Goal: Complete application form: Complete application form

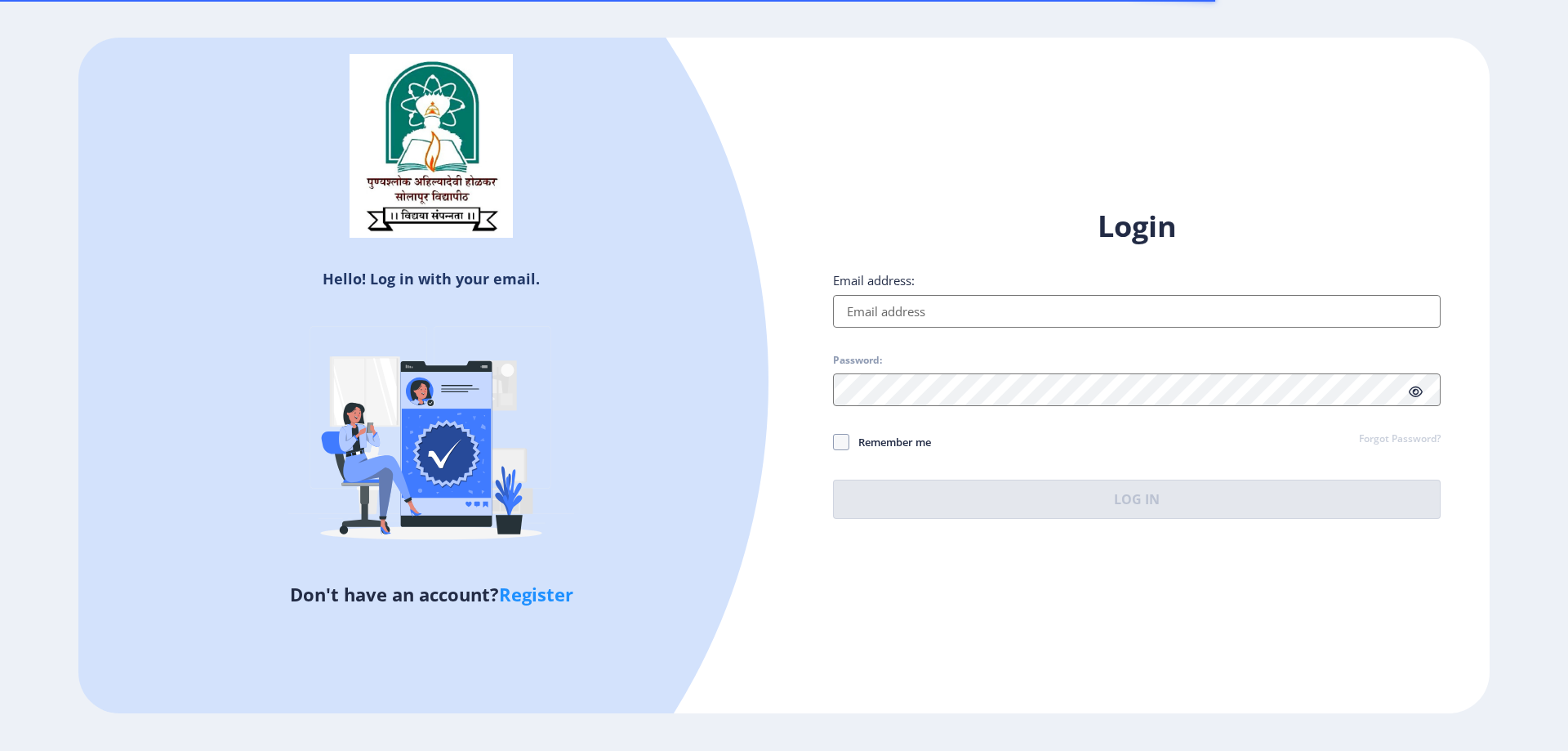
click at [918, 304] on input "Email address:" at bounding box center [1136, 312] width 608 height 33
type input "[EMAIL_ADDRESS][DOMAIN_NAME]"
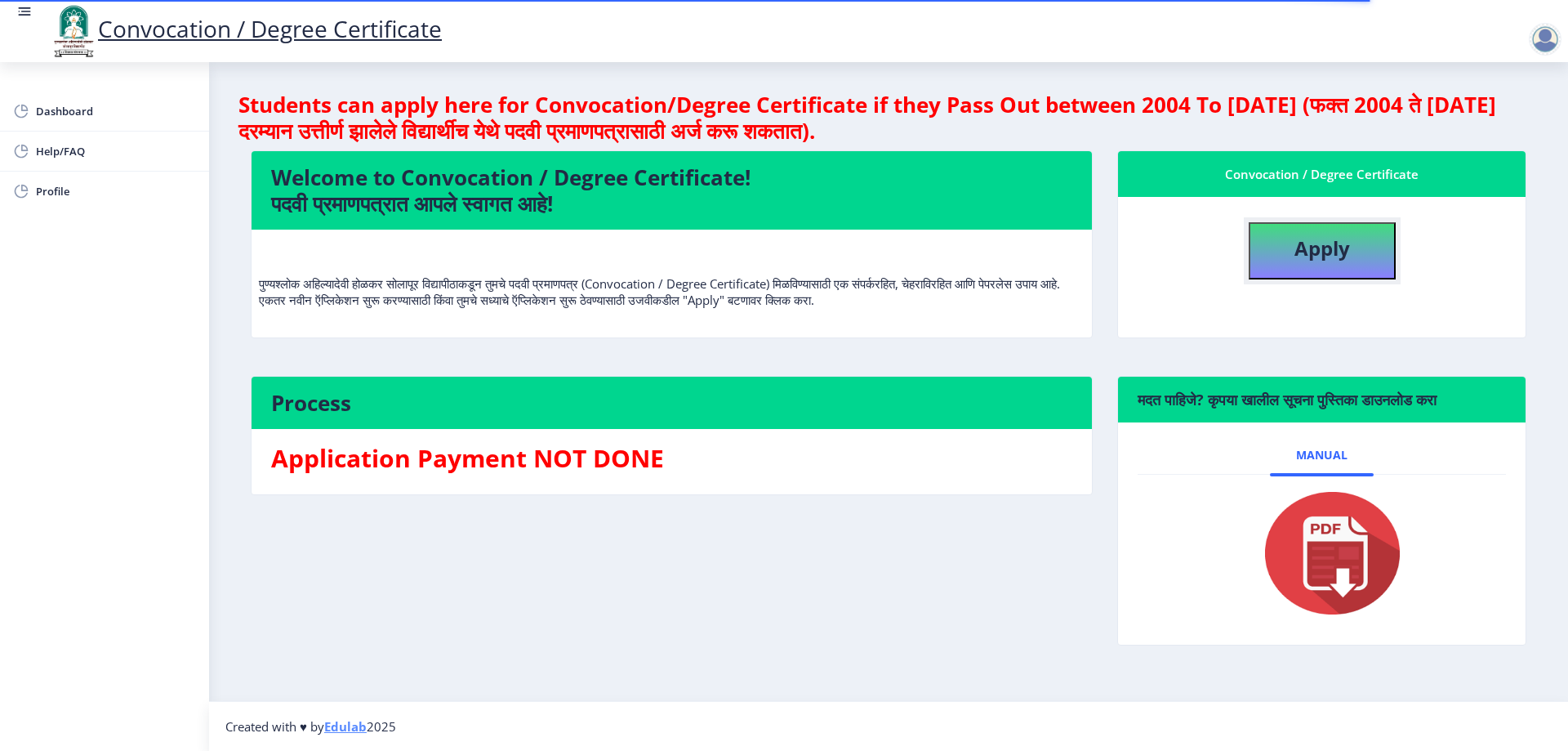
click at [1328, 257] on b "Apply" at bounding box center [1323, 248] width 56 height 27
select select
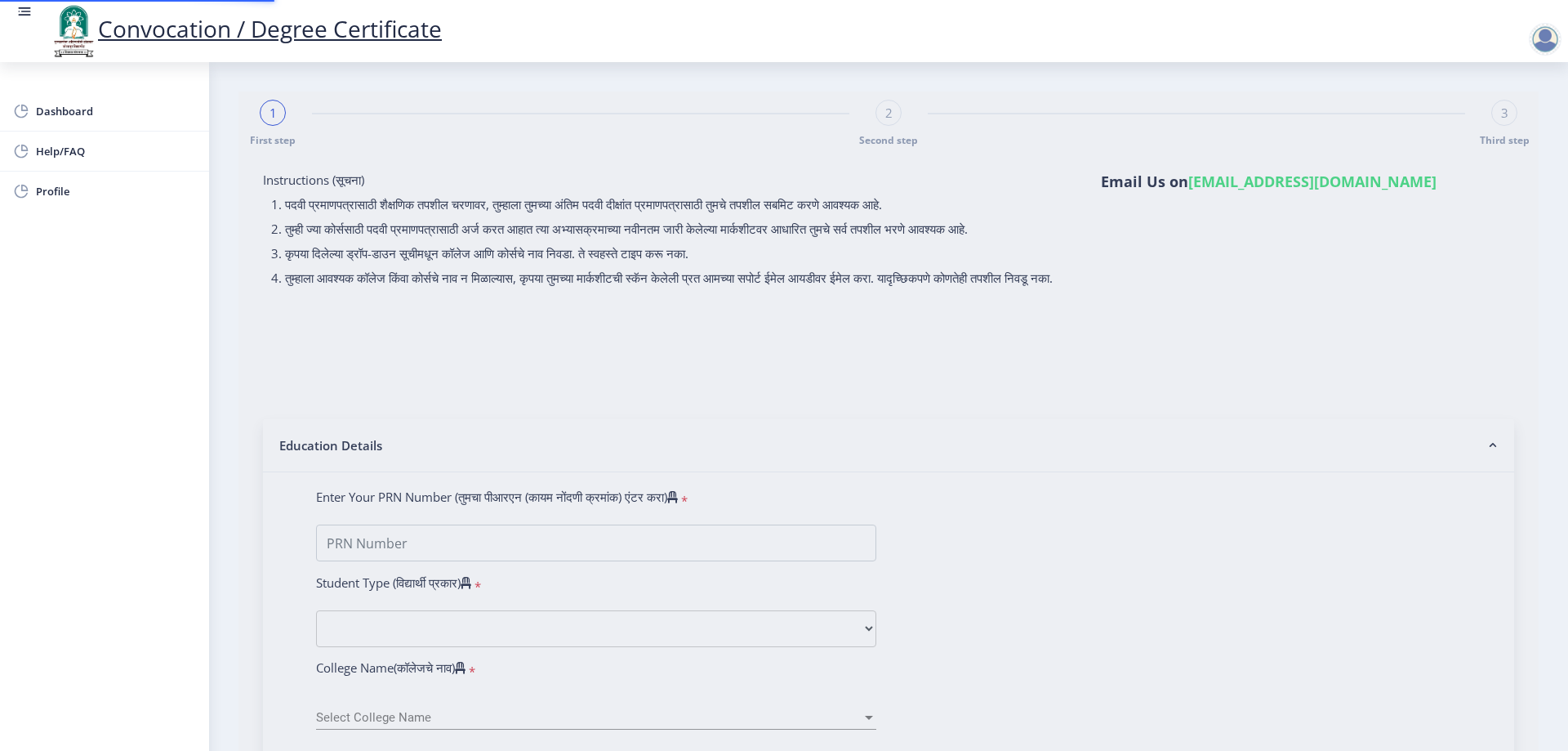
type input "2015032500202516"
select select "Regular"
select select "2021"
select select "October"
select select "Grade C"
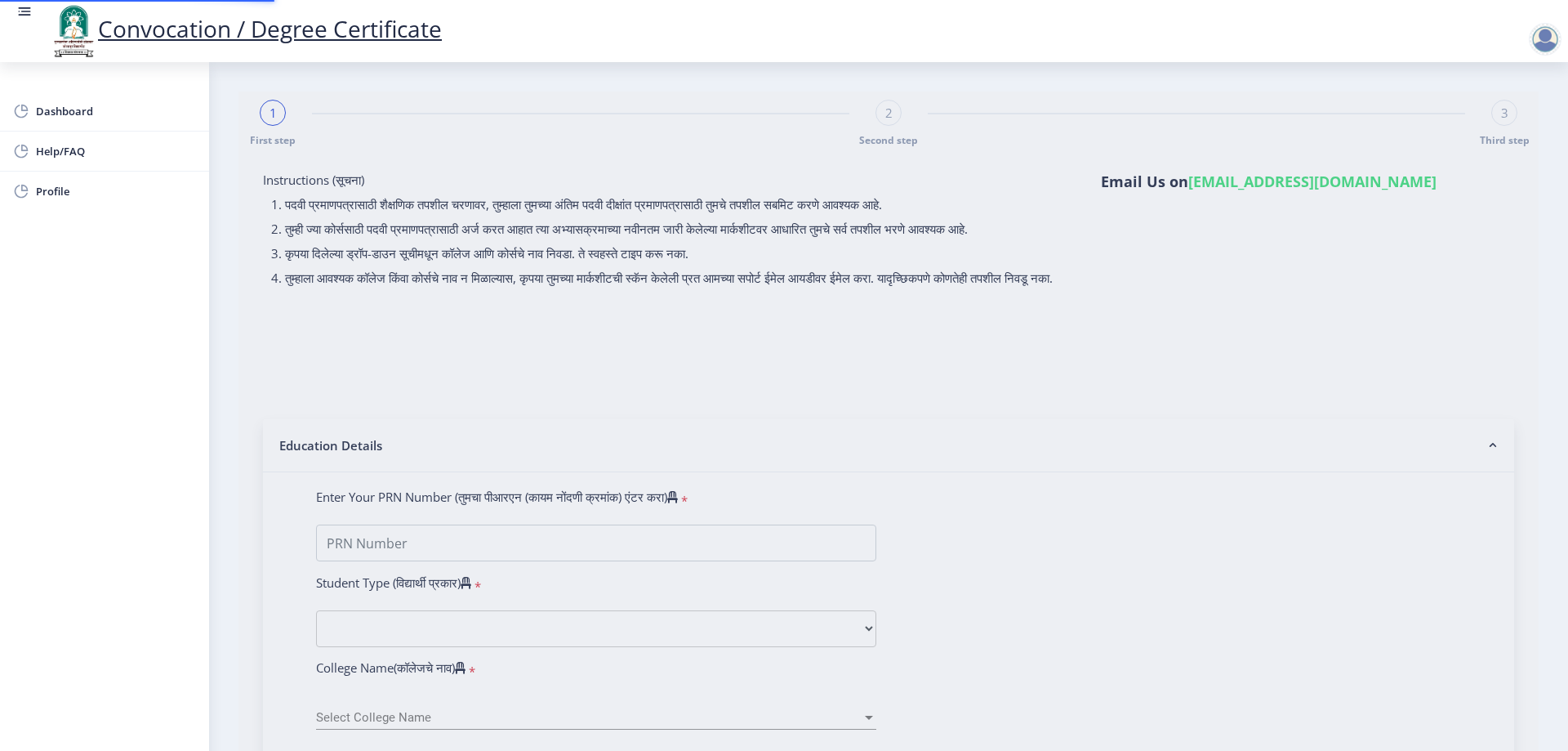
type input "343635"
type input "[PERSON_NAME] [PERSON_NAME]"
type input "[PERSON_NAME]"
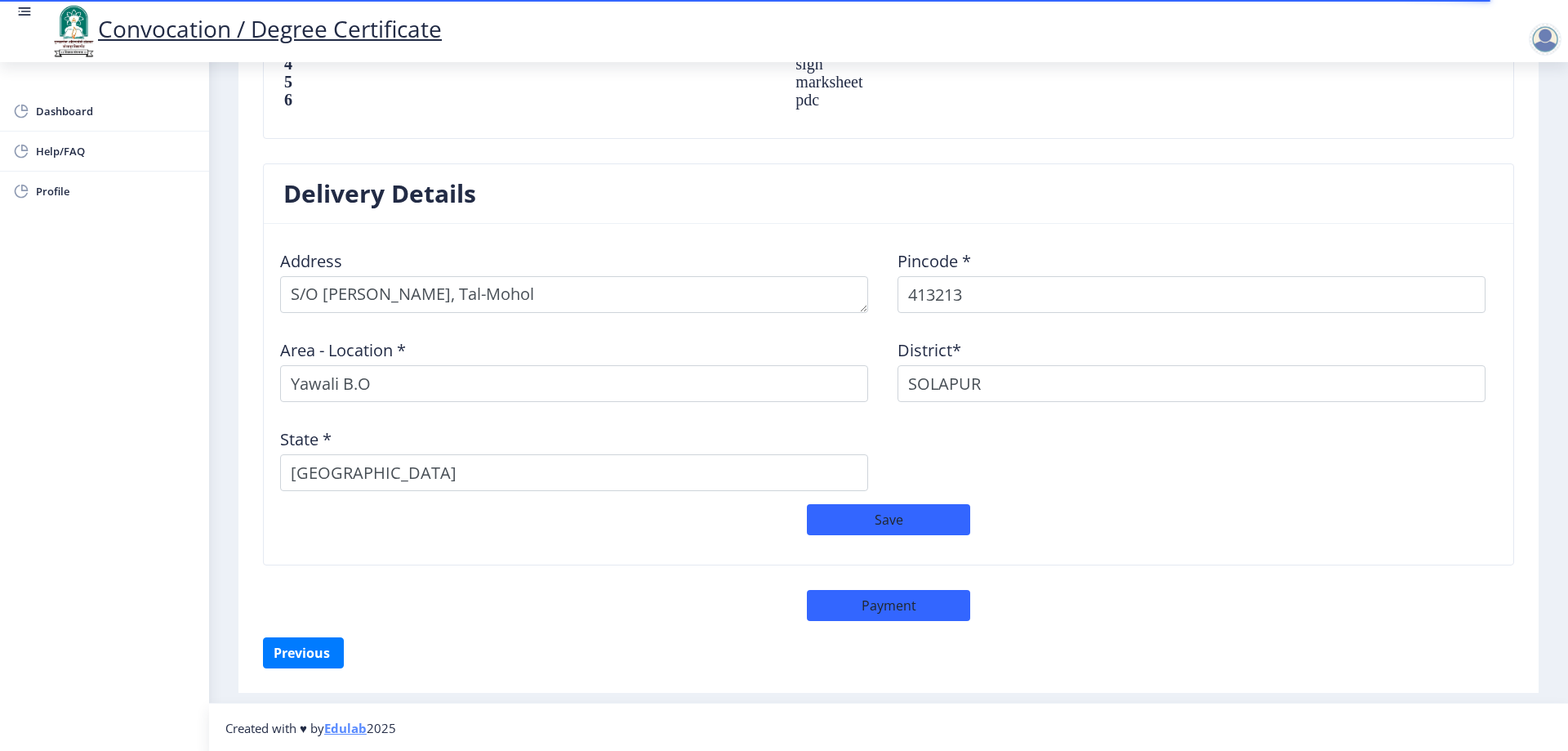
scroll to position [1241, 0]
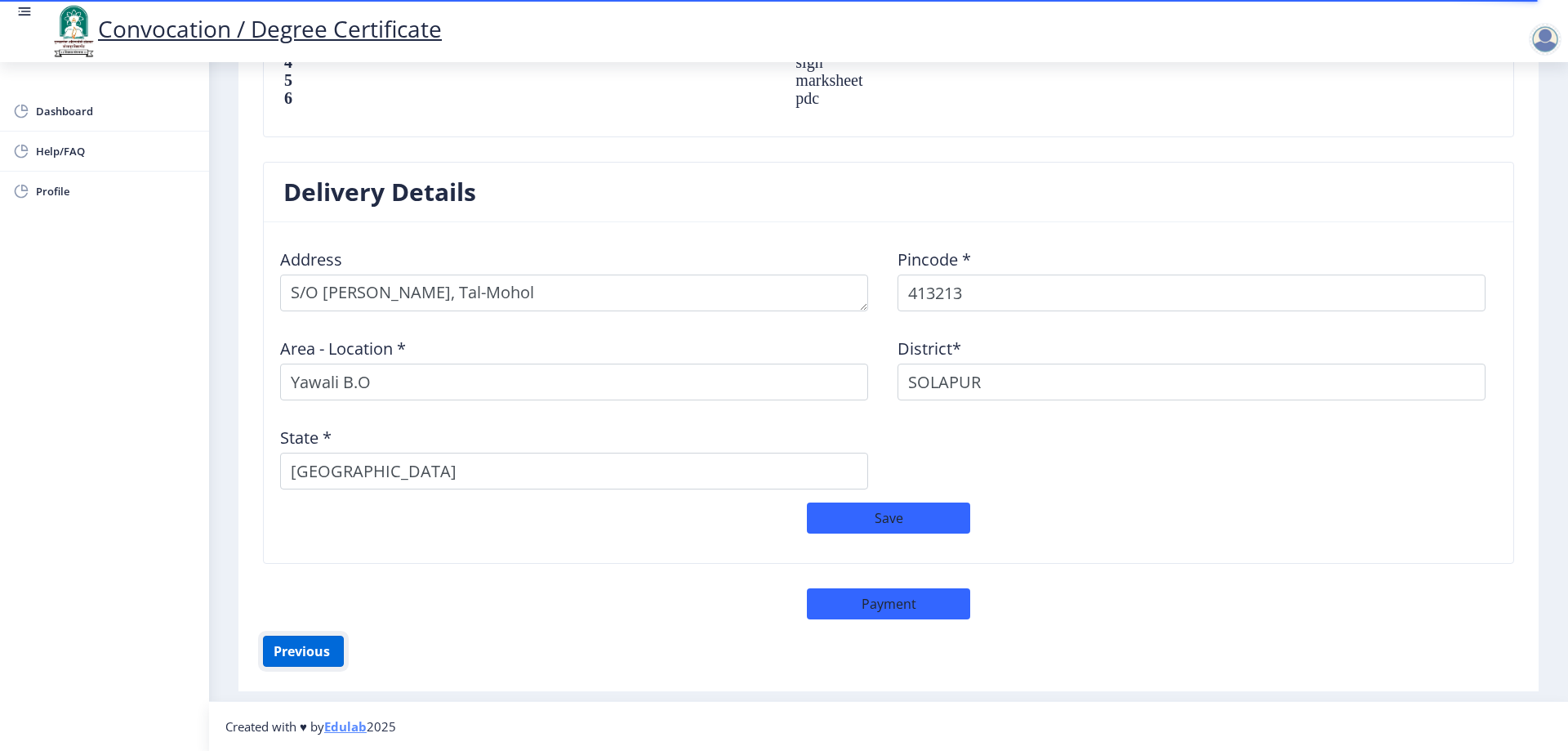
click at [304, 652] on button "Previous ‍" at bounding box center [303, 651] width 81 height 31
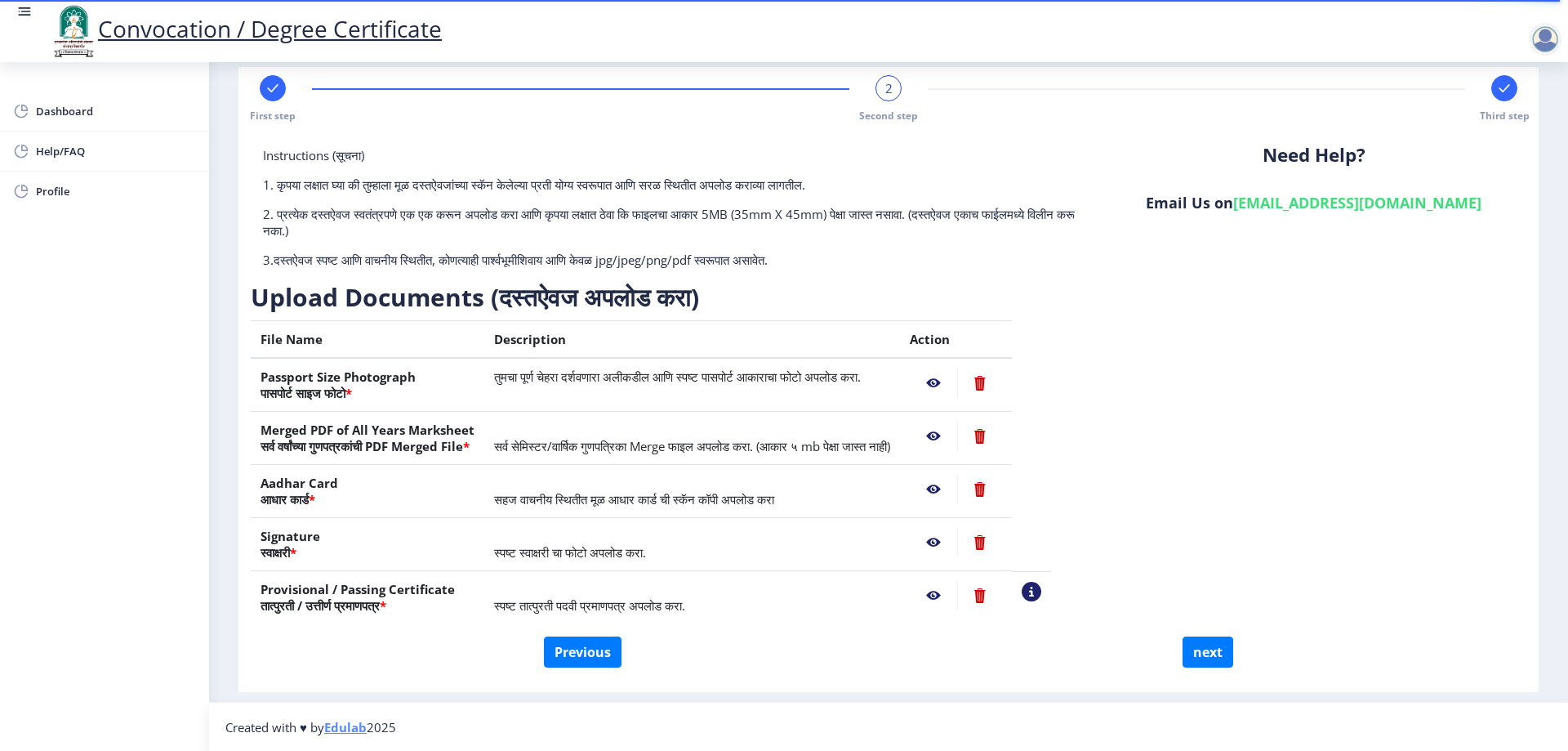
scroll to position [25, 0]
click at [577, 658] on button "Previous" at bounding box center [583, 651] width 77 height 31
select select "Regular"
select select "2021"
select select "October"
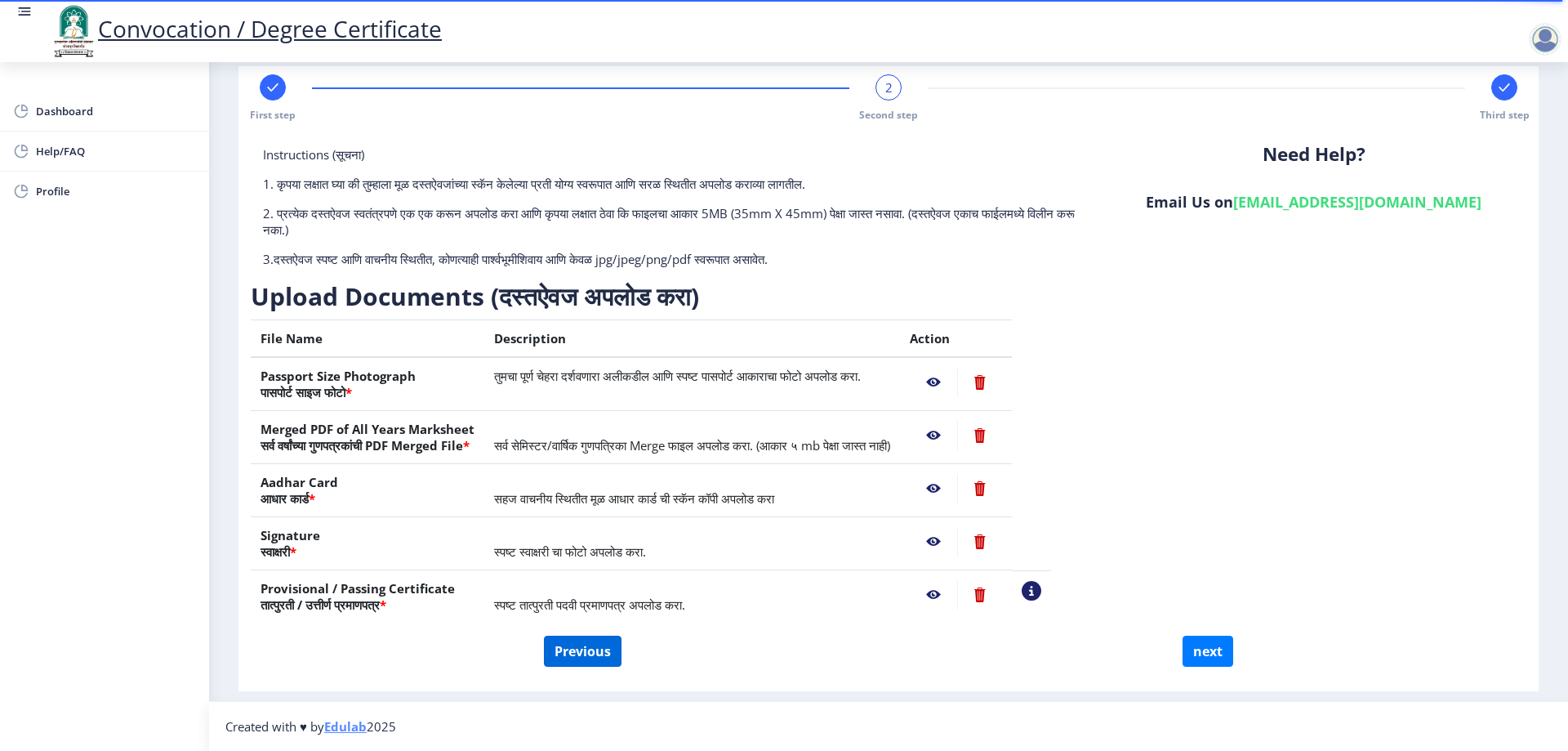
select select "Grade C"
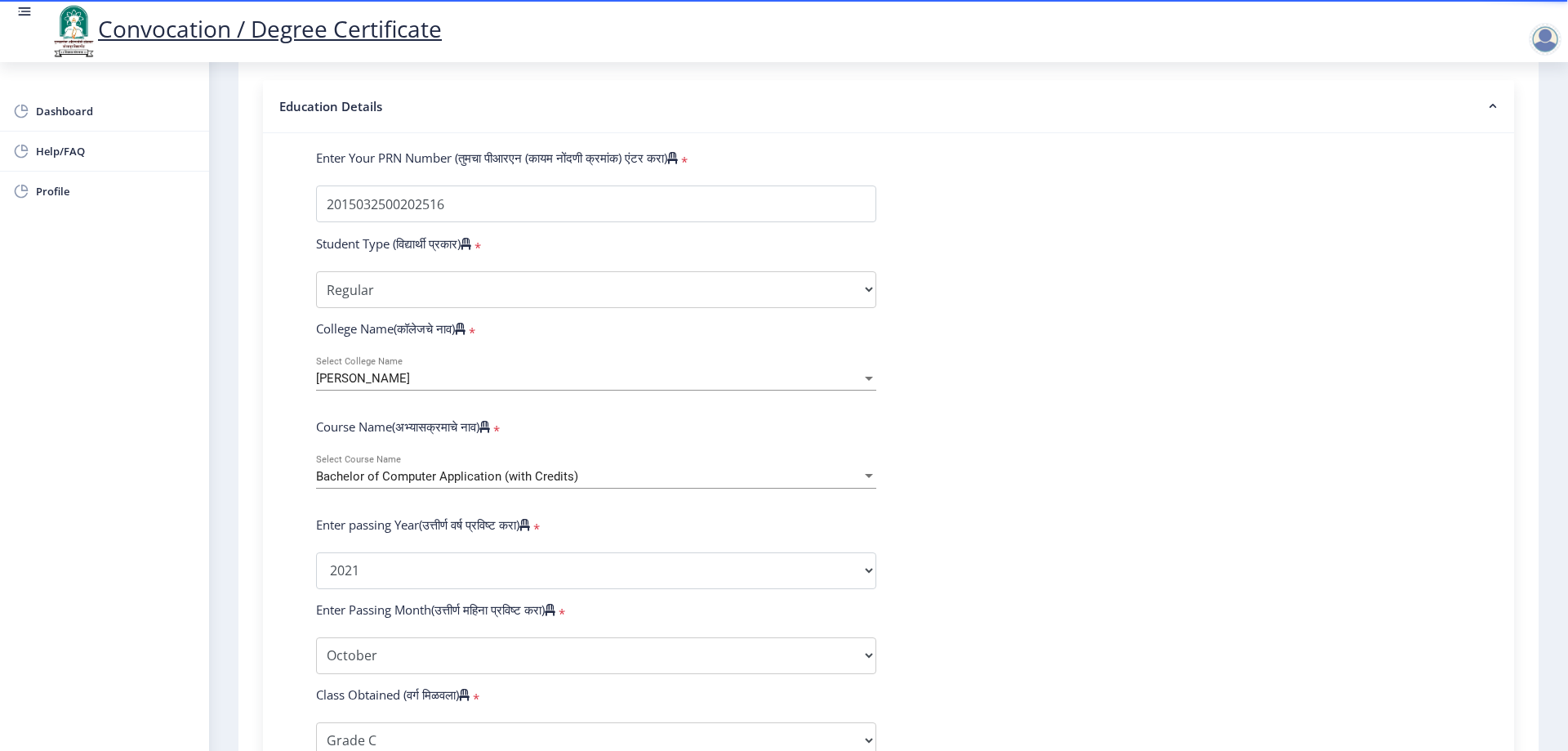
scroll to position [352, 0]
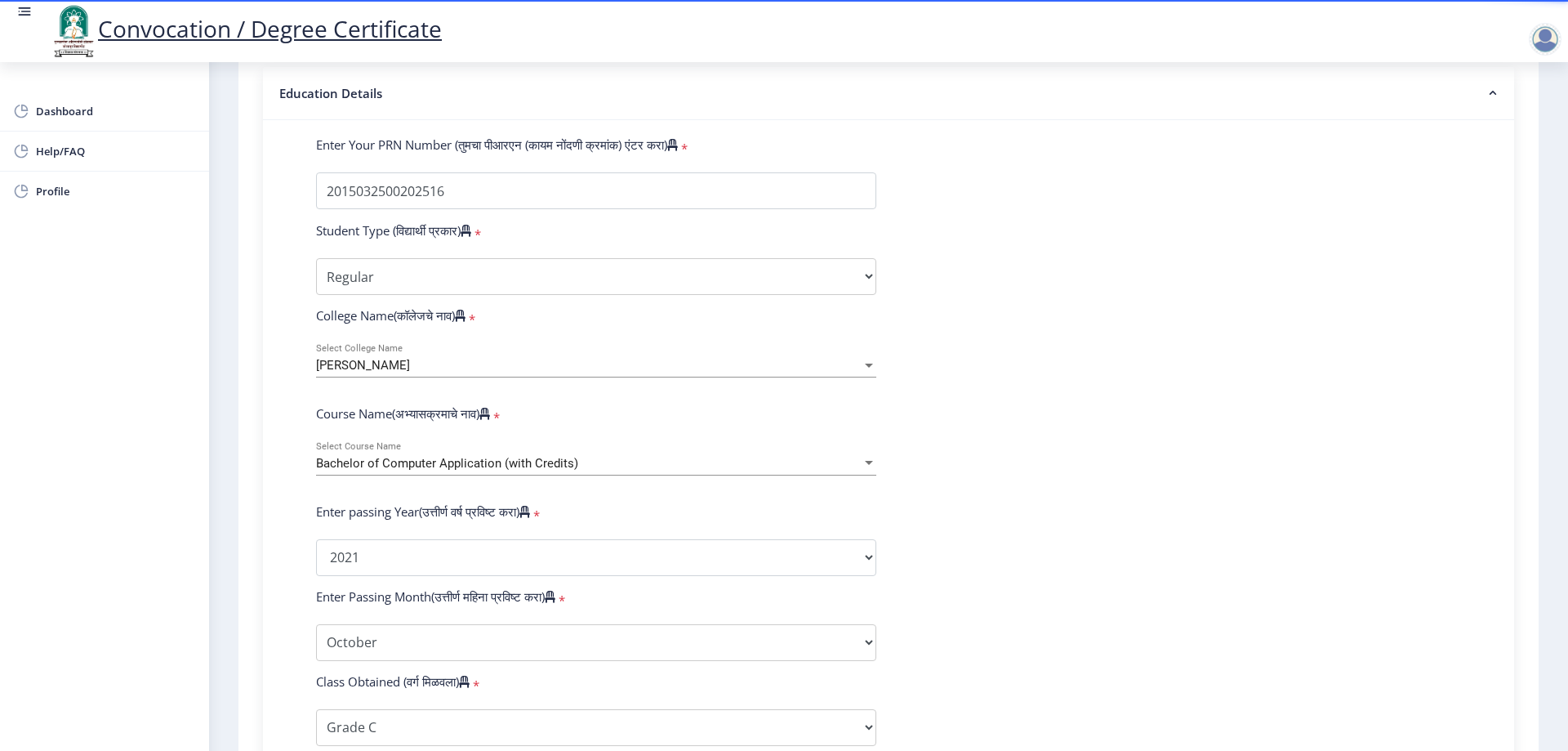
click at [862, 471] on div at bounding box center [869, 463] width 15 height 14
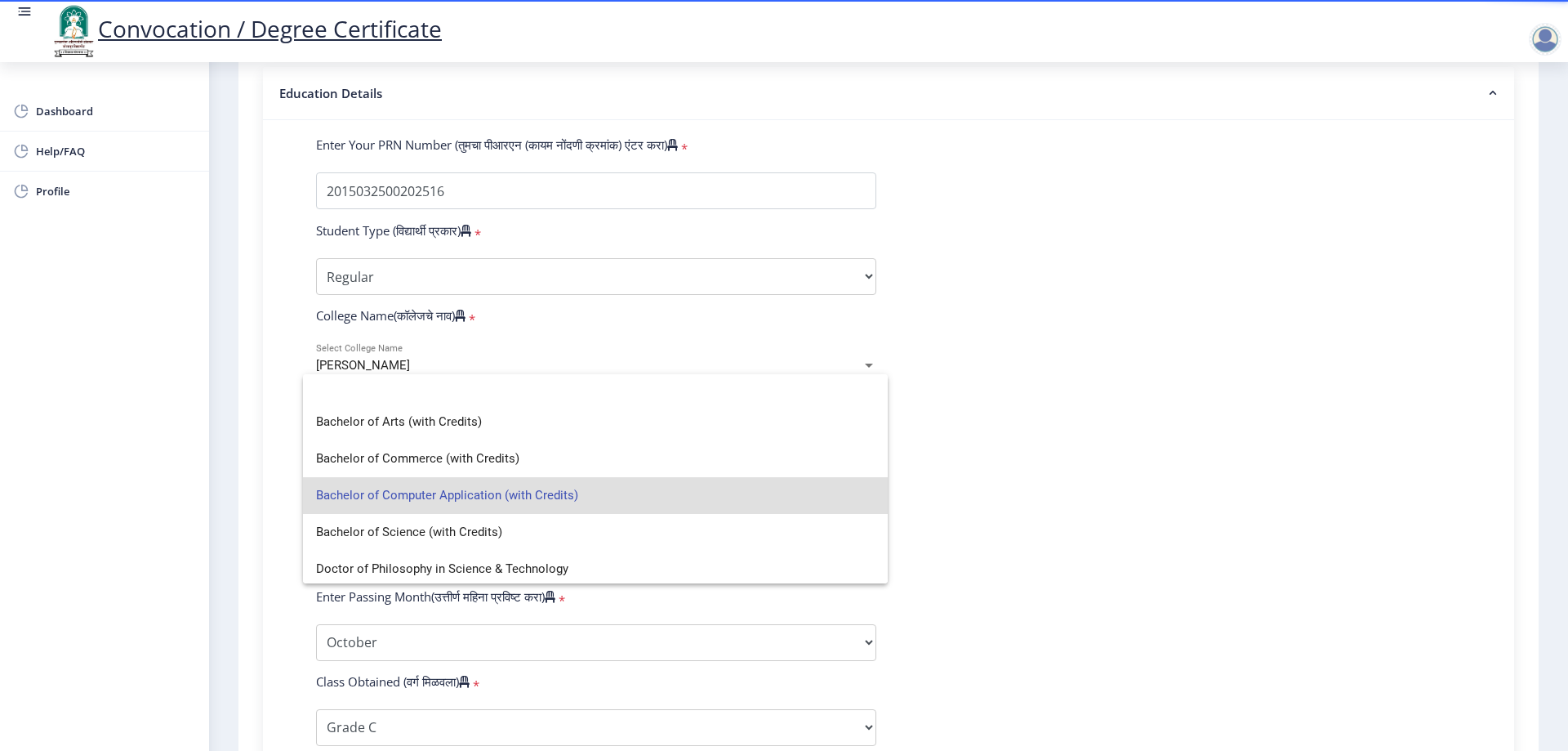
scroll to position [0, 0]
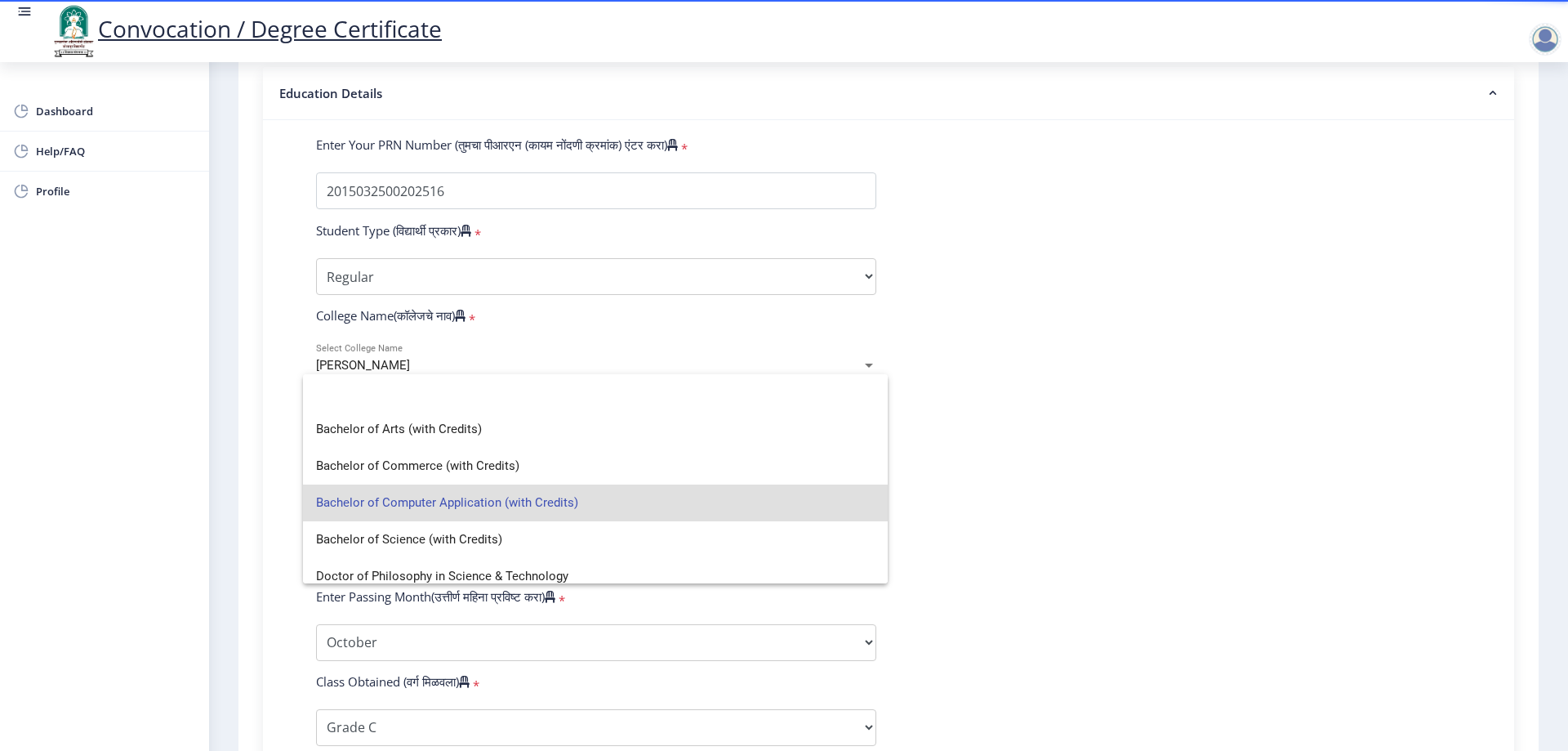
click at [1149, 452] on div at bounding box center [784, 375] width 1568 height 751
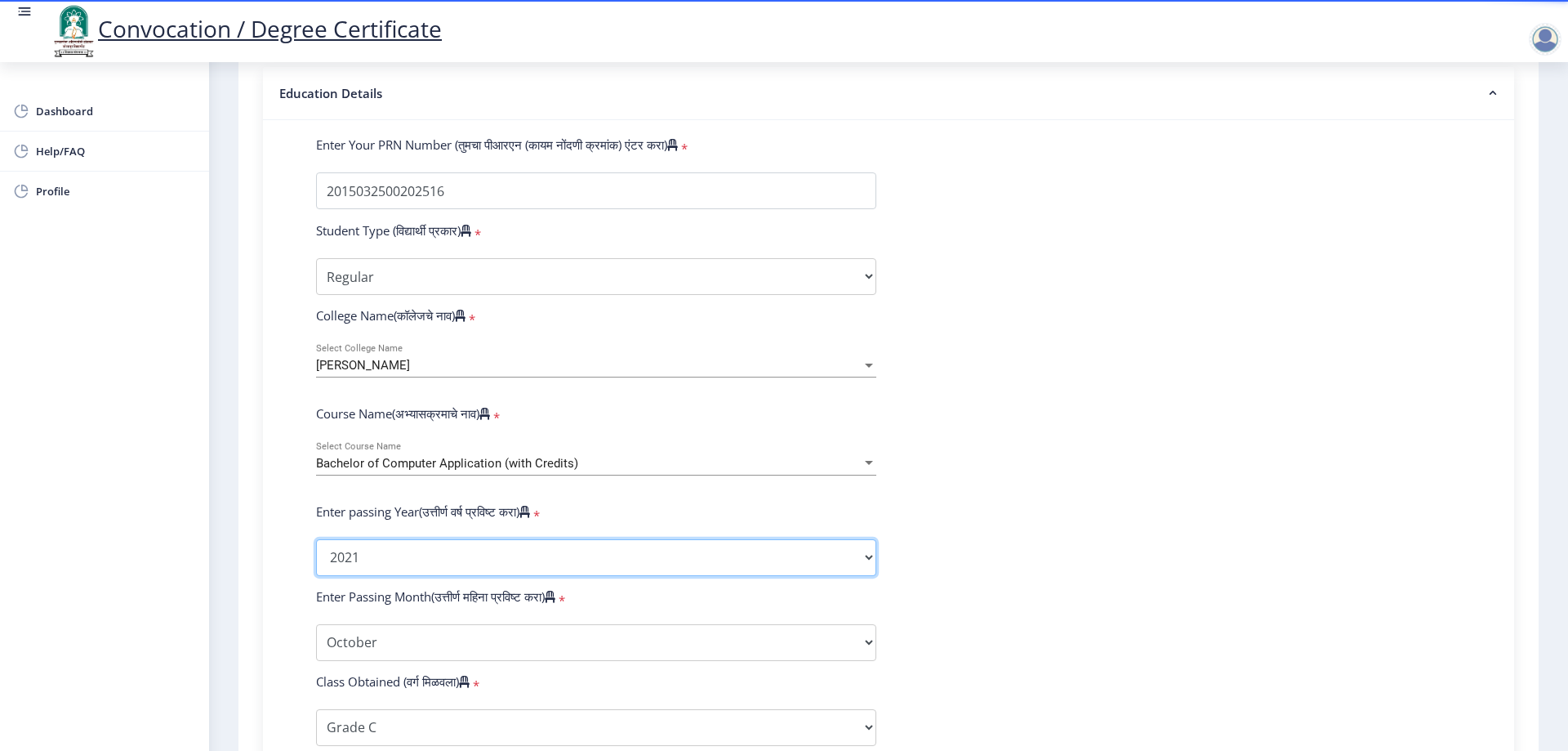
click at [867, 563] on select "2025 2024 2023 2022 2021 2020 2019 2018 2017 2016 2015 2014 2013 2012 2011 2010…" at bounding box center [595, 558] width 560 height 37
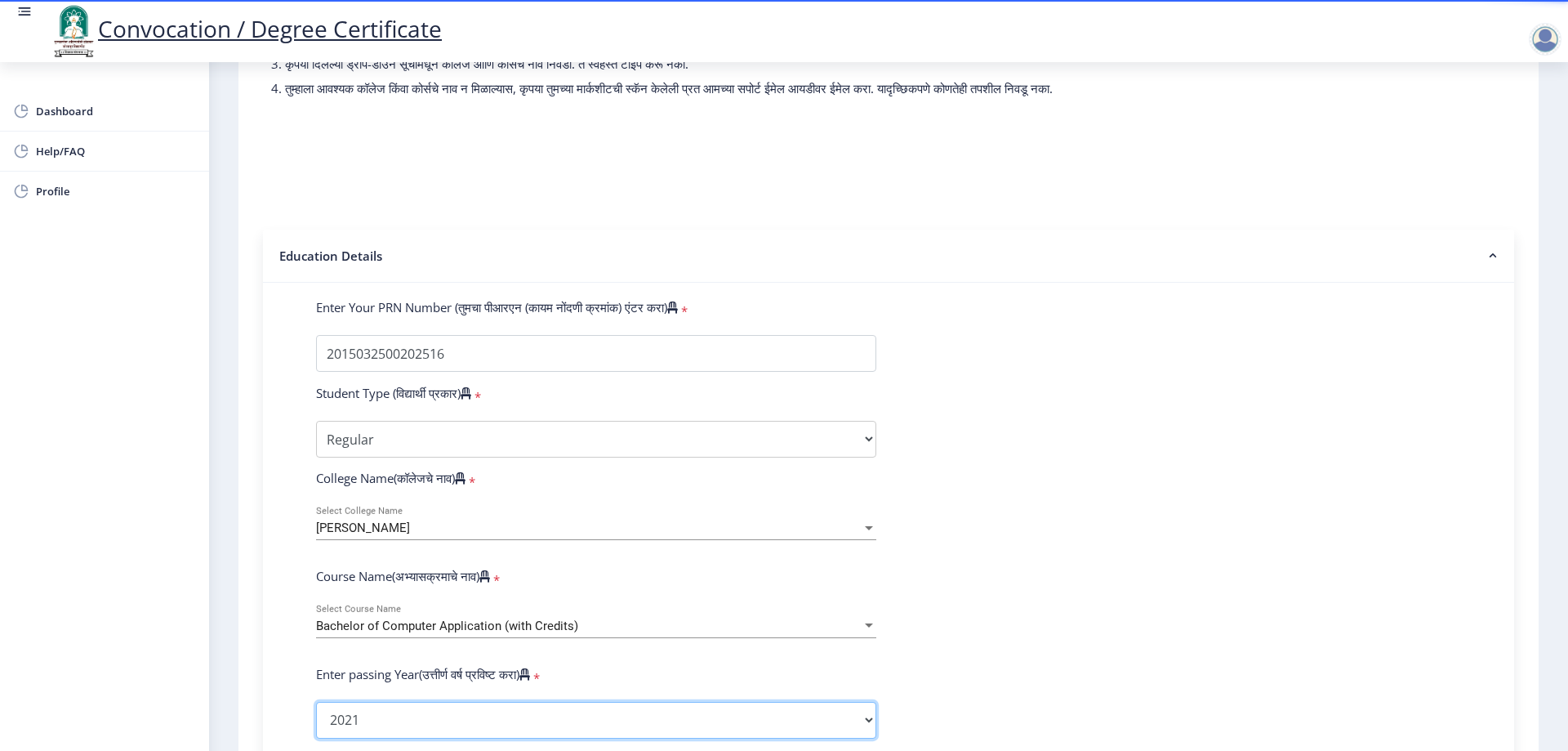
scroll to position [188, 0]
click at [657, 458] on select "Select Student Type Regular External" at bounding box center [595, 440] width 560 height 37
select select "External"
click at [316, 437] on select "Select Student Type Regular External" at bounding box center [595, 440] width 560 height 37
click at [822, 541] on div "Deshbhakta Sambhajirao Garad Mahavidyalaya Select College Name" at bounding box center [595, 524] width 560 height 35
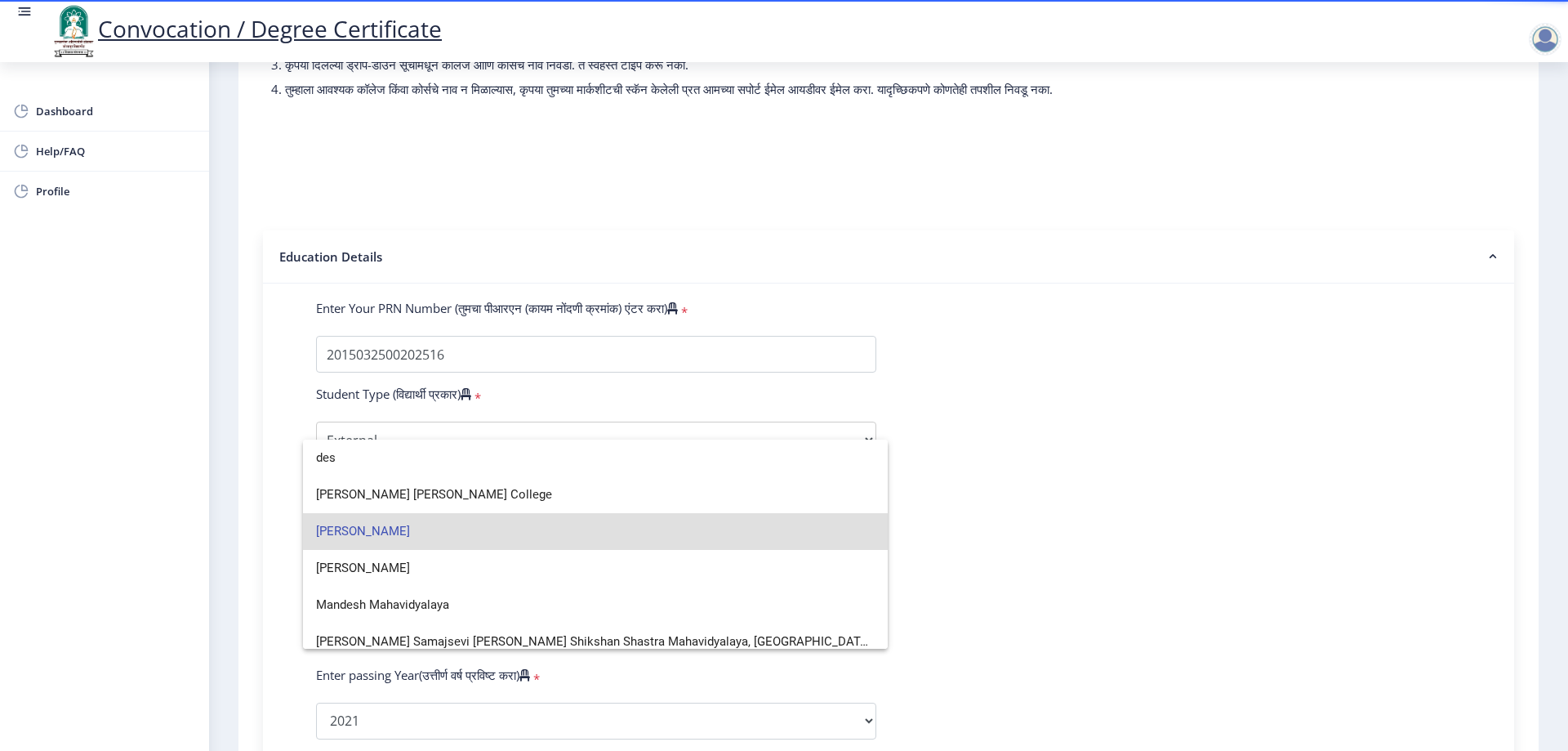
scroll to position [12, 0]
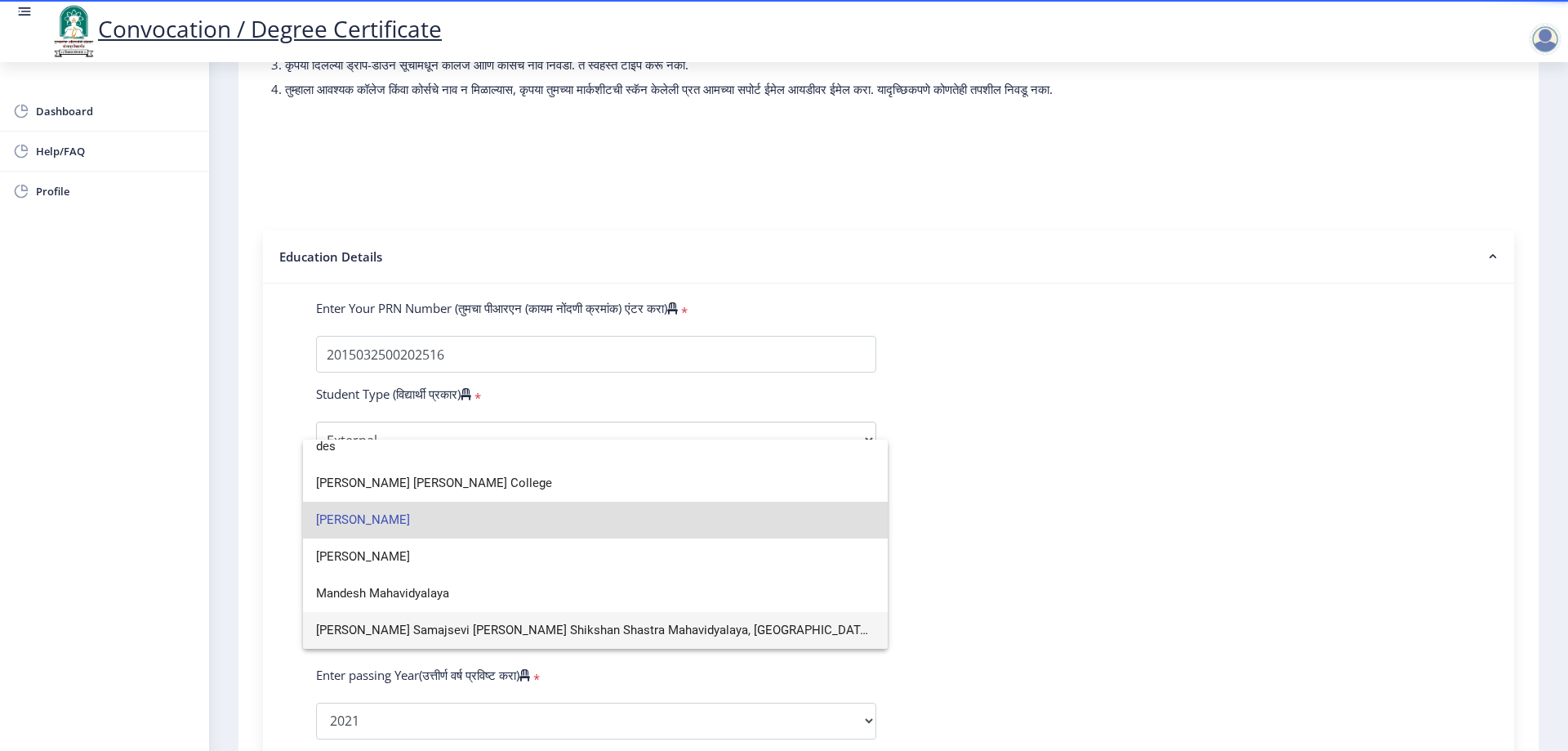
type input "des"
click at [568, 521] on span "Deshbhakta Sambhajirao Garad Mahavidyalaya" at bounding box center [595, 520] width 559 height 37
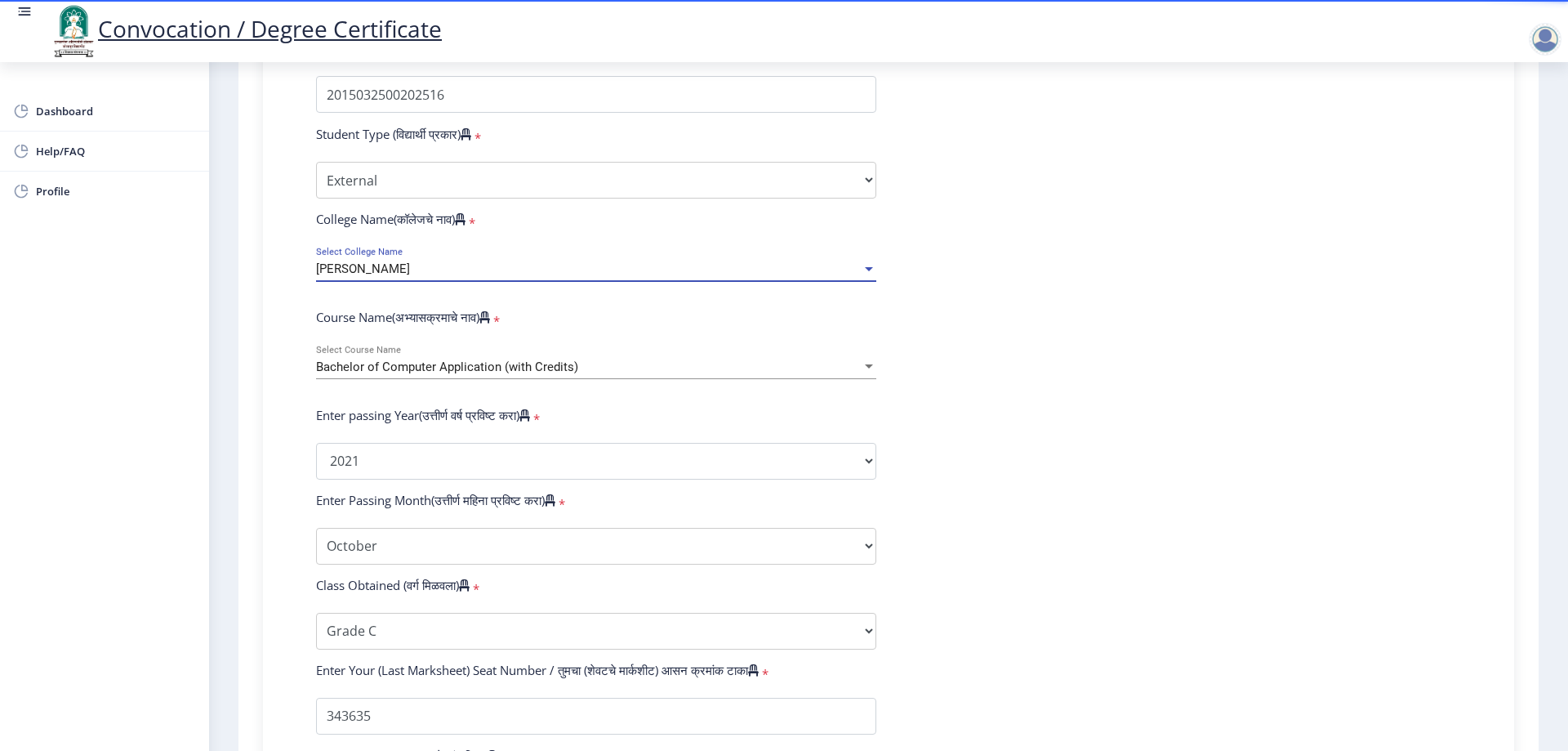
scroll to position [421, 0]
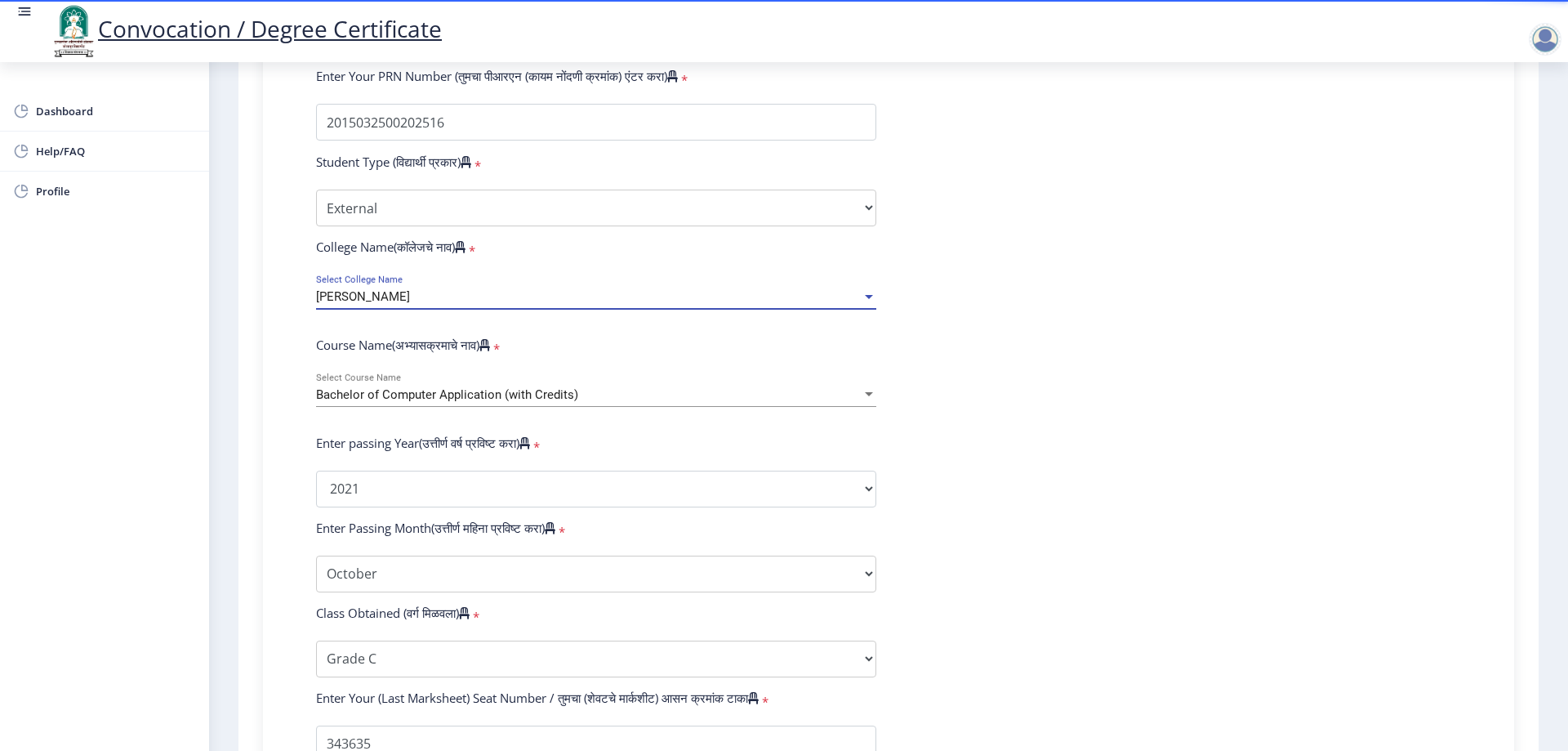
click at [867, 396] on div at bounding box center [869, 394] width 8 height 4
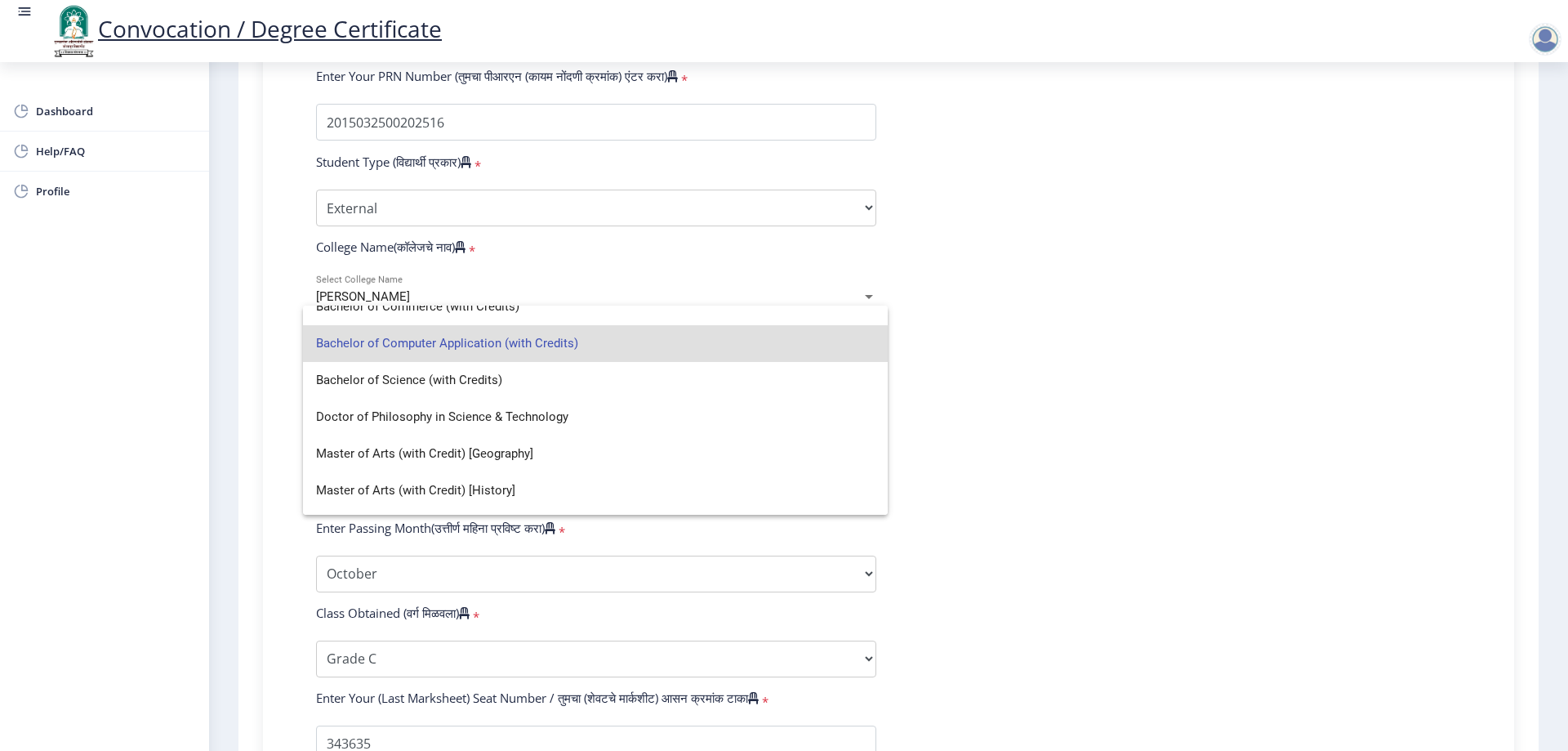
scroll to position [0, 0]
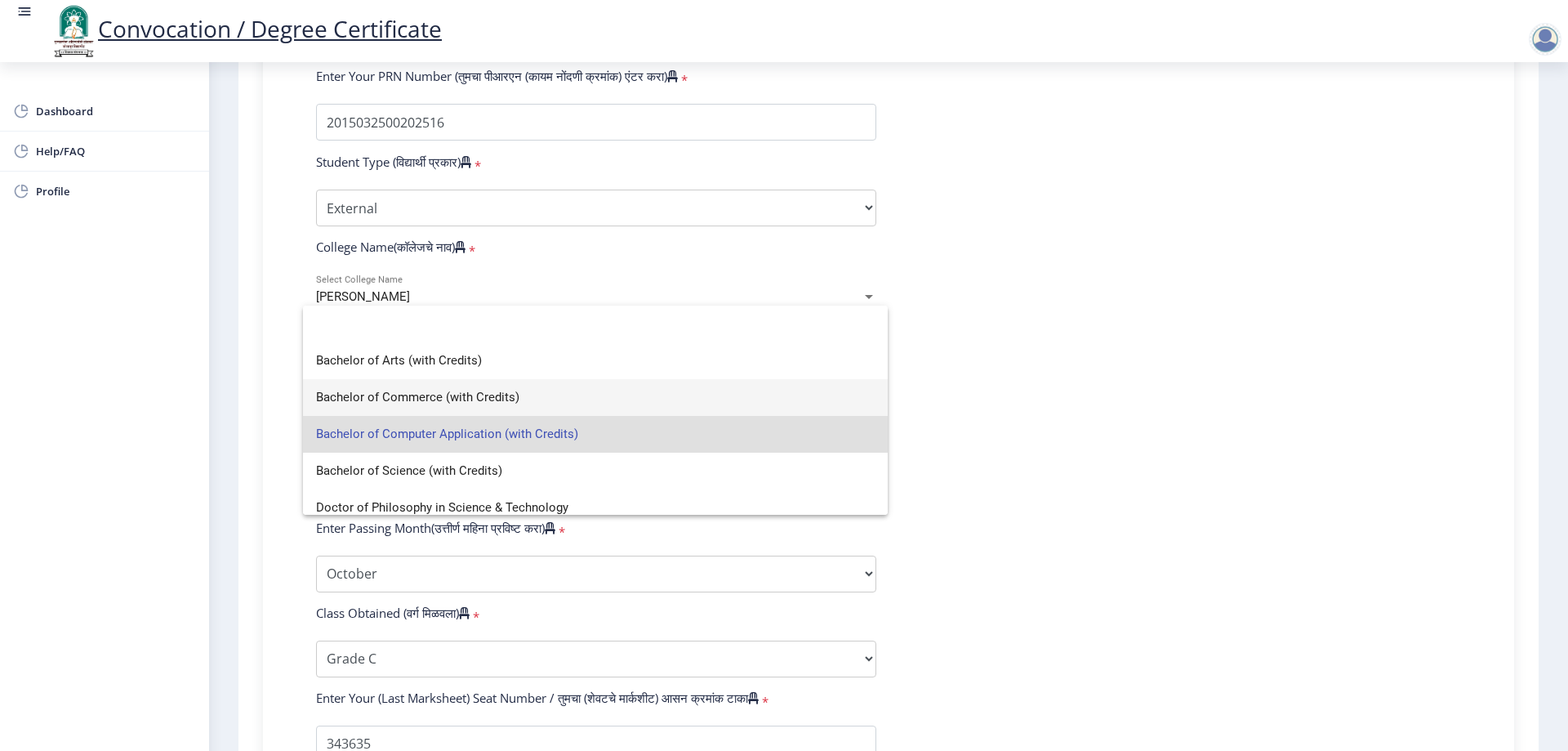
click at [622, 389] on span "Bachelor of Commerce (with Credits)" at bounding box center [595, 397] width 559 height 37
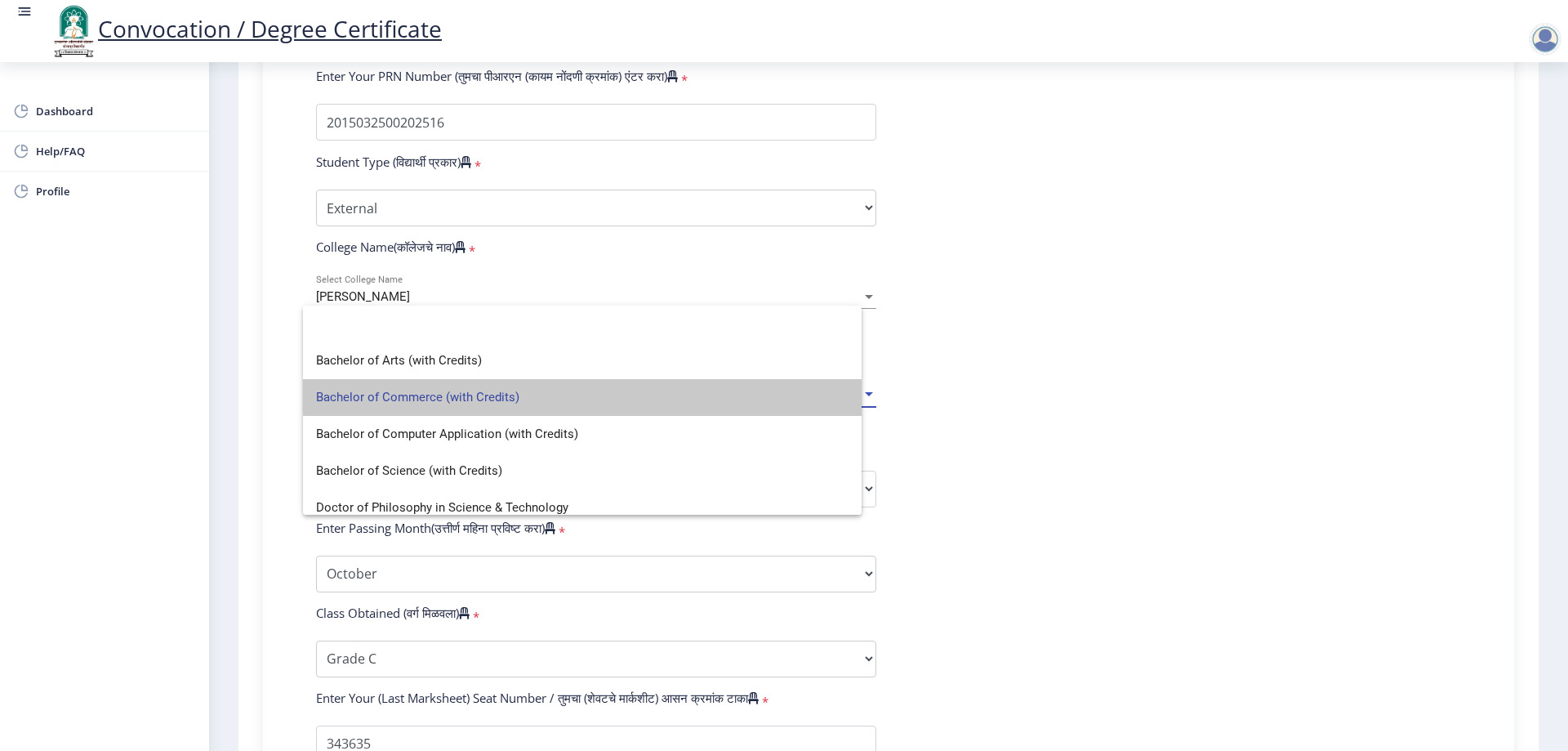
select select
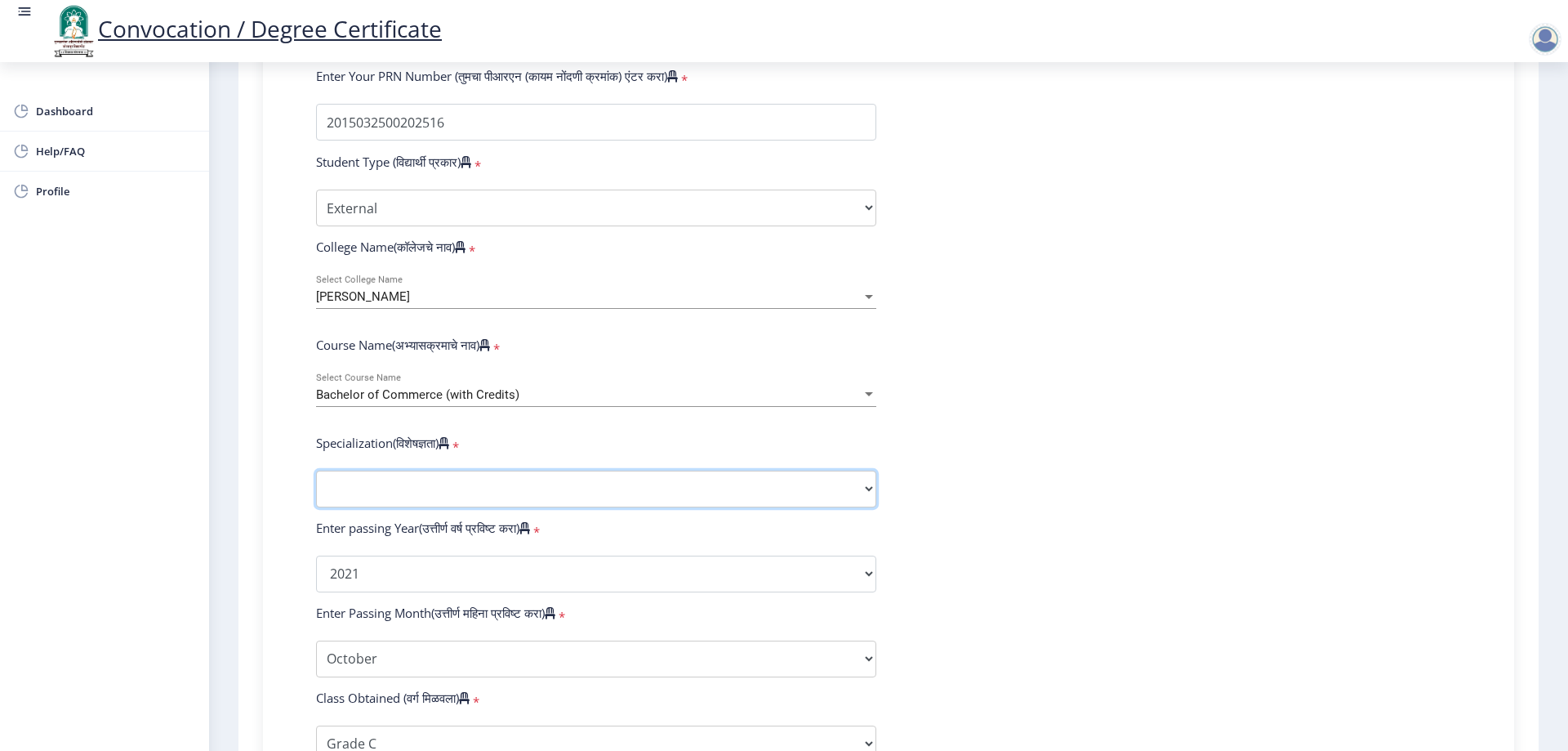
click at [712, 508] on select "Specialization Banking Advanced Accountancy Advanced Banking Advanced Cost Acco…" at bounding box center [595, 489] width 560 height 37
select select
click at [741, 508] on select "Sub-Degree Other" at bounding box center [595, 489] width 560 height 37
select select
click at [800, 402] on div "Bachelor of Commerce (with Credits)" at bounding box center [589, 395] width 546 height 14
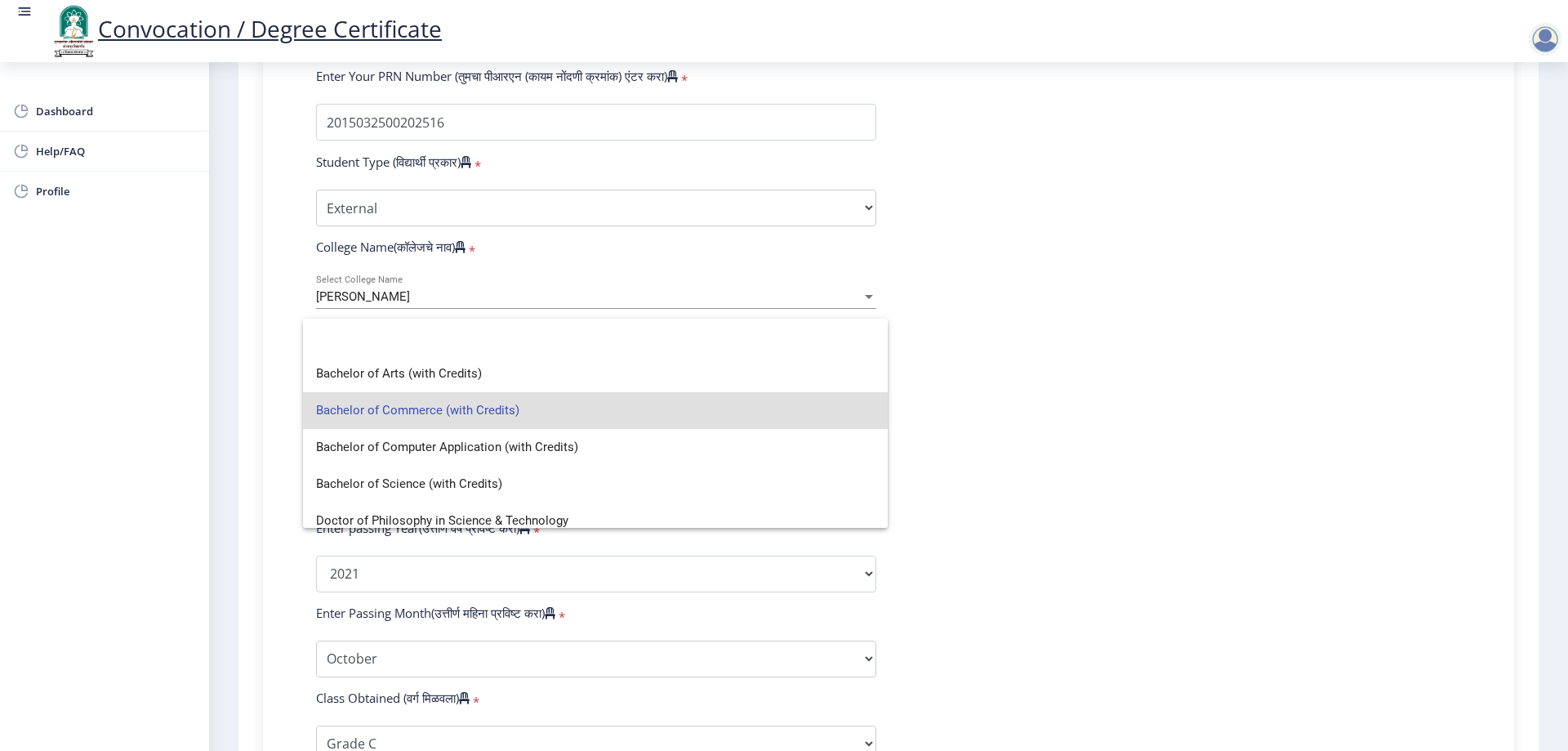
click at [1154, 410] on div at bounding box center [784, 375] width 1568 height 751
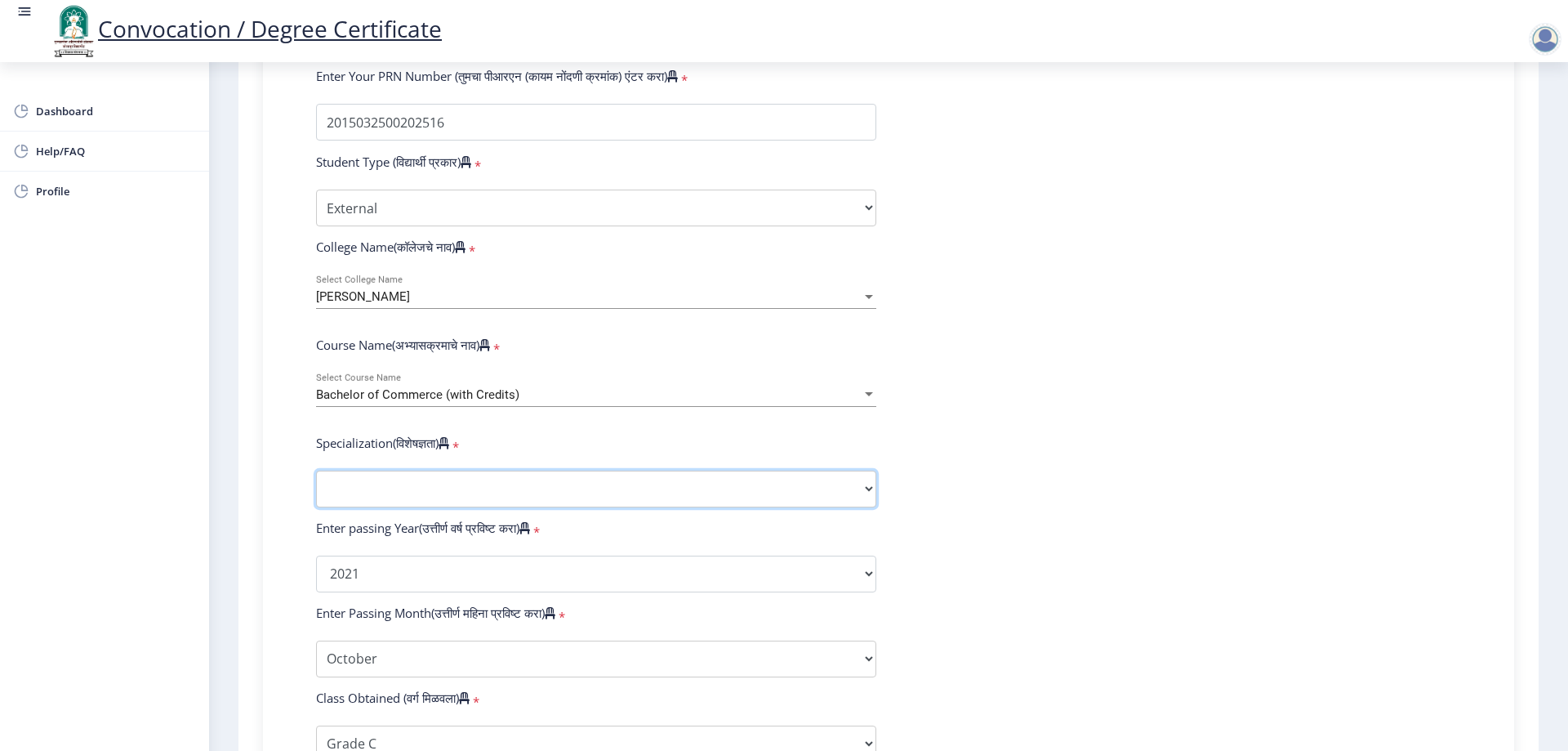
click at [809, 499] on select "Specialization Banking Advanced Accountancy Advanced Banking Advanced Cost Acco…" at bounding box center [595, 489] width 560 height 37
drag, startPoint x: 1205, startPoint y: 397, endPoint x: 1196, endPoint y: 400, distance: 9.5
click at [1205, 397] on form "Enter Your PRN Number (तुमचा पीआरएन (कायम नोंदणी क्रमांक) एंटर करा) * Student T…" at bounding box center [889, 543] width 1170 height 951
click at [870, 402] on div at bounding box center [869, 395] width 15 height 14
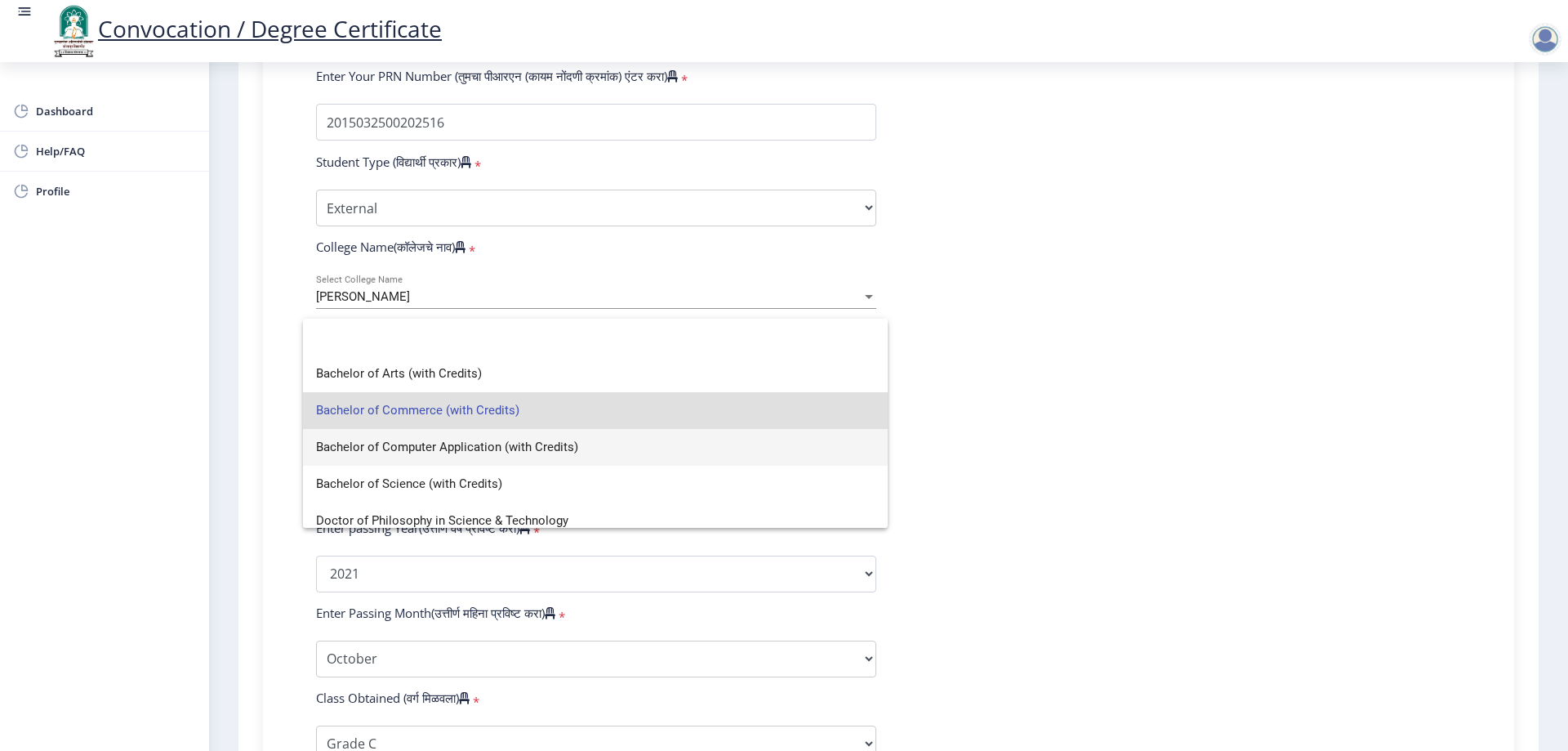
click at [796, 447] on span "Bachelor of Computer Application (with Credits)" at bounding box center [595, 447] width 559 height 37
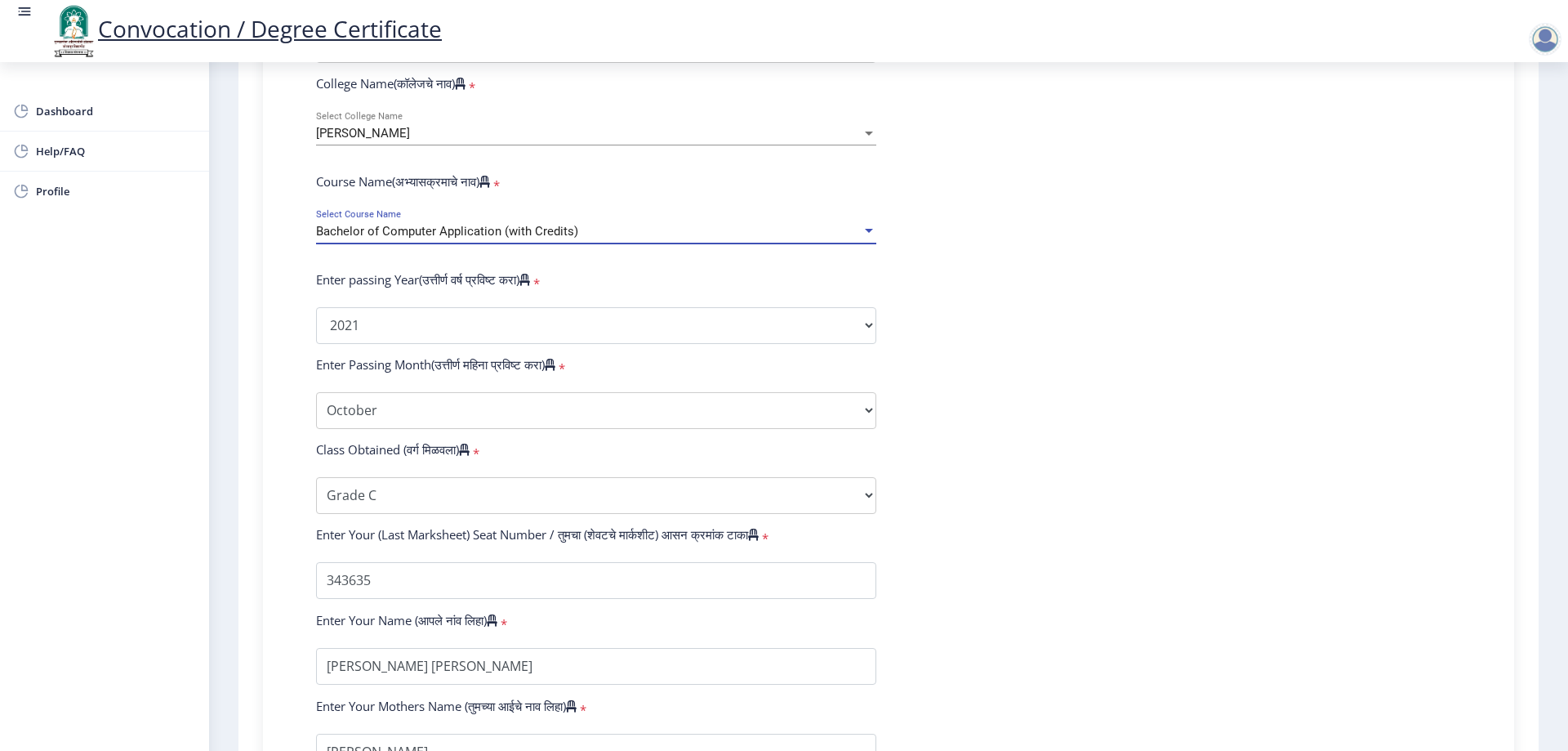
scroll to position [421, 0]
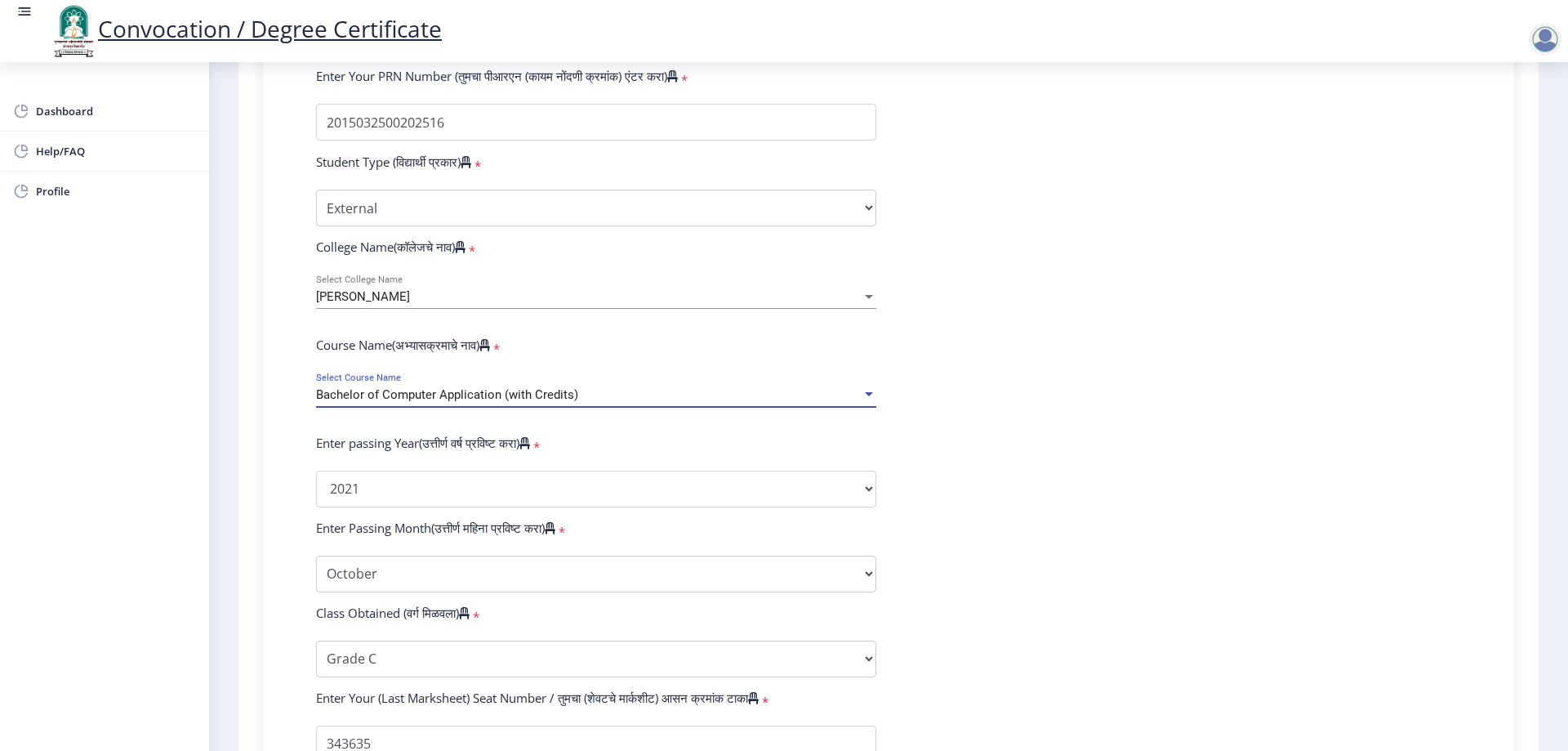
click at [826, 402] on div "Bachelor of Computer Application (with Credits)" at bounding box center [589, 395] width 546 height 14
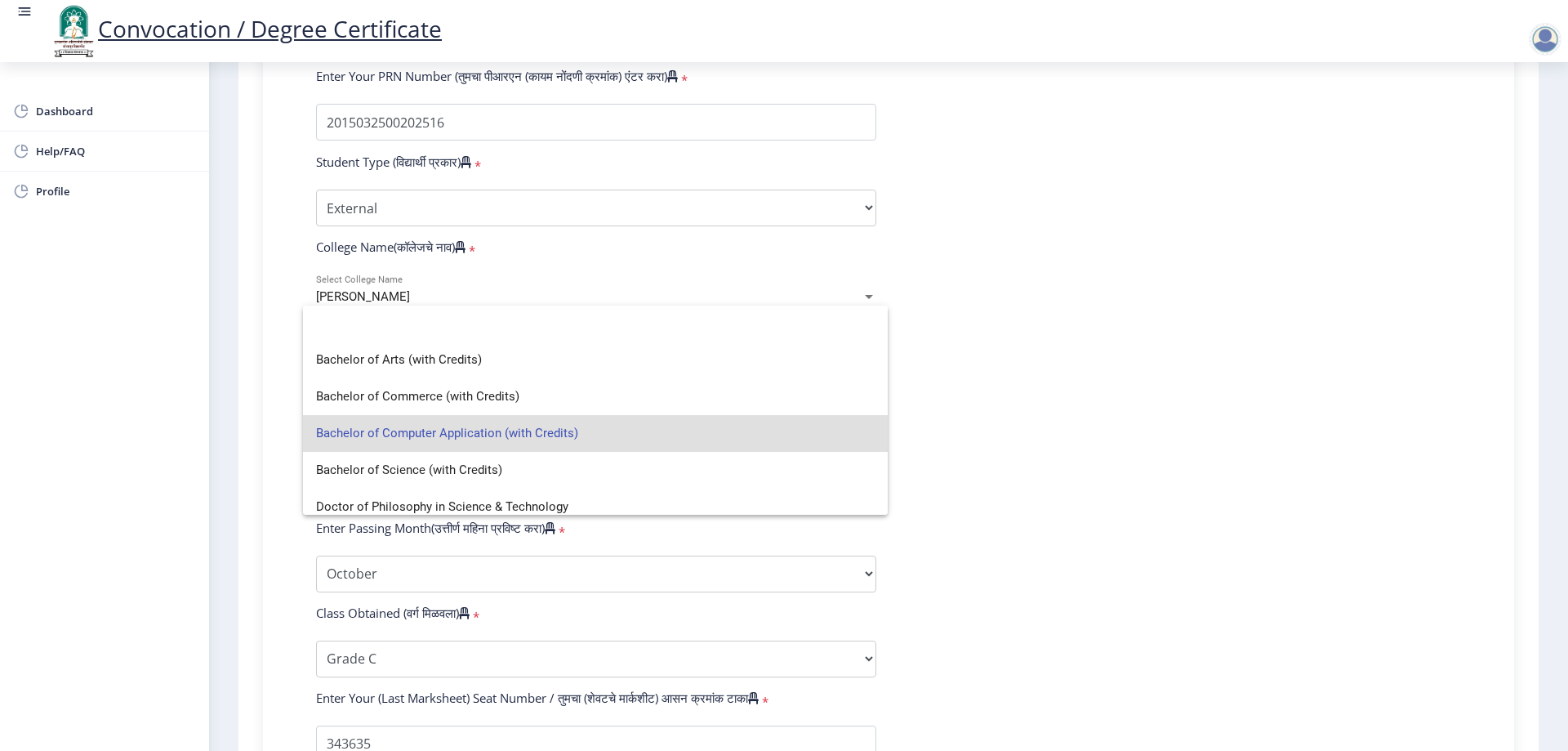
scroll to position [0, 0]
click at [793, 364] on span "Bachelor of Arts (with Credits)" at bounding box center [595, 360] width 559 height 37
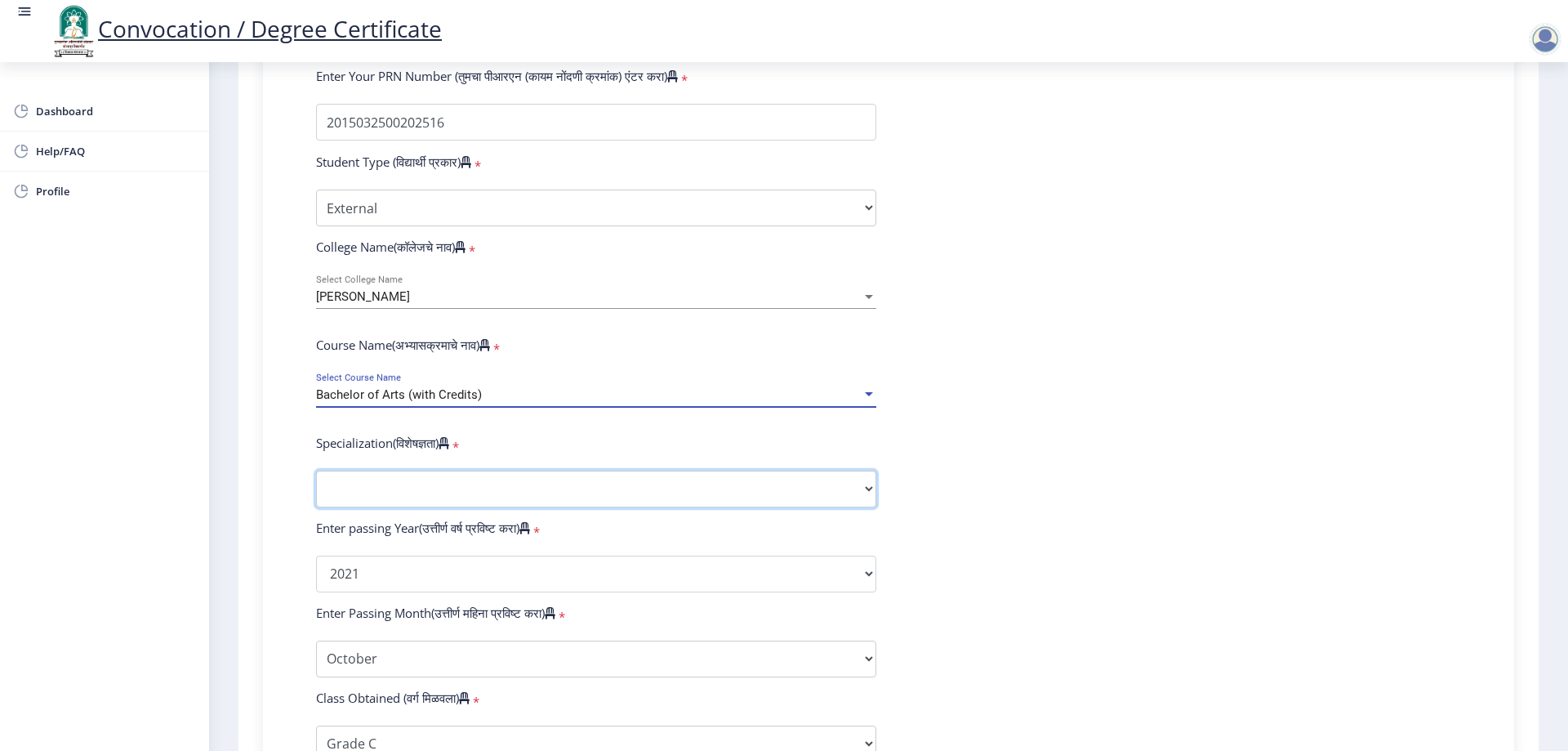
click at [850, 502] on select "Specialization English Geography Hindi Marathi Music Sanskrit Urdu Ancient Indi…" at bounding box center [595, 489] width 560 height 37
drag, startPoint x: 1295, startPoint y: 445, endPoint x: 1256, endPoint y: 450, distance: 39.3
click at [1296, 446] on form "Enter Your PRN Number (तुमचा पीआरएन (कायम नोंदणी क्रमांक) एंटर करा) * Student T…" at bounding box center [889, 543] width 1170 height 951
click at [816, 402] on div "Bachelor of Arts (with Credits)" at bounding box center [589, 395] width 546 height 14
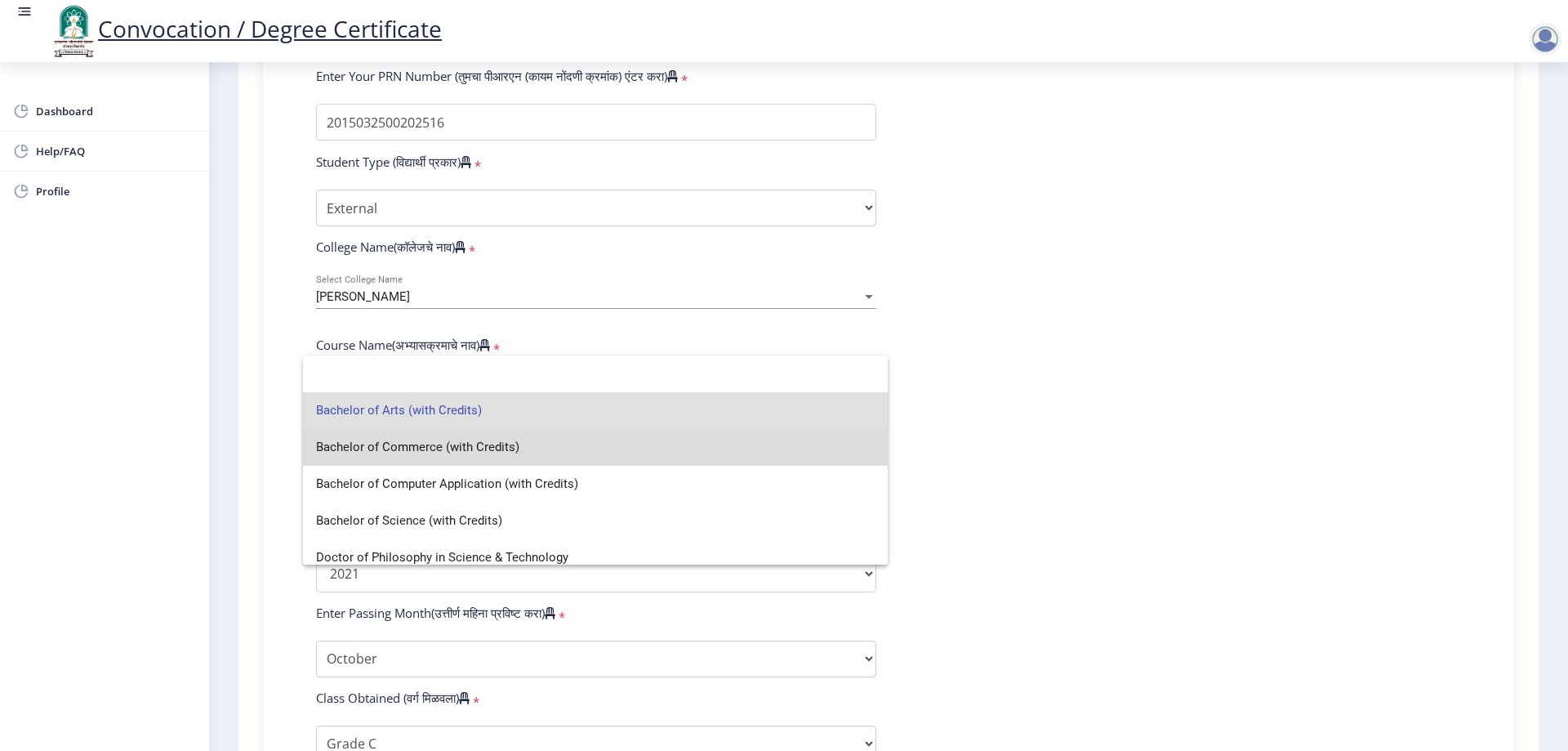
click at [814, 438] on span "Bachelor of Commerce (with Credits)" at bounding box center [595, 447] width 559 height 37
select select "Banking"
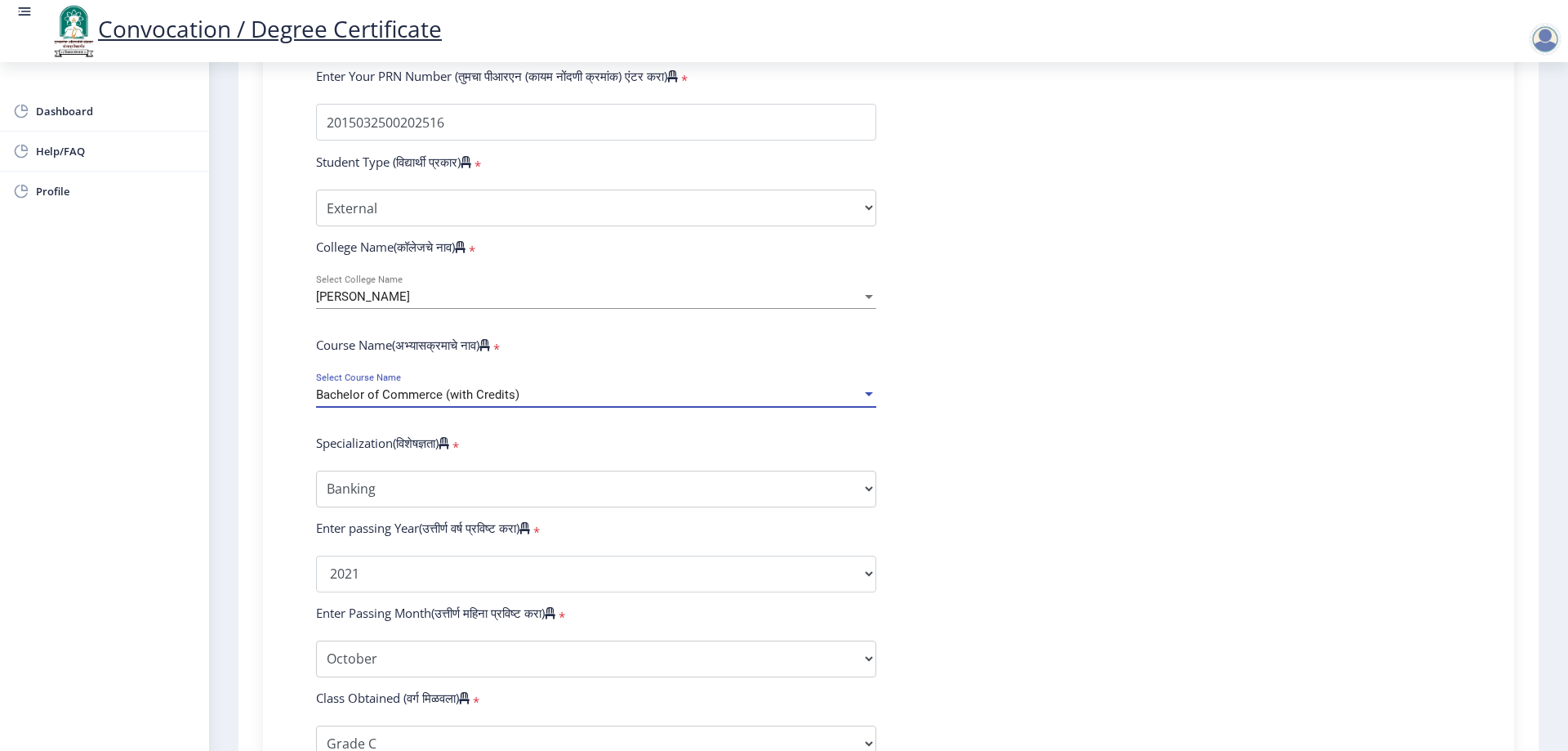
click at [877, 411] on div "Bachelor of Commerce (with Credits) Select Course Name" at bounding box center [596, 397] width 585 height 50
click at [867, 396] on div at bounding box center [869, 394] width 8 height 4
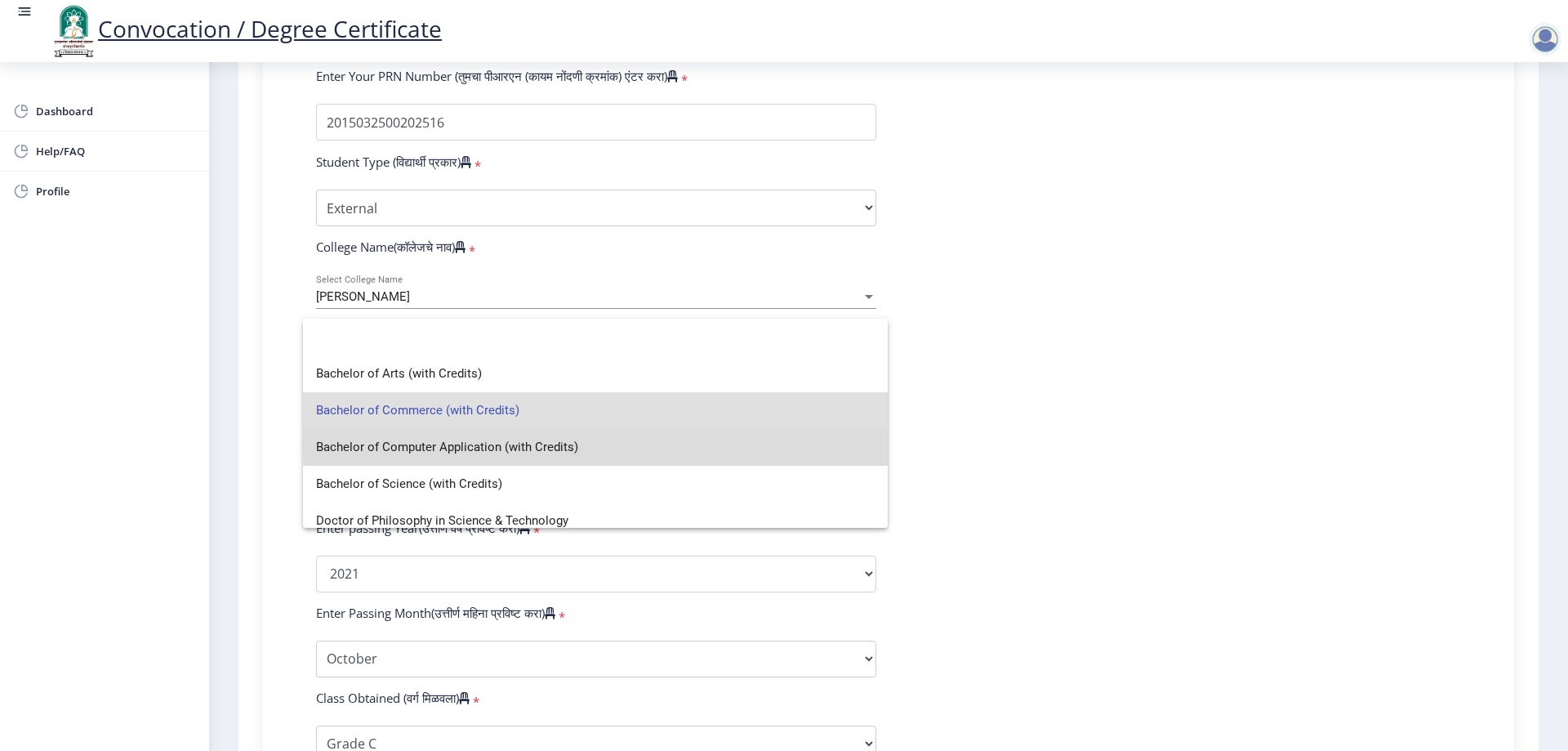
click at [812, 446] on span "Bachelor of Computer Application (with Credits)" at bounding box center [595, 447] width 559 height 37
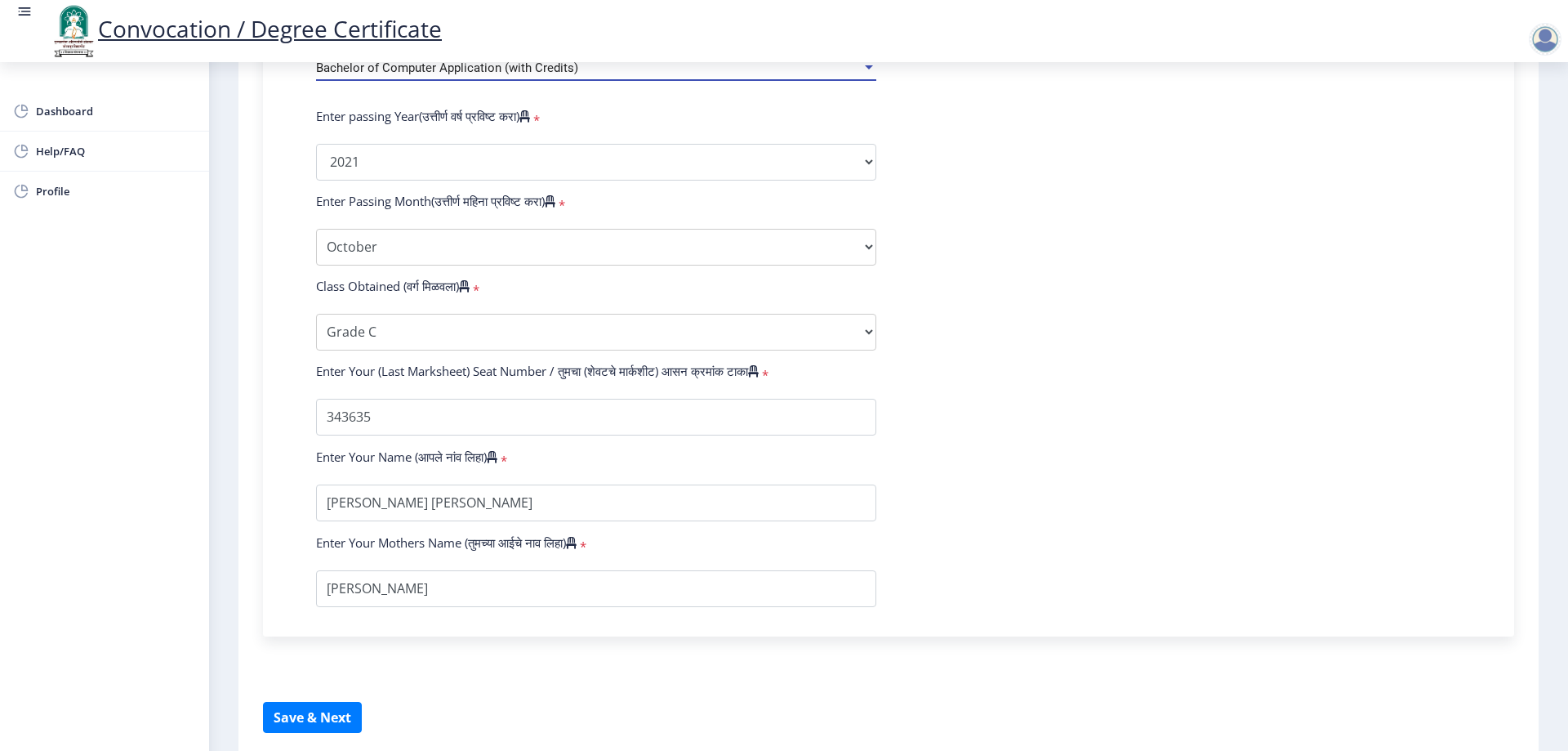
scroll to position [829, 0]
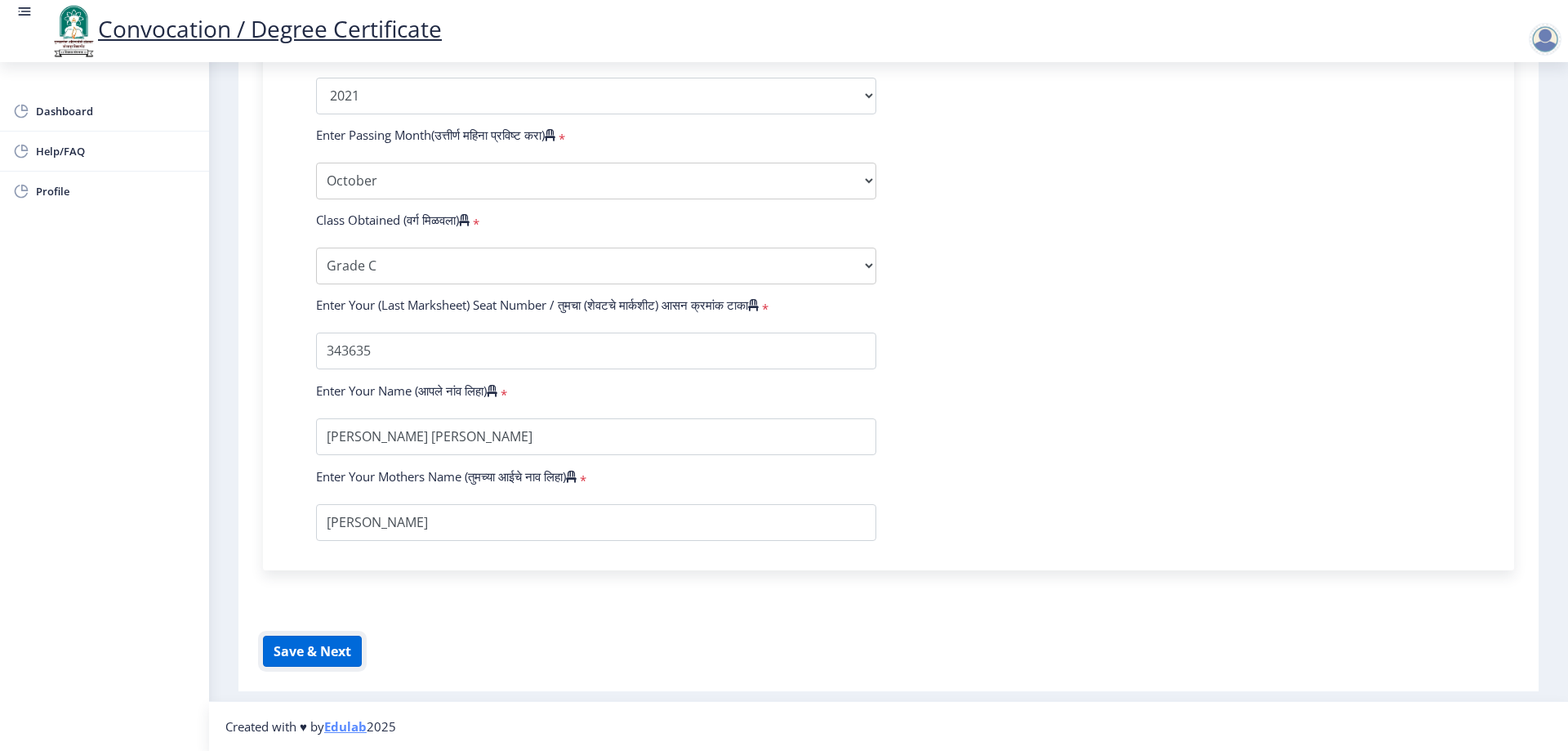
click at [354, 656] on button "Save & Next" at bounding box center [312, 651] width 99 height 31
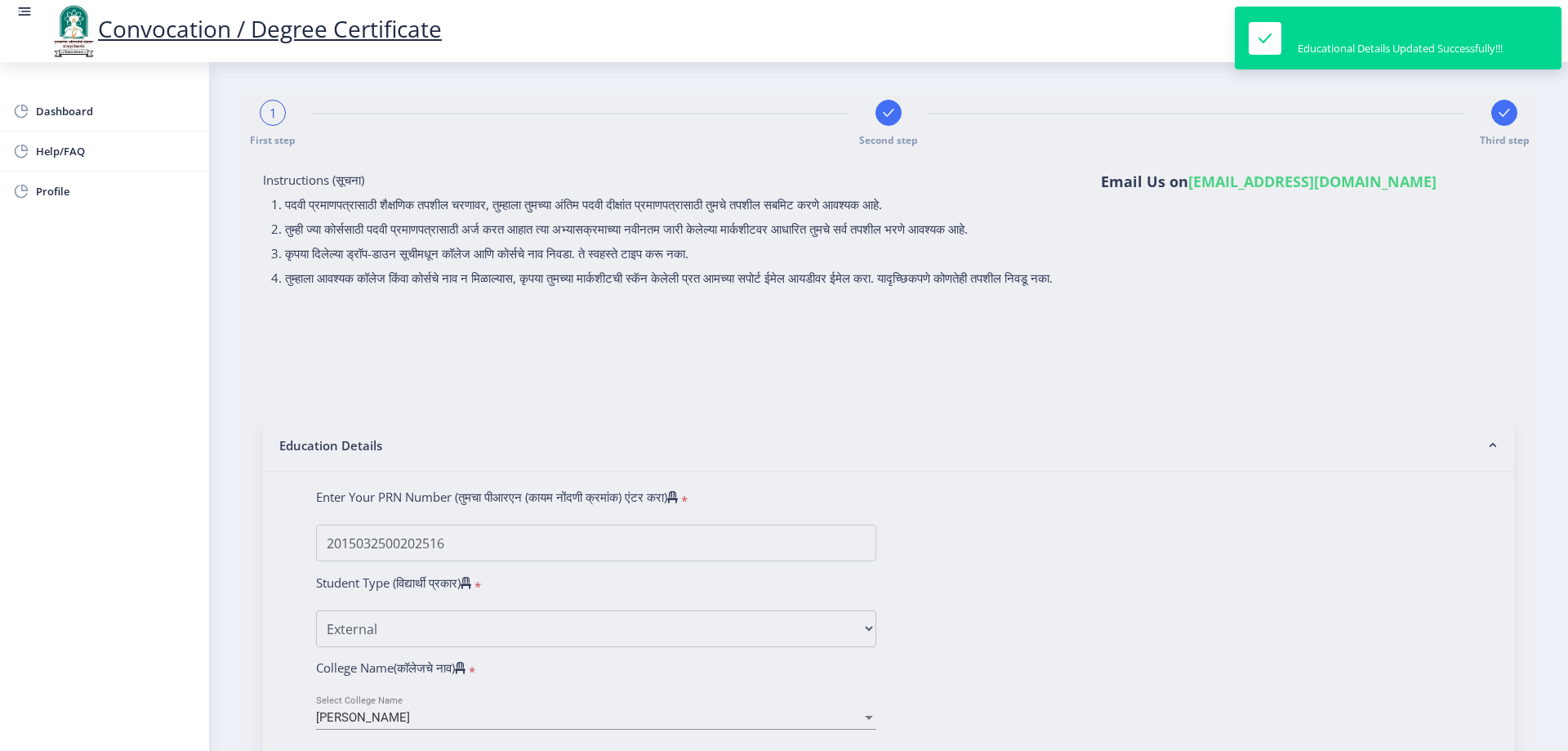
select select
type input "2015032500202516"
select select "External"
select select "2021"
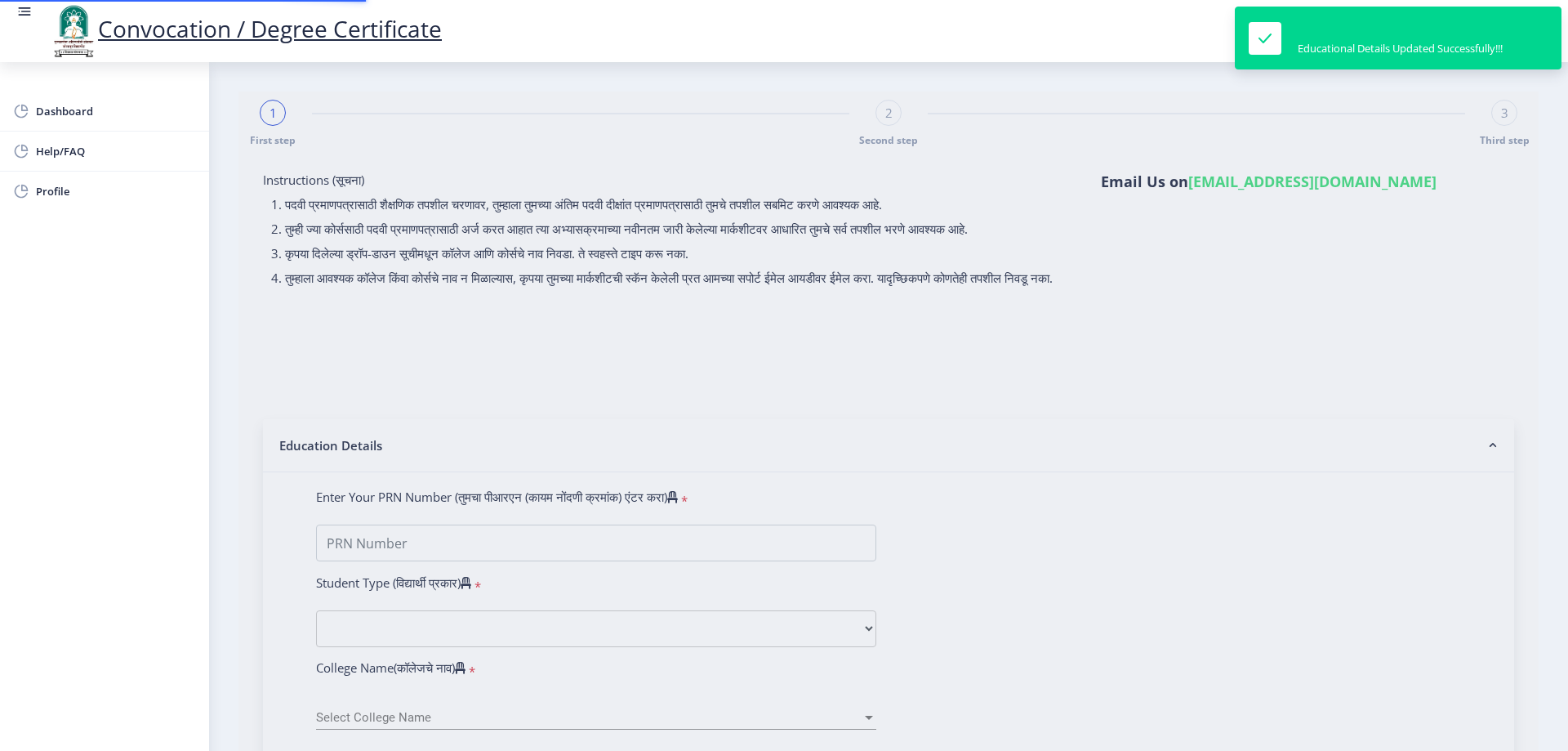
select select "October"
select select "Grade C"
type input "343635"
type input "Jadhav Shirishkumar Masaji"
type input "Ranjana"
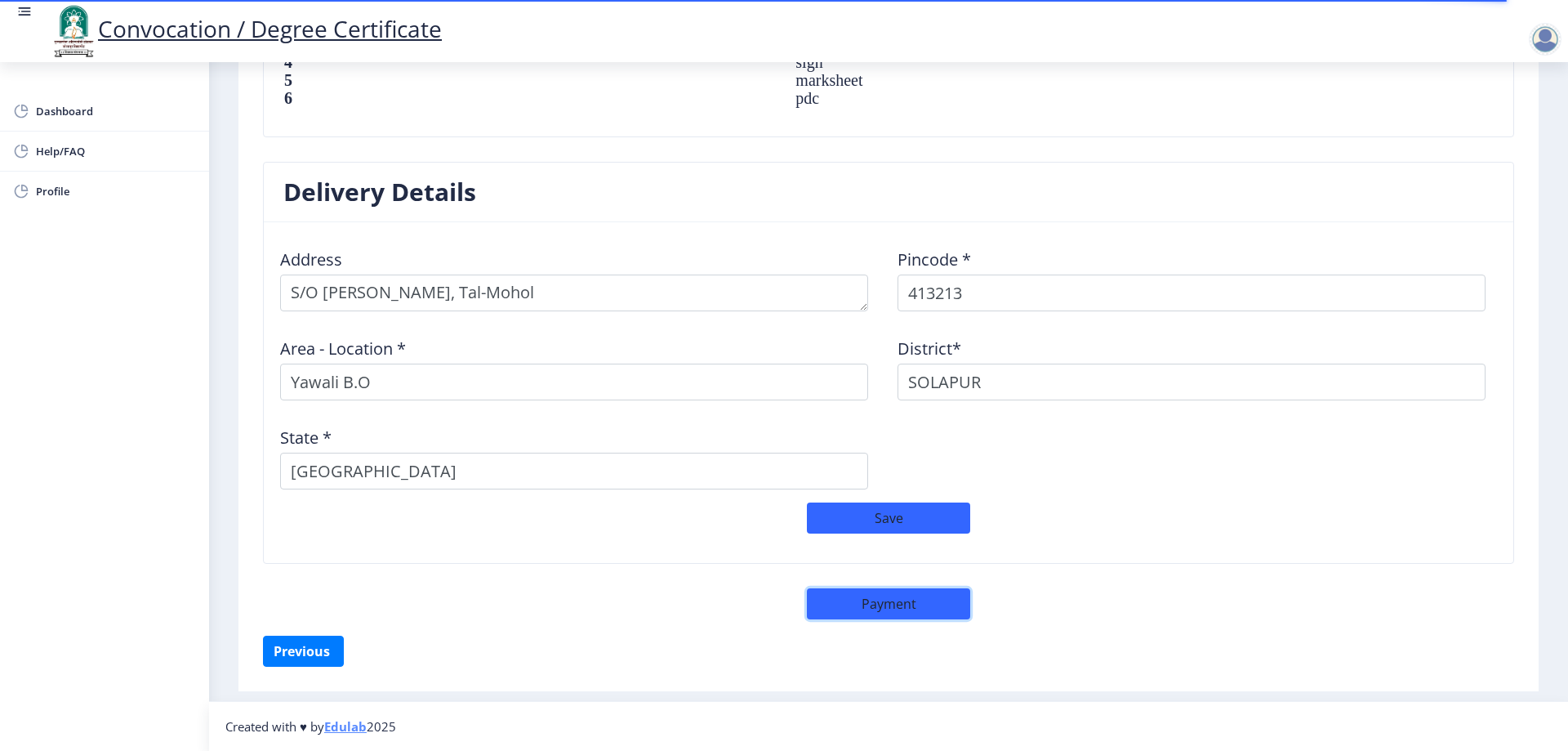
click at [896, 610] on button "Payment" at bounding box center [889, 604] width 164 height 31
select select "sealed"
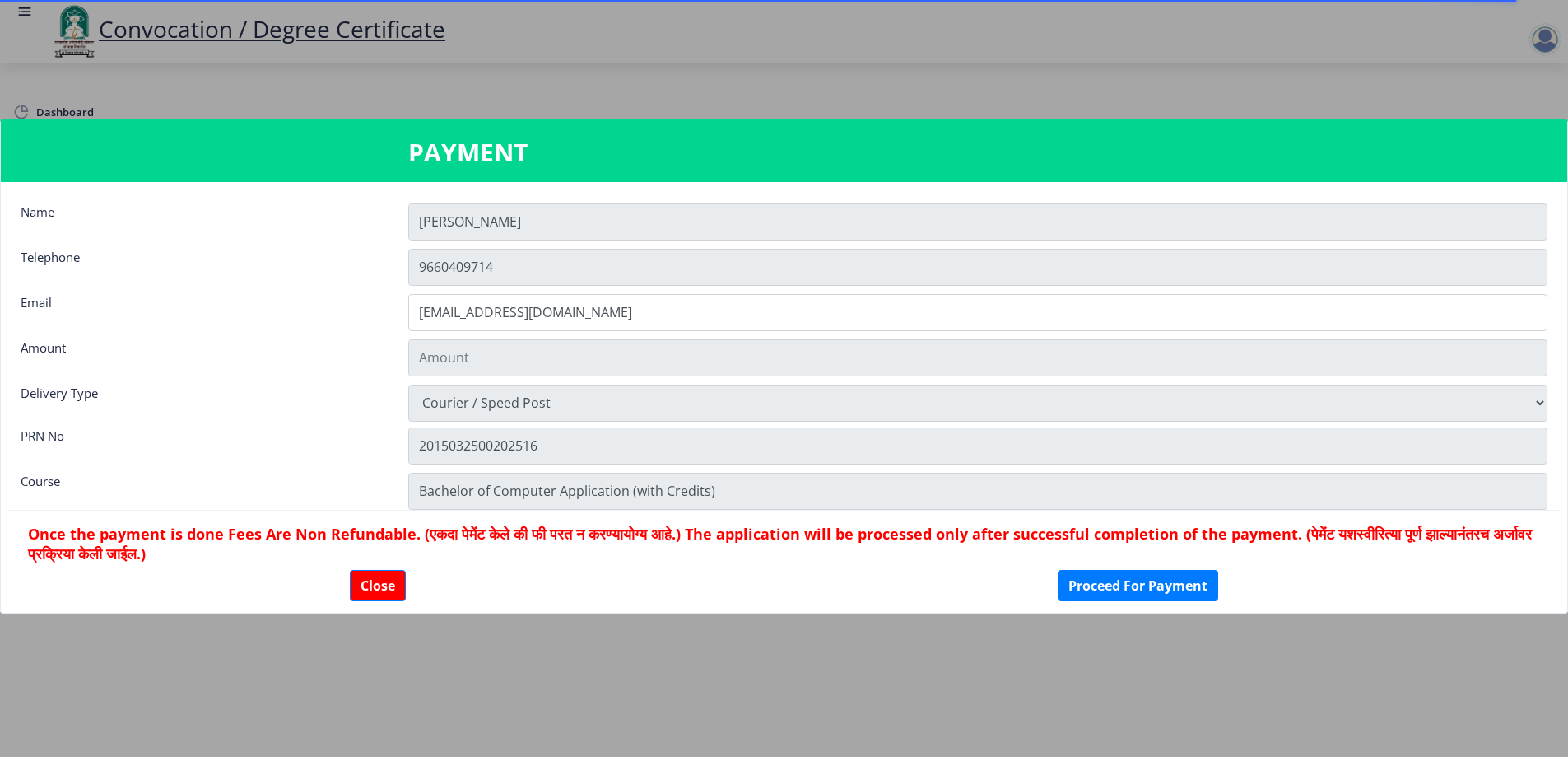
type input "2885"
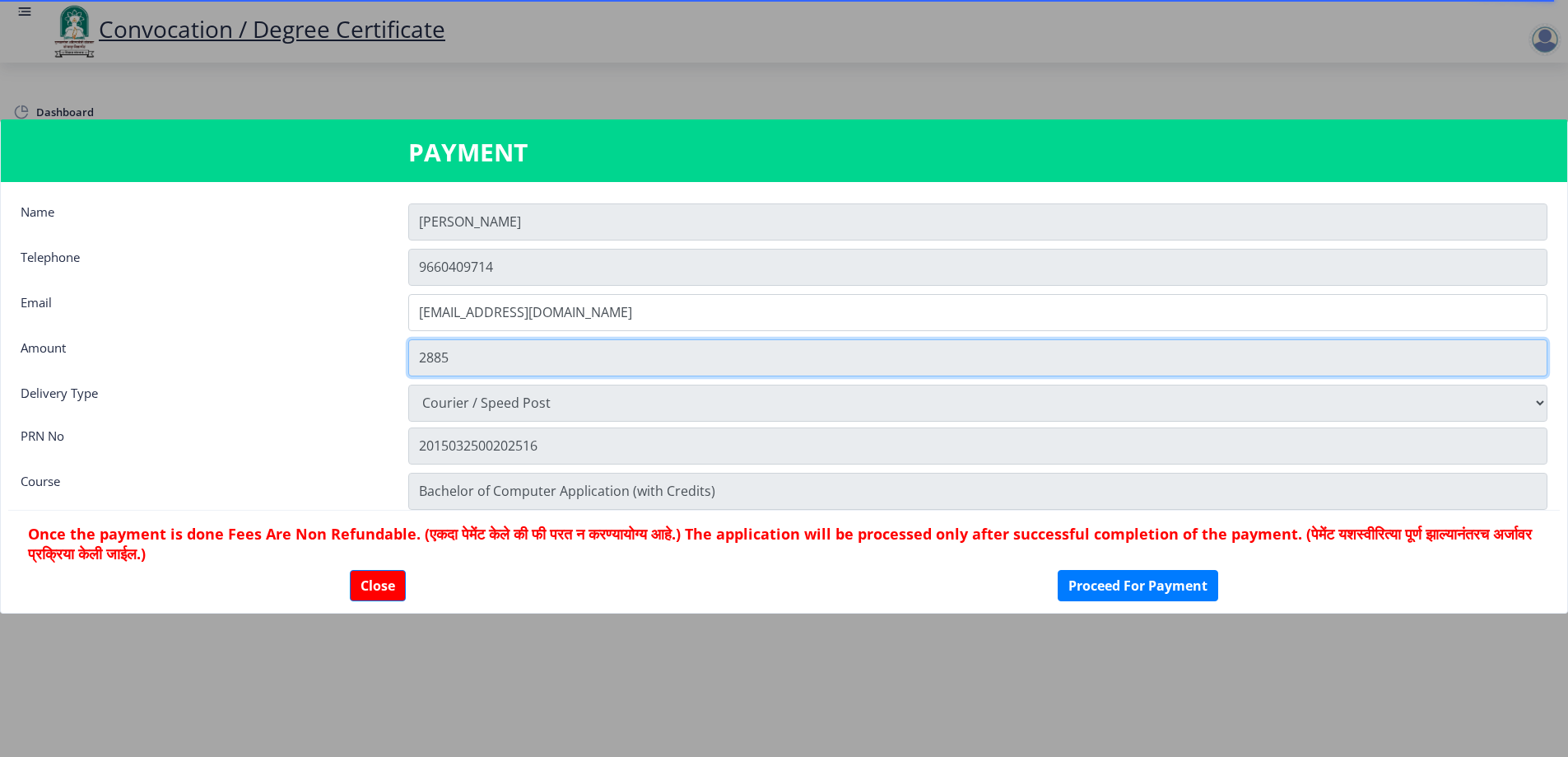
click at [452, 348] on input "2885" at bounding box center [978, 357] width 1140 height 37
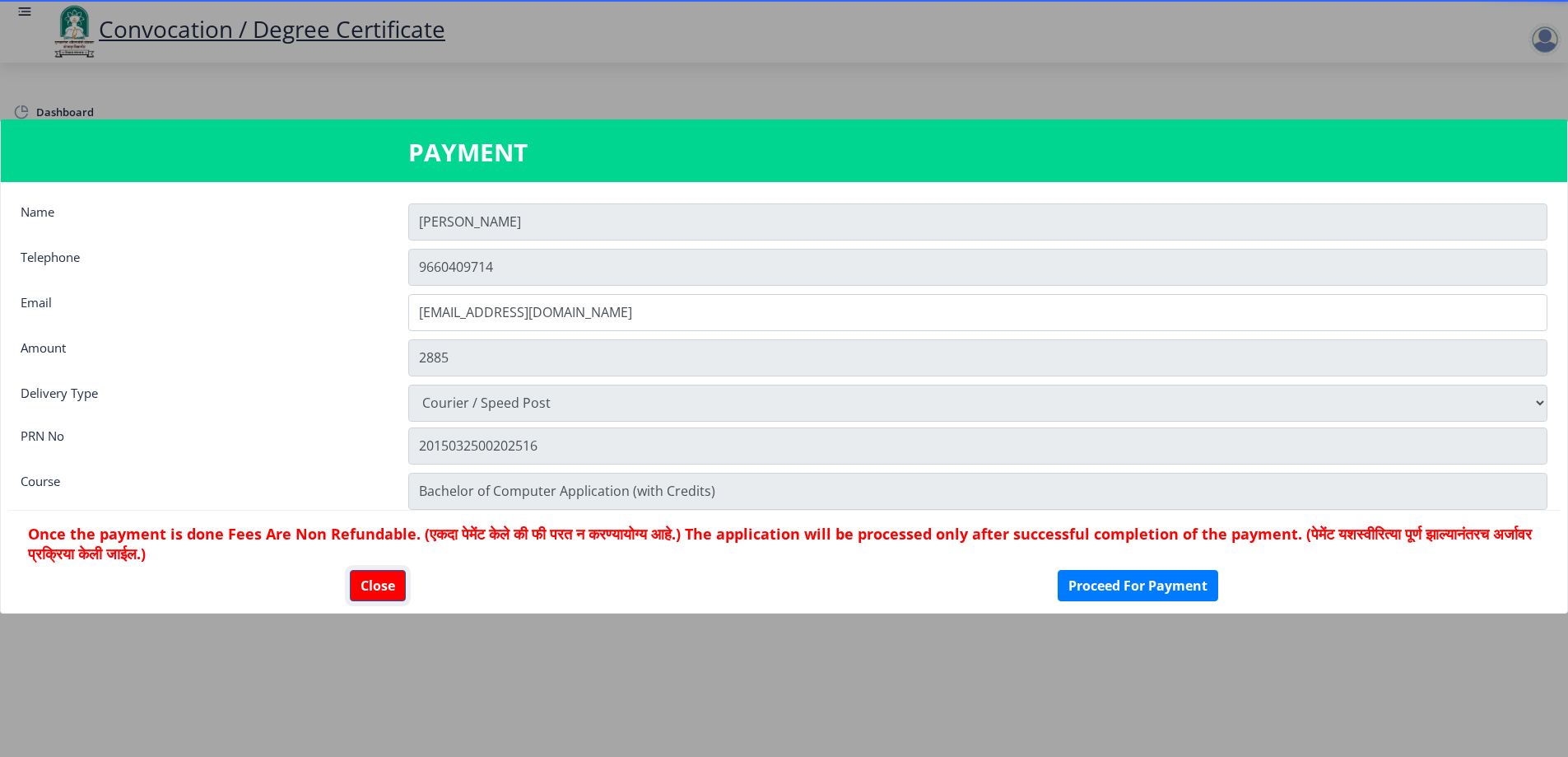
click at [389, 576] on button "Close" at bounding box center [378, 585] width 56 height 32
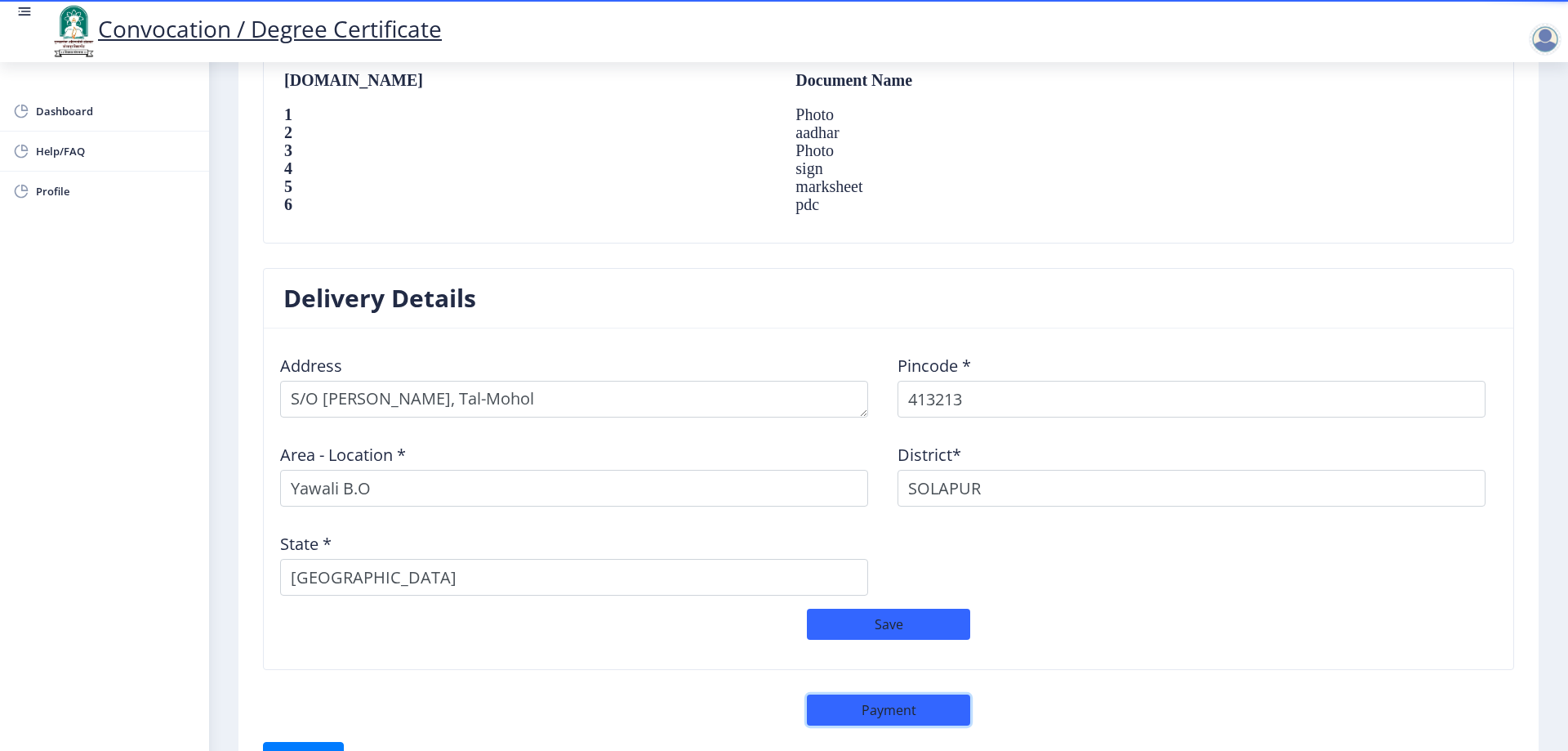
scroll to position [1241, 0]
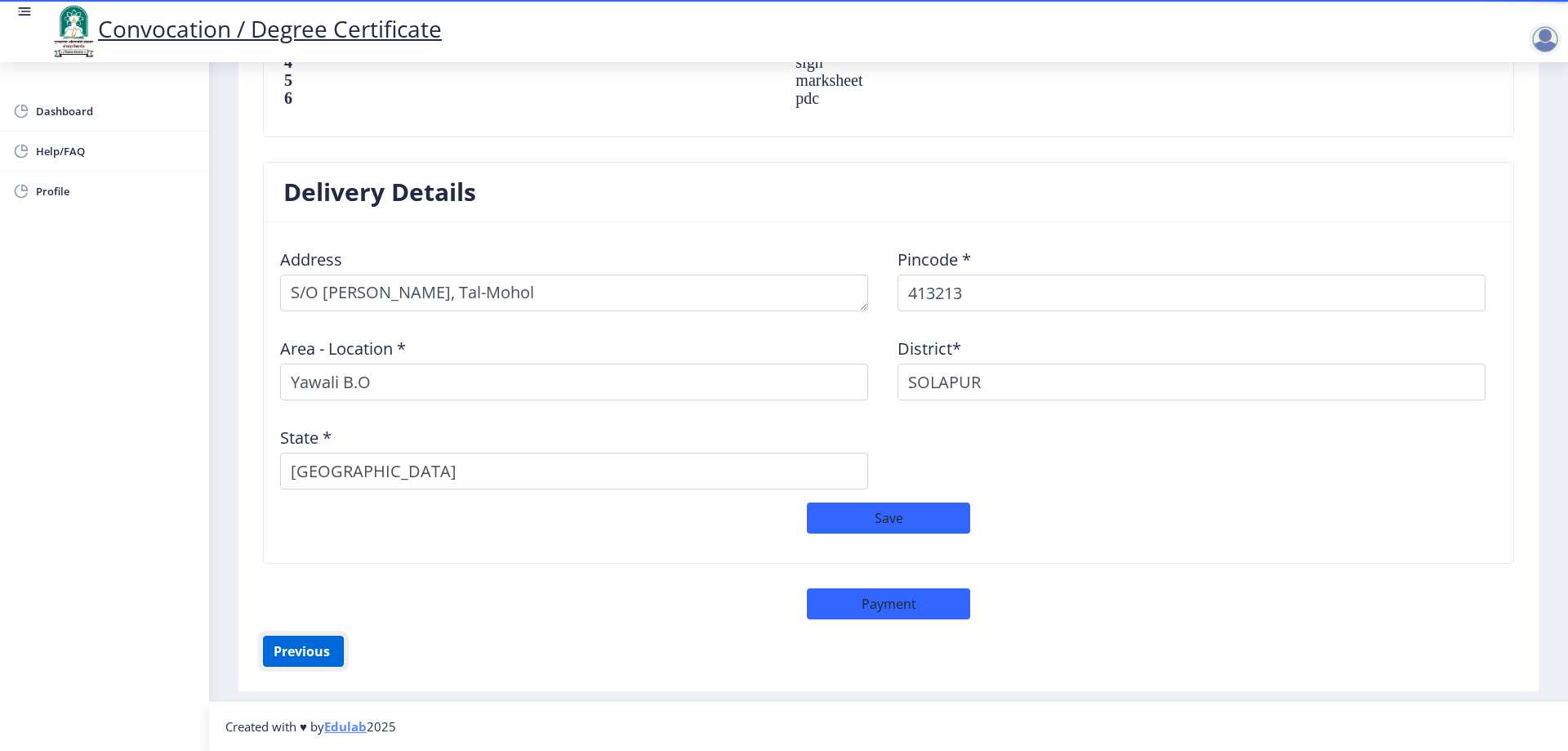
click at [288, 650] on button "Previous ‍" at bounding box center [303, 651] width 81 height 31
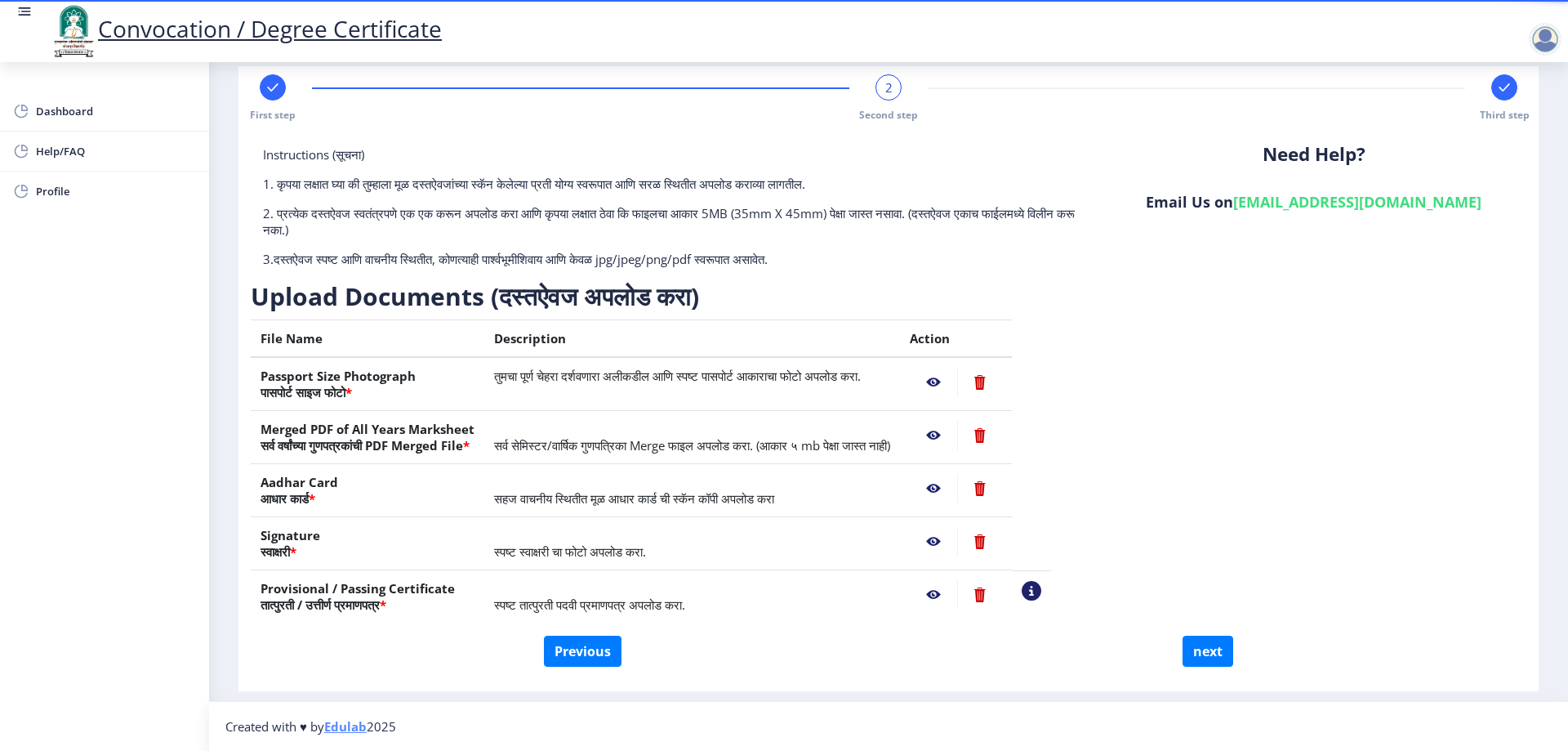
scroll to position [25, 0]
click at [562, 650] on button "Previous" at bounding box center [583, 651] width 77 height 31
select select "External"
select select "2021"
select select "October"
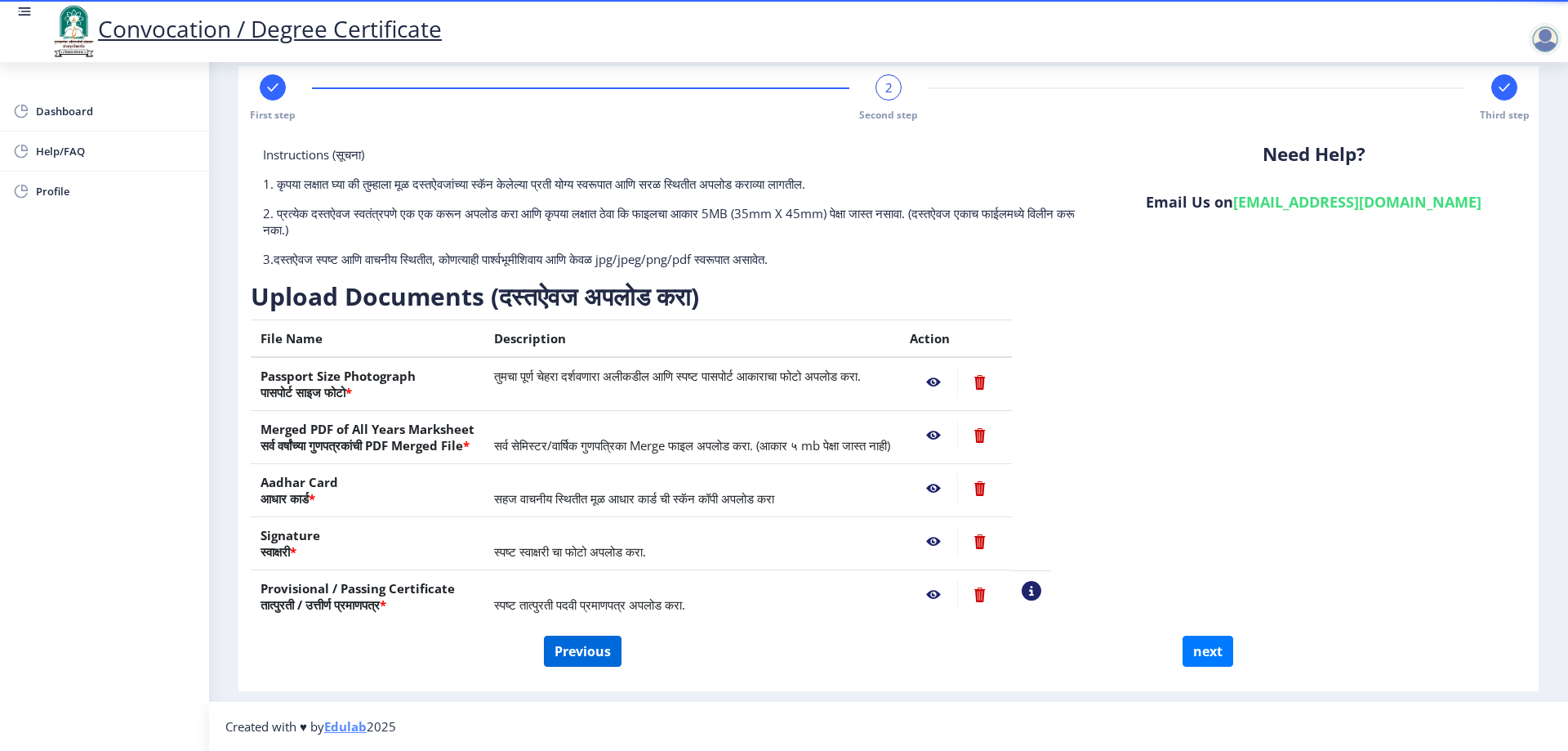
select select "Grade C"
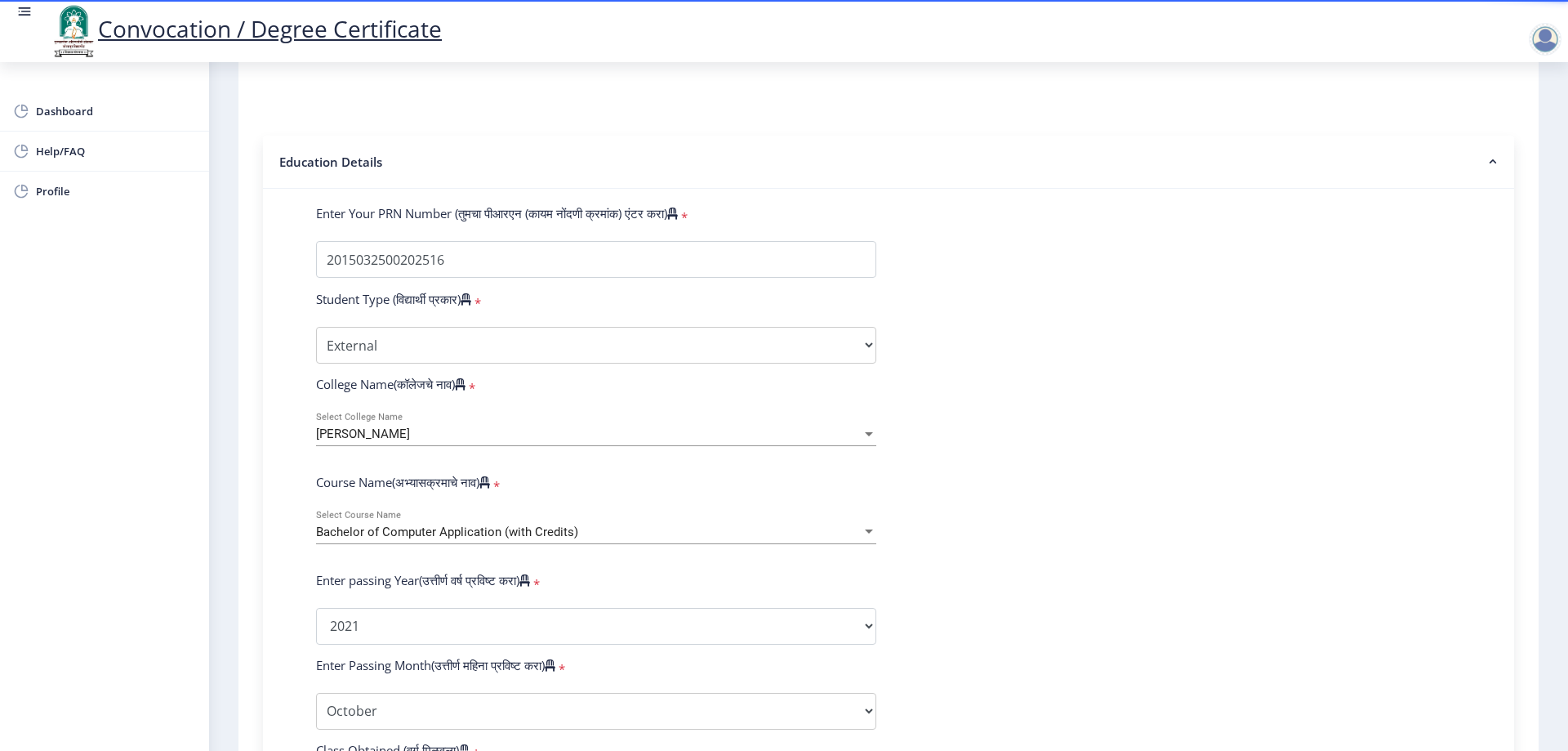
scroll to position [352, 0]
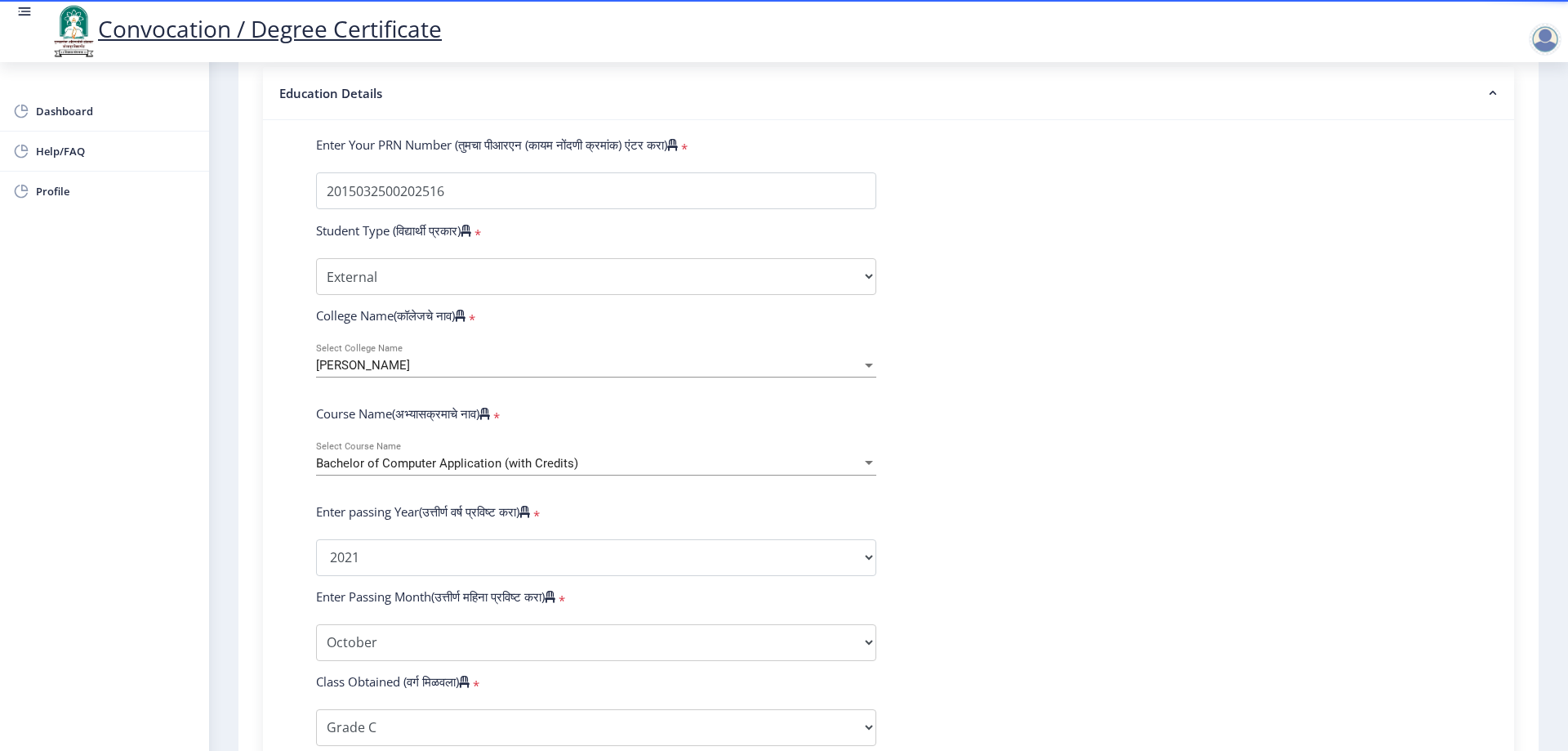
click at [604, 471] on div "Bachelor of Computer Application (with Credits) Select Course Name" at bounding box center [595, 458] width 560 height 35
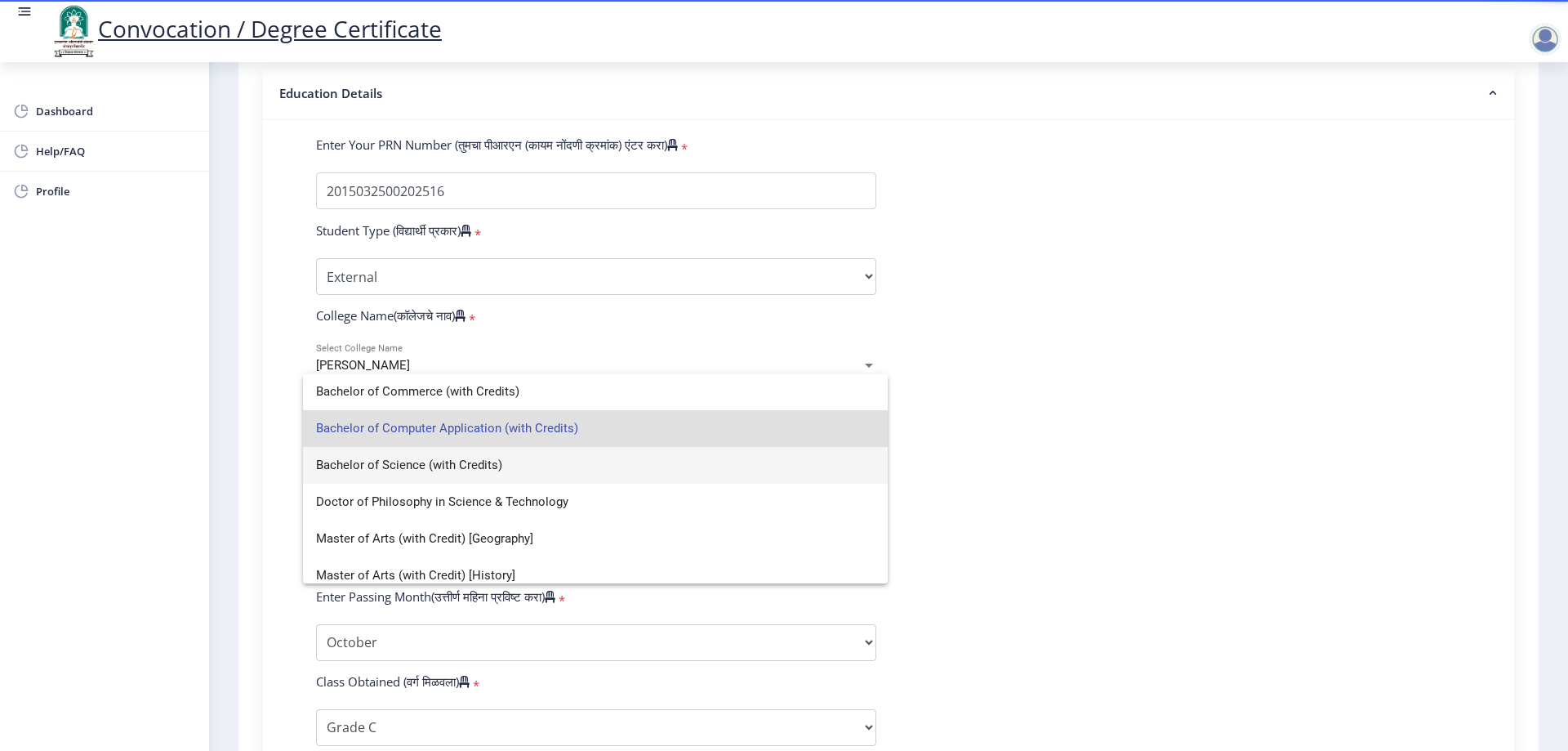
scroll to position [159, 0]
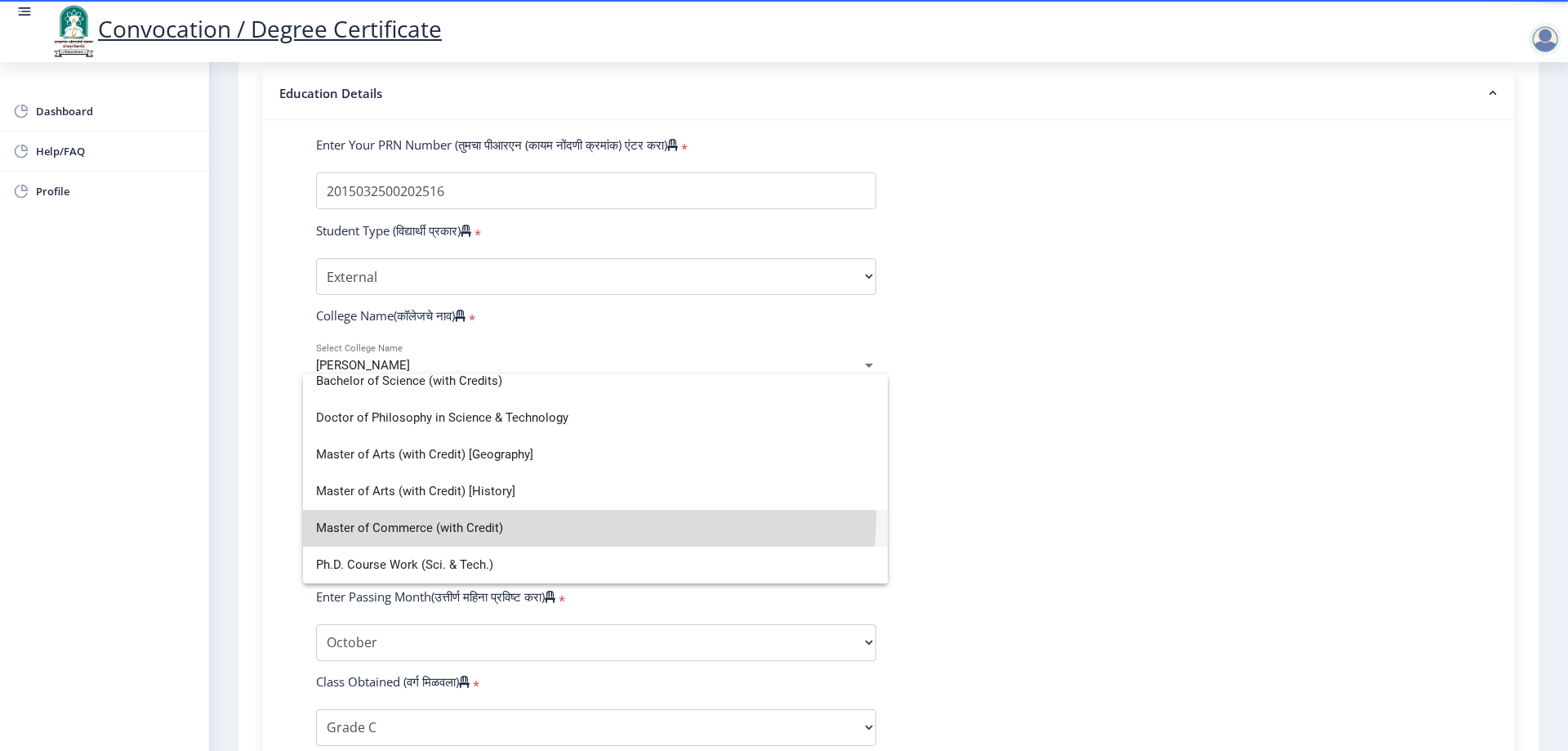
click at [567, 516] on span "Master of Commerce (with Credit)" at bounding box center [595, 528] width 559 height 37
select select
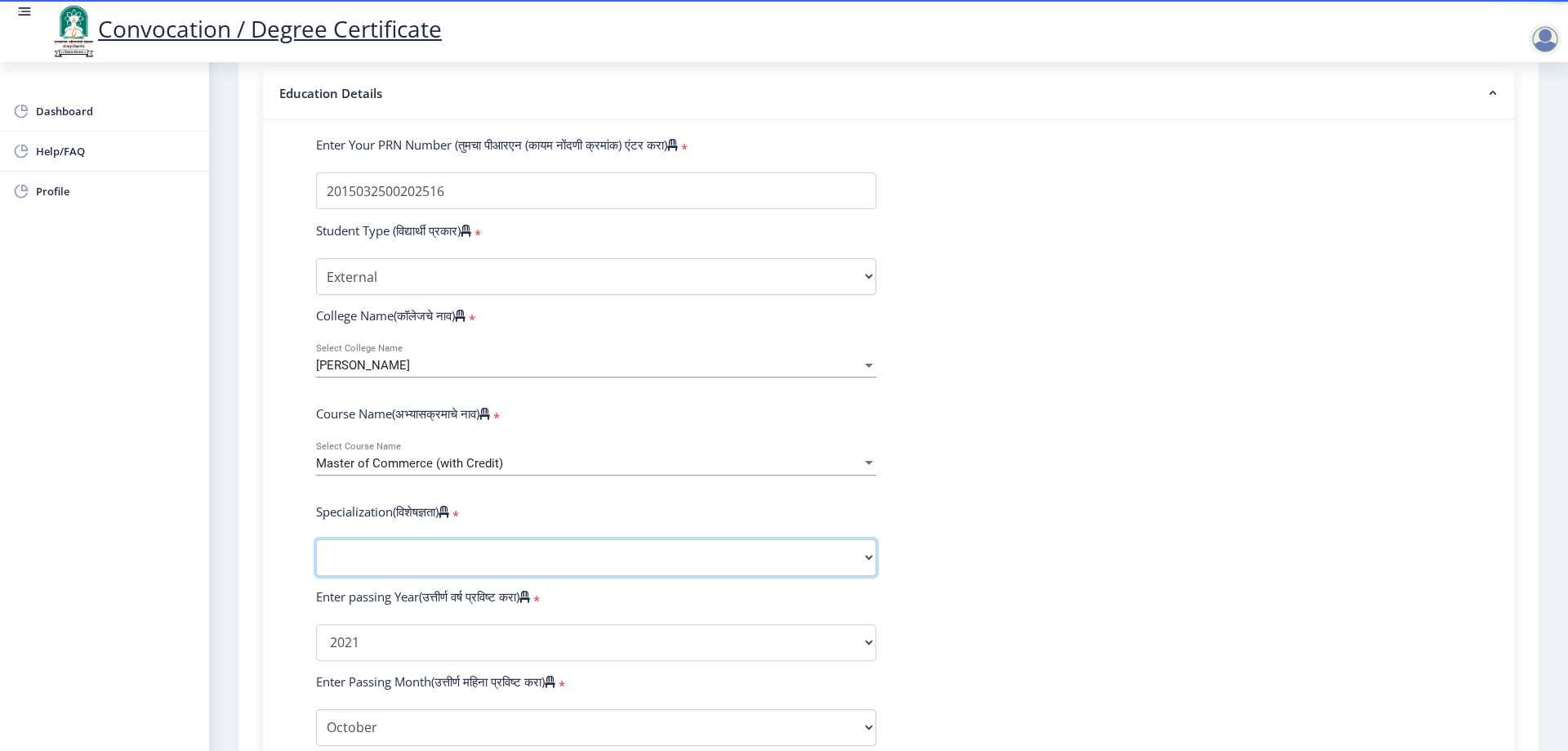
click at [594, 573] on select "Specialization Advanced Accountancy Advanced Costing Advanced Banking & Financi…" at bounding box center [595, 558] width 560 height 37
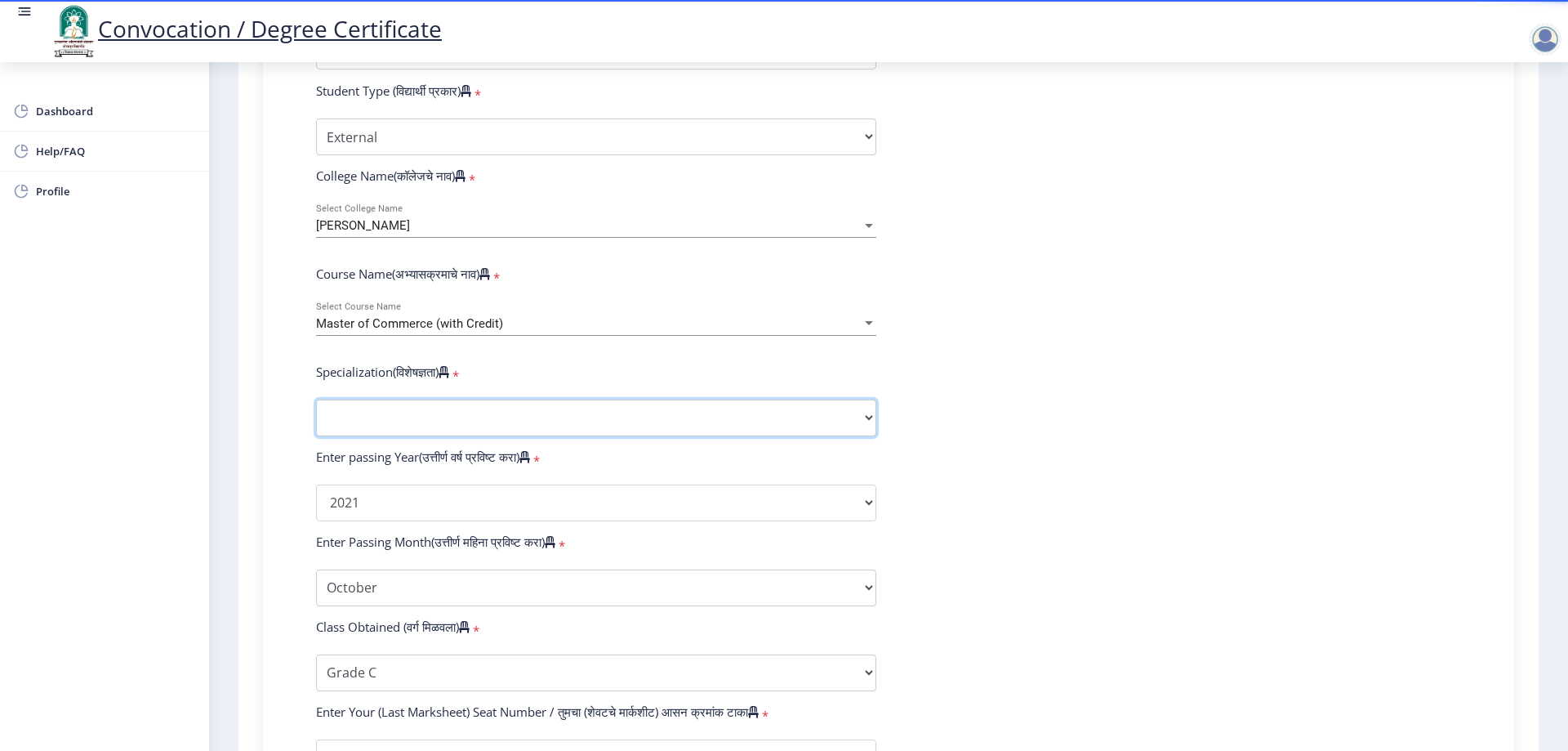
scroll to position [516, 0]
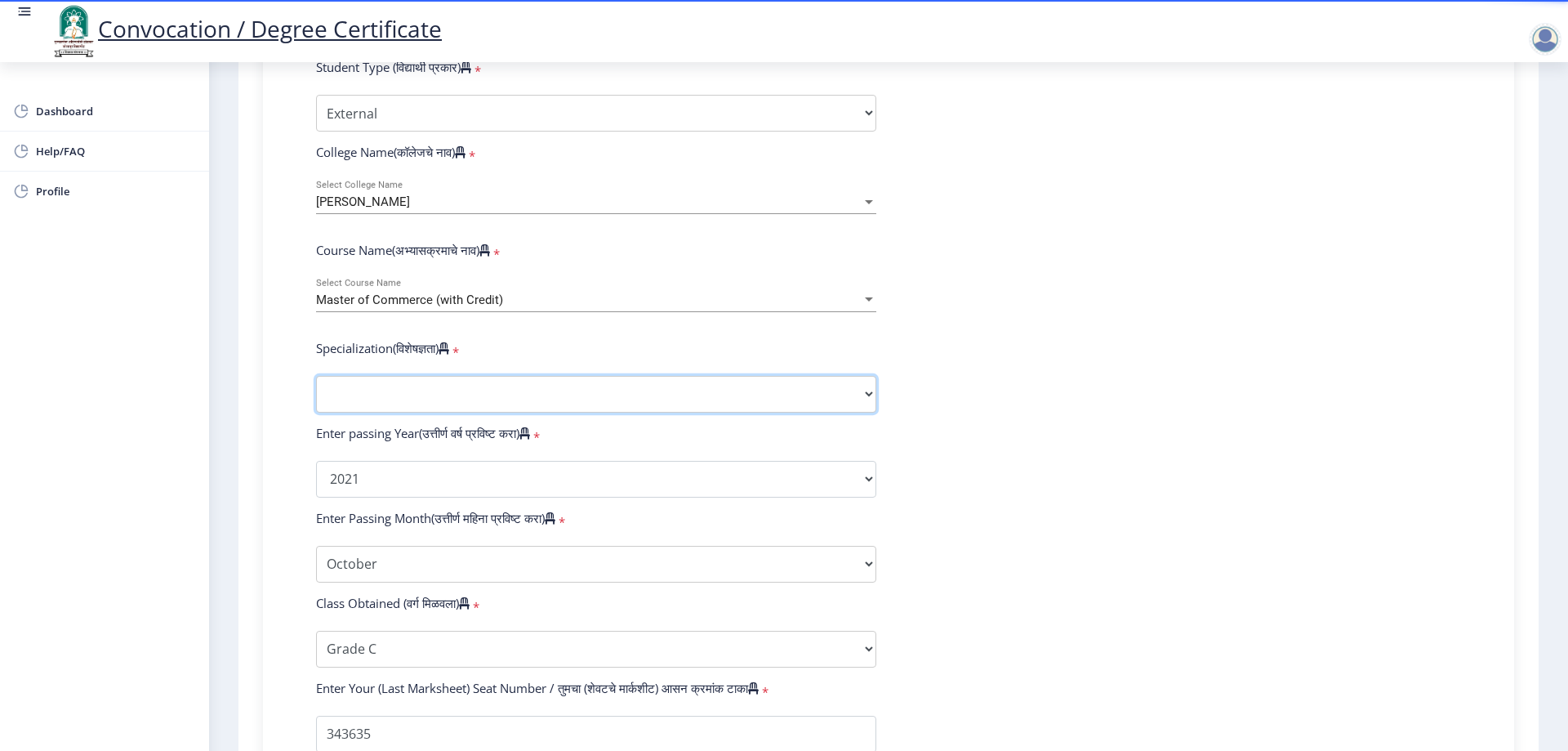
click at [641, 410] on select "Specialization Advanced Accountancy Advanced Costing Advanced Banking & Financi…" at bounding box center [595, 394] width 560 height 37
click at [644, 413] on select "Specialization Advanced Accountancy Advanced Costing Advanced Banking & Financi…" at bounding box center [595, 394] width 560 height 37
select select
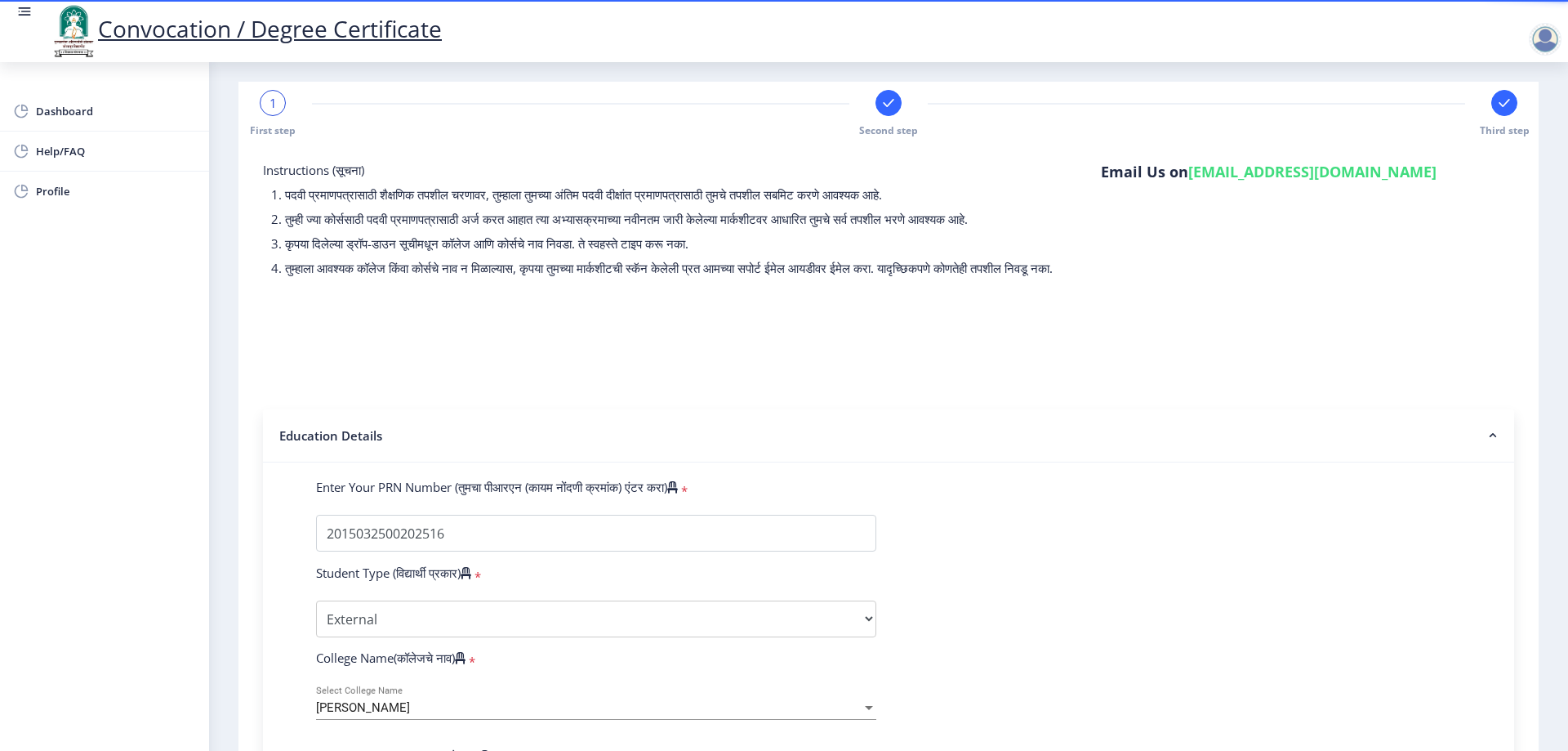
scroll to position [0, 0]
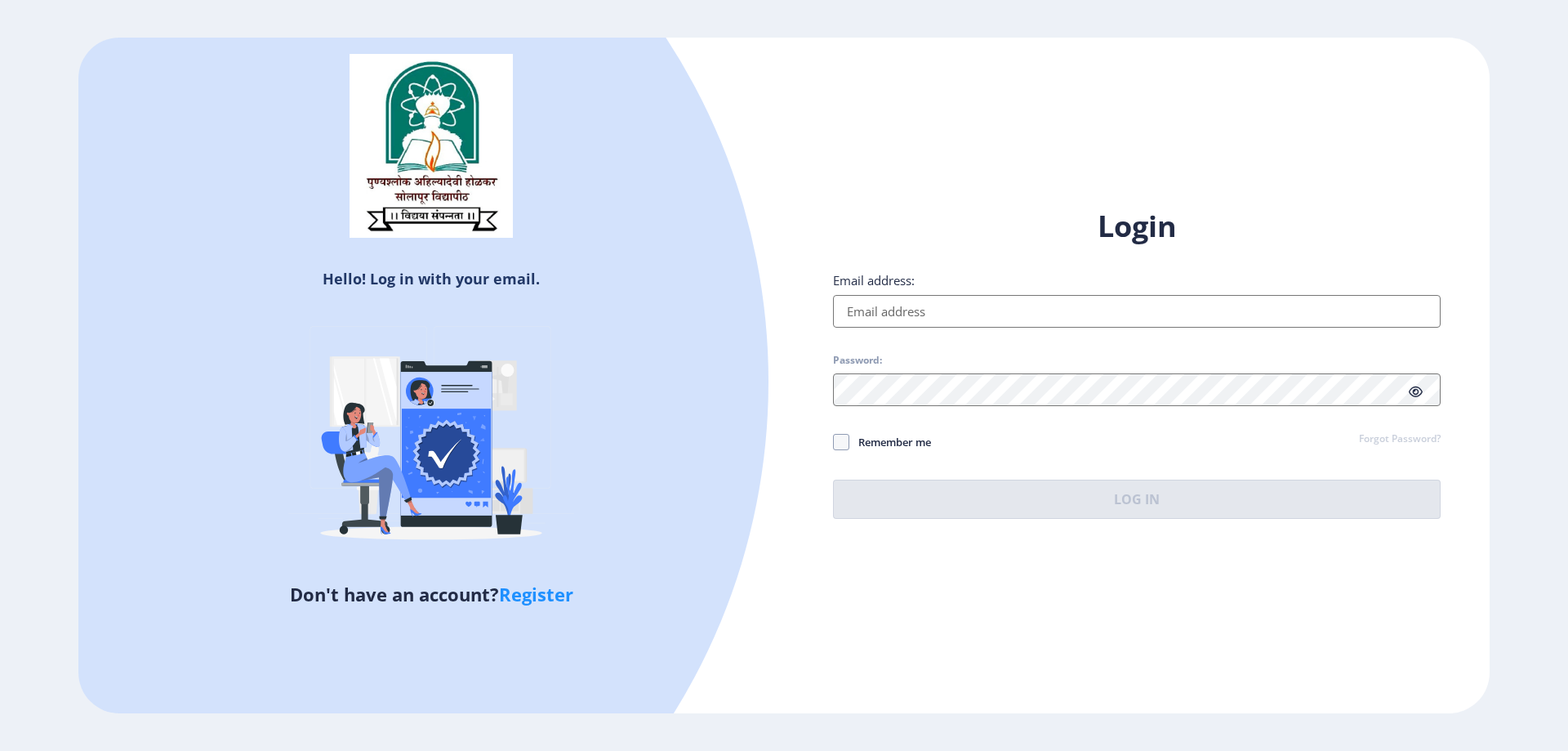
click at [1080, 320] on input "Email address:" at bounding box center [1136, 312] width 608 height 33
click at [1141, 461] on div "Login Email address: Password: Remember me Forgot Password? Log In" at bounding box center [1136, 362] width 608 height 312
click at [903, 441] on span "Remember me" at bounding box center [890, 443] width 81 height 20
click at [834, 441] on input "Remember me" at bounding box center [833, 441] width 1 height 1
checkbox input "true"
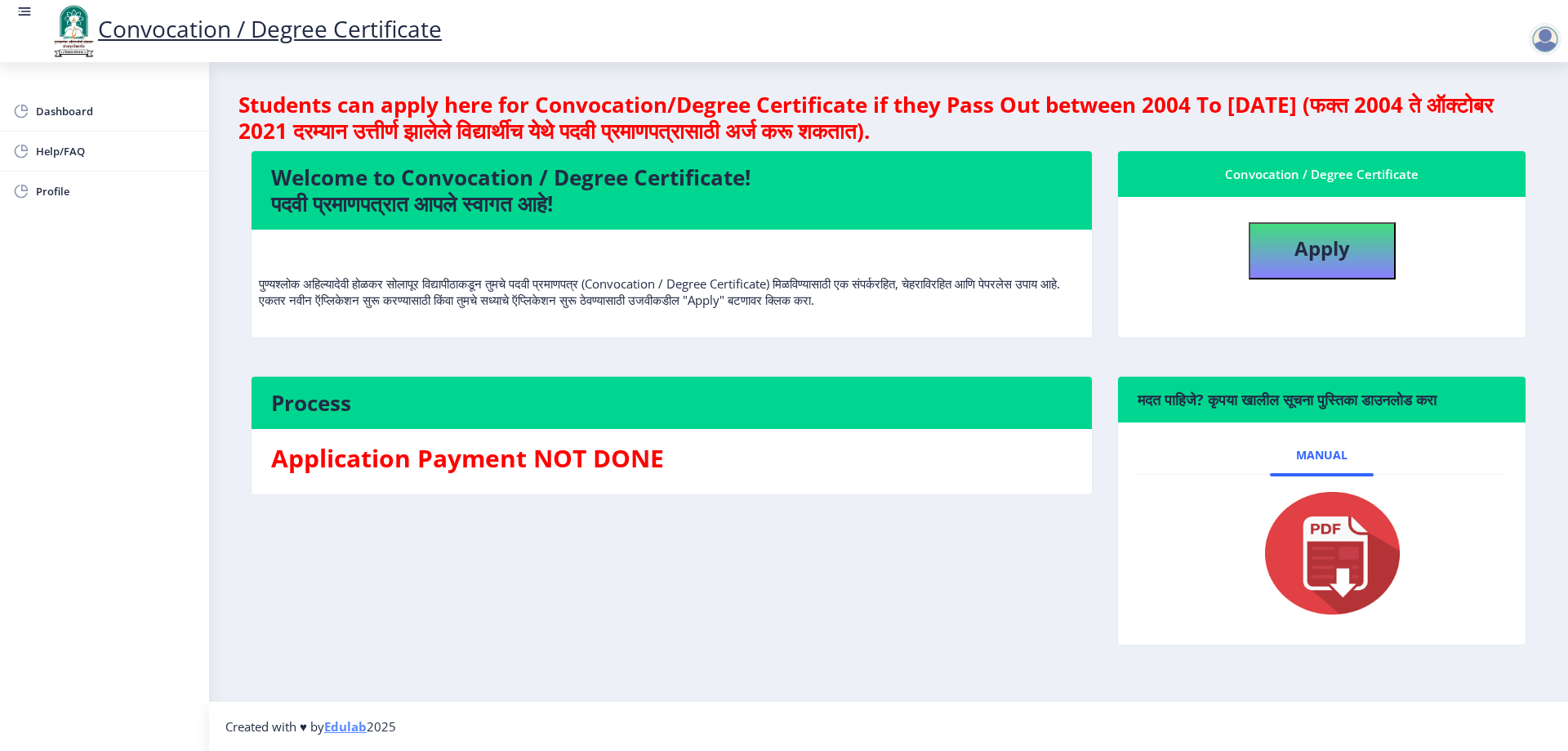
click at [1556, 35] on div at bounding box center [1546, 39] width 33 height 33
click at [1518, 123] on span "Log out" at bounding box center [1502, 127] width 104 height 20
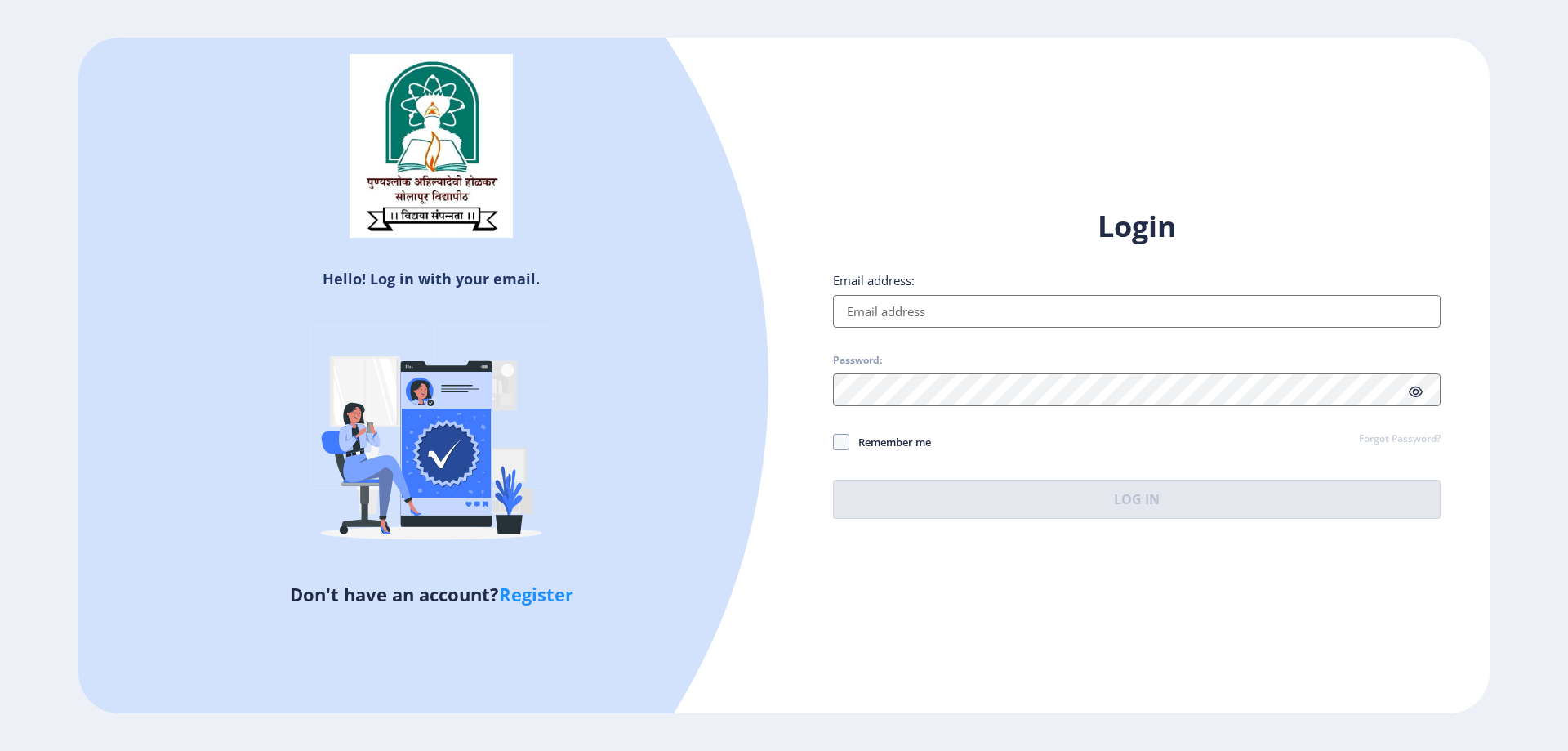
click at [1029, 312] on input "Email address:" at bounding box center [1136, 312] width 608 height 33
drag, startPoint x: 956, startPoint y: 537, endPoint x: 888, endPoint y: 563, distance: 72.8
click at [956, 537] on div "Login Email address: Password: Remember me Forgot Password? Log In Don't have a…" at bounding box center [1137, 376] width 705 height 387
click at [544, 600] on link "Register" at bounding box center [536, 594] width 74 height 25
select select
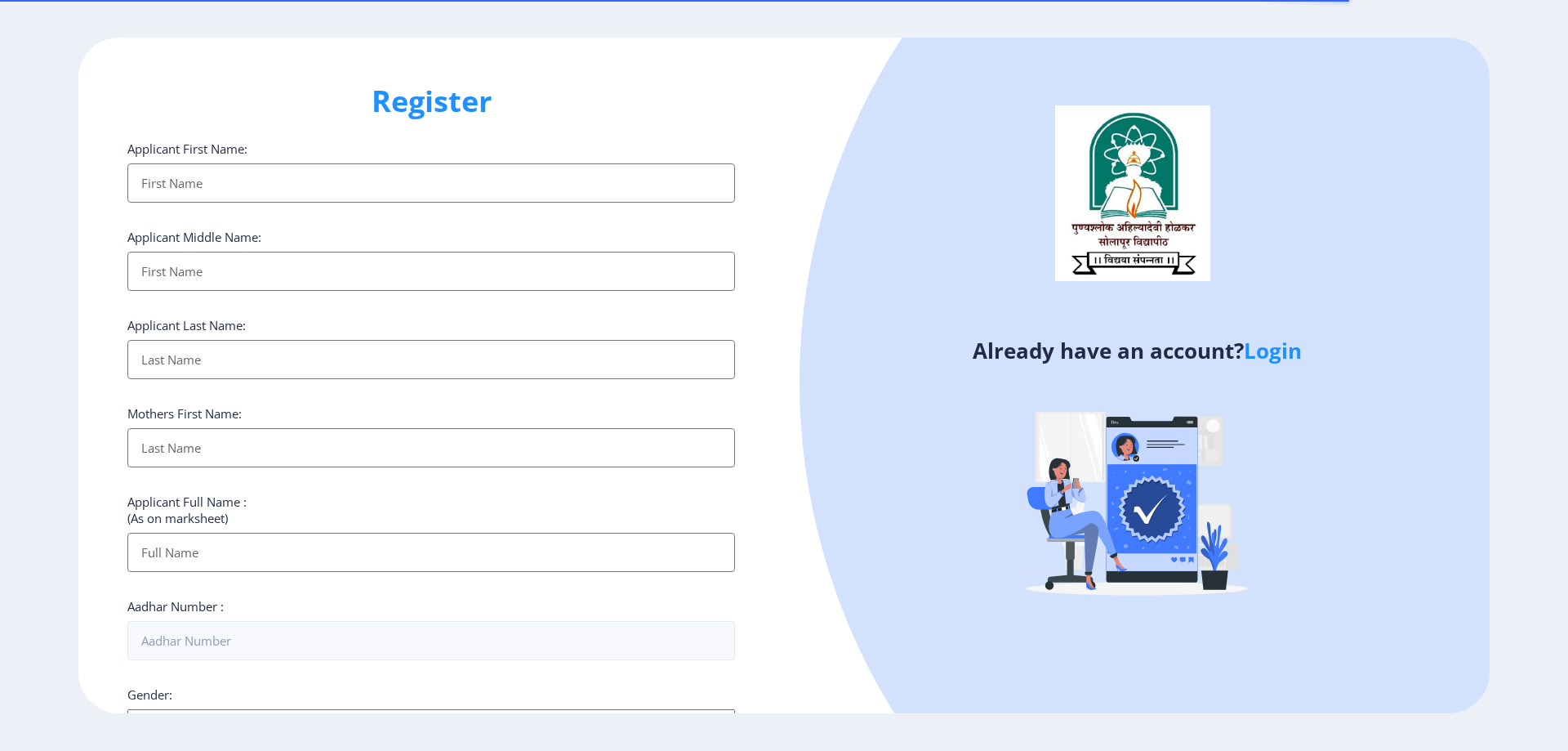
click at [437, 178] on input "Applicant First Name:" at bounding box center [431, 183] width 608 height 39
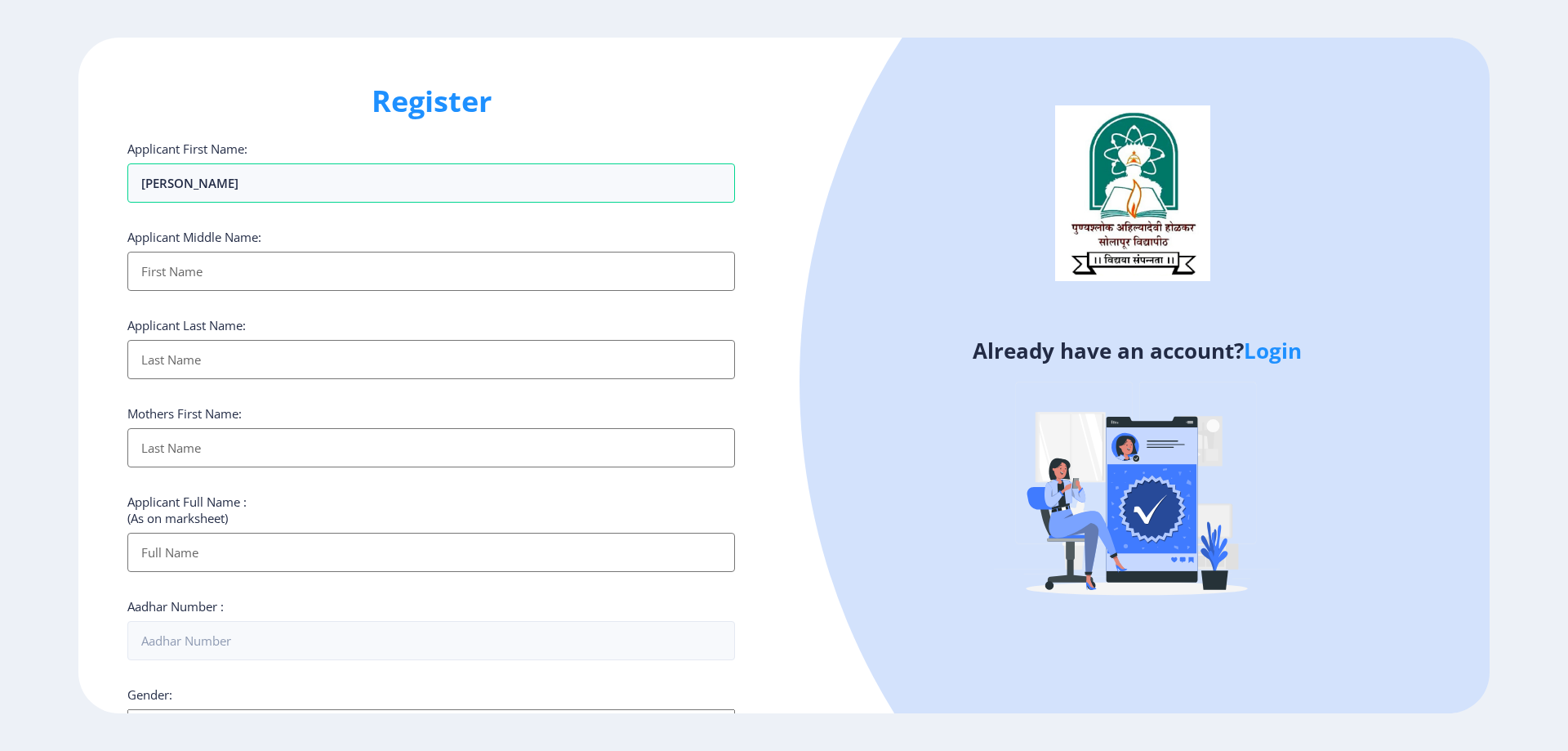
type input "[PERSON_NAME]"
click at [362, 277] on input "Applicant First Name:" at bounding box center [431, 271] width 608 height 39
type input "Masaji"
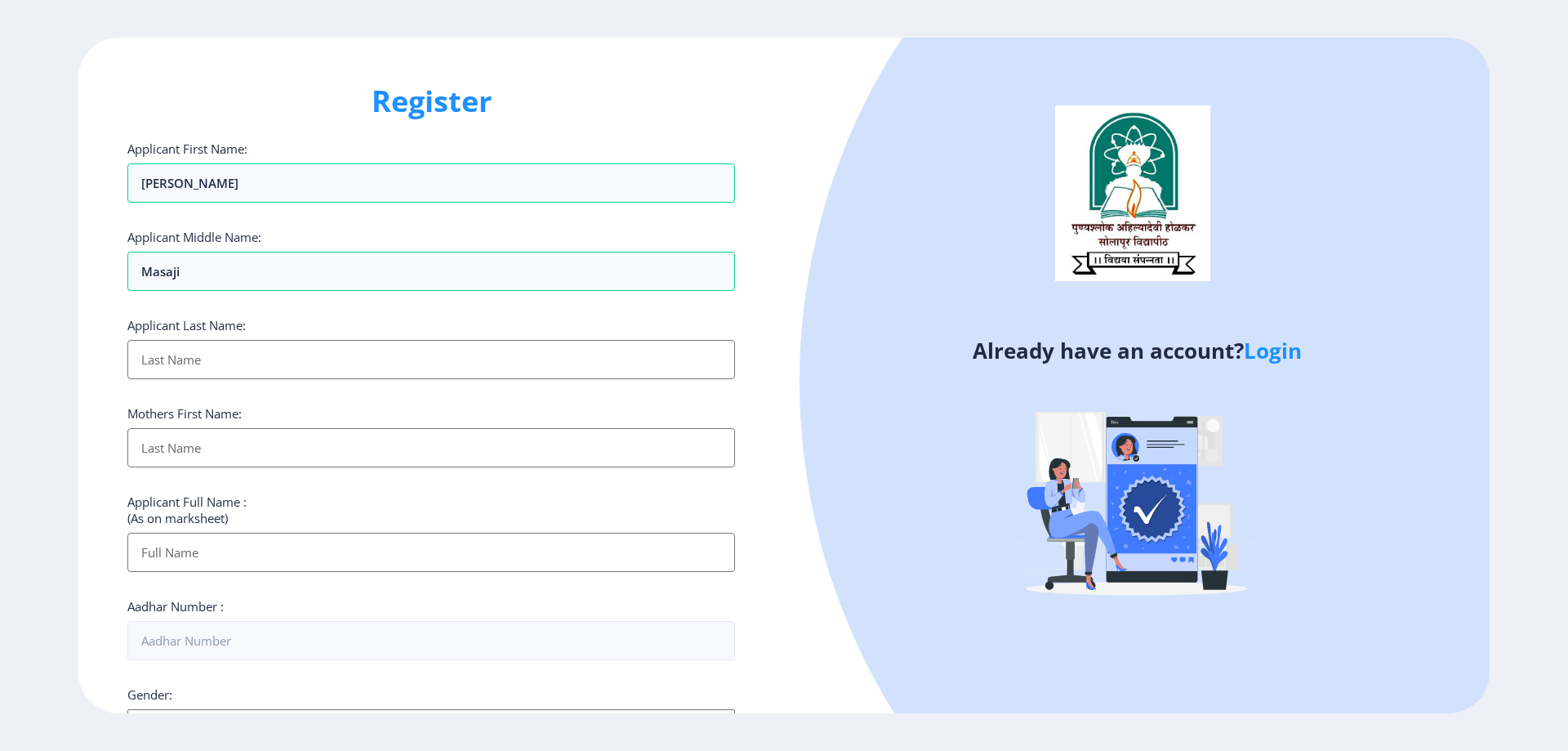
click at [341, 347] on input "Applicant First Name:" at bounding box center [431, 359] width 608 height 39
type input "Jadhav"
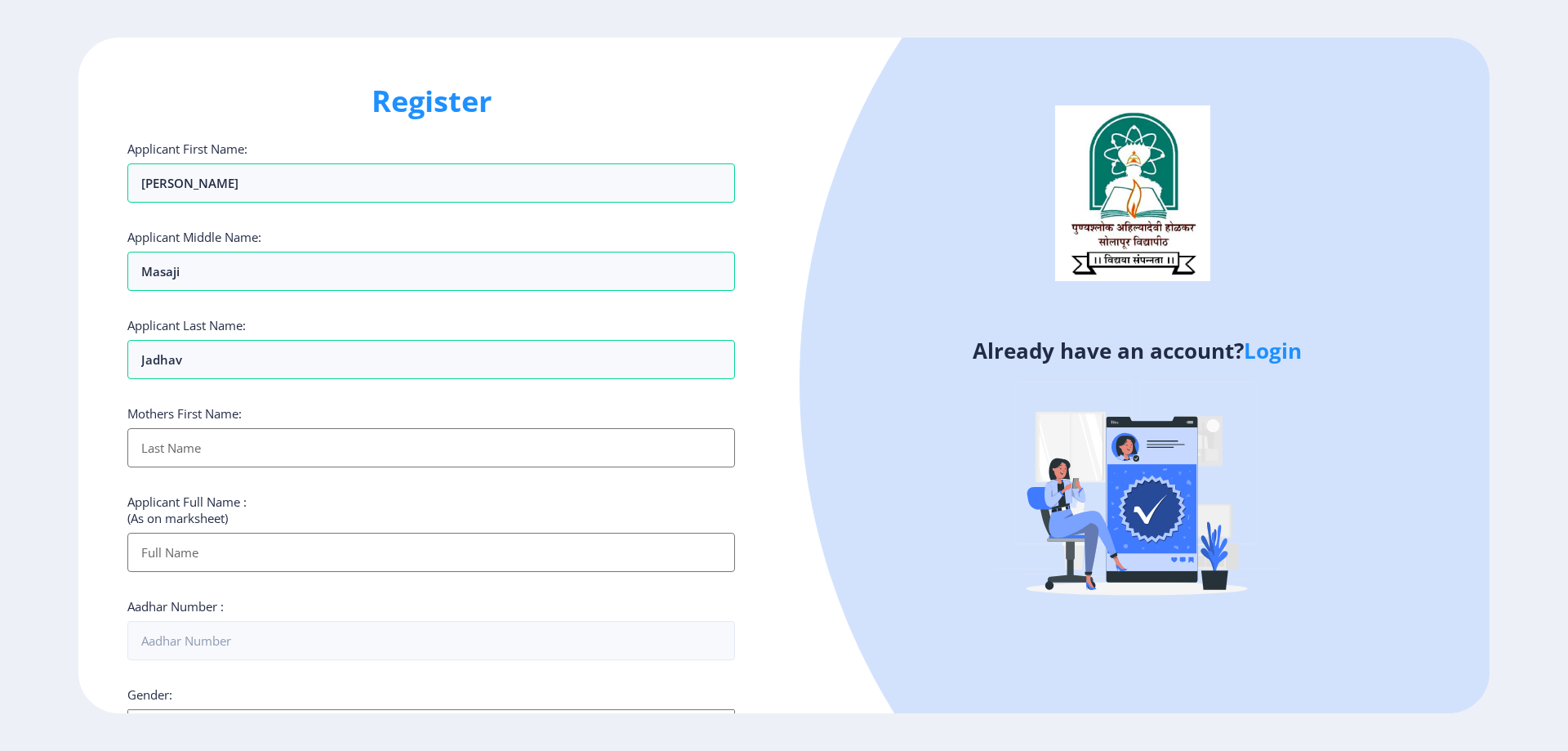
click at [352, 441] on input "Applicant First Name:" at bounding box center [431, 448] width 608 height 39
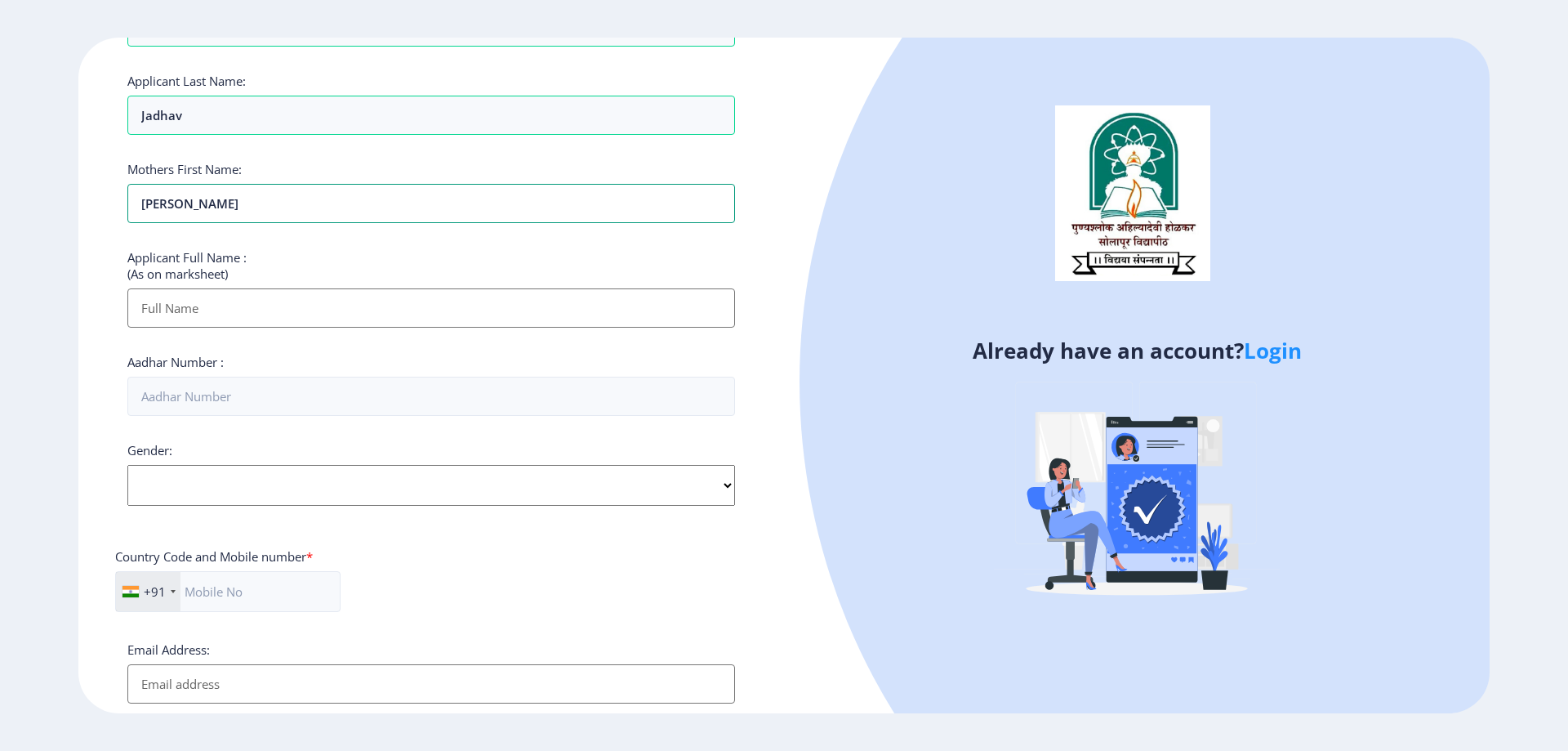
scroll to position [245, 0]
type input "Ranjana"
click at [356, 310] on input "Applicant First Name:" at bounding box center [431, 308] width 608 height 39
type input "Shirishkumar Masaji Jadhav"
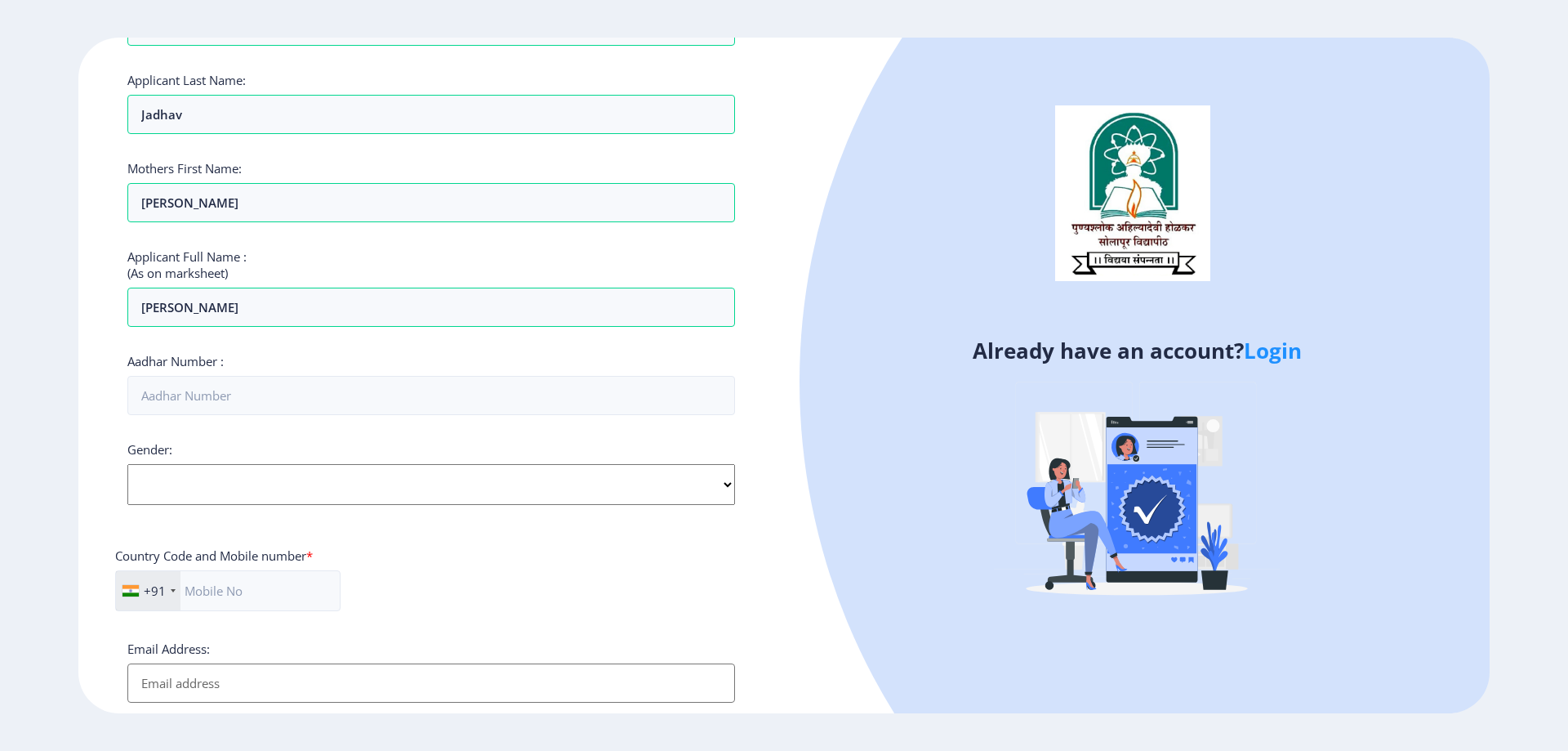
click at [278, 484] on select "Select Gender [DEMOGRAPHIC_DATA] [DEMOGRAPHIC_DATA] Other" at bounding box center [431, 484] width 608 height 41
select select "[DEMOGRAPHIC_DATA]"
click at [127, 464] on select "Select Gender [DEMOGRAPHIC_DATA] [DEMOGRAPHIC_DATA] Other" at bounding box center [431, 484] width 608 height 41
click at [266, 582] on input "text" at bounding box center [228, 591] width 225 height 41
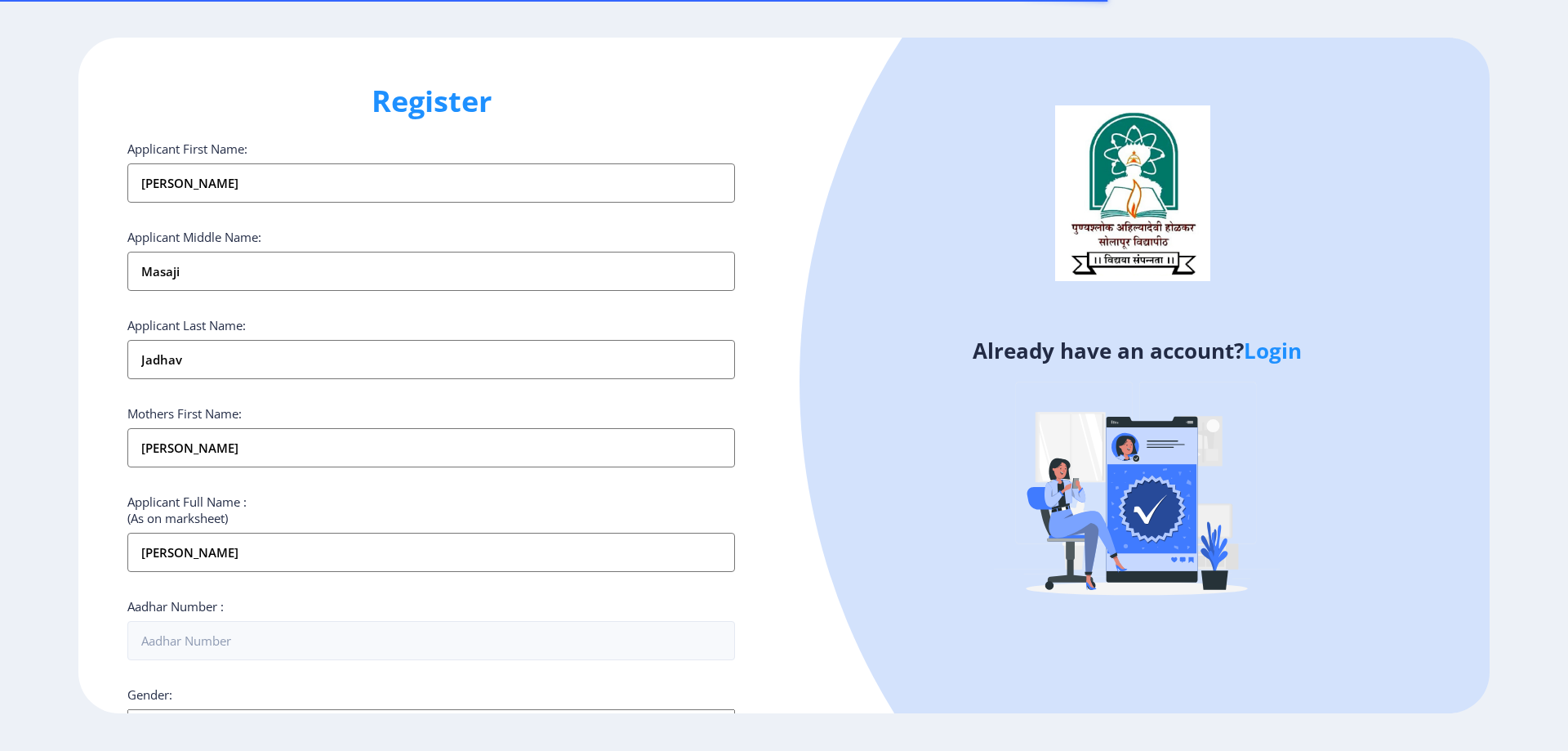
select select "[DEMOGRAPHIC_DATA]"
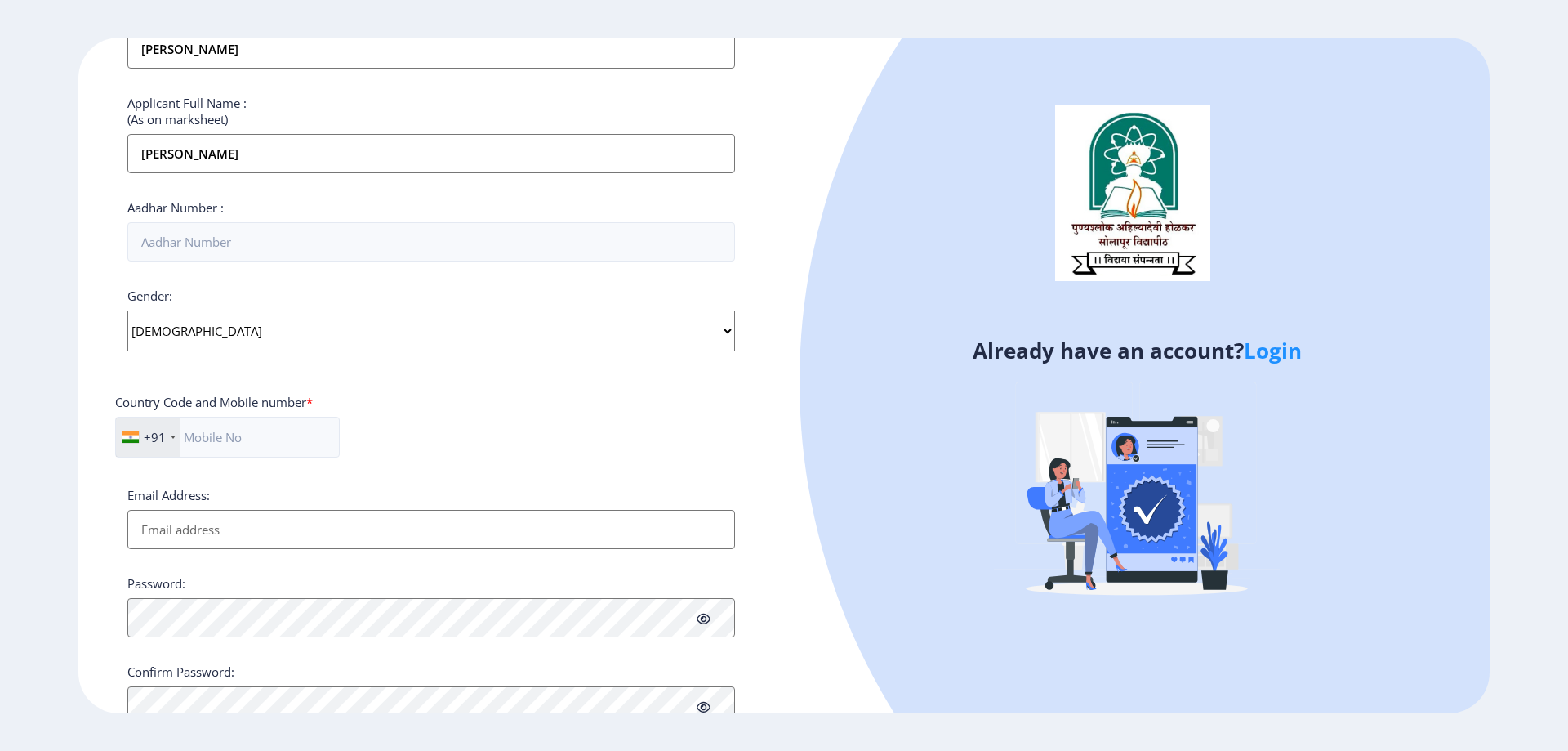
scroll to position [409, 0]
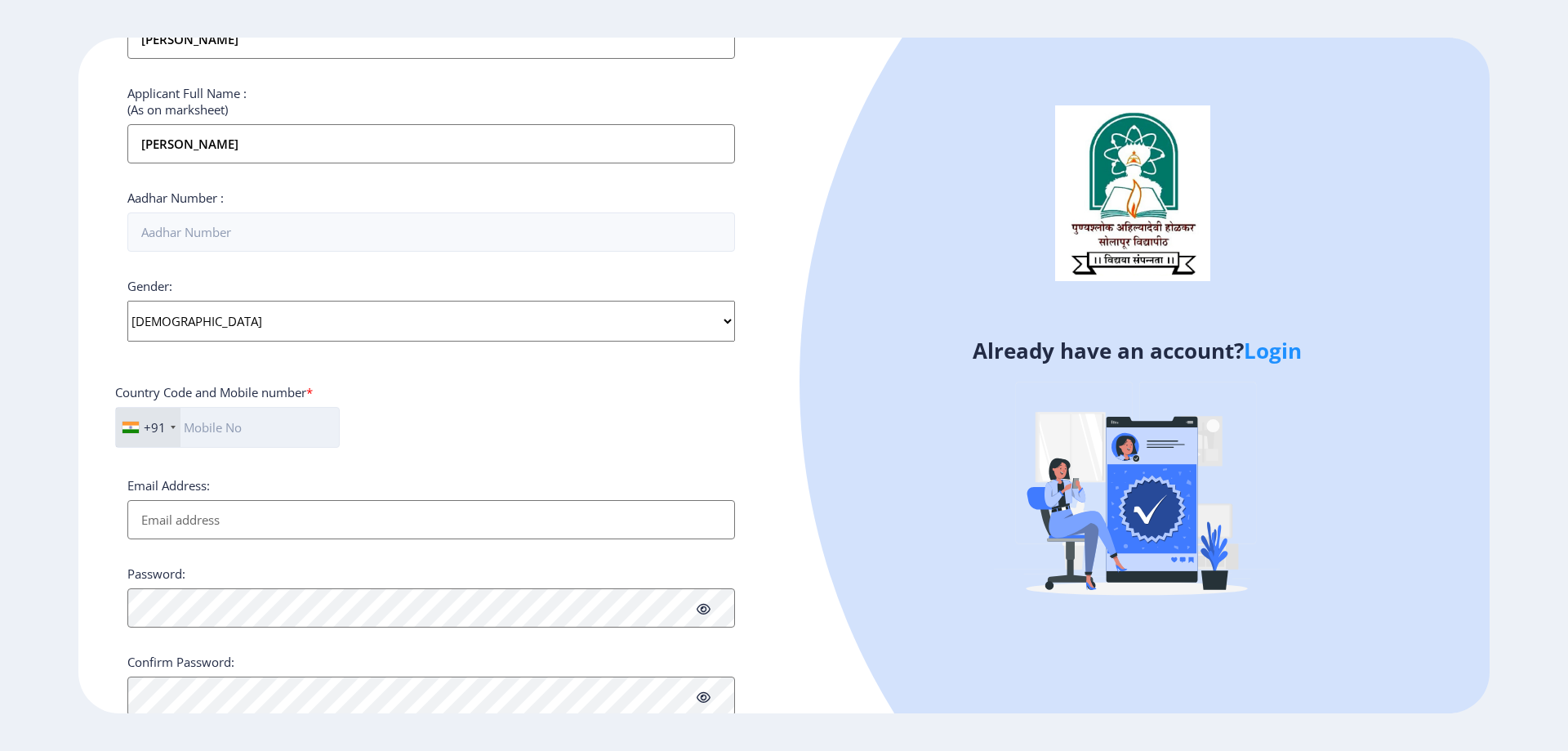
click at [292, 432] on input "text" at bounding box center [227, 428] width 224 height 41
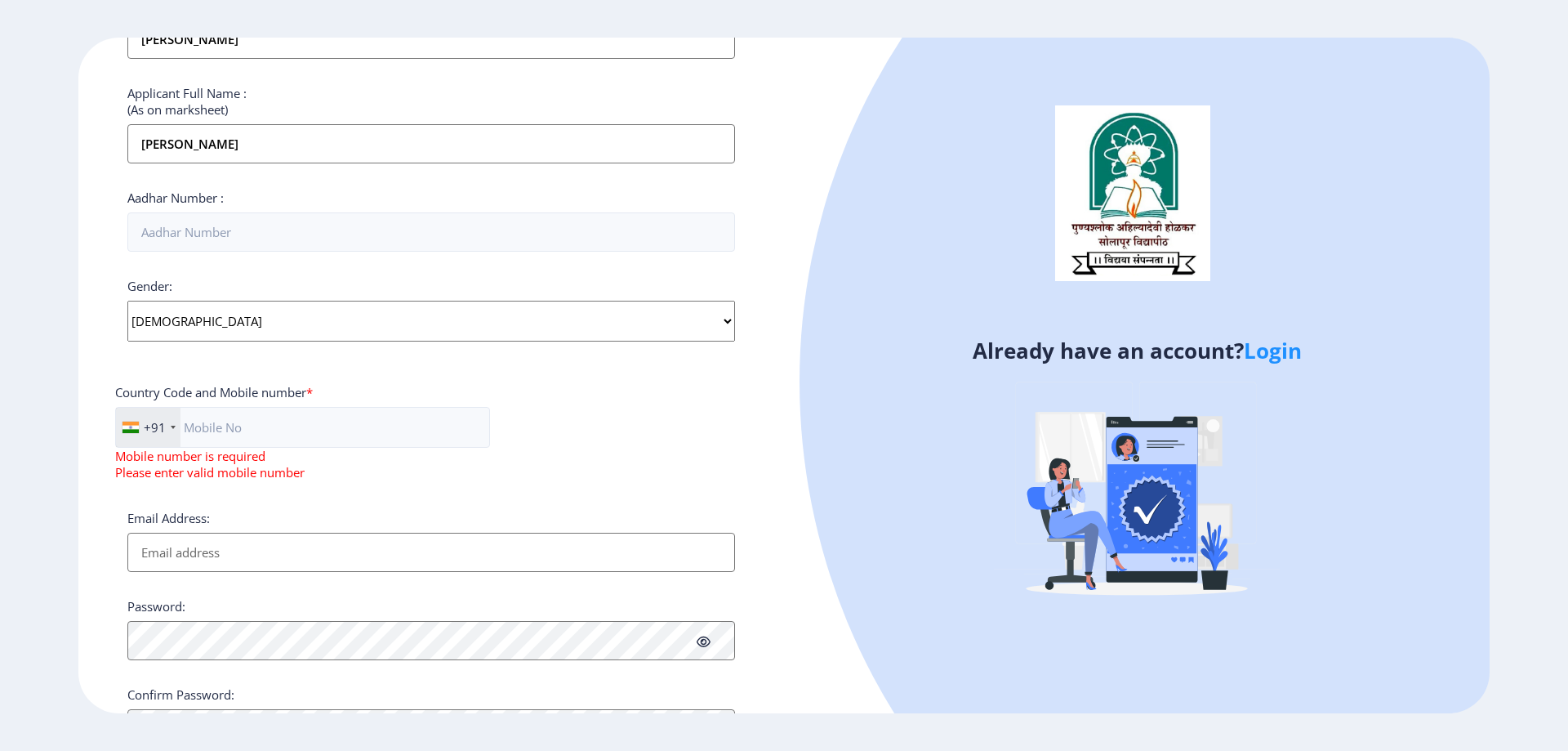
click at [796, 477] on div "Already have an account? Login" at bounding box center [1137, 376] width 705 height 676
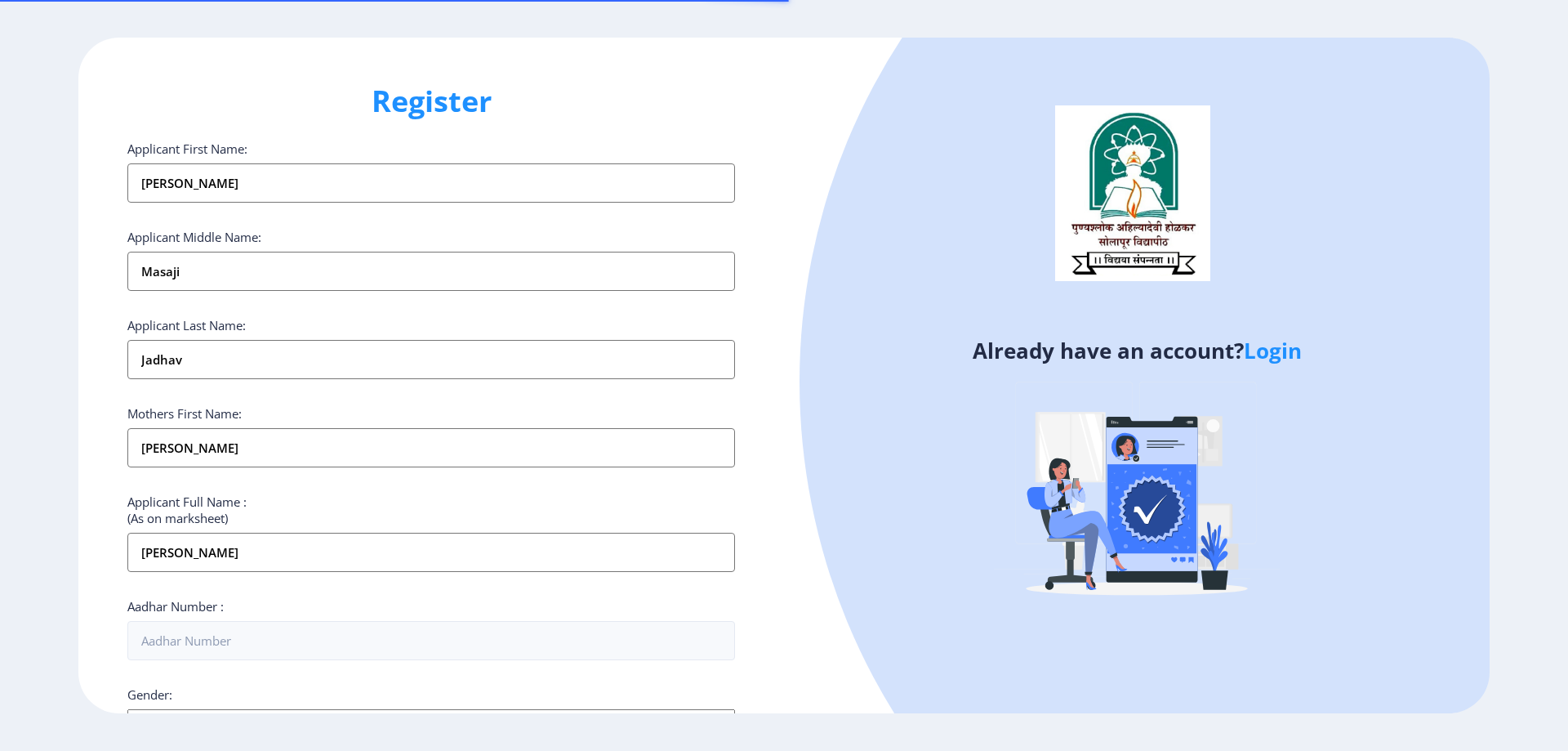
select select "[DEMOGRAPHIC_DATA]"
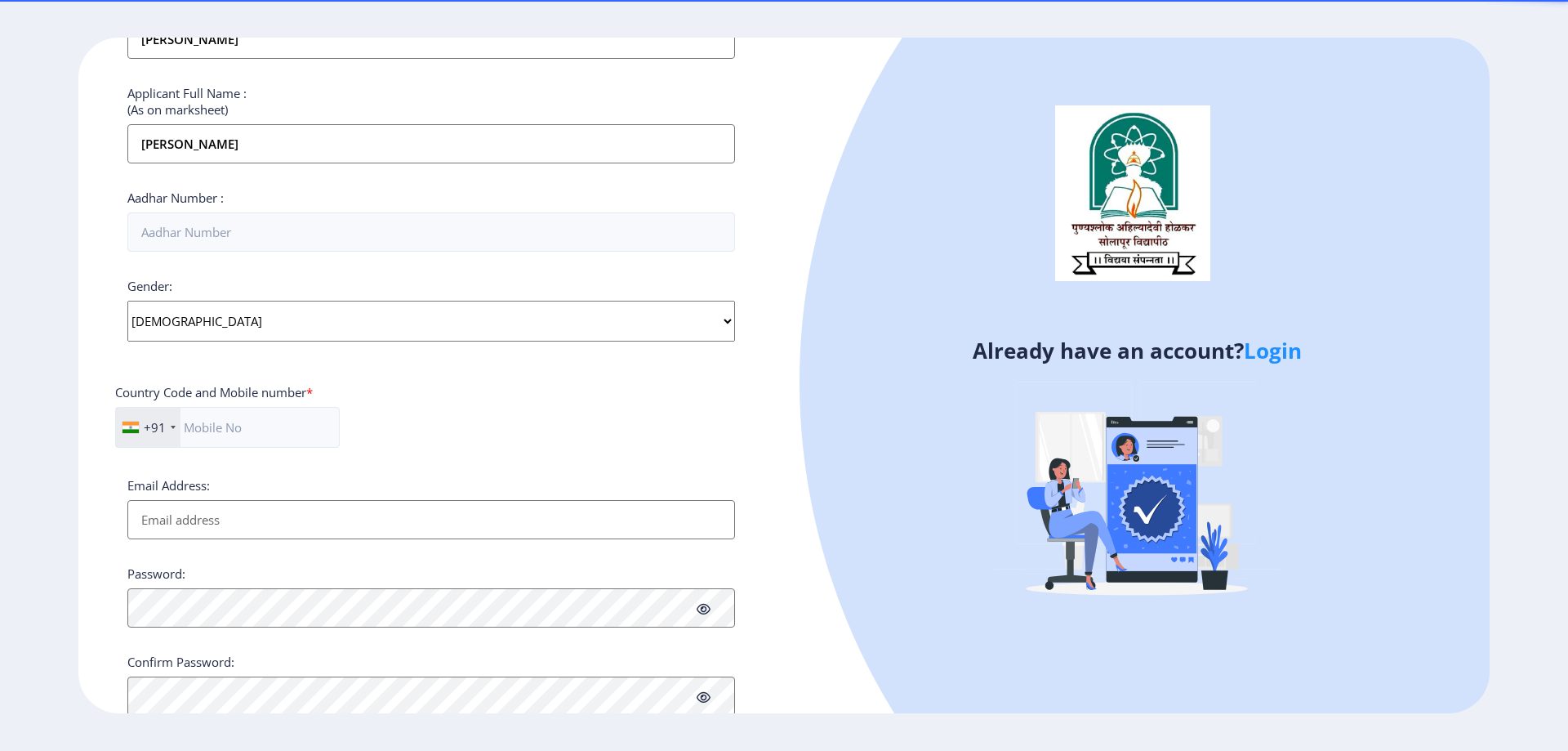
scroll to position [461, 0]
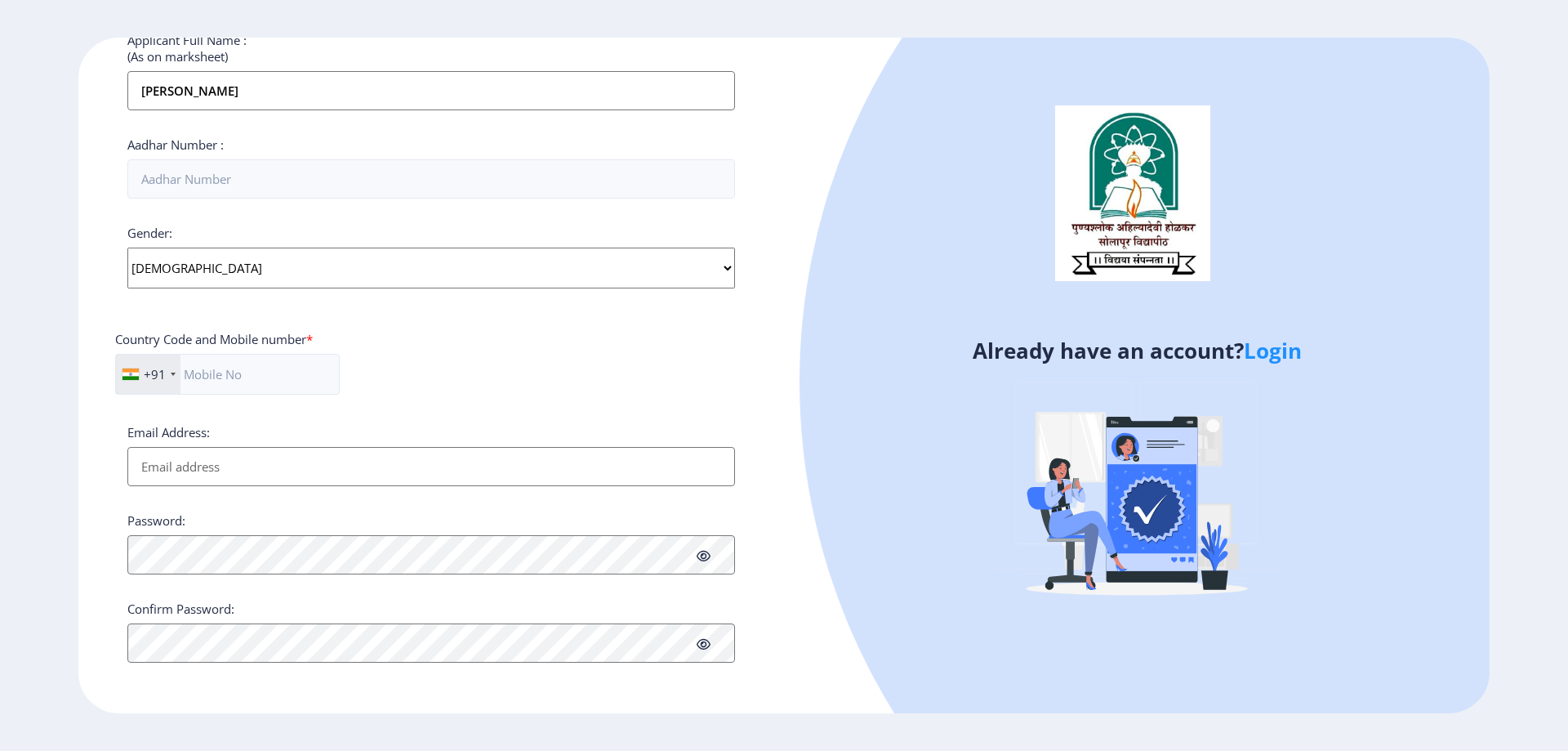
click at [1261, 345] on link "Login" at bounding box center [1273, 350] width 58 height 30
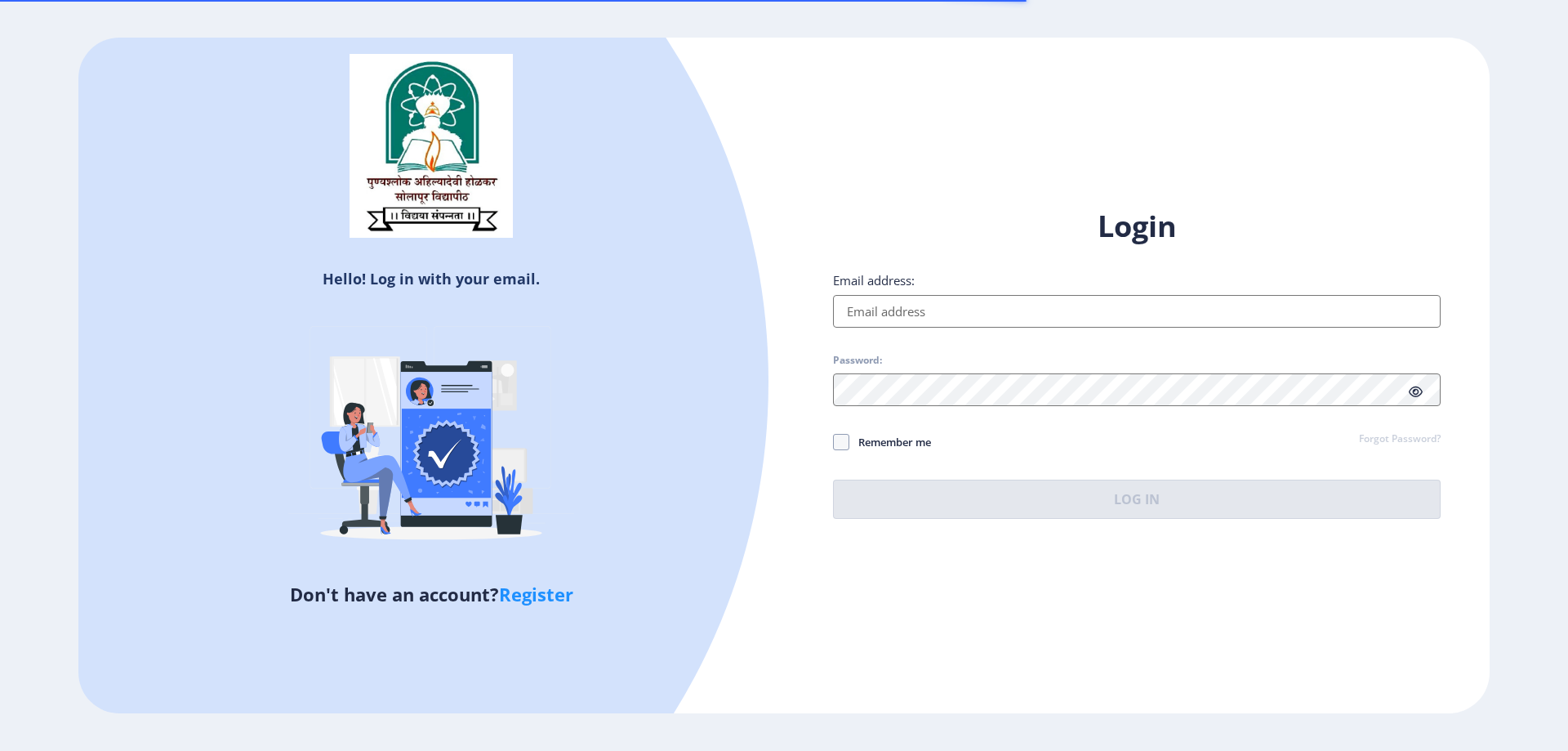
click at [983, 303] on input "Email address:" at bounding box center [1136, 312] width 608 height 33
type input "[EMAIL_ADDRESS][DOMAIN_NAME]"
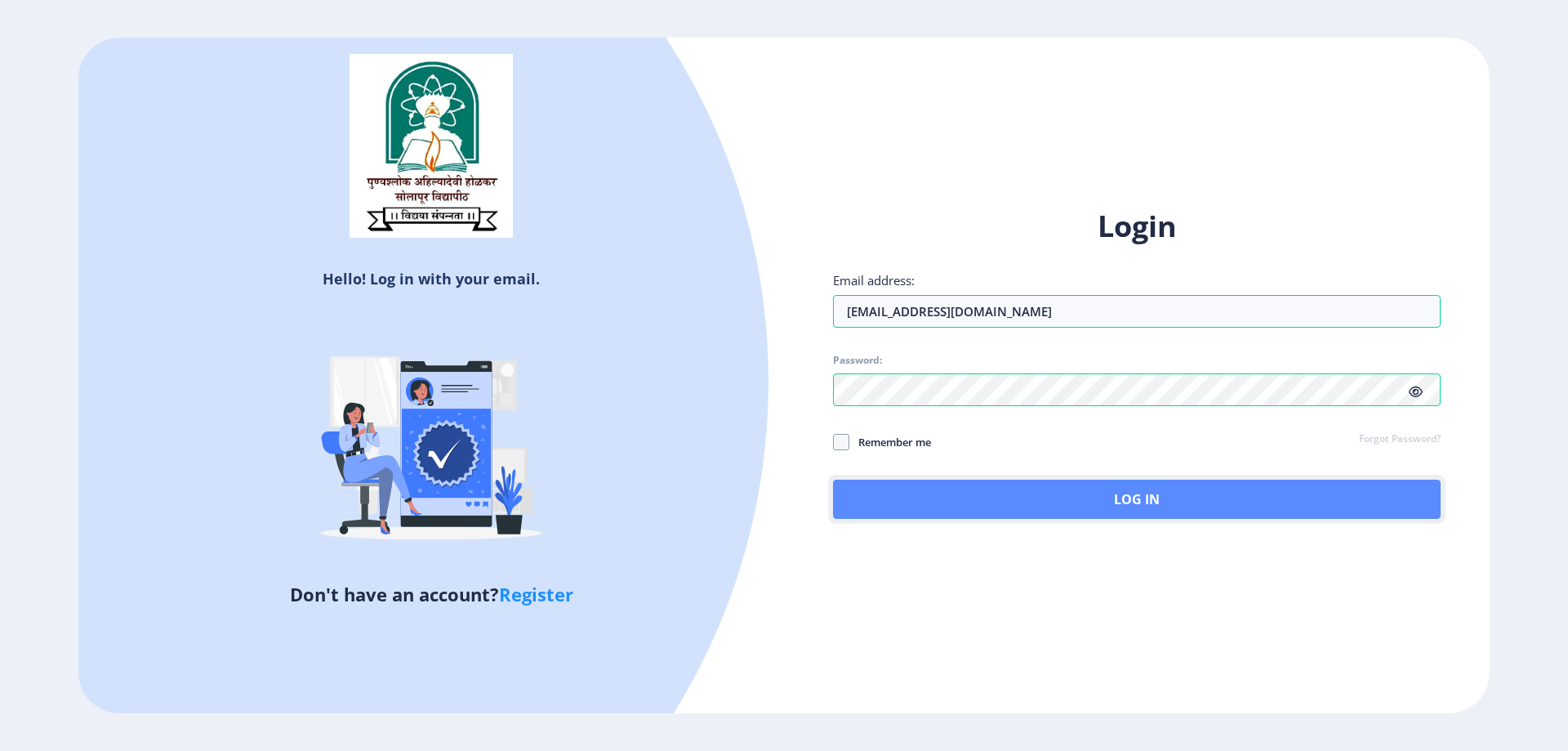
click at [1086, 511] on button "Log In" at bounding box center [1136, 499] width 608 height 39
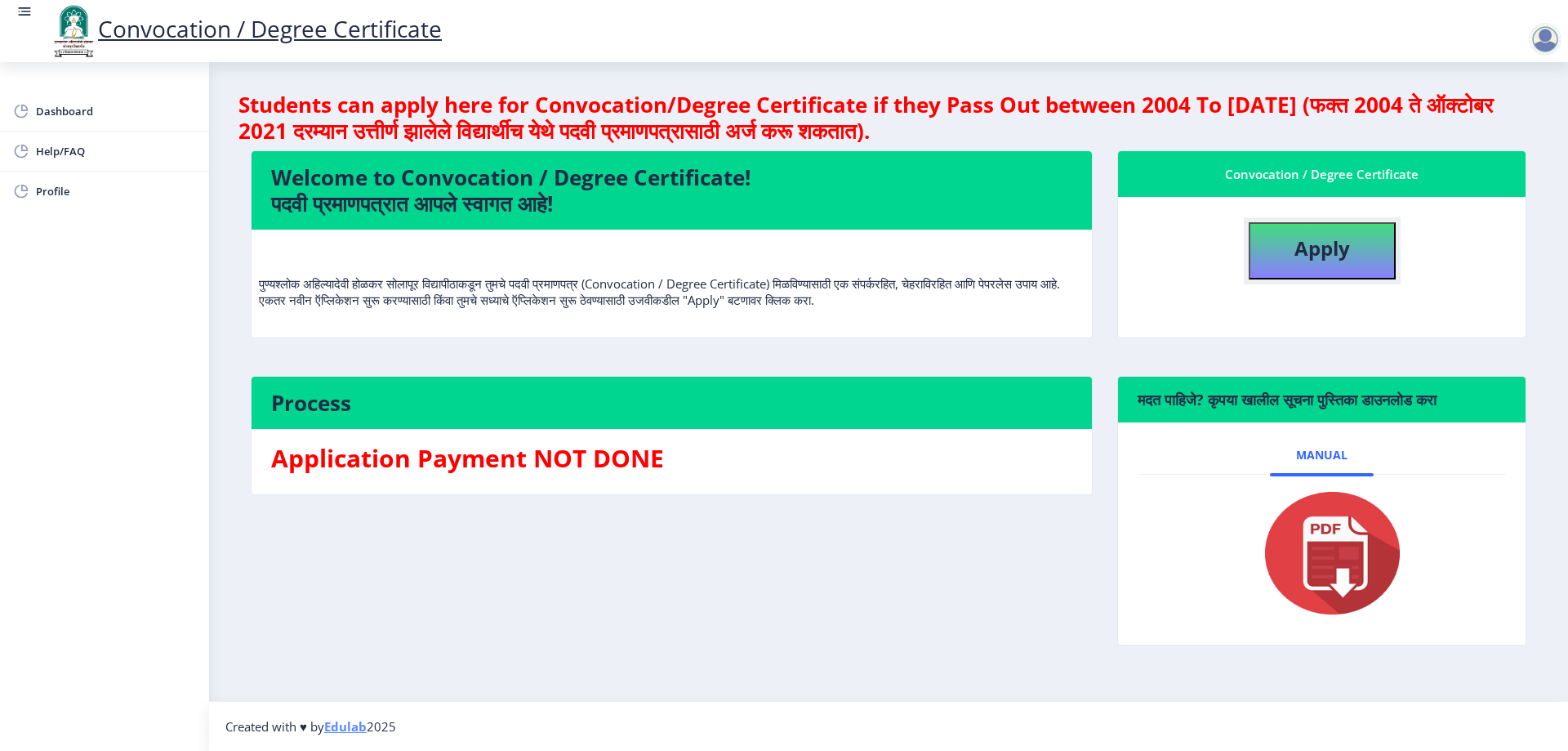
click at [1288, 257] on button "Apply" at bounding box center [1322, 251] width 147 height 58
select select
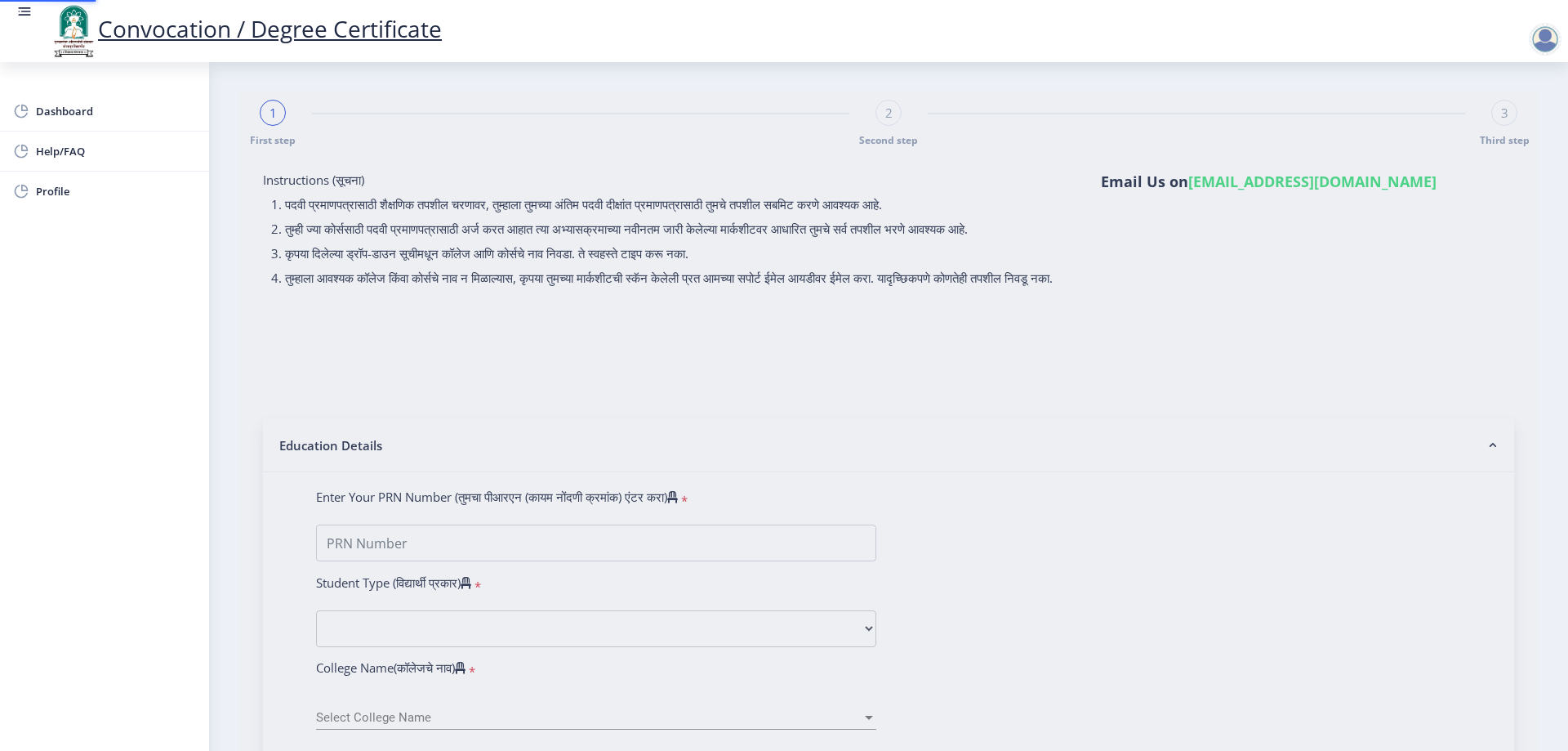
type input "JADHAV SHIRISHKUMAR mASAJI"
type input "rANJANA"
type input "2015032500202516"
select select "External"
select select "2021"
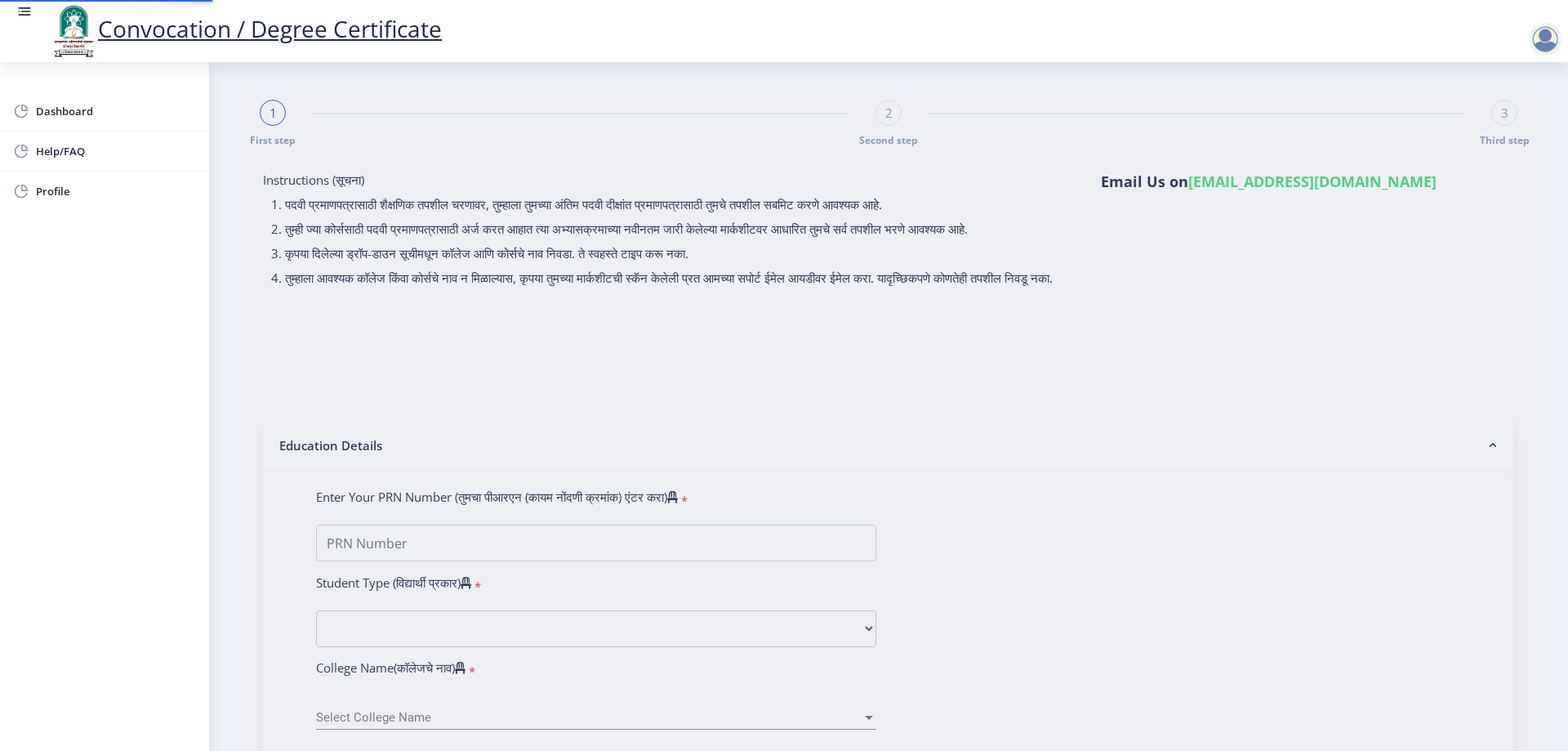
select select "October"
select select "Grade C"
type input "343635"
type input "Jadhav Shirishkumar Masaji"
type input "Ranjana"
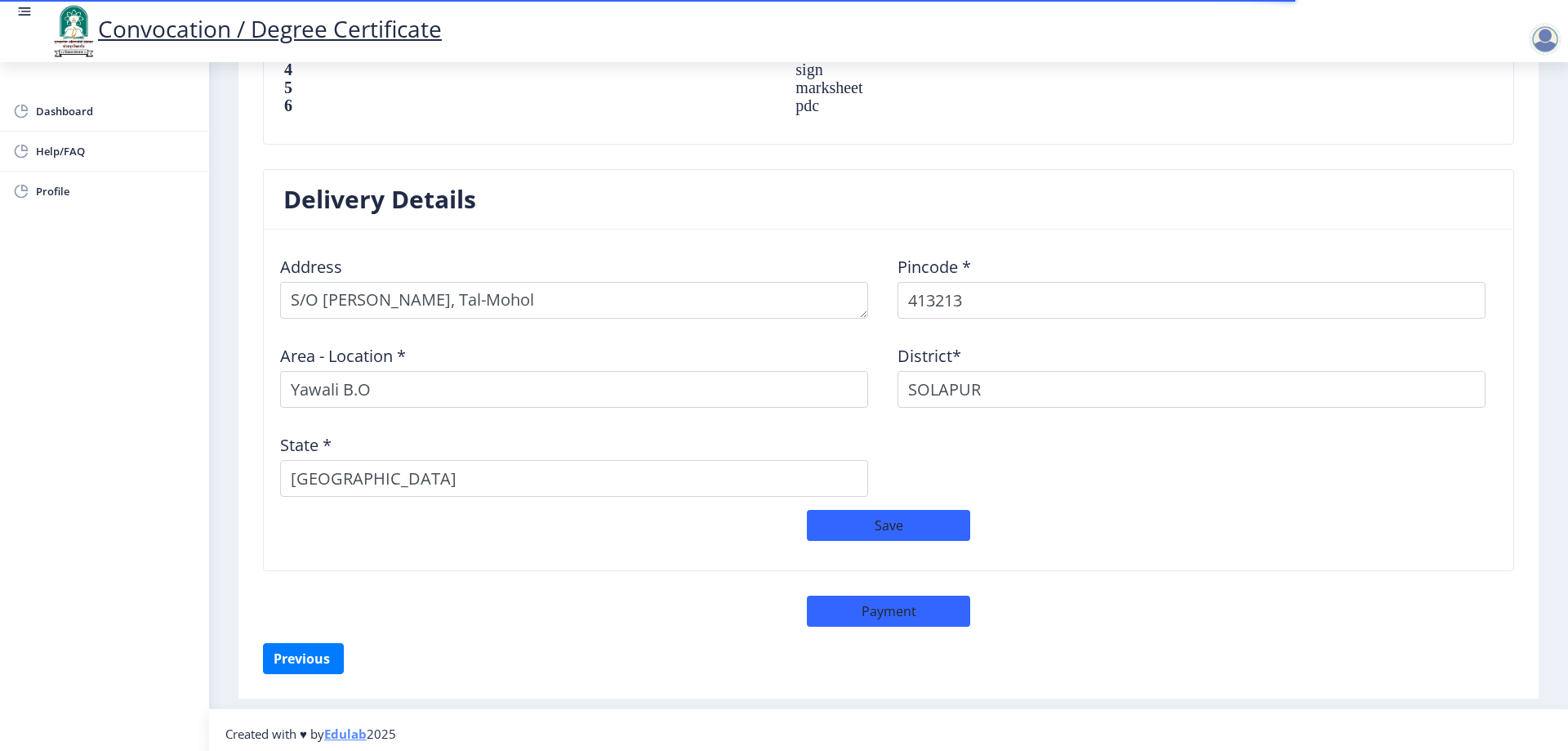
scroll to position [1241, 0]
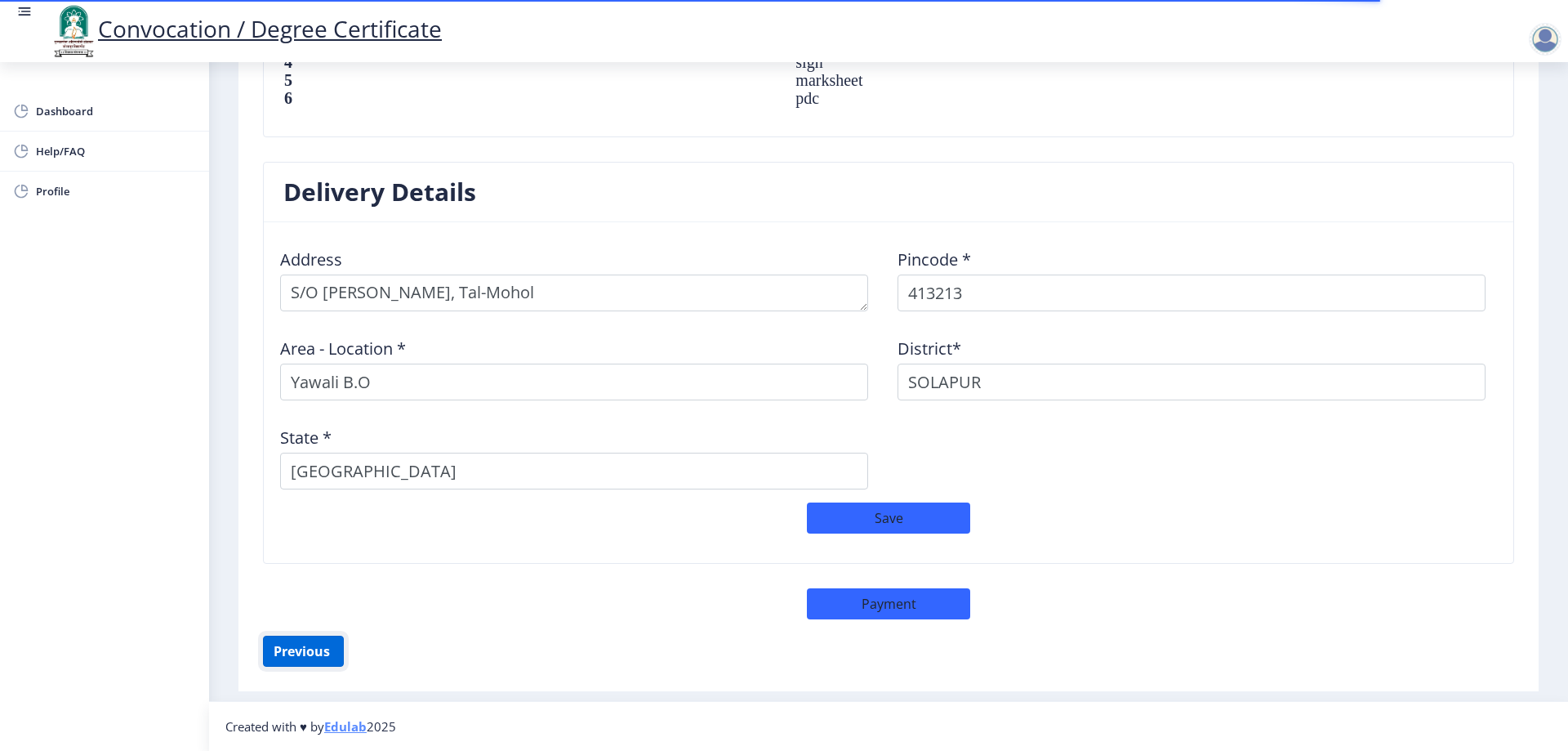
click at [315, 642] on button "Previous ‍" at bounding box center [303, 651] width 81 height 31
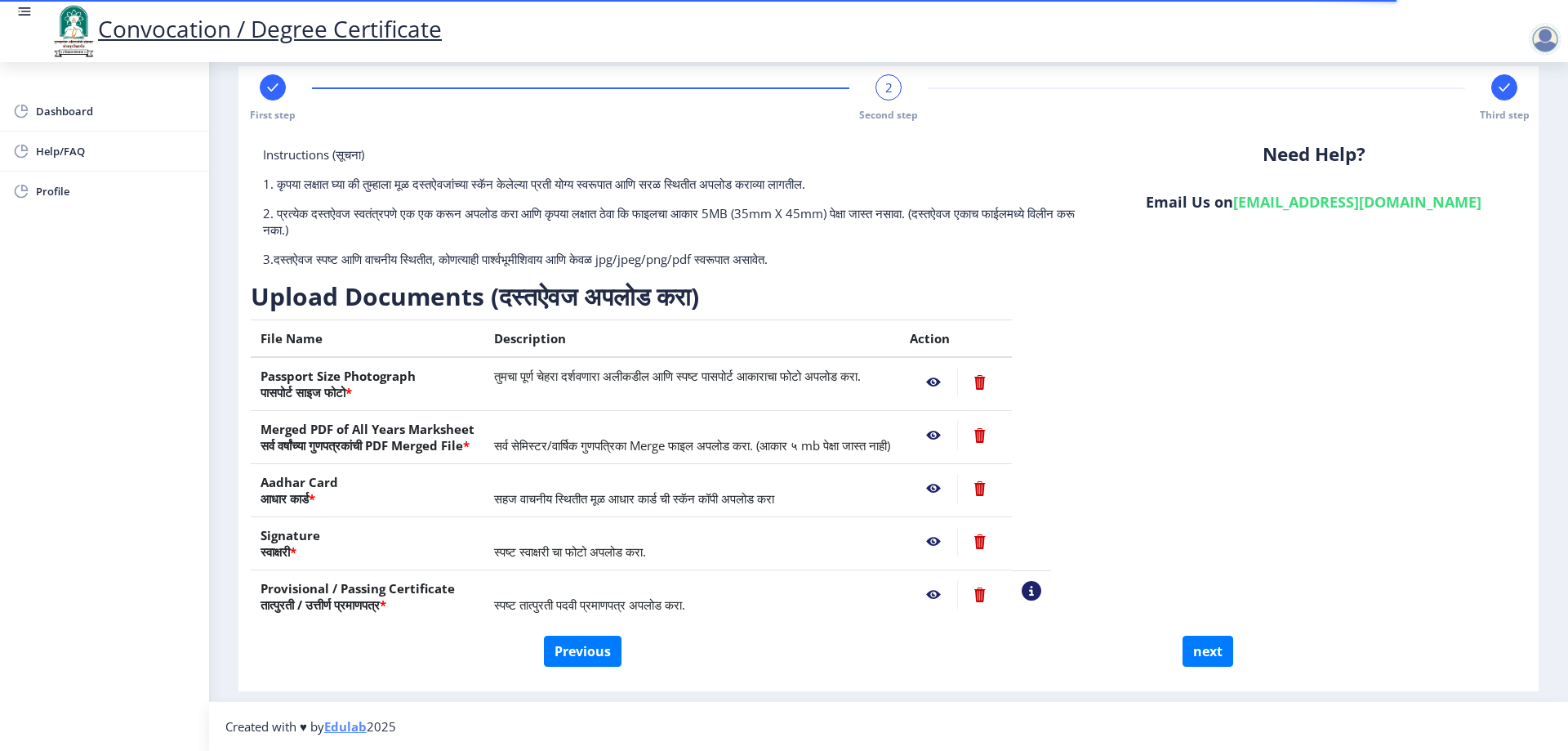
scroll to position [25, 0]
click at [571, 652] on button "Previous" at bounding box center [583, 651] width 77 height 31
select select "External"
select select "2021"
select select "October"
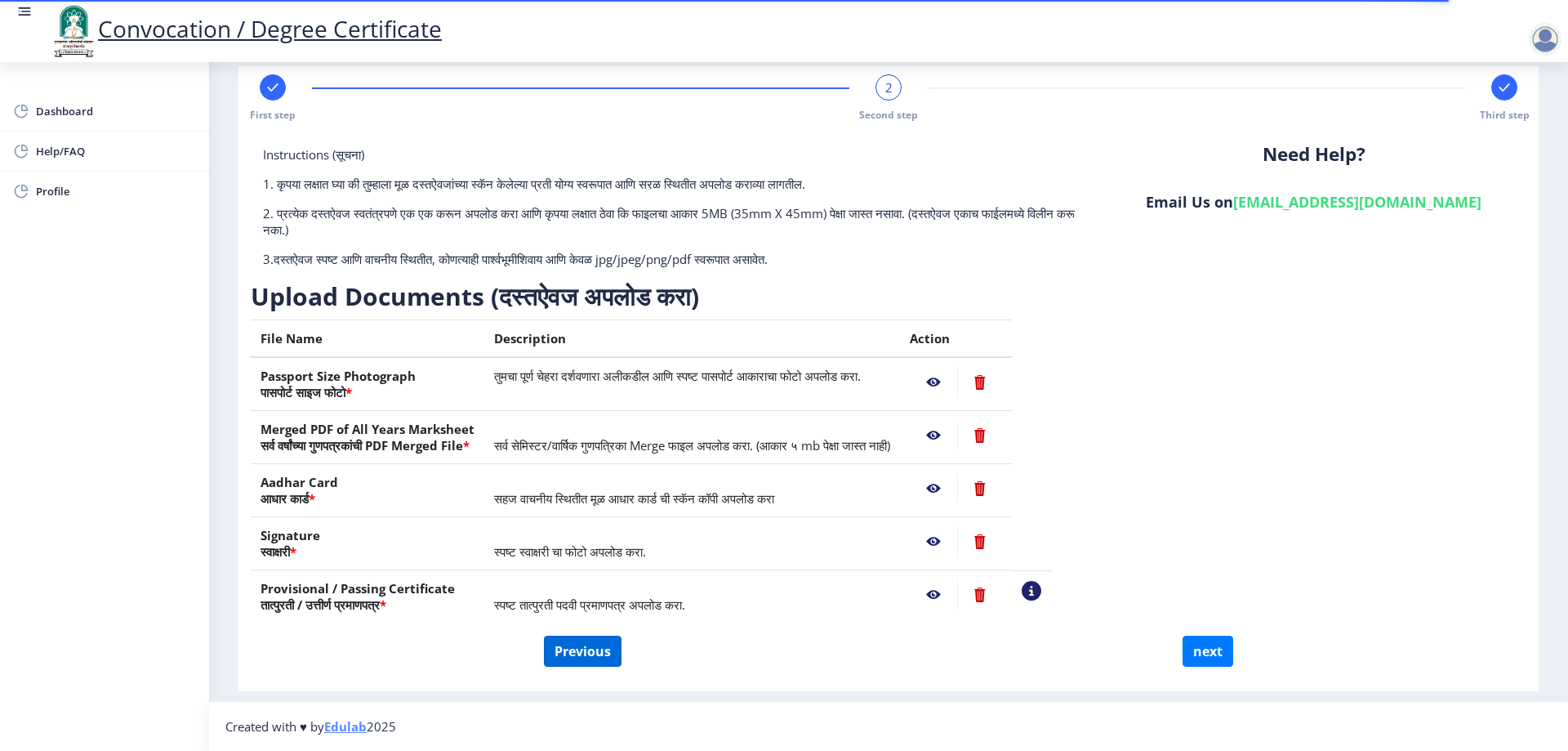
select select "Grade C"
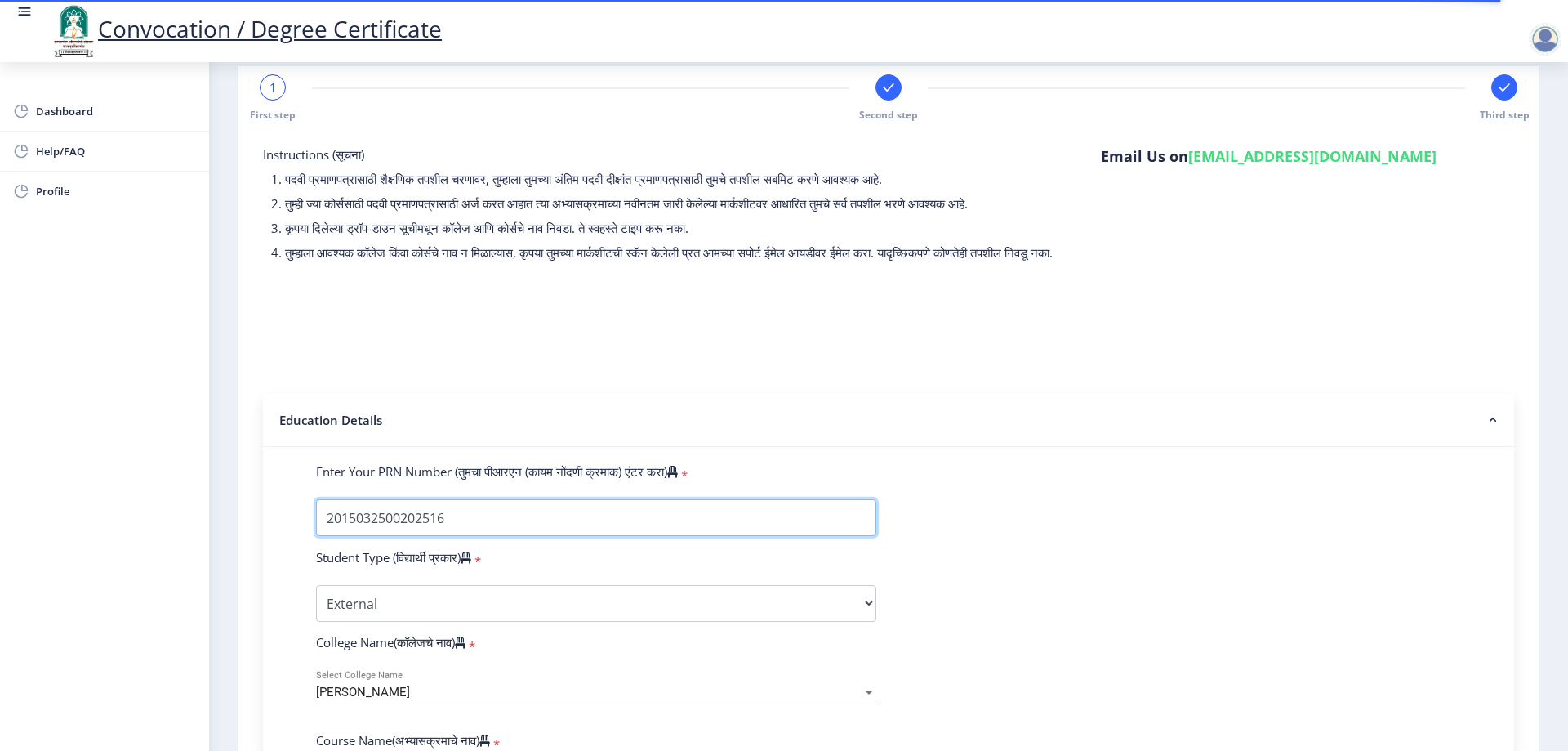
click at [549, 536] on input "Enter Your PRN Number (तुमचा पीआरएन (कायम नोंदणी क्रमांक) एंटर करा)" at bounding box center [595, 517] width 560 height 37
type input "2"
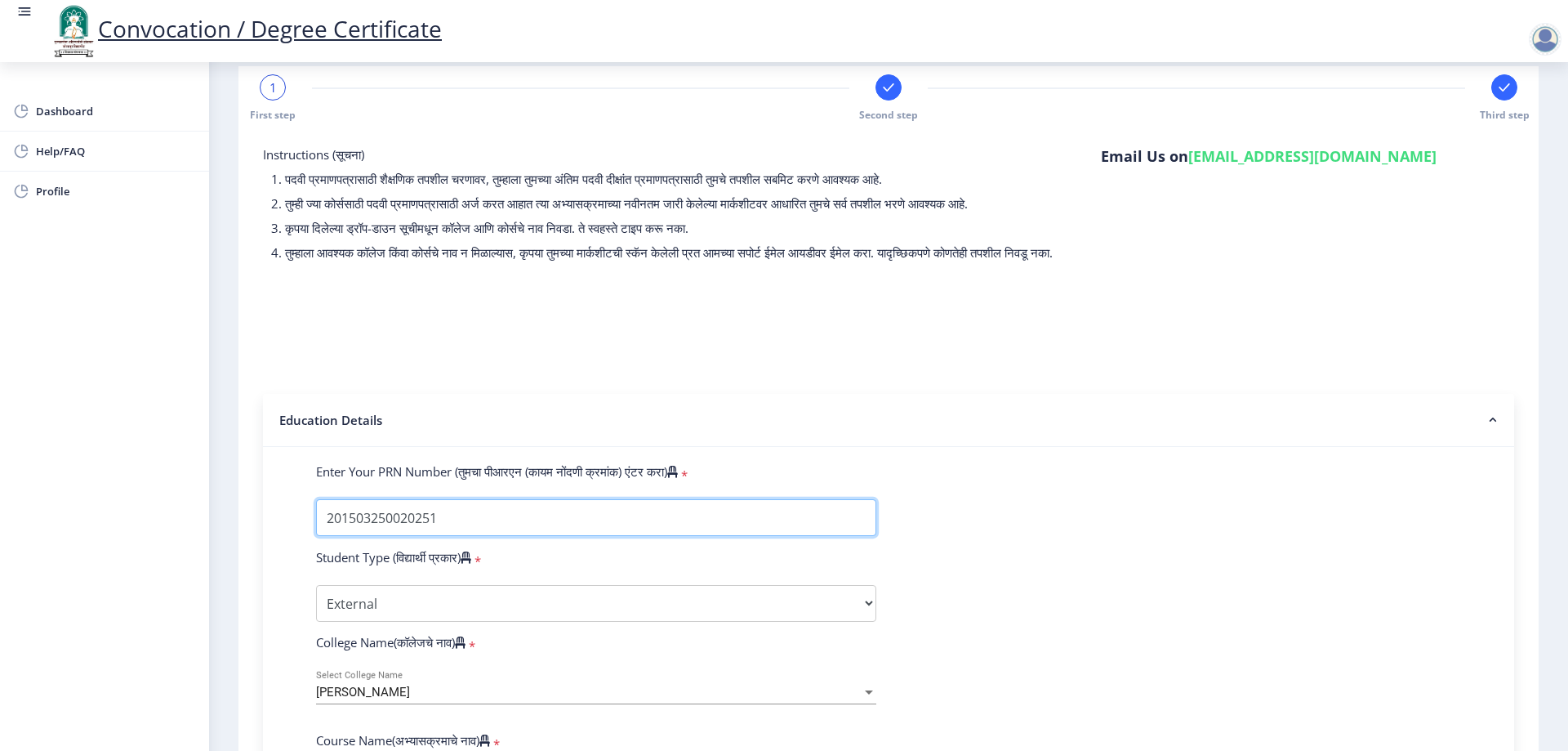
type input "2015032500202516"
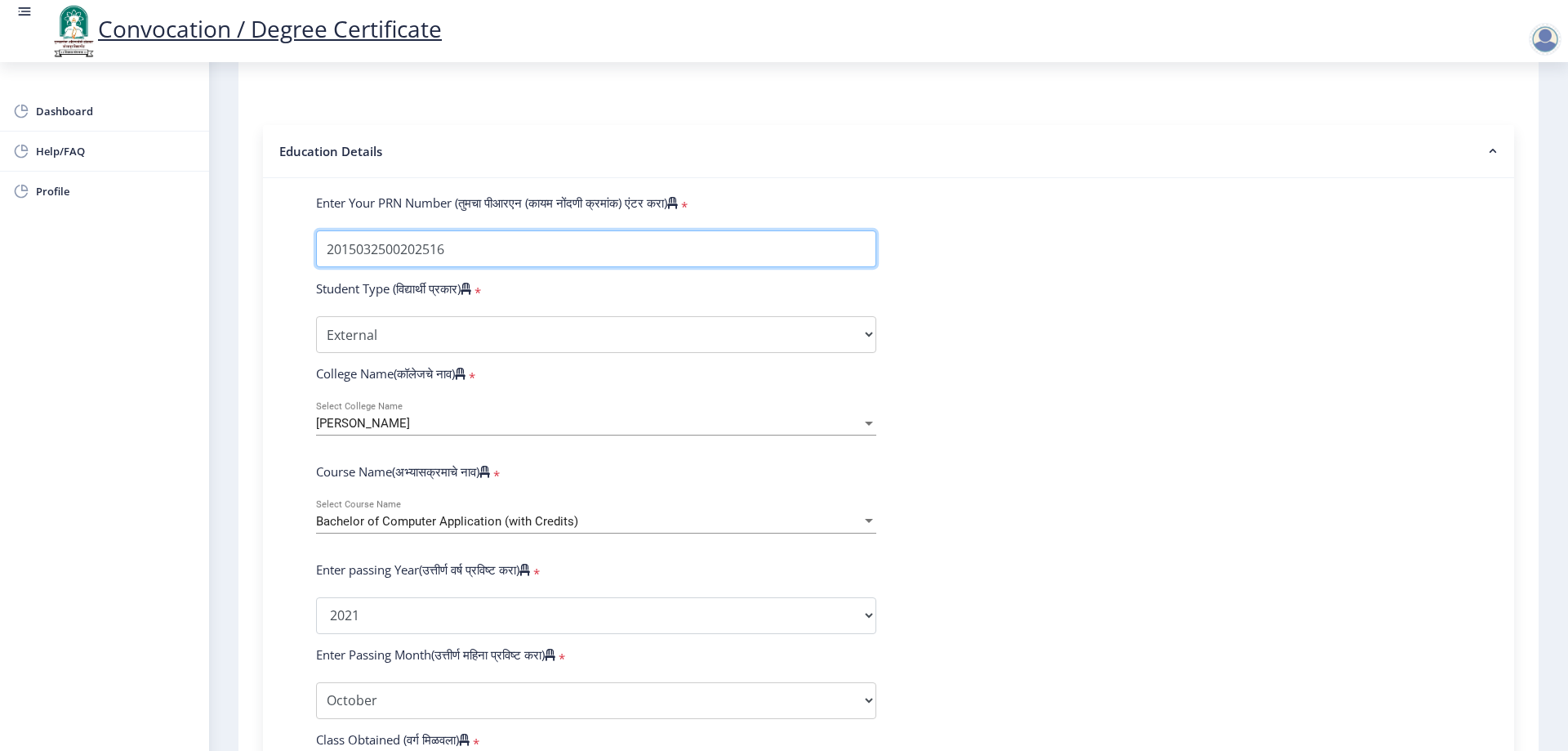
scroll to position [352, 0]
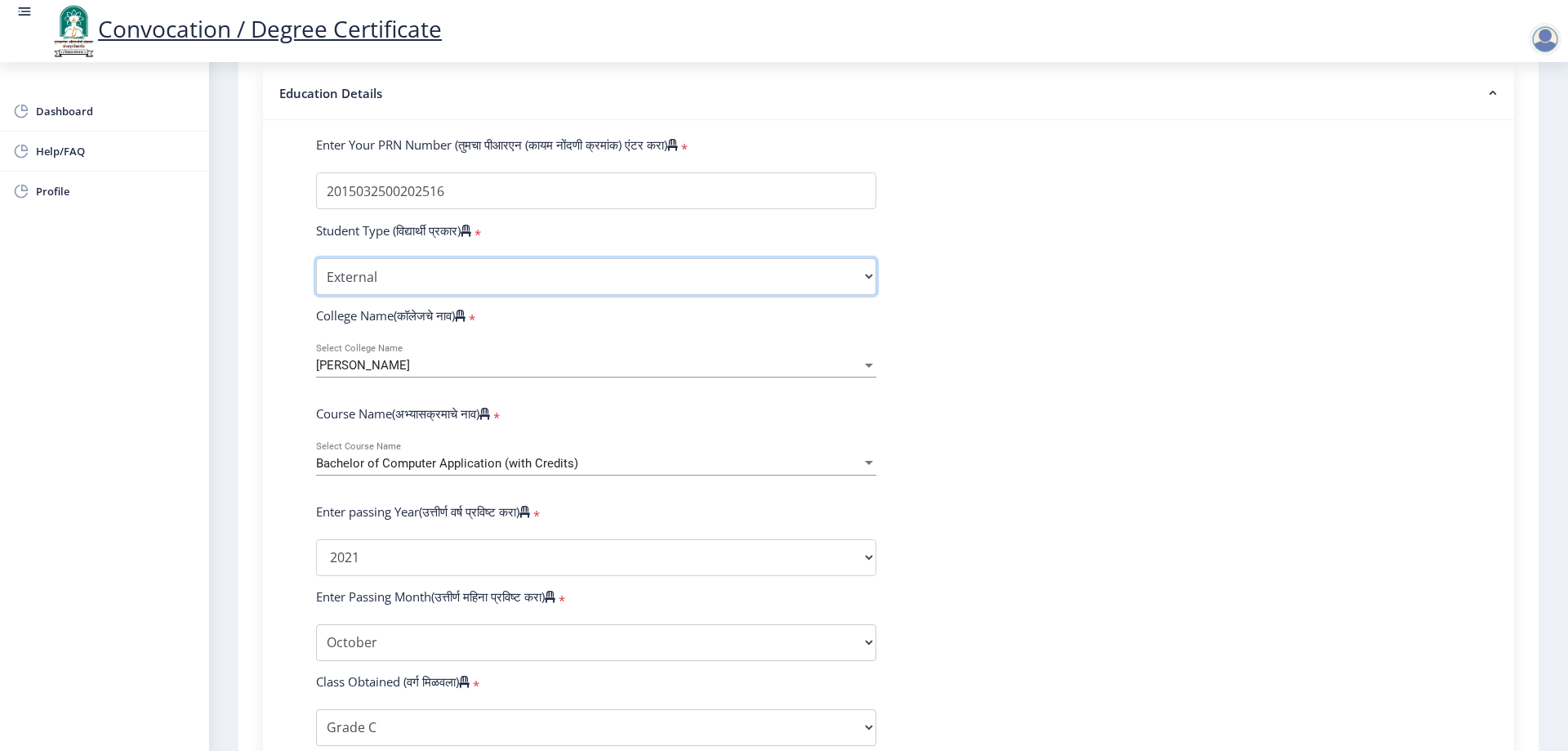
click at [666, 295] on select "Select Student Type Regular External" at bounding box center [595, 276] width 560 height 37
select select "Regular"
click at [316, 274] on select "Select Student Type Regular External" at bounding box center [595, 276] width 560 height 37
click at [845, 373] on div "Deshbhakta Sambhajirao Garad Mahavidyalaya" at bounding box center [589, 365] width 546 height 14
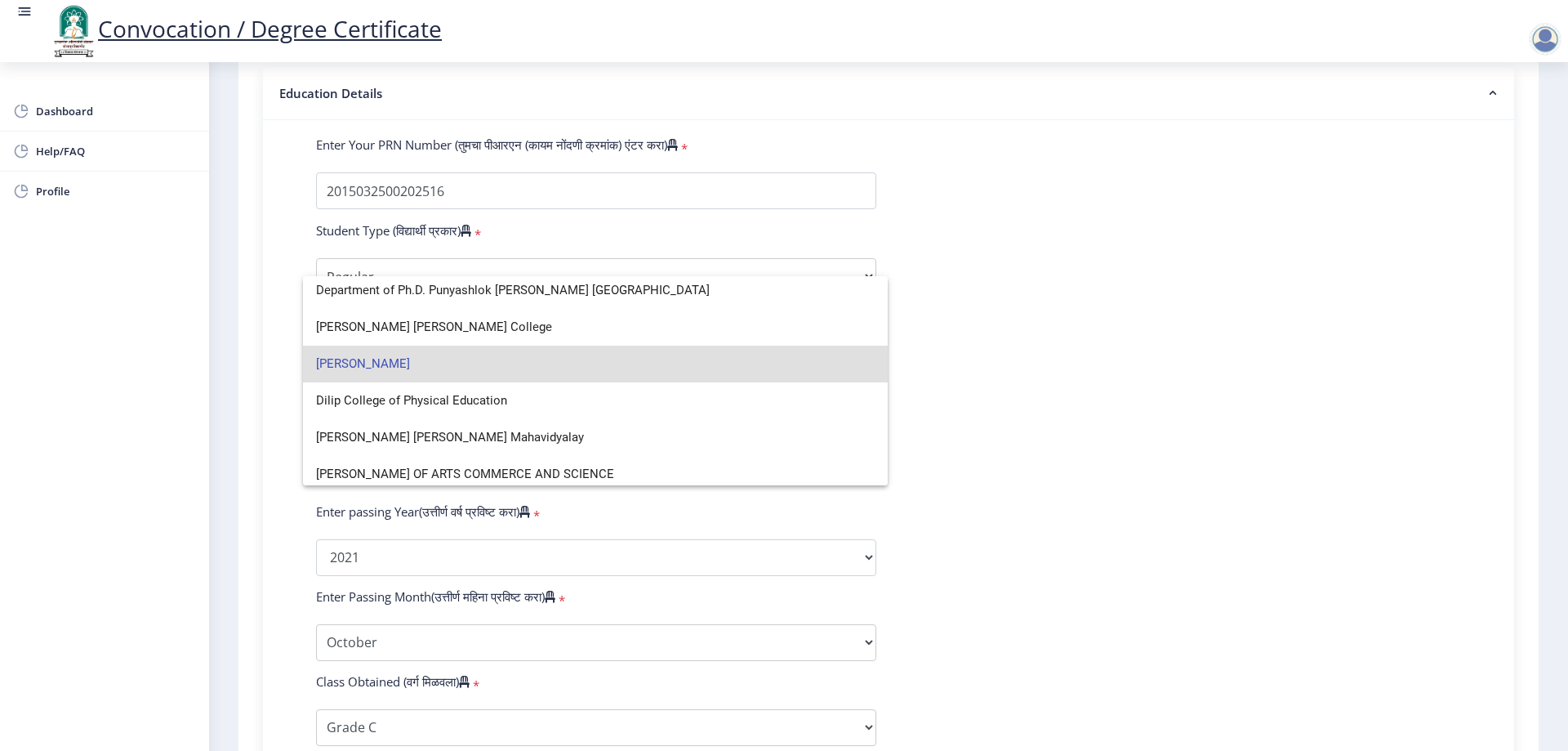
scroll to position [1062, 0]
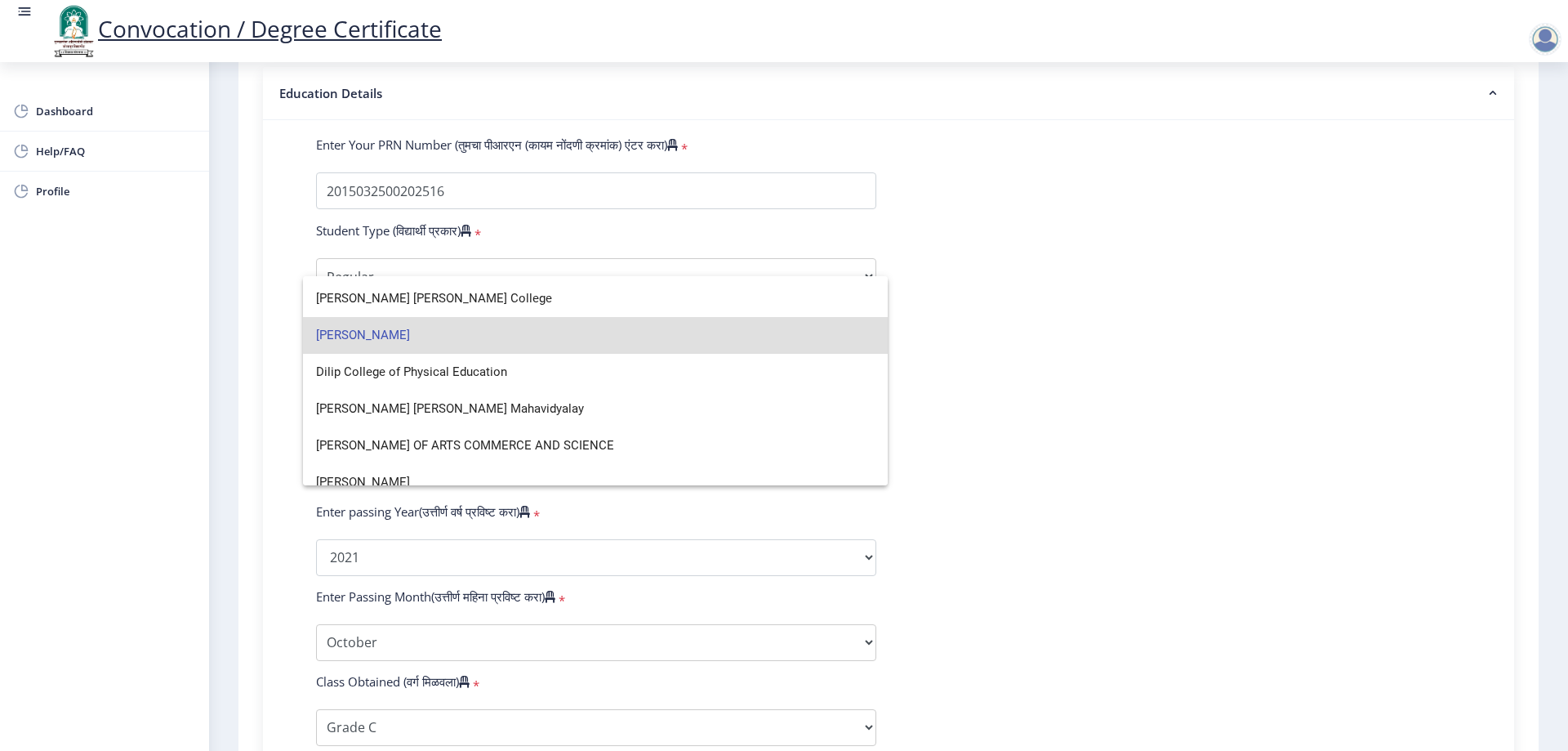
click at [627, 341] on span "Deshbhakta Sambhajirao Garad Mahavidyalaya" at bounding box center [595, 335] width 559 height 37
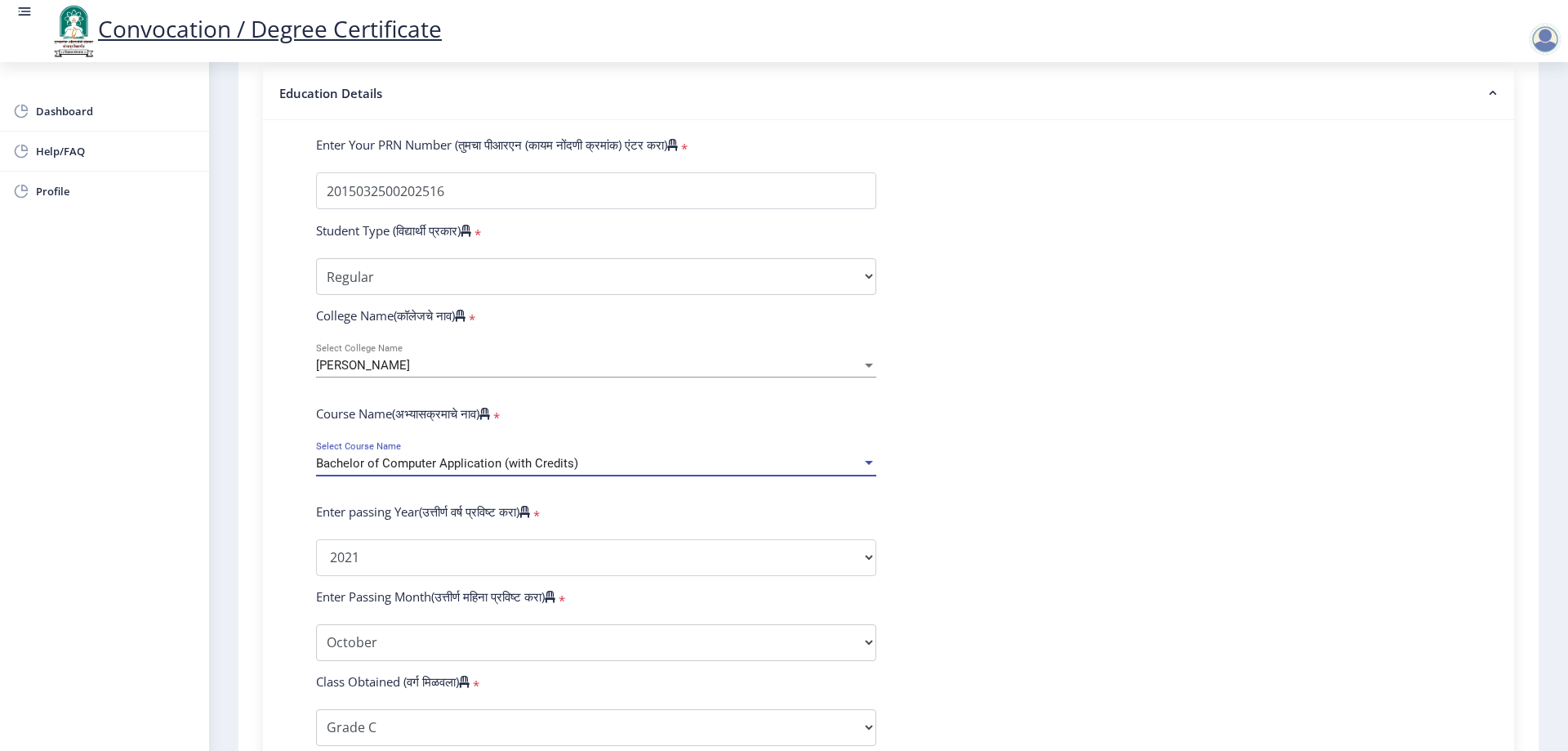
click at [629, 471] on div "Bachelor of Computer Application (with Credits)" at bounding box center [589, 463] width 546 height 14
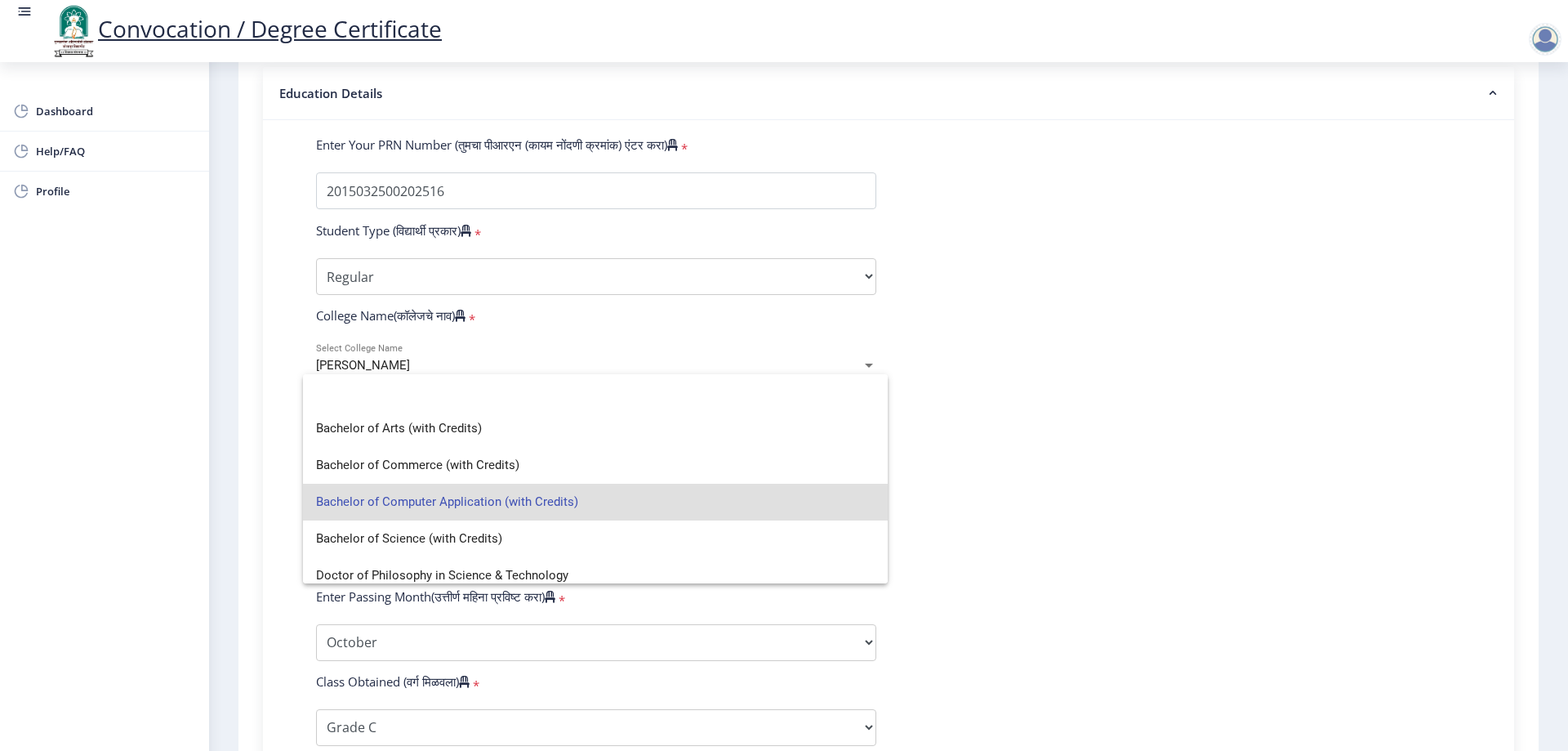
scroll to position [0, 0]
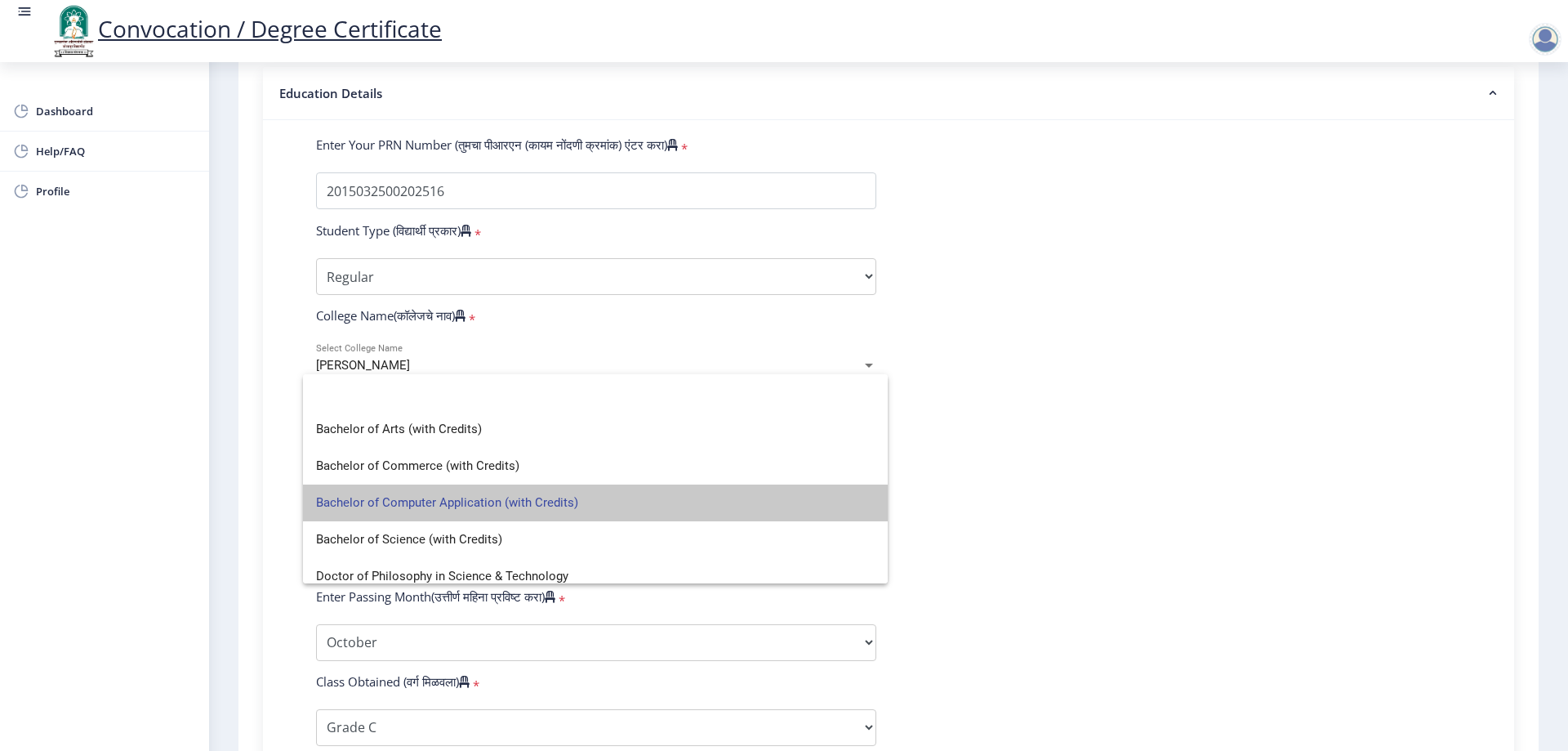
click at [614, 490] on span "Bachelor of Computer Application (with Credits)" at bounding box center [595, 503] width 559 height 37
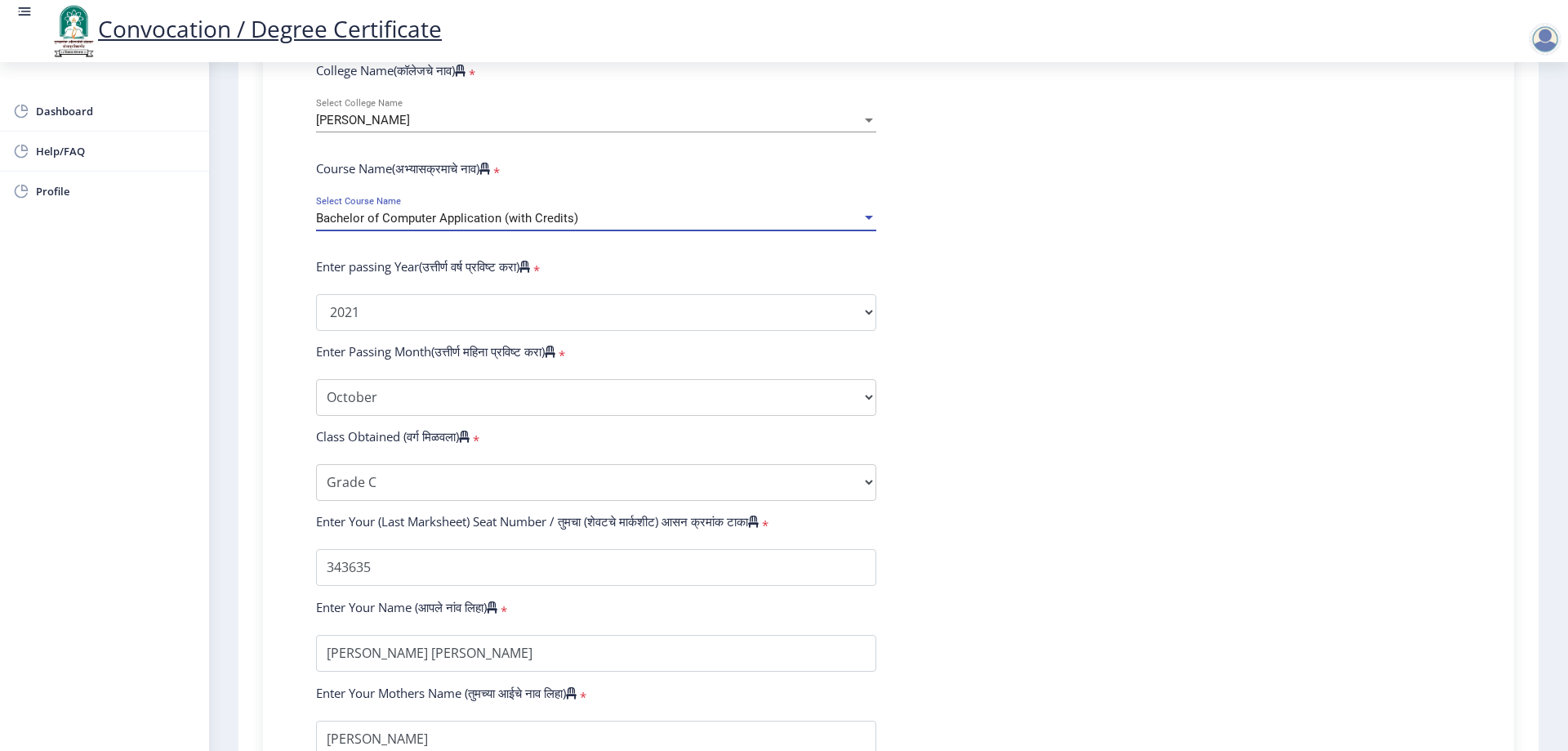
scroll to position [829, 0]
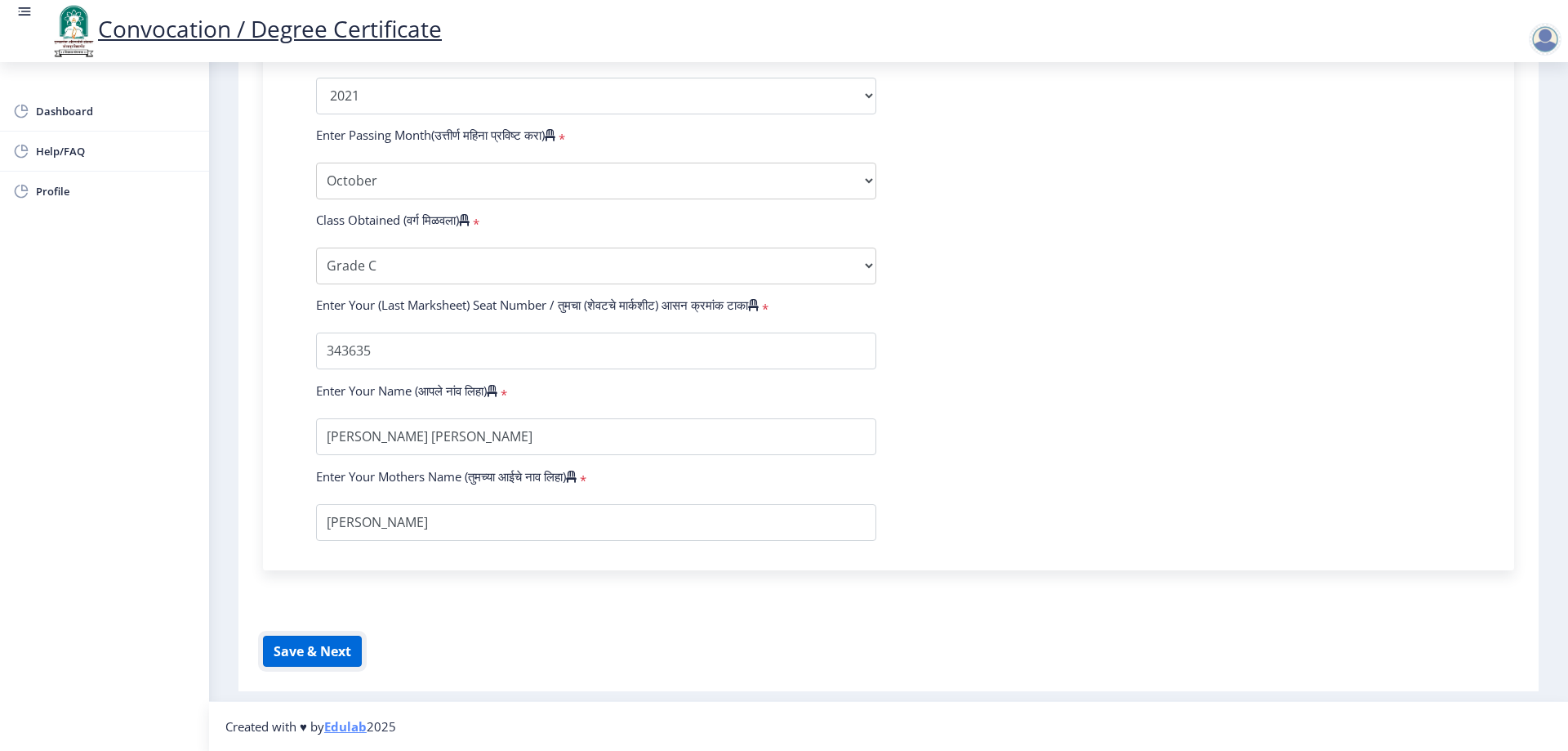
click at [324, 644] on button "Save & Next" at bounding box center [312, 651] width 99 height 31
select select
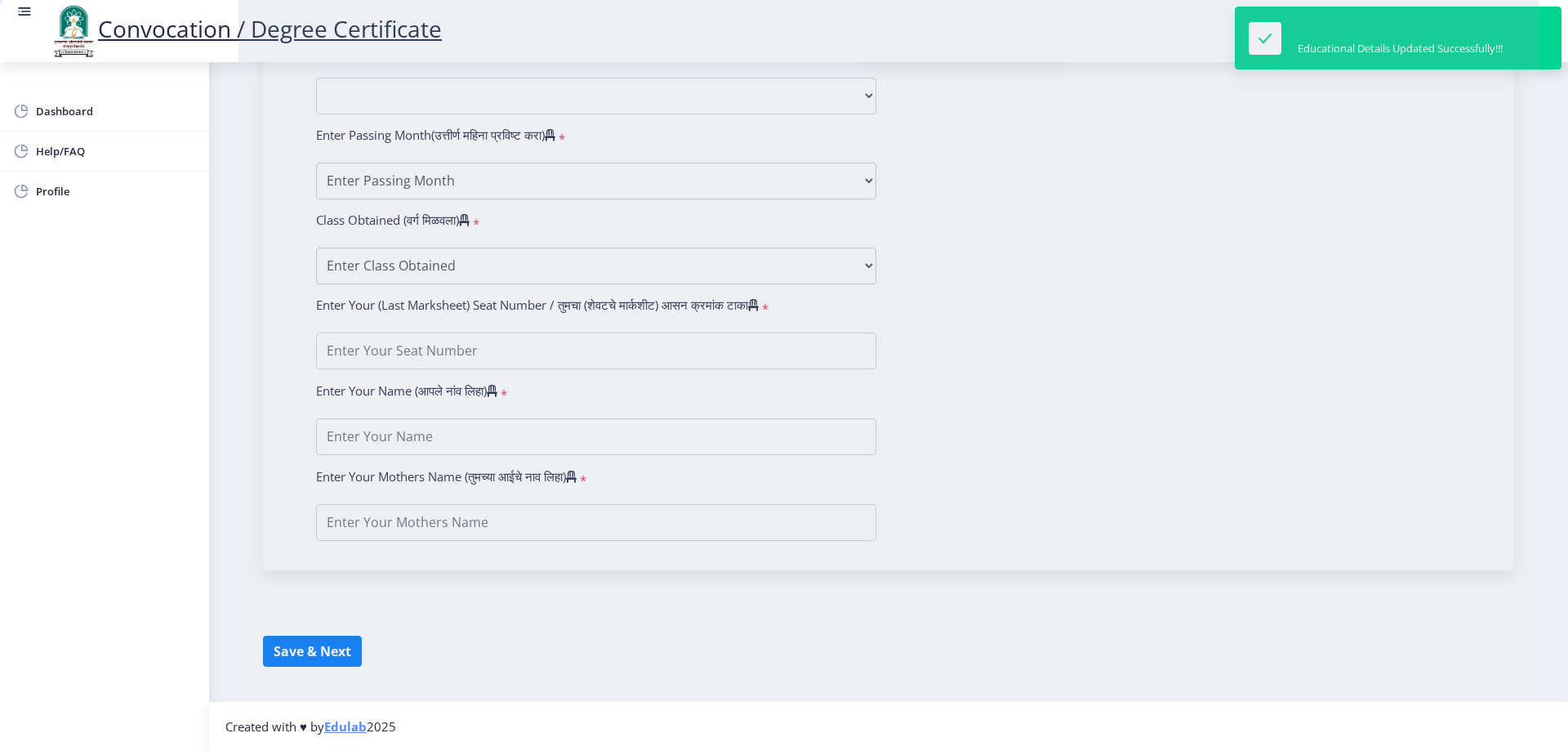
type input "JADHAV SHIRISHKUMAR mASAJI"
type input "rANJANA"
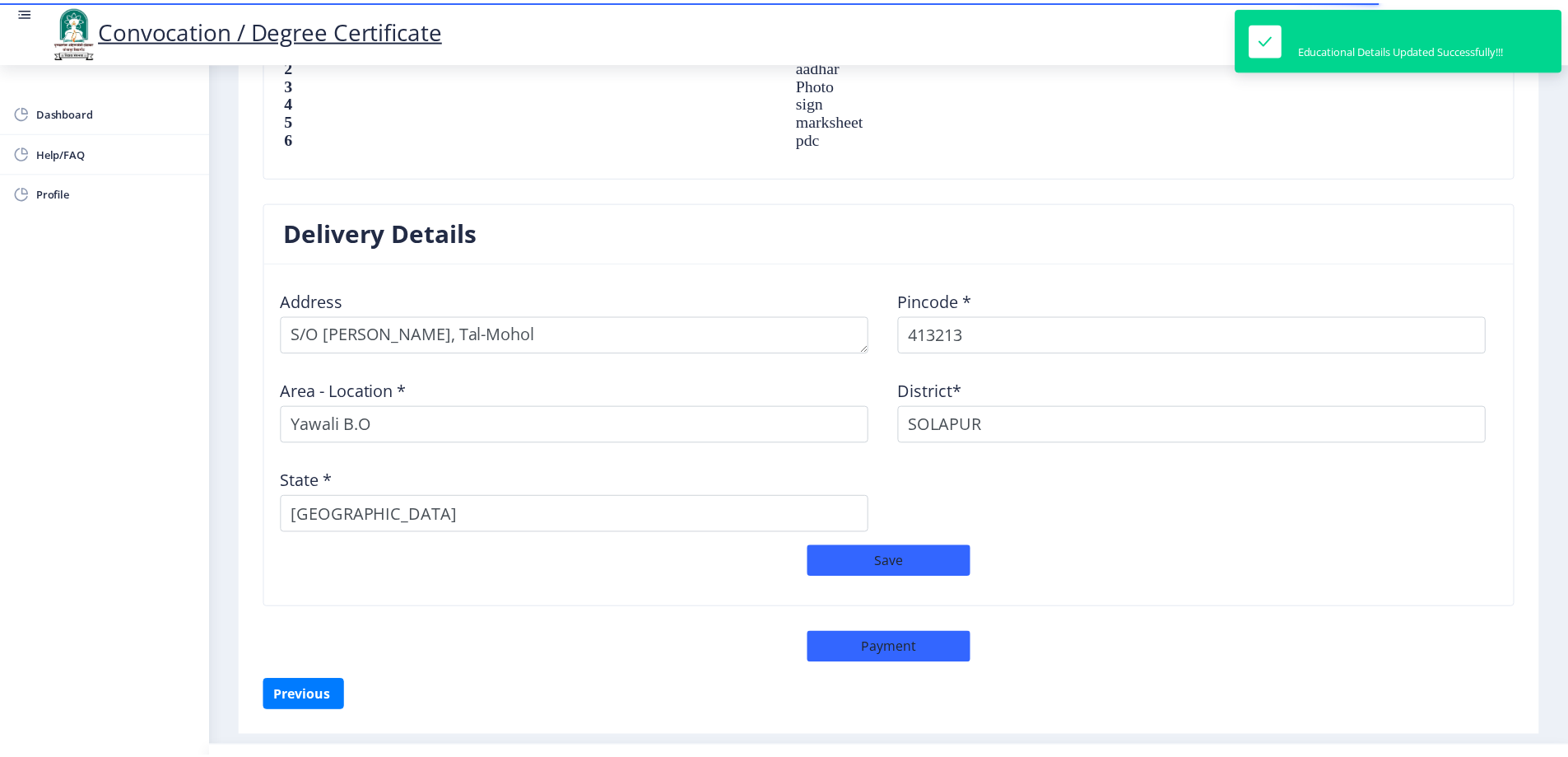
scroll to position [1251, 0]
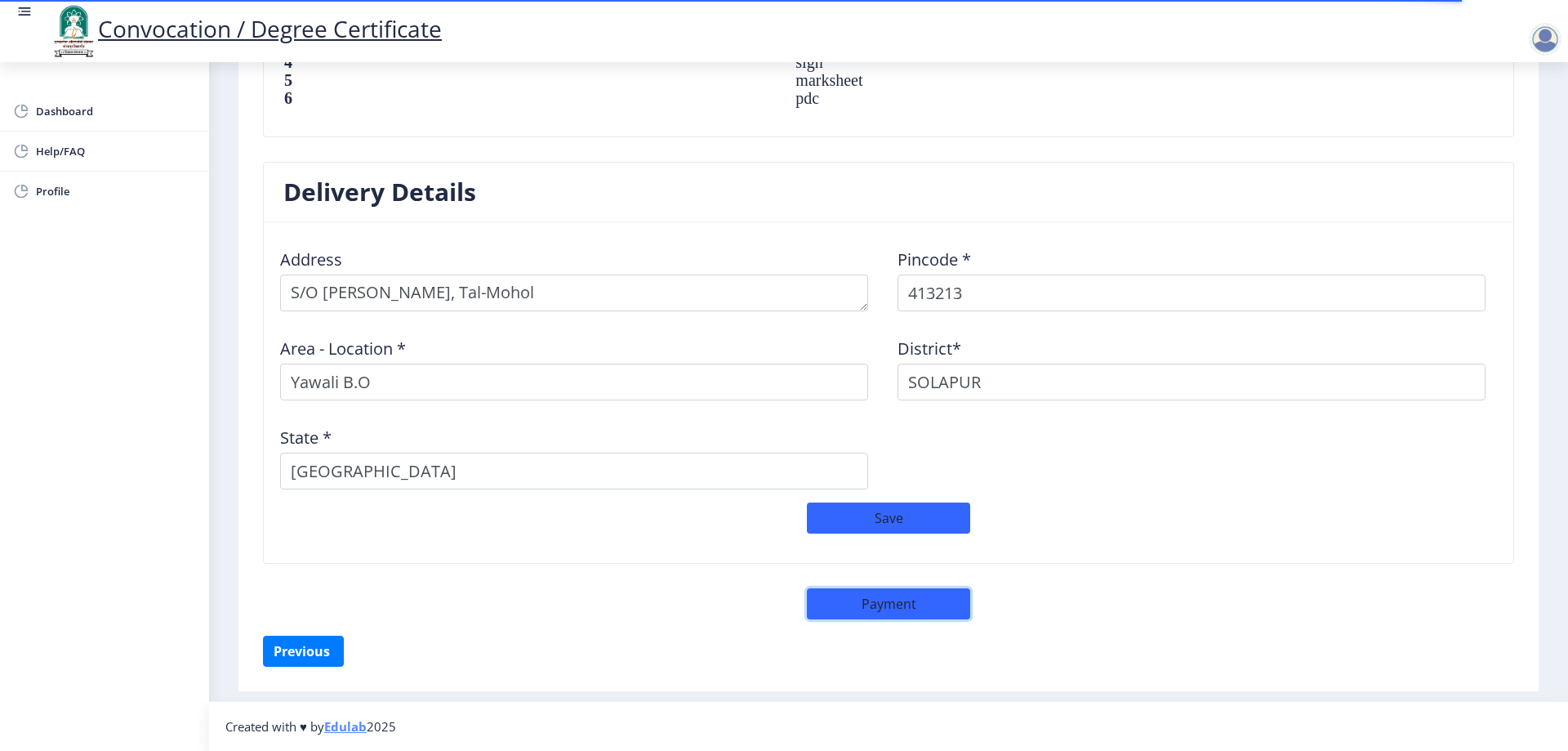
click at [904, 614] on button "Payment" at bounding box center [889, 604] width 164 height 31
select select "sealed"
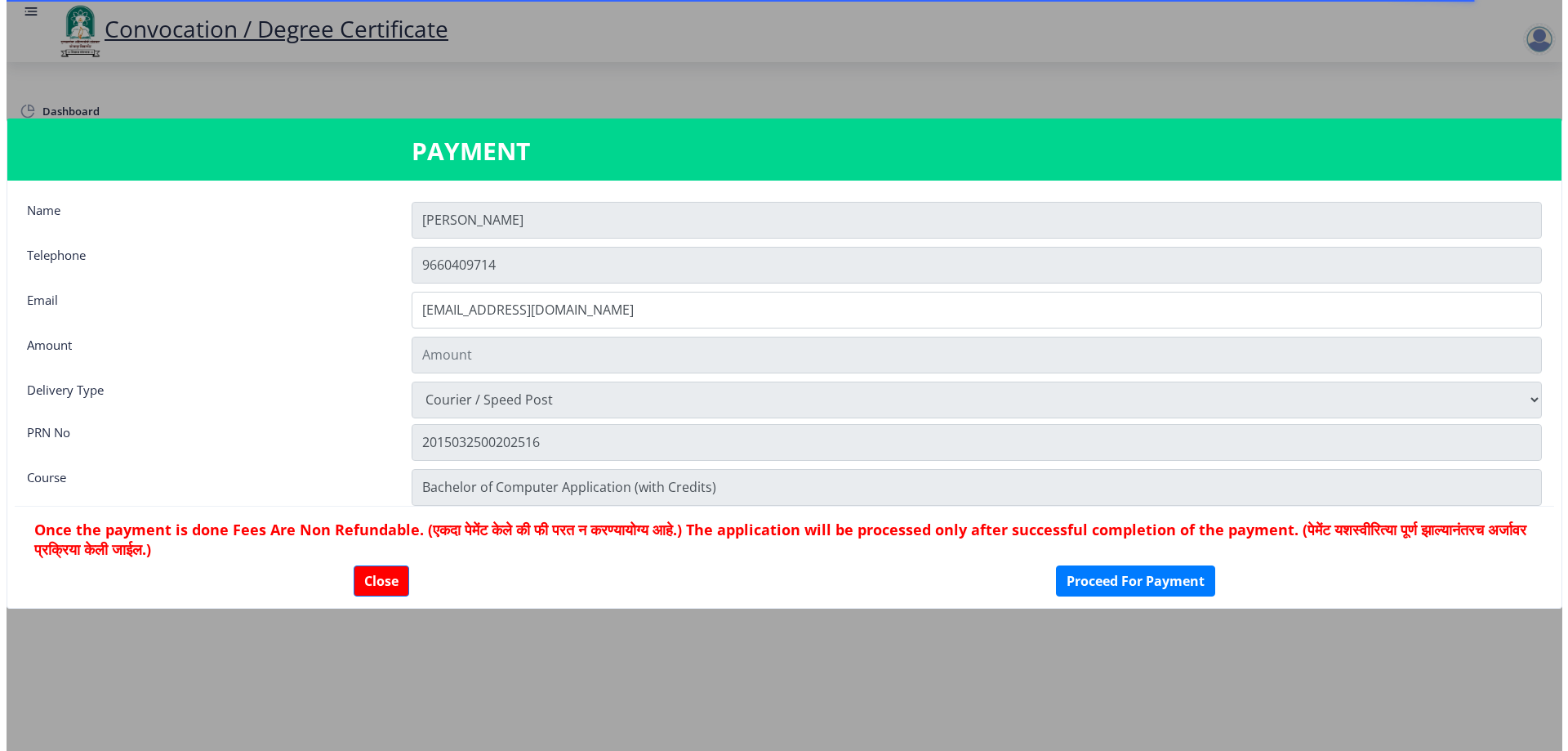
scroll to position [1240, 0]
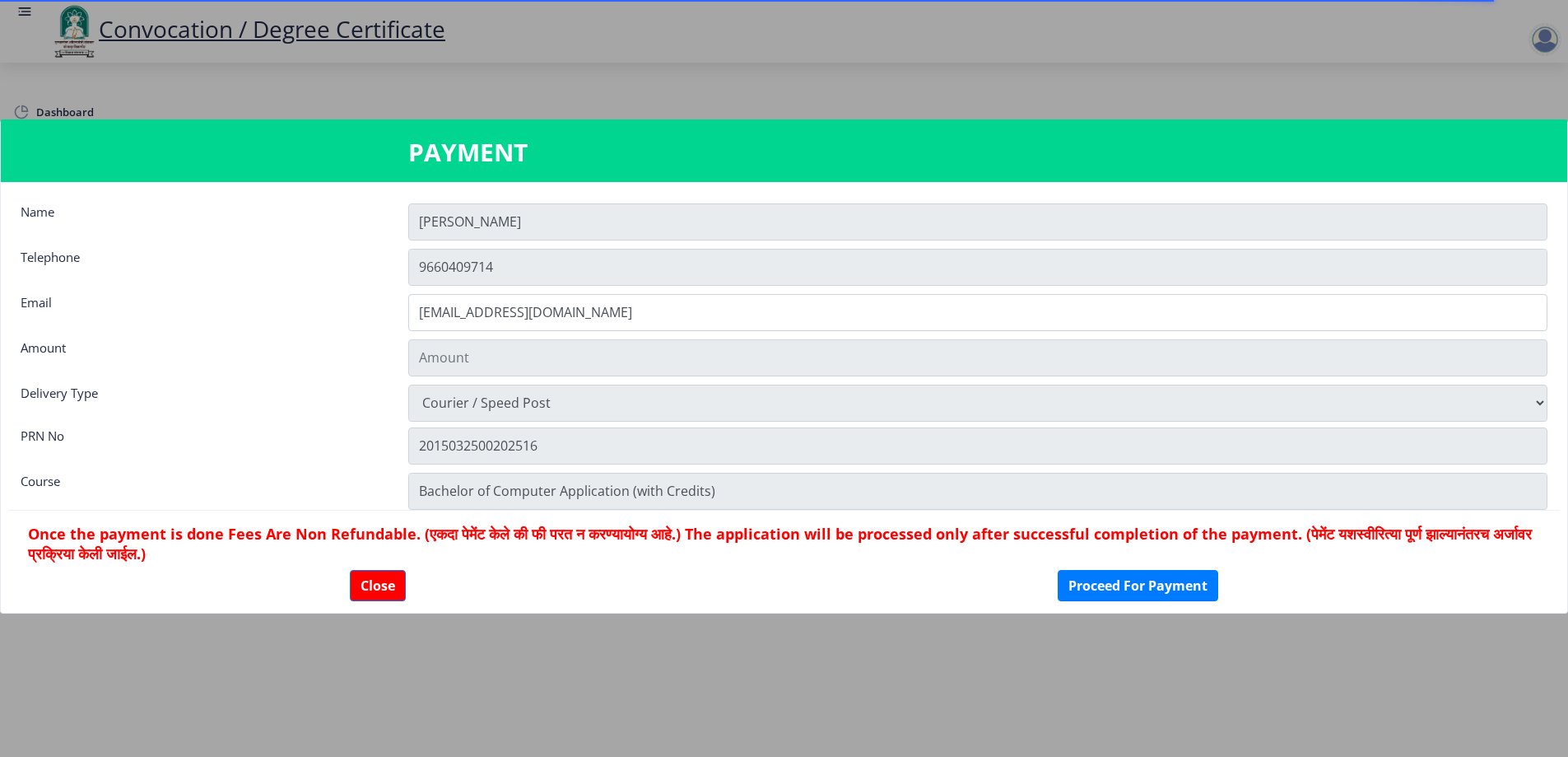
type input "2885"
click at [380, 575] on button "Close" at bounding box center [378, 585] width 56 height 32
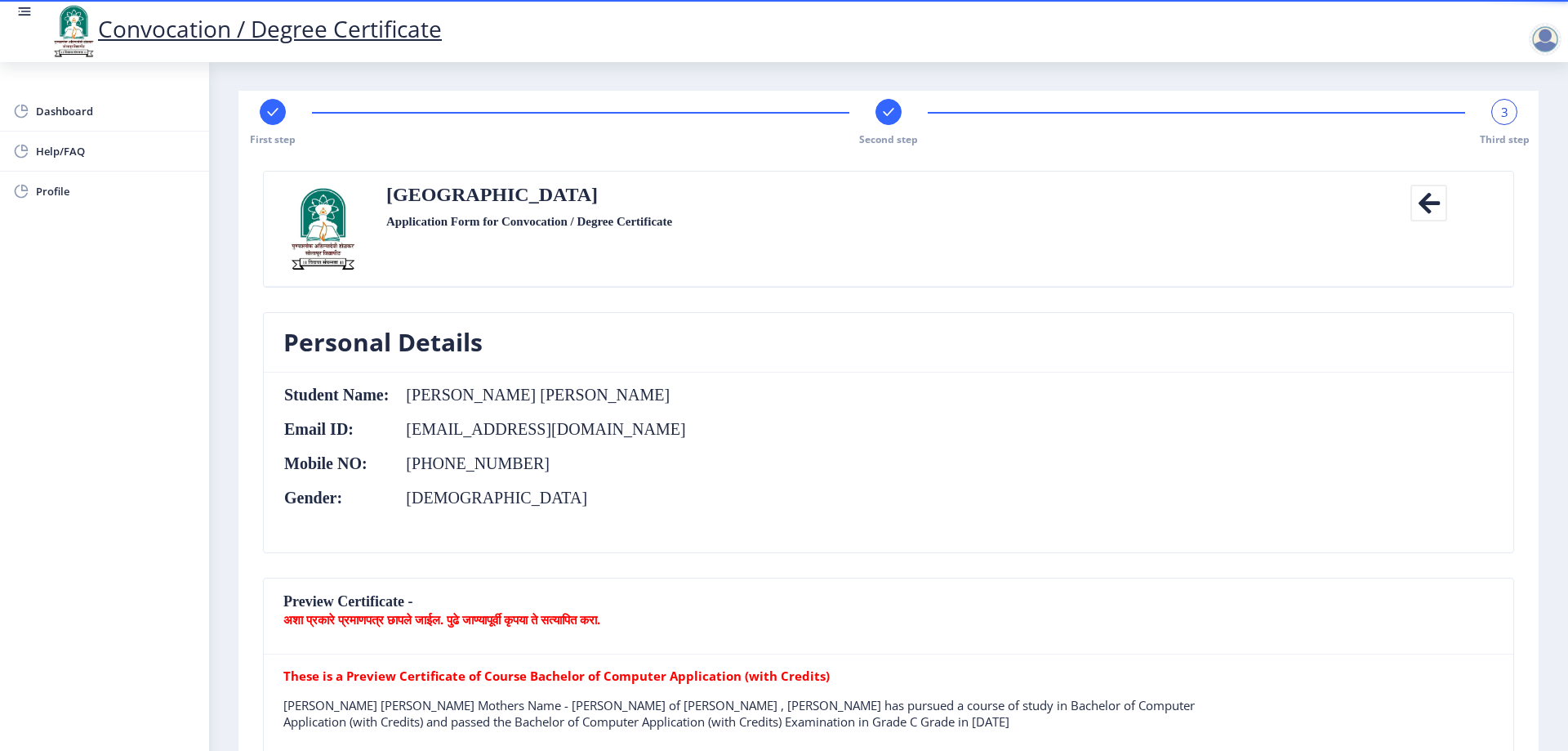
scroll to position [0, 0]
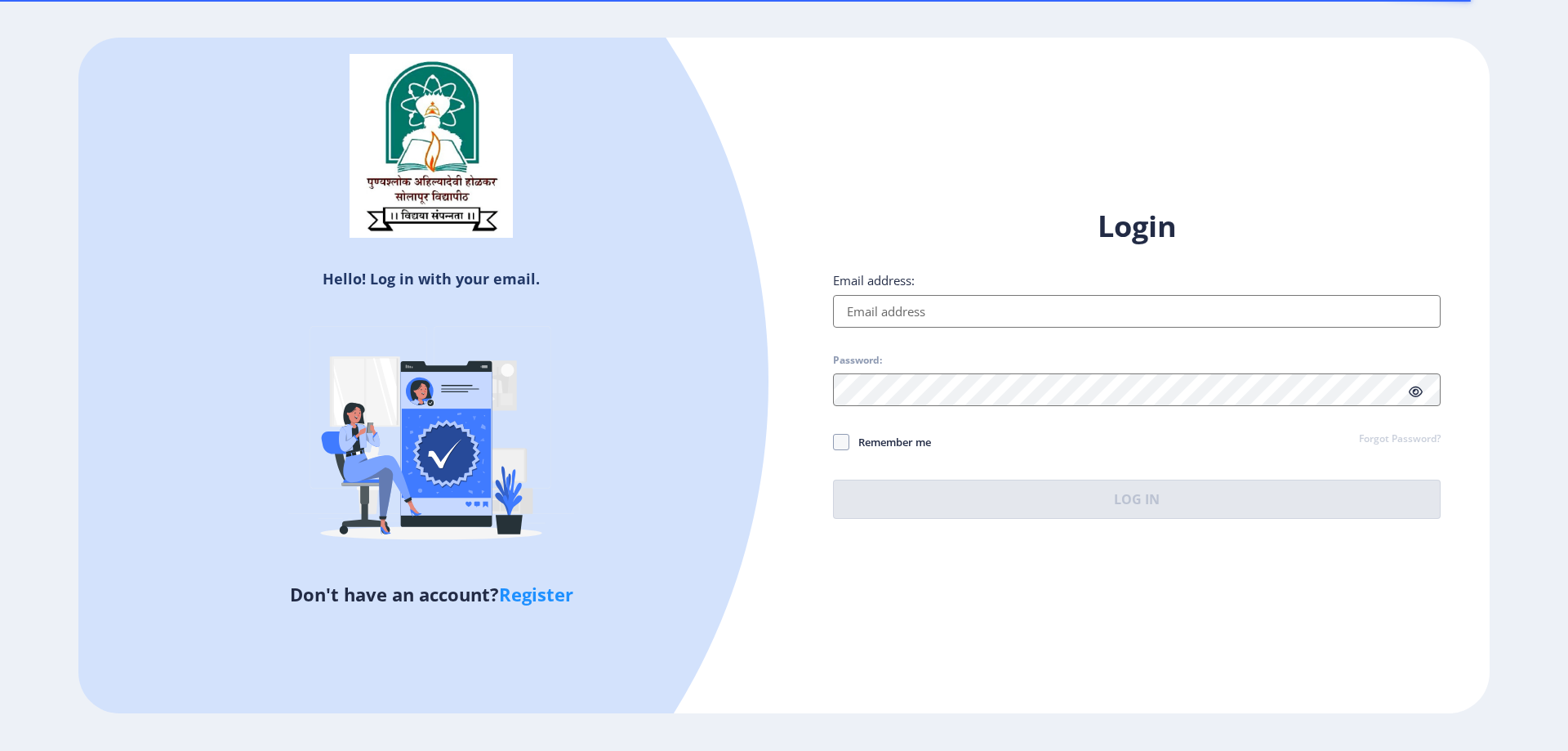
select select
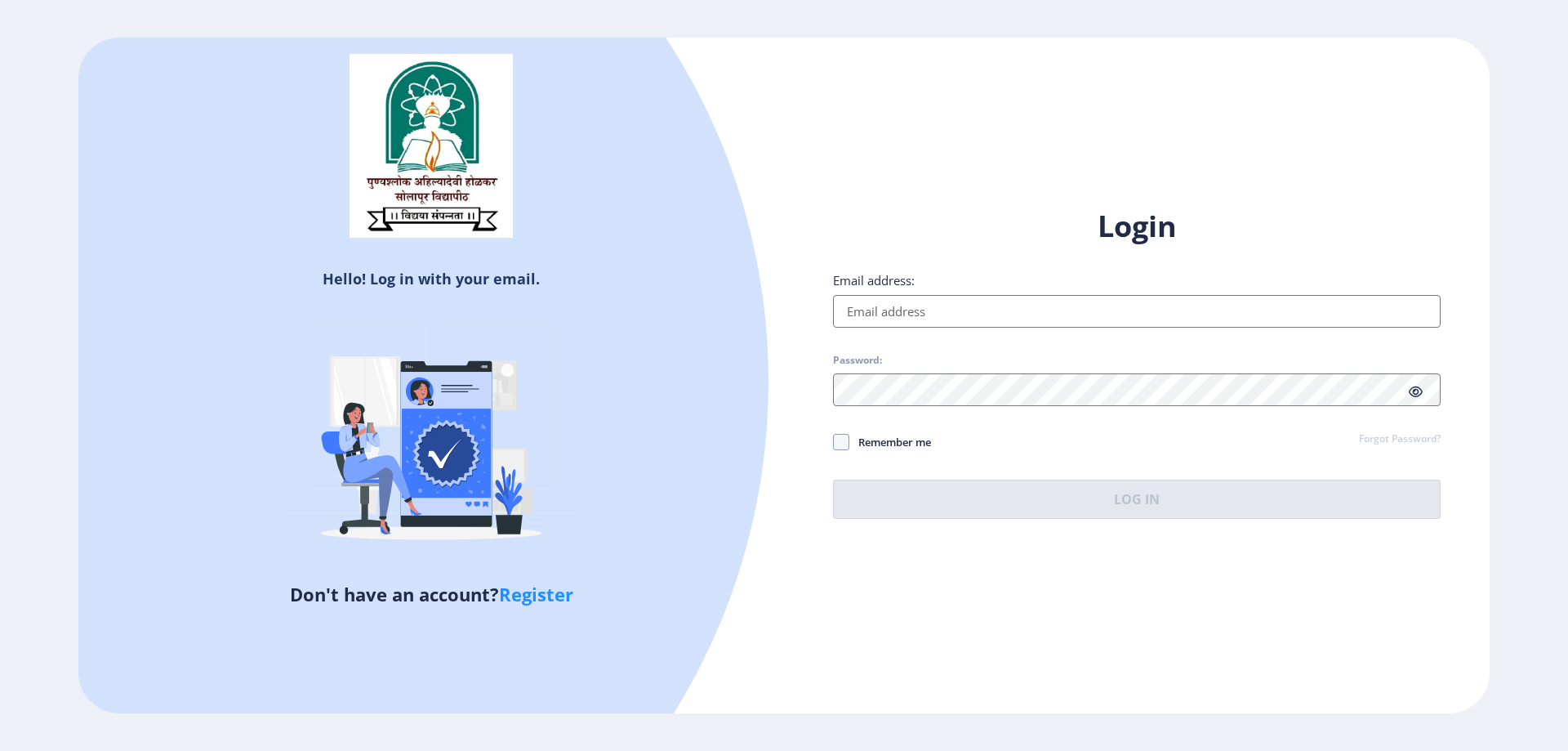
click at [559, 586] on link "Register" at bounding box center [536, 594] width 74 height 25
select select
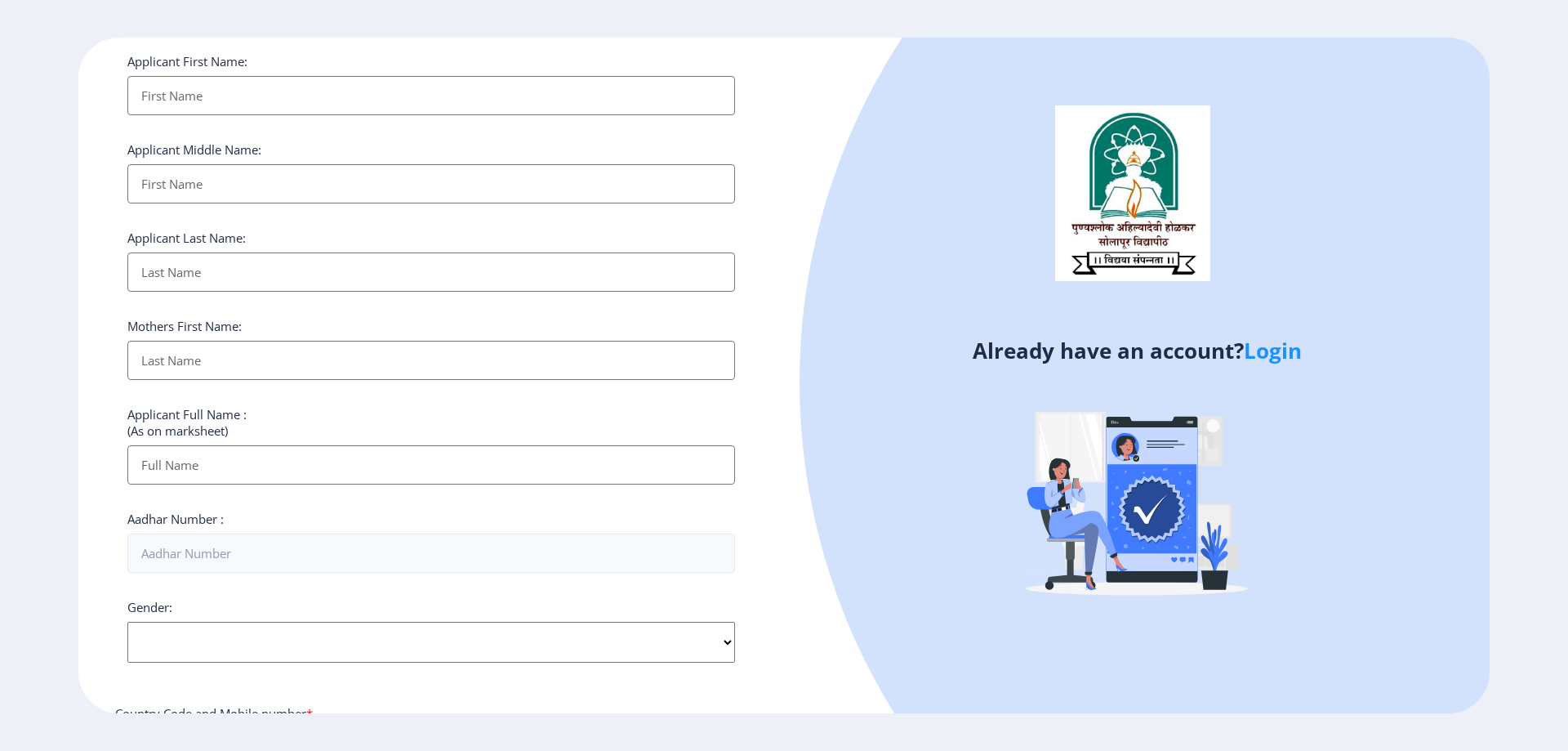
scroll to position [53, 0]
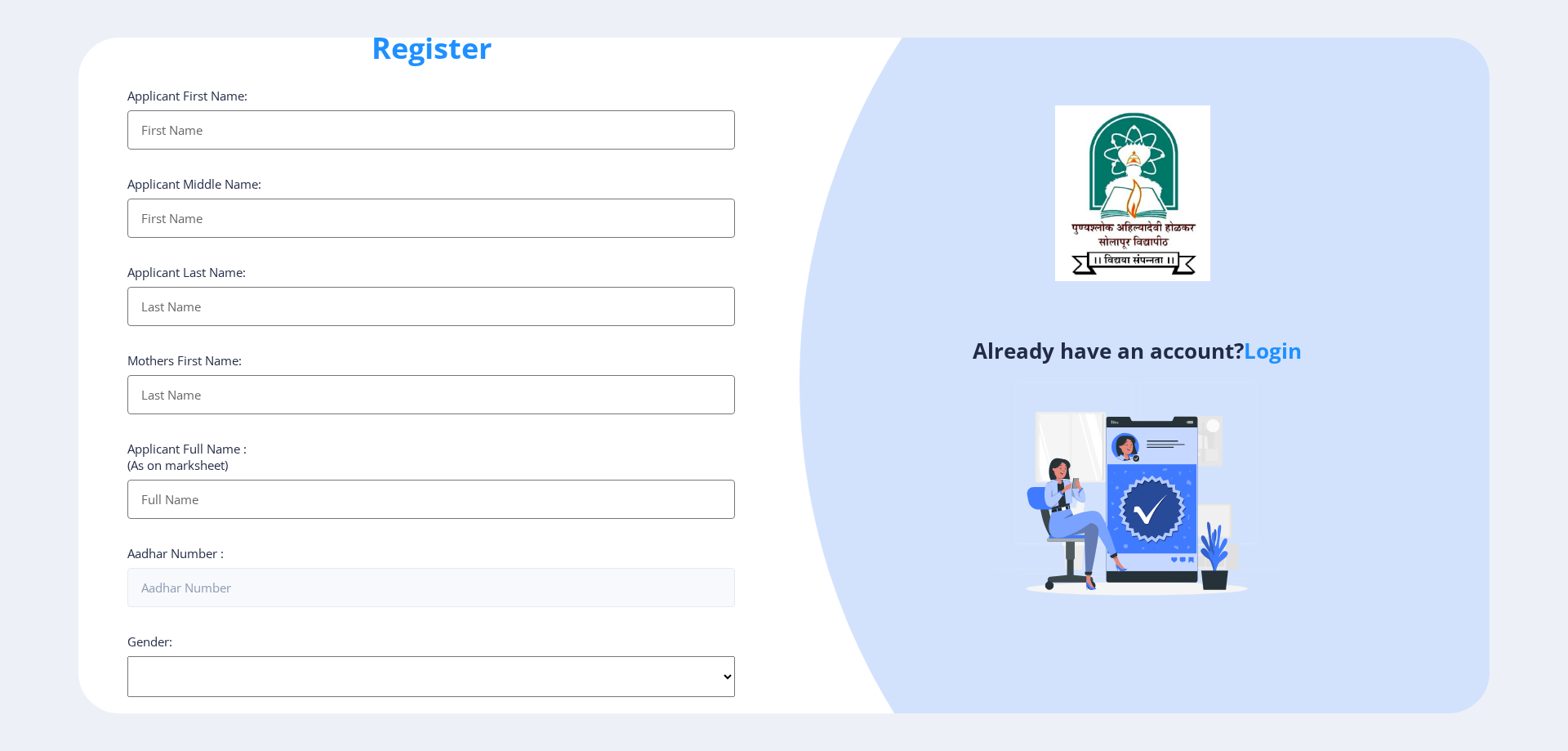
click at [497, 137] on input "Applicant First Name:" at bounding box center [431, 130] width 608 height 39
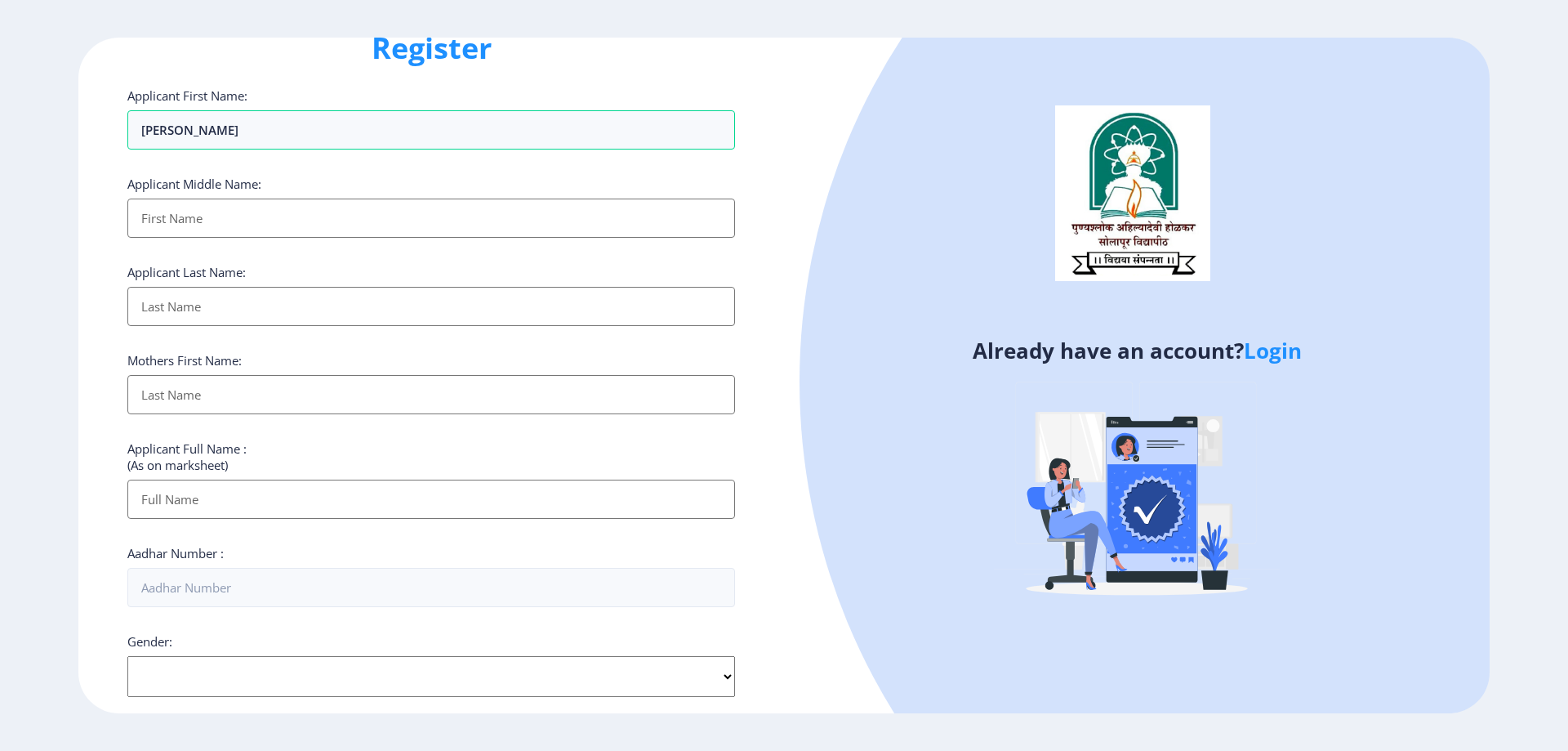
type input "[PERSON_NAME]"
click at [419, 226] on input "Applicant First Name:" at bounding box center [431, 218] width 608 height 39
type input "Masaji"
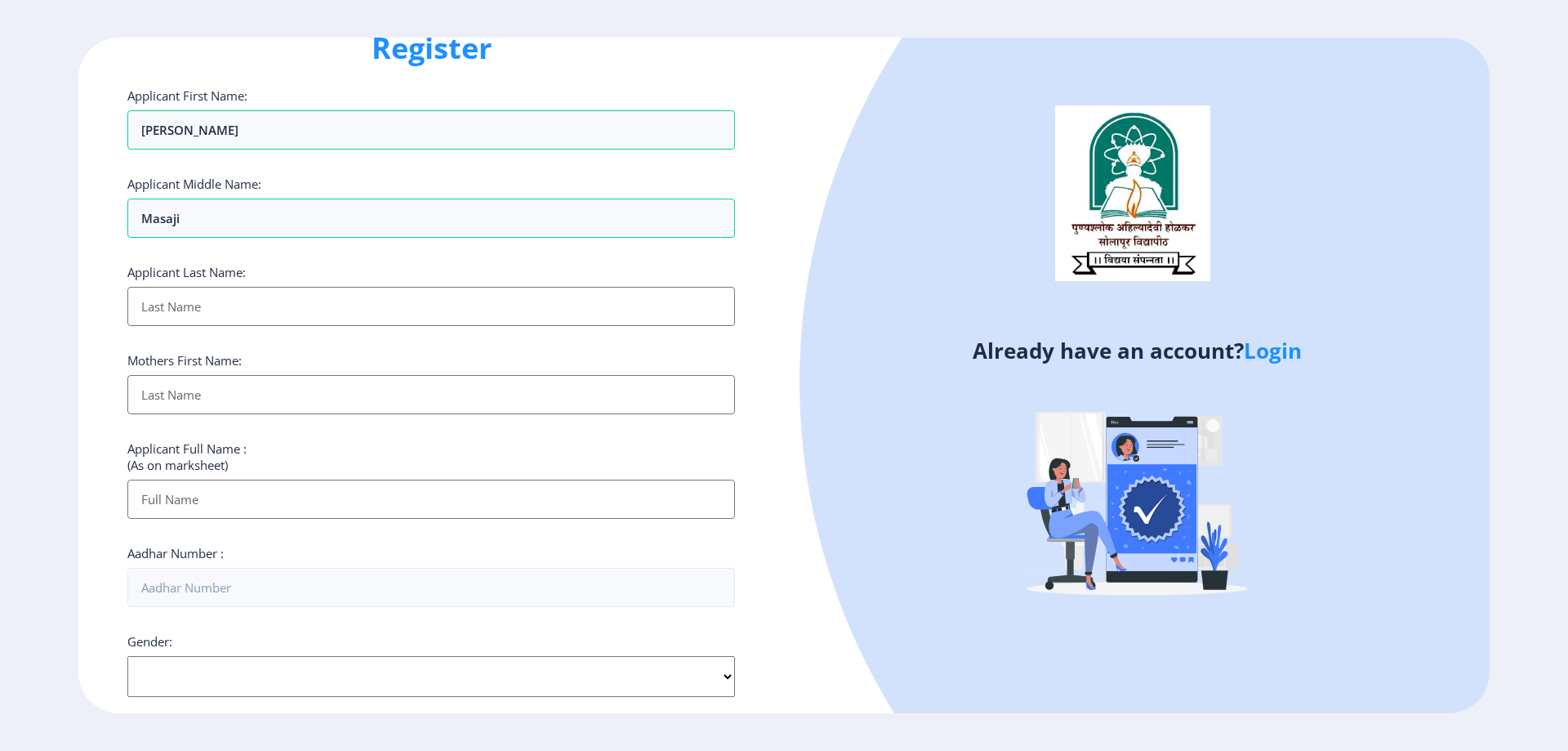
click at [509, 277] on div "Applicant Last Name:" at bounding box center [431, 295] width 608 height 63
click at [502, 293] on input "Applicant First Name:" at bounding box center [431, 307] width 608 height 39
type input "Jadhav"
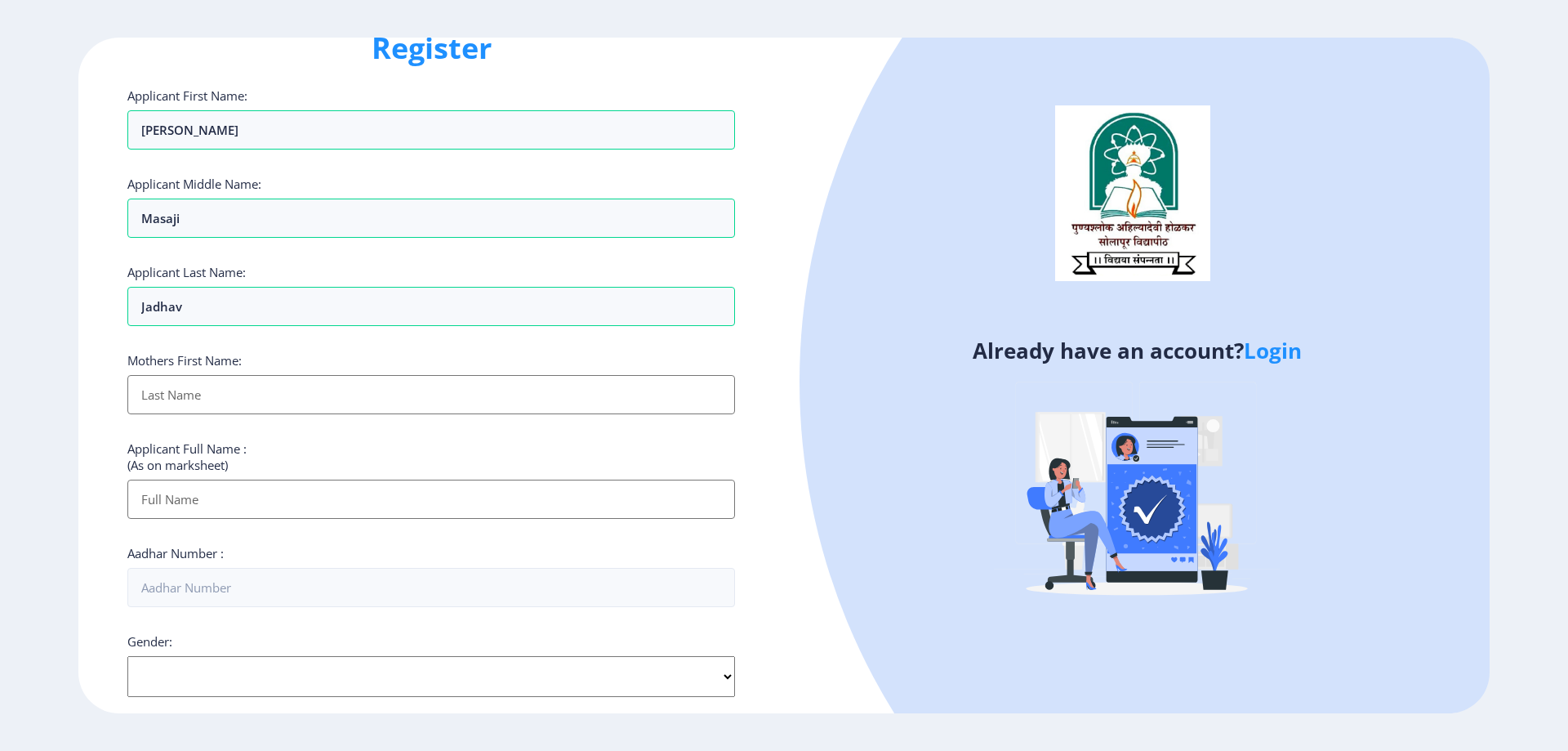
click at [553, 392] on input "Applicant First Name:" at bounding box center [431, 395] width 608 height 39
type input "[PERSON_NAME]"
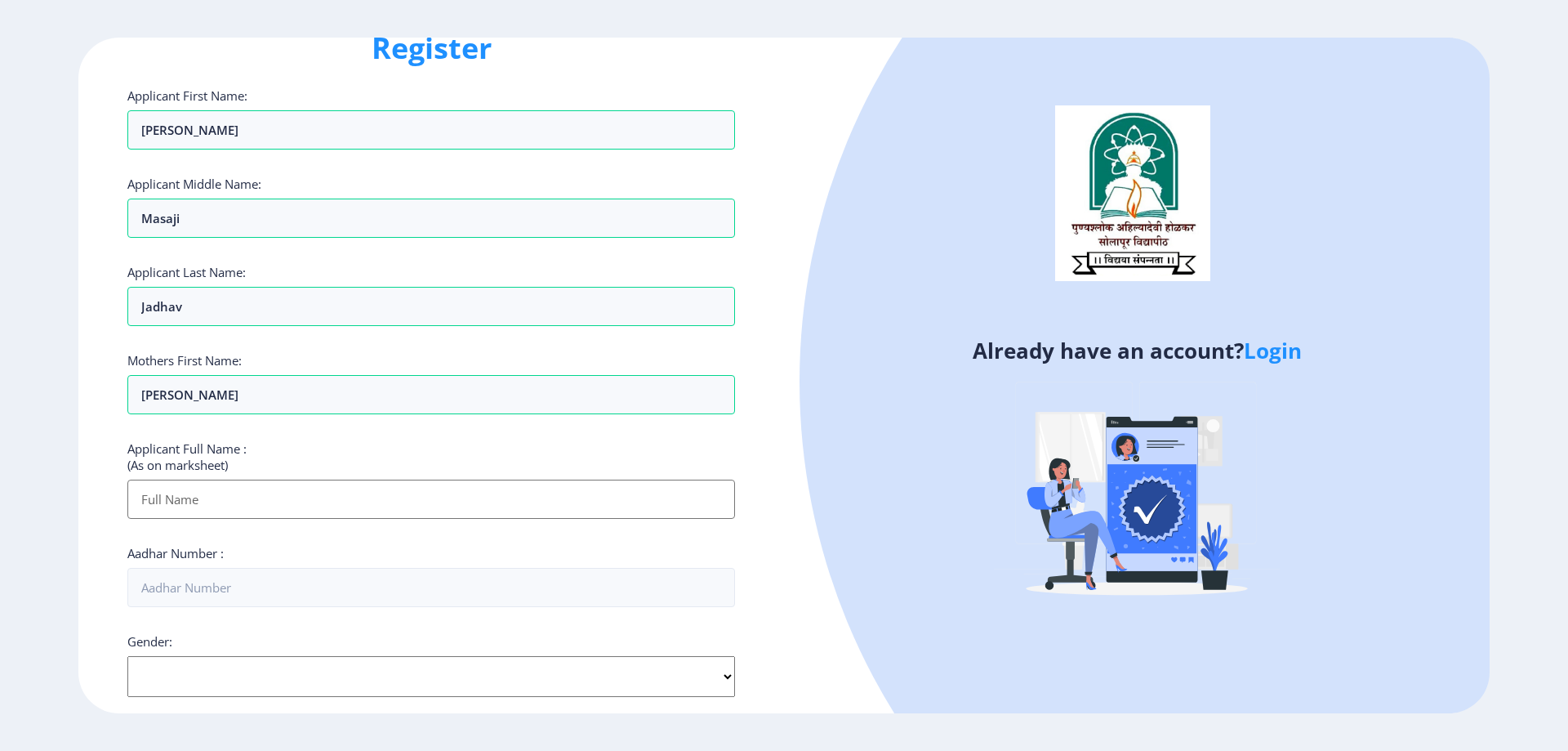
click at [387, 497] on input "Applicant First Name:" at bounding box center [431, 499] width 608 height 39
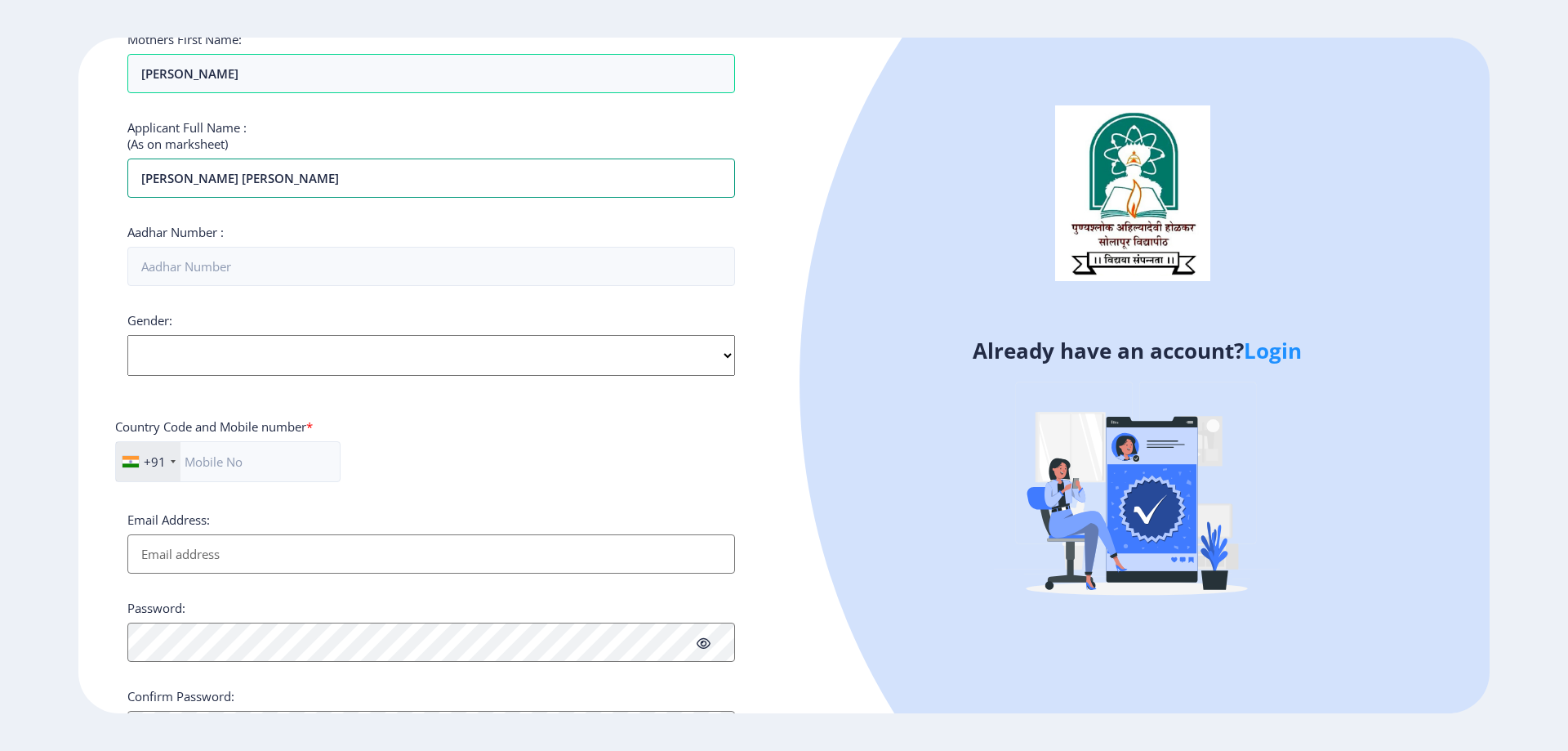
scroll to position [380, 0]
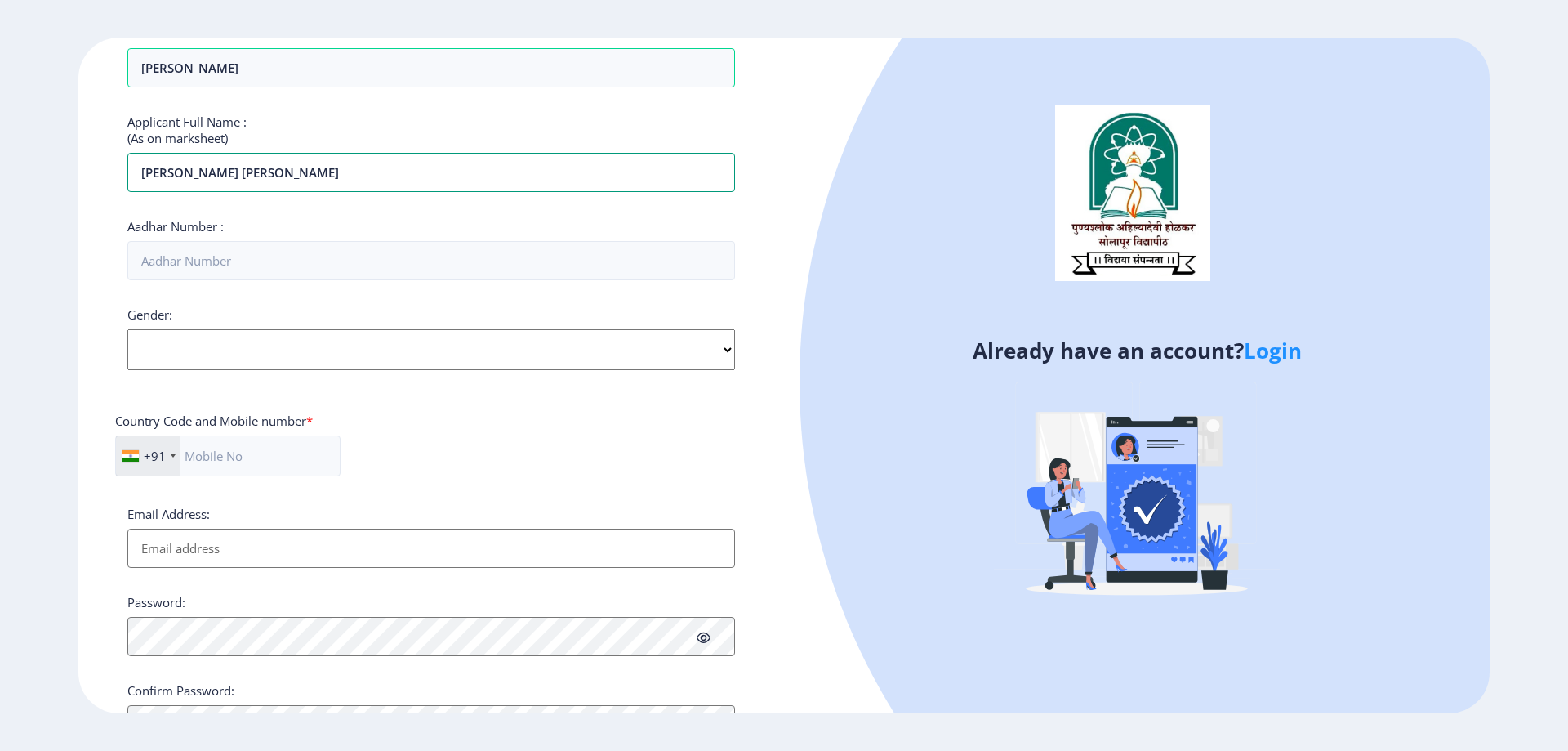
type input "[PERSON_NAME] [PERSON_NAME]"
click at [369, 364] on select "Select Gender Male Female Other" at bounding box center [431, 350] width 608 height 41
select select "[DEMOGRAPHIC_DATA]"
click at [127, 329] on select "Select Gender Male Female Other" at bounding box center [431, 350] width 608 height 41
click at [303, 554] on input "Email Address:" at bounding box center [431, 549] width 608 height 39
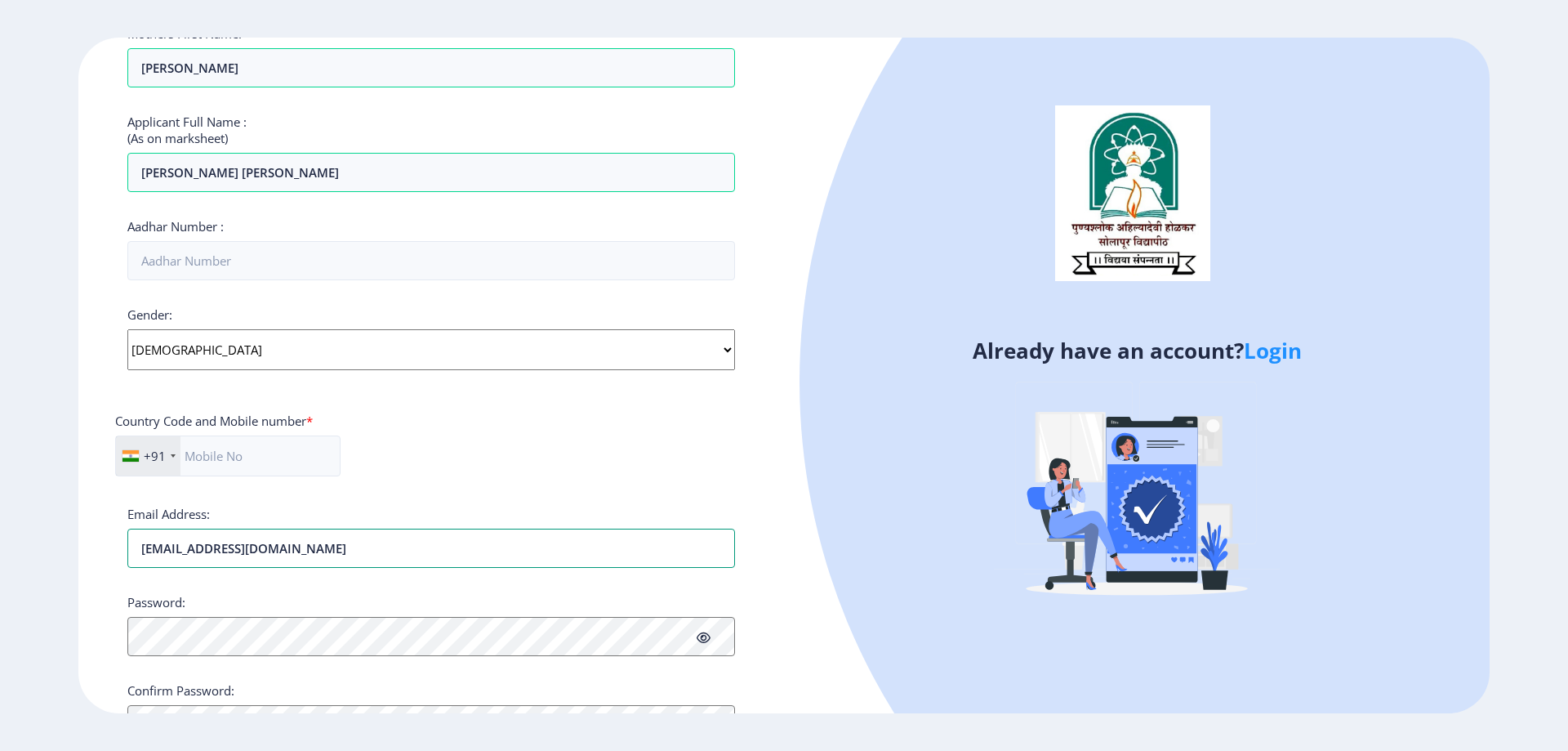
type input "[EMAIL_ADDRESS][DOMAIN_NAME]"
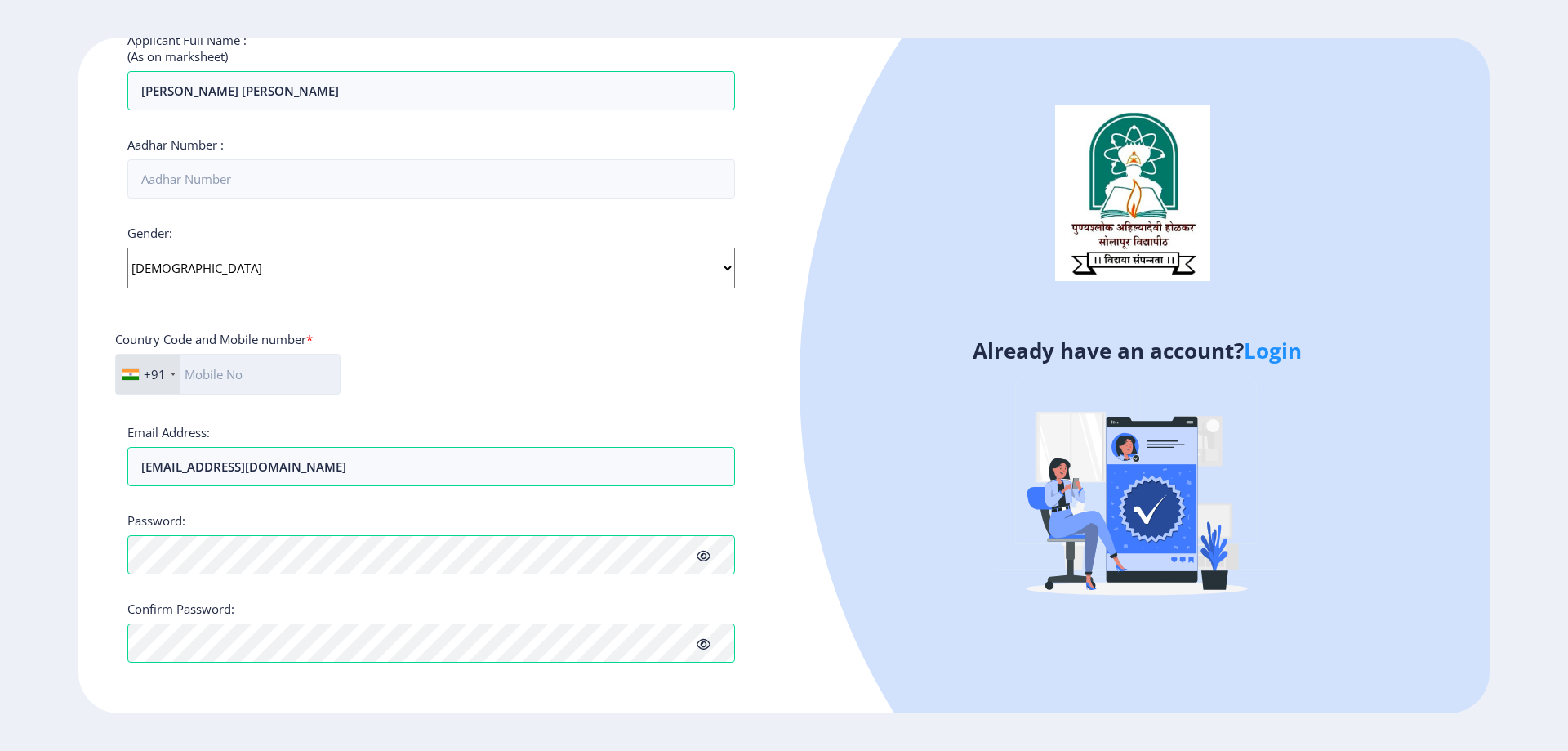
click at [224, 364] on input "text" at bounding box center [228, 374] width 225 height 41
type input "9960409714"
click at [793, 264] on div "Already have an account? Login" at bounding box center [1137, 376] width 705 height 676
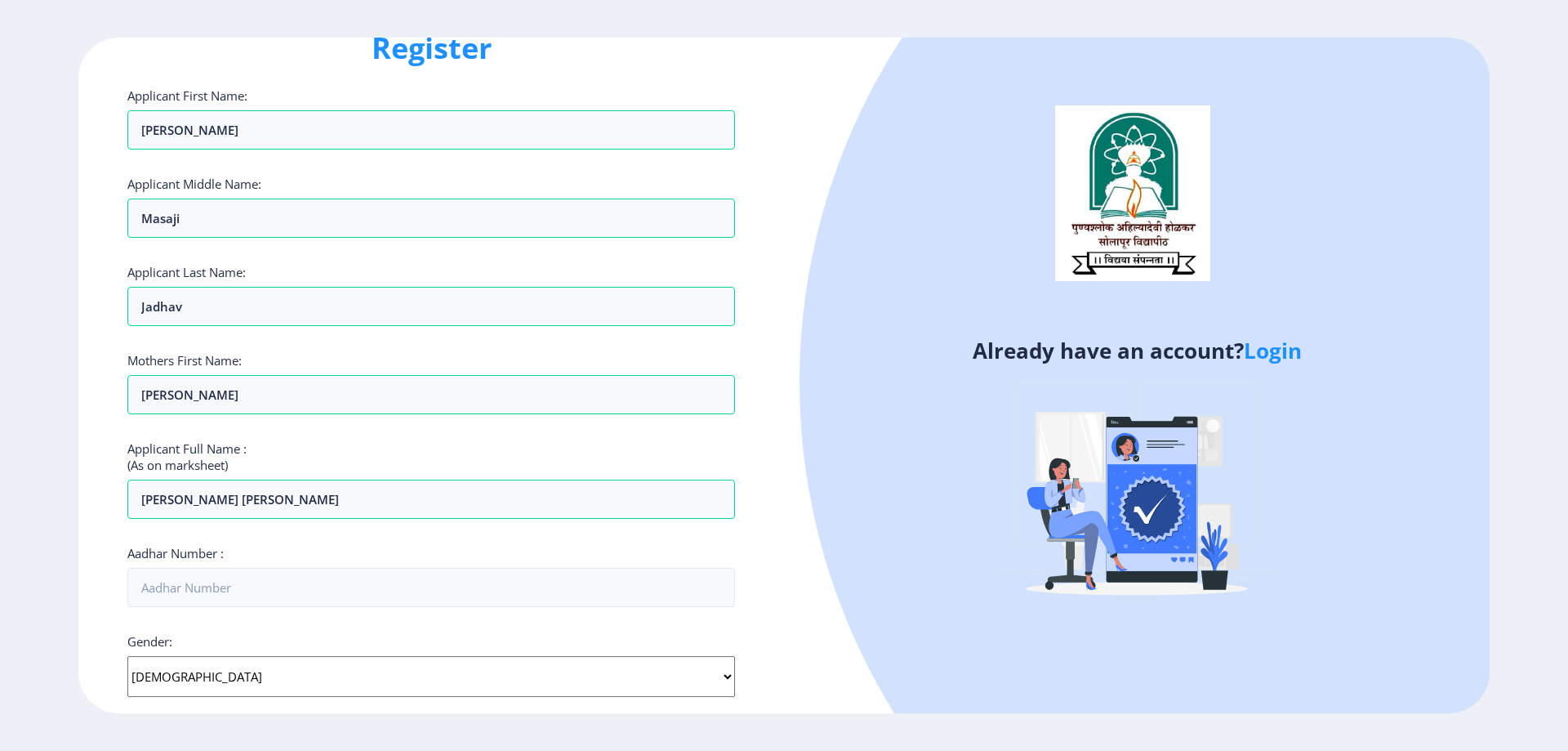
click at [449, 49] on h1 "Register" at bounding box center [431, 49] width 608 height 39
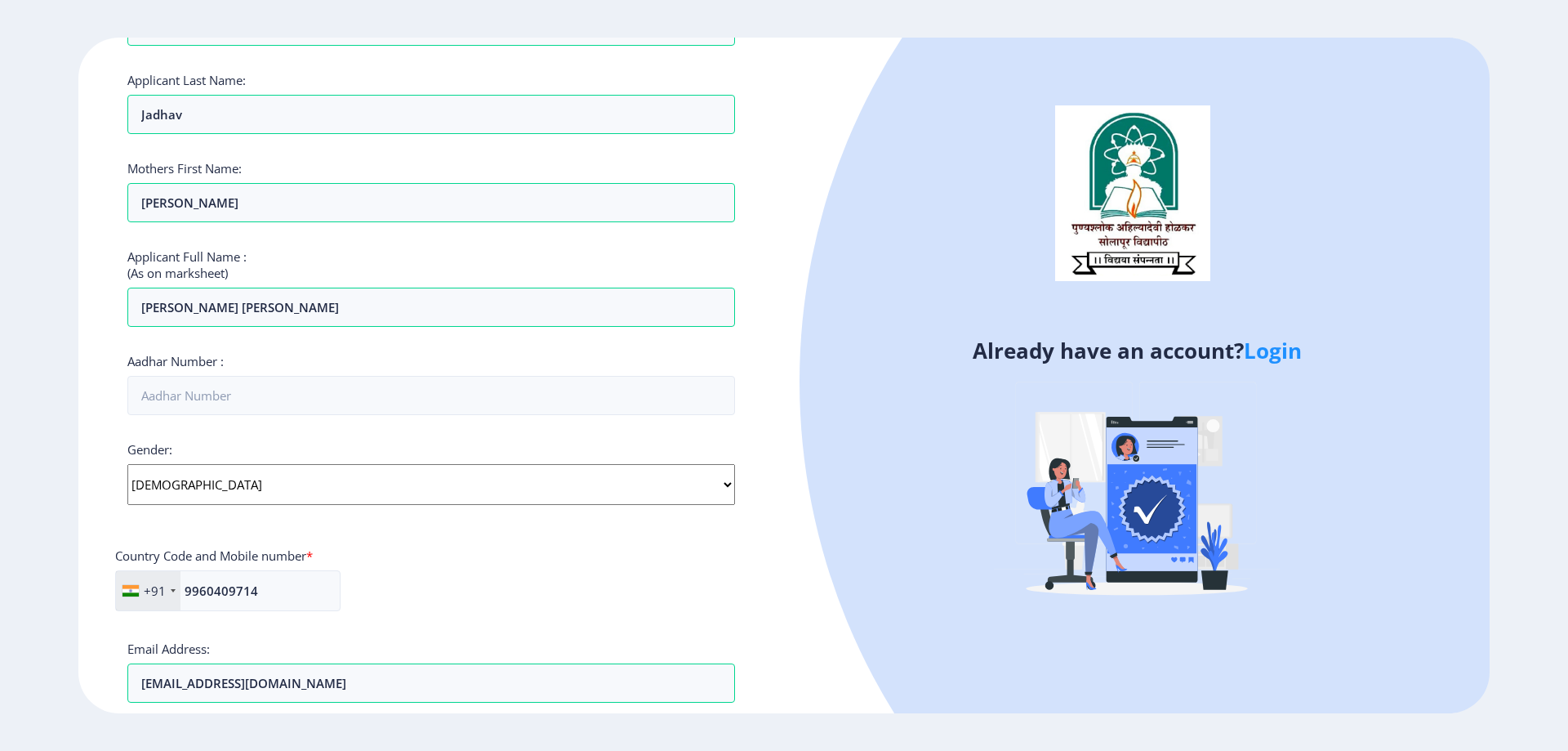
scroll to position [461, 0]
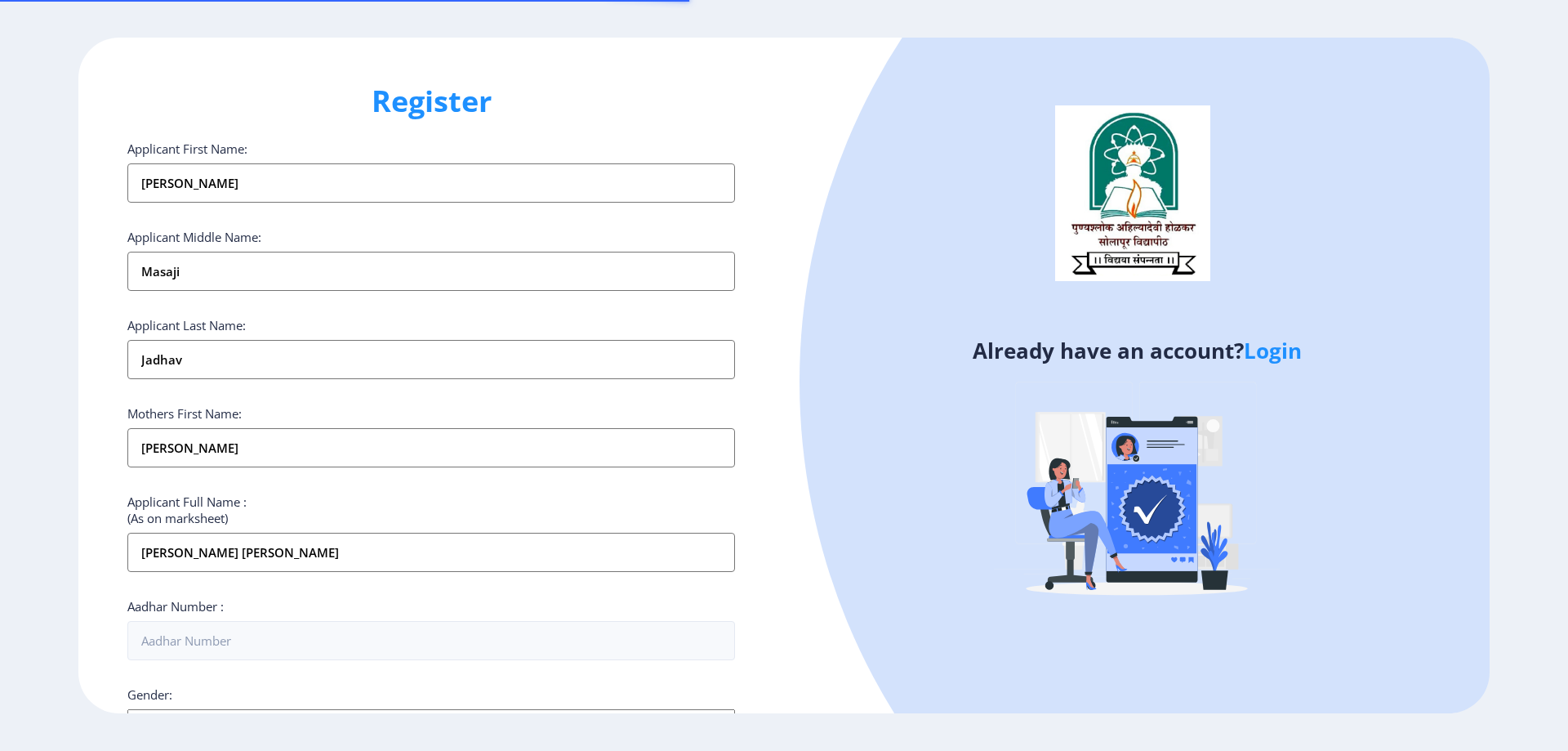
select select "[DEMOGRAPHIC_DATA]"
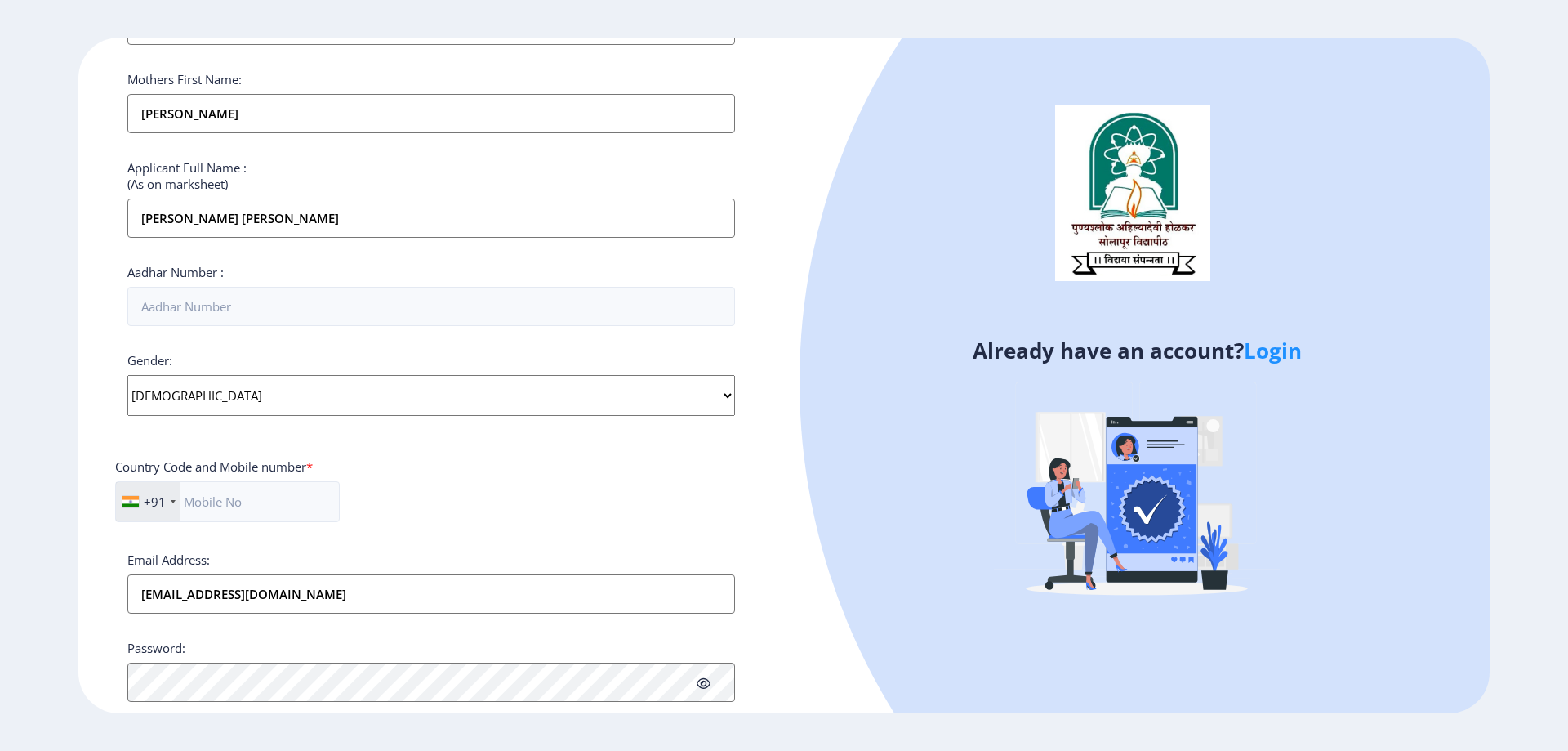
scroll to position [461, 0]
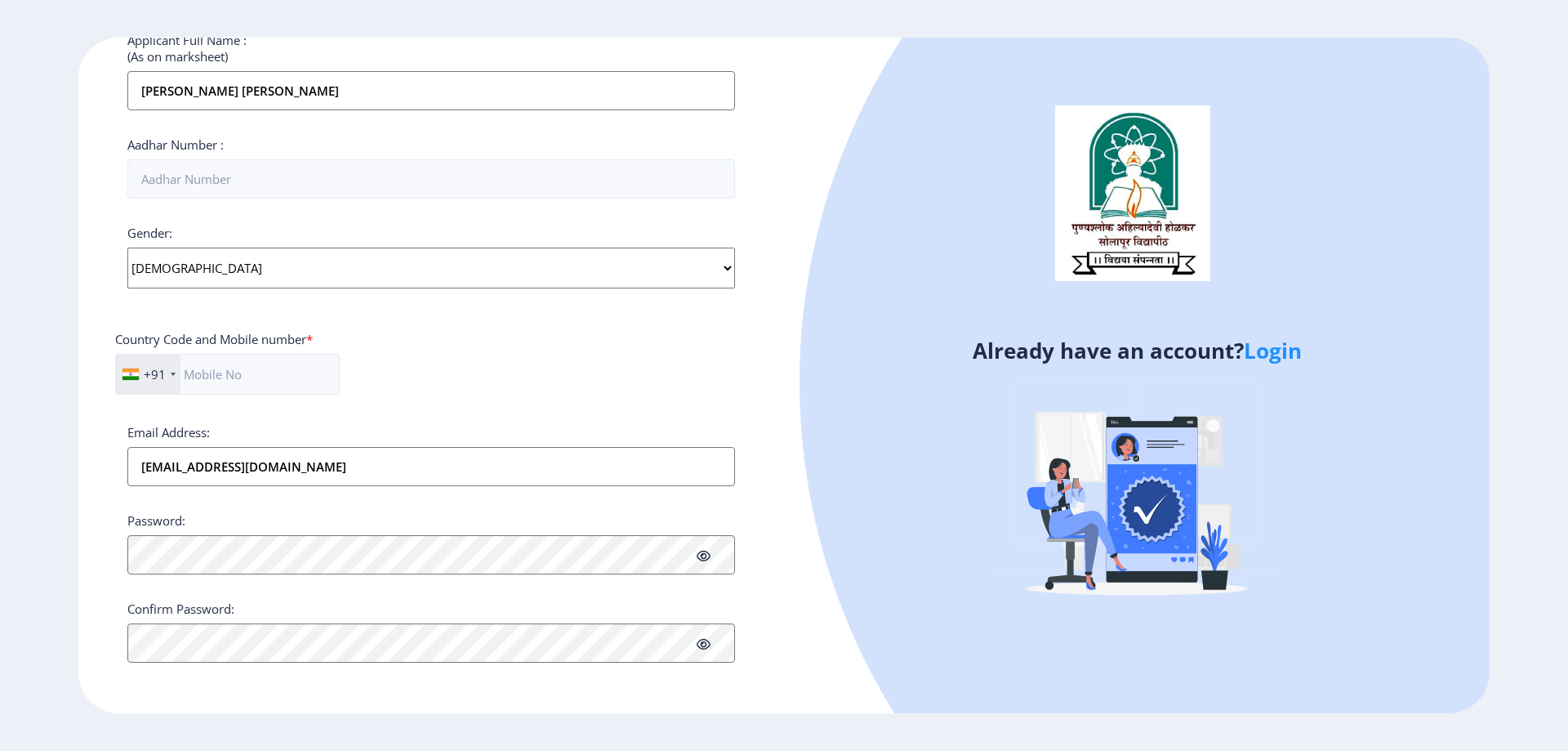
click at [703, 642] on icon at bounding box center [703, 644] width 14 height 12
click at [1264, 346] on link "Login" at bounding box center [1273, 350] width 58 height 30
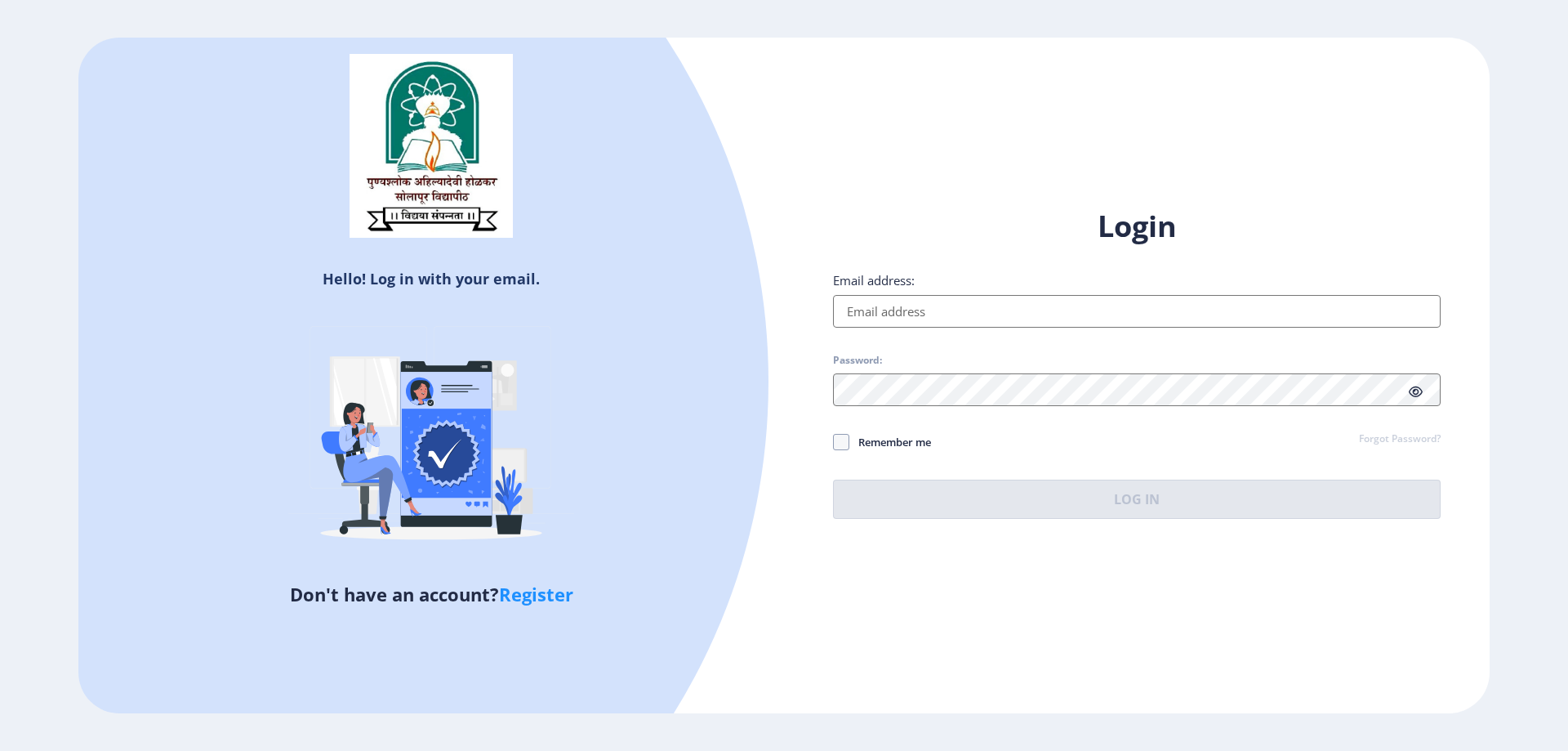
click at [551, 600] on link "Register" at bounding box center [536, 594] width 74 height 25
select select
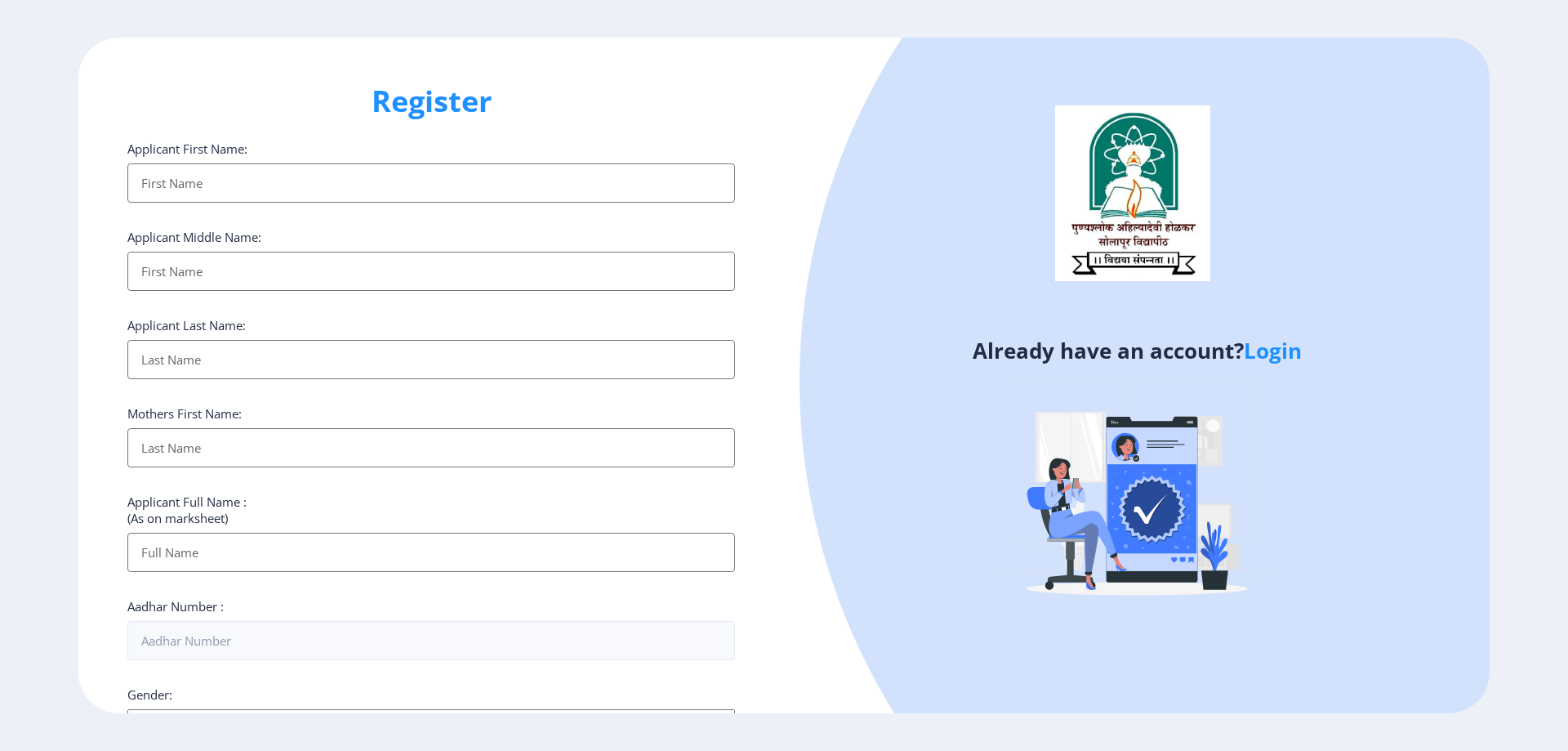
click at [423, 104] on h1 "Register" at bounding box center [431, 101] width 608 height 39
click at [1265, 342] on link "Login" at bounding box center [1273, 350] width 58 height 30
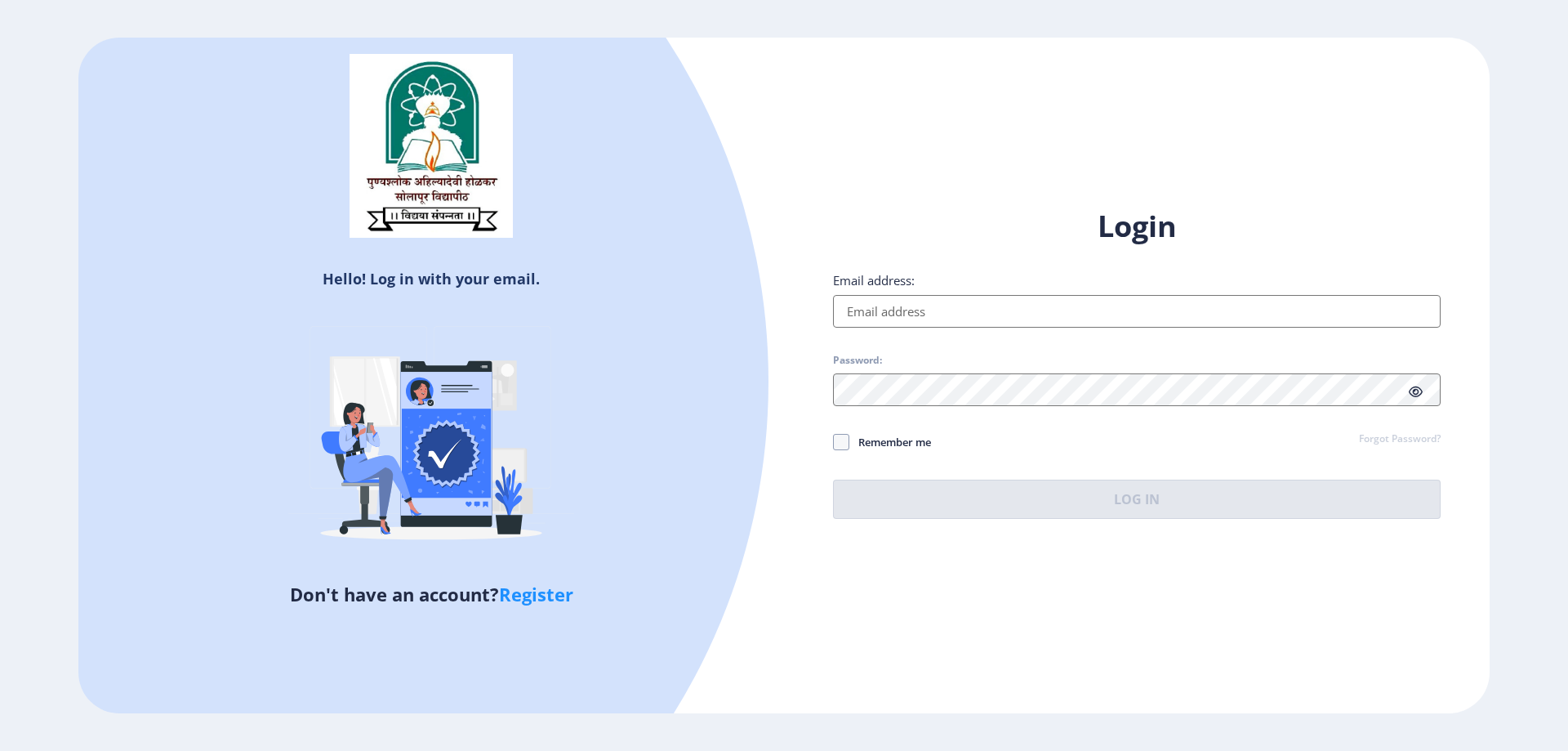
click at [1412, 439] on link "Forgot Password?" at bounding box center [1399, 440] width 81 height 15
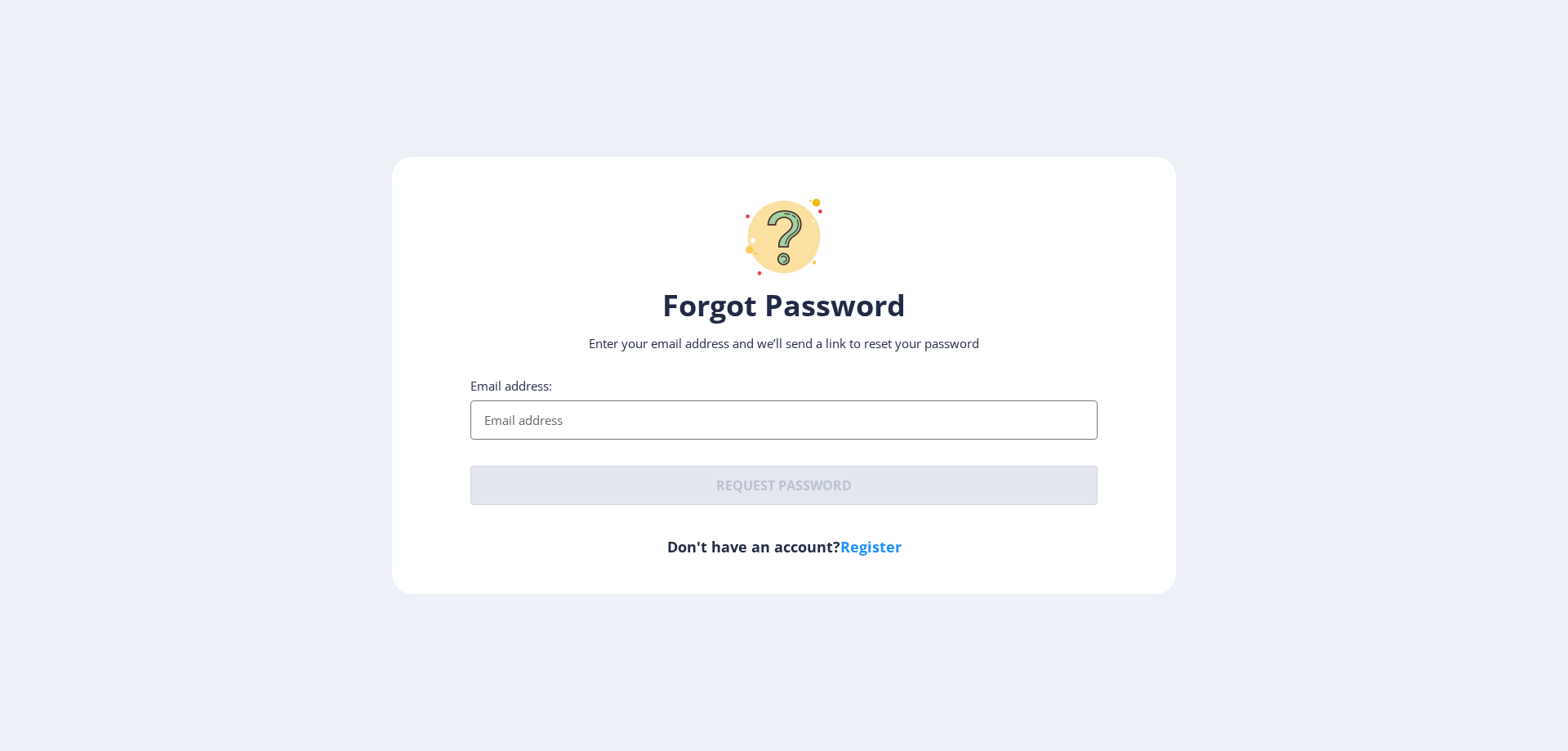
click at [855, 545] on link "Register" at bounding box center [871, 547] width 62 height 20
select select
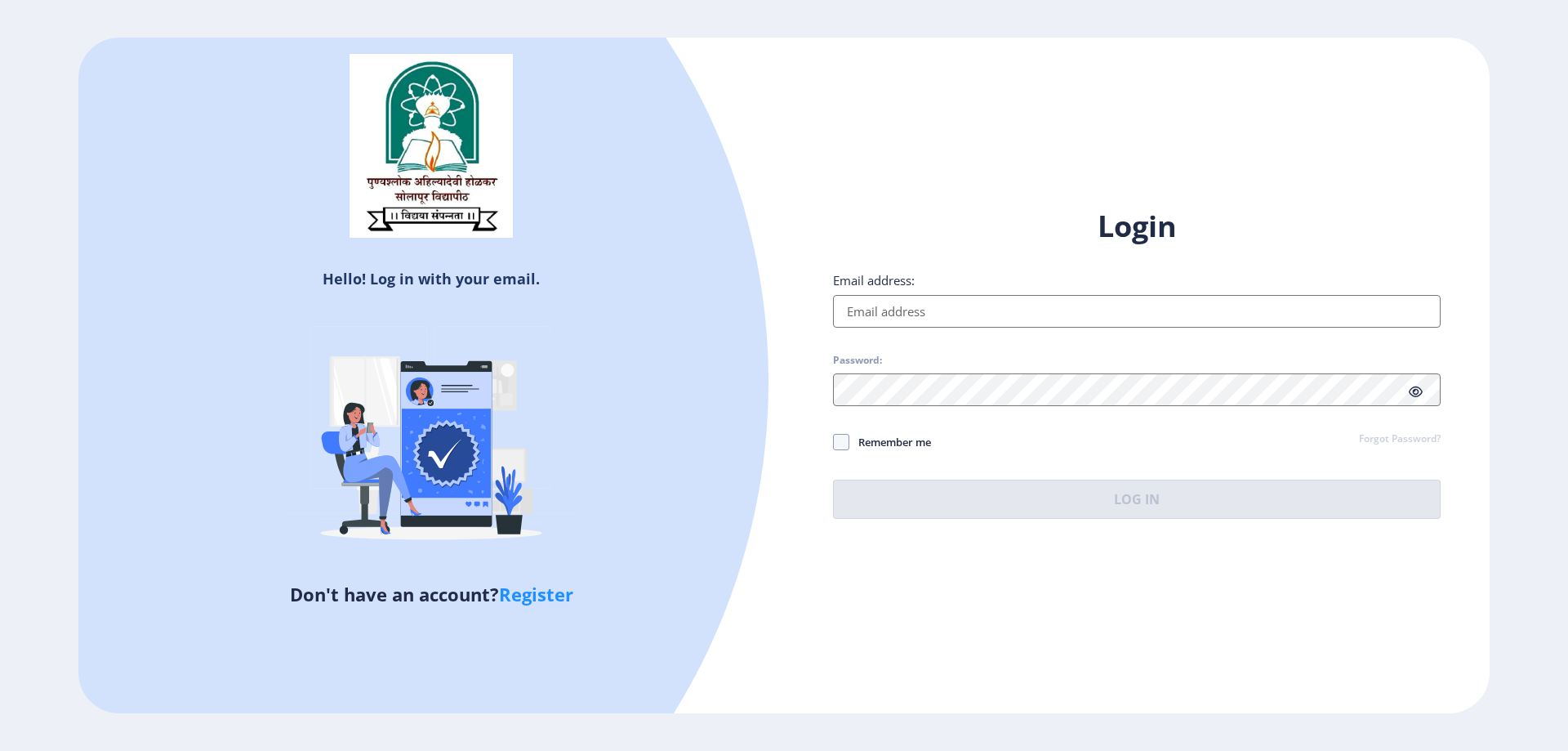
click at [515, 593] on link "Register" at bounding box center [536, 594] width 74 height 25
select select
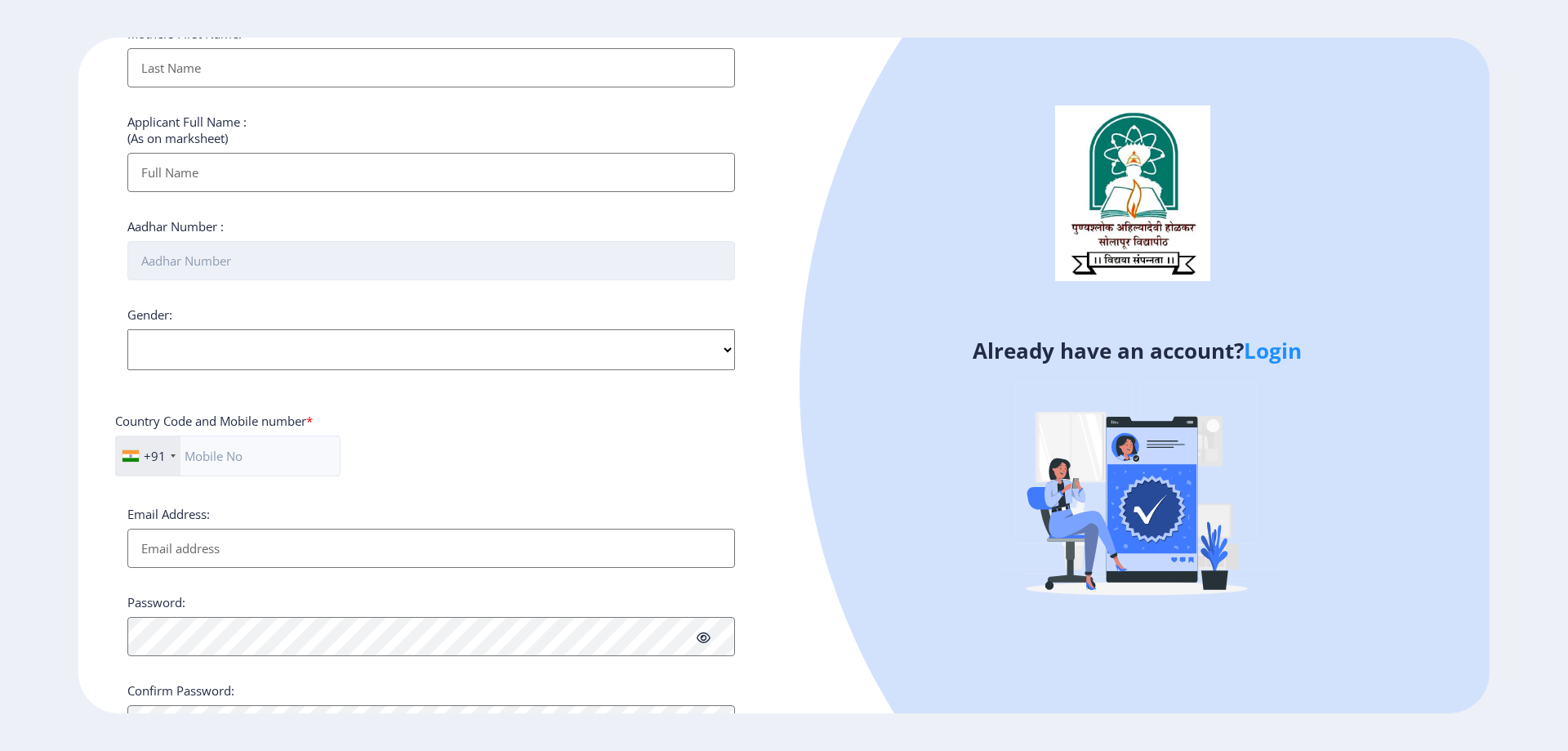
scroll to position [461, 0]
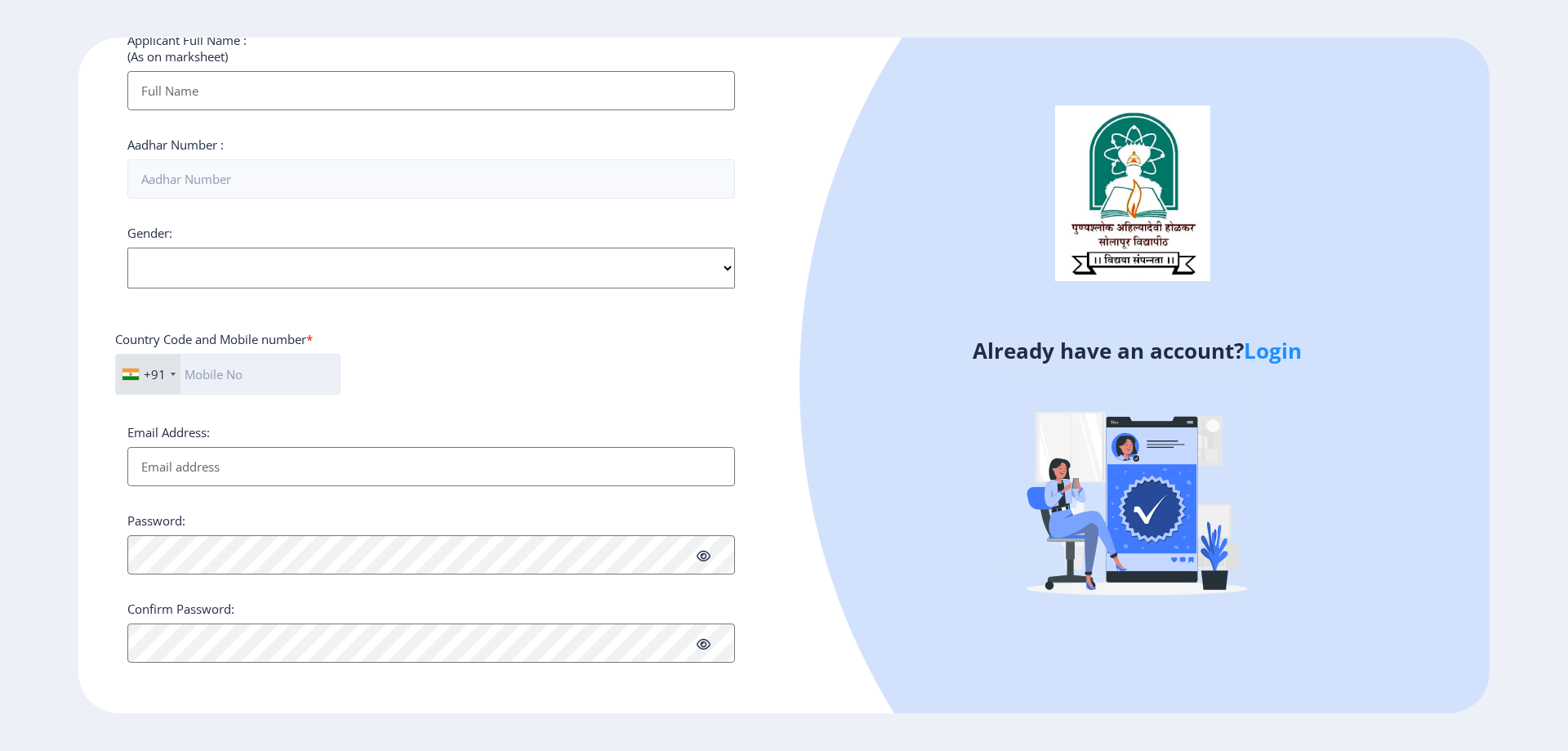
click at [229, 378] on input "text" at bounding box center [228, 374] width 225 height 41
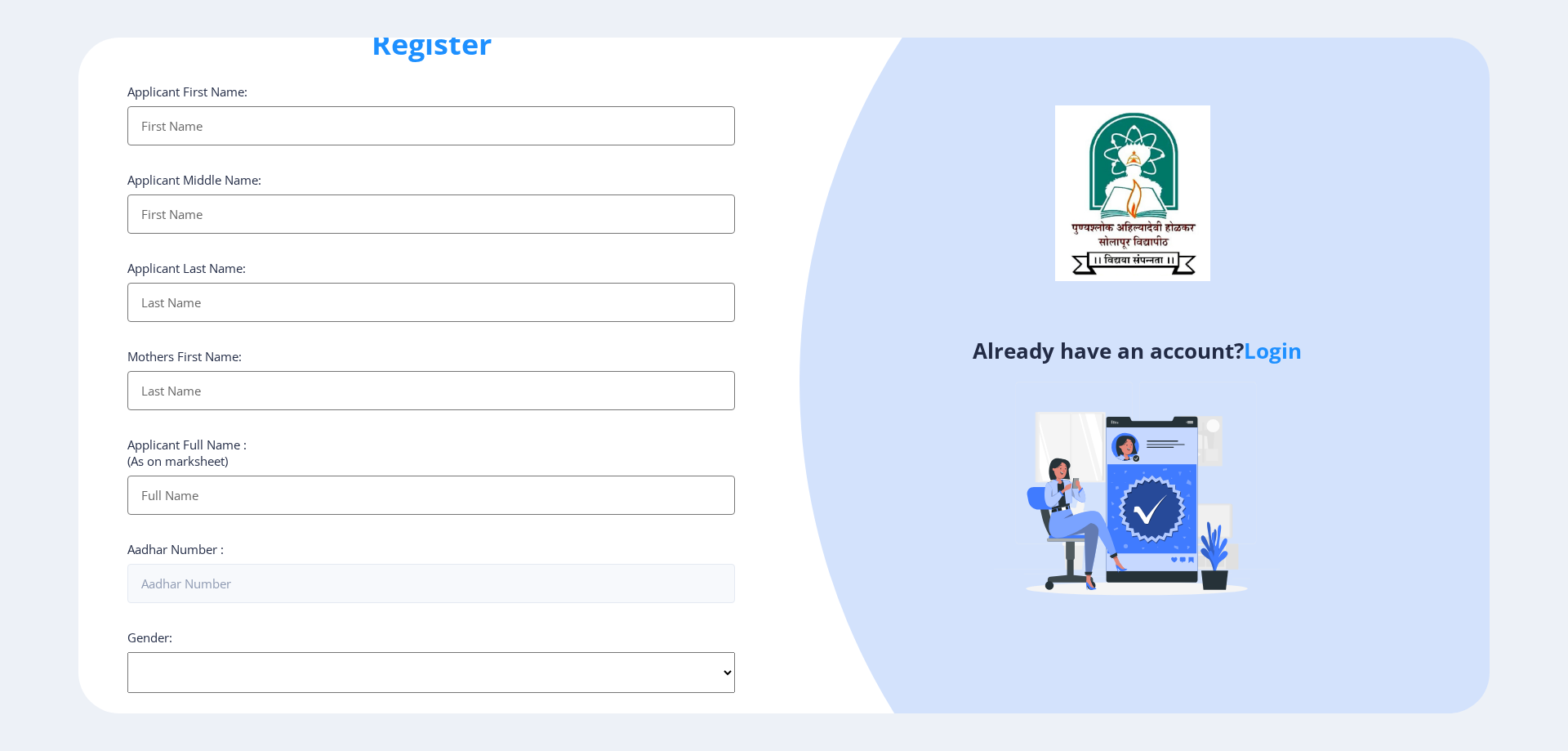
scroll to position [53, 0]
click at [1256, 356] on link "Login" at bounding box center [1273, 350] width 58 height 30
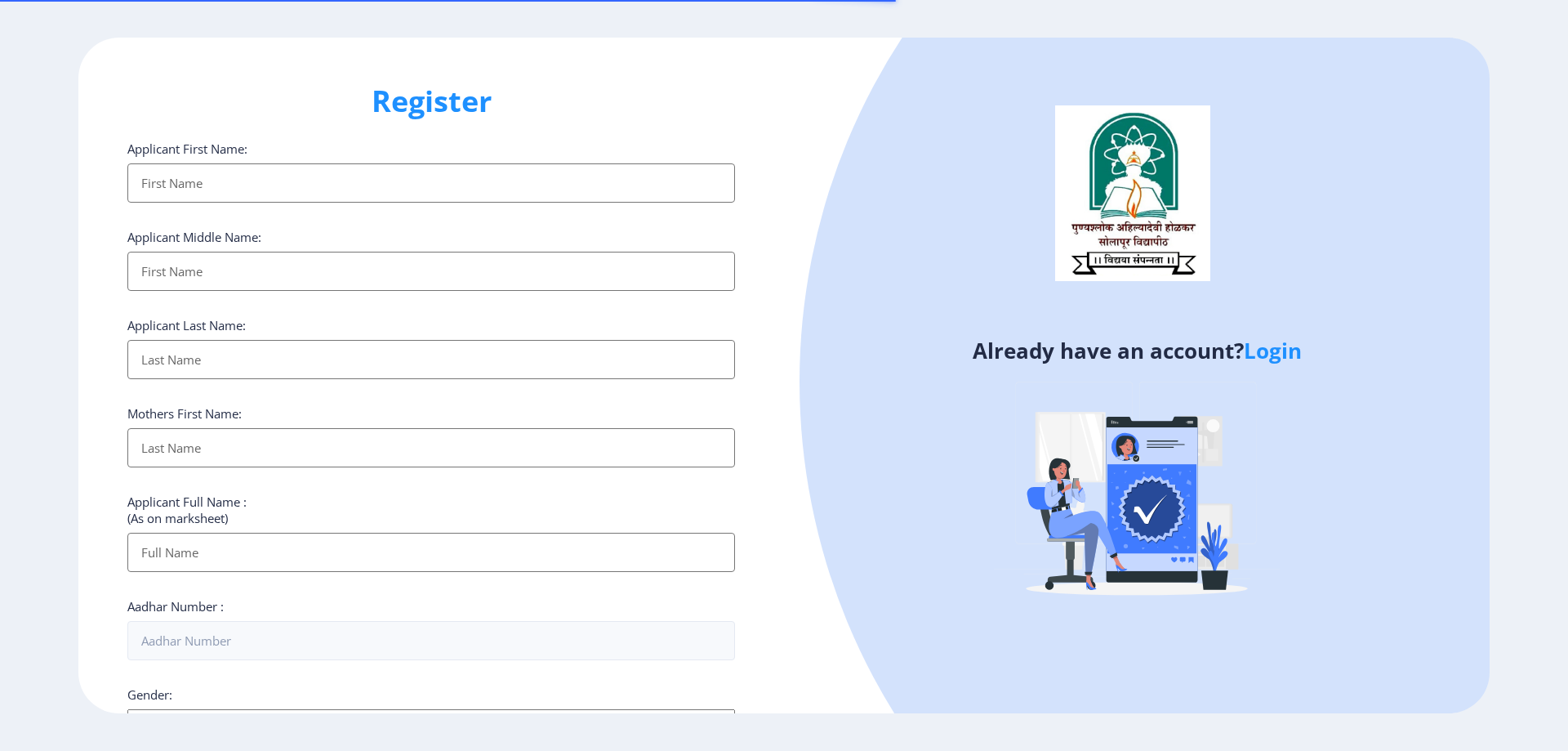
select select
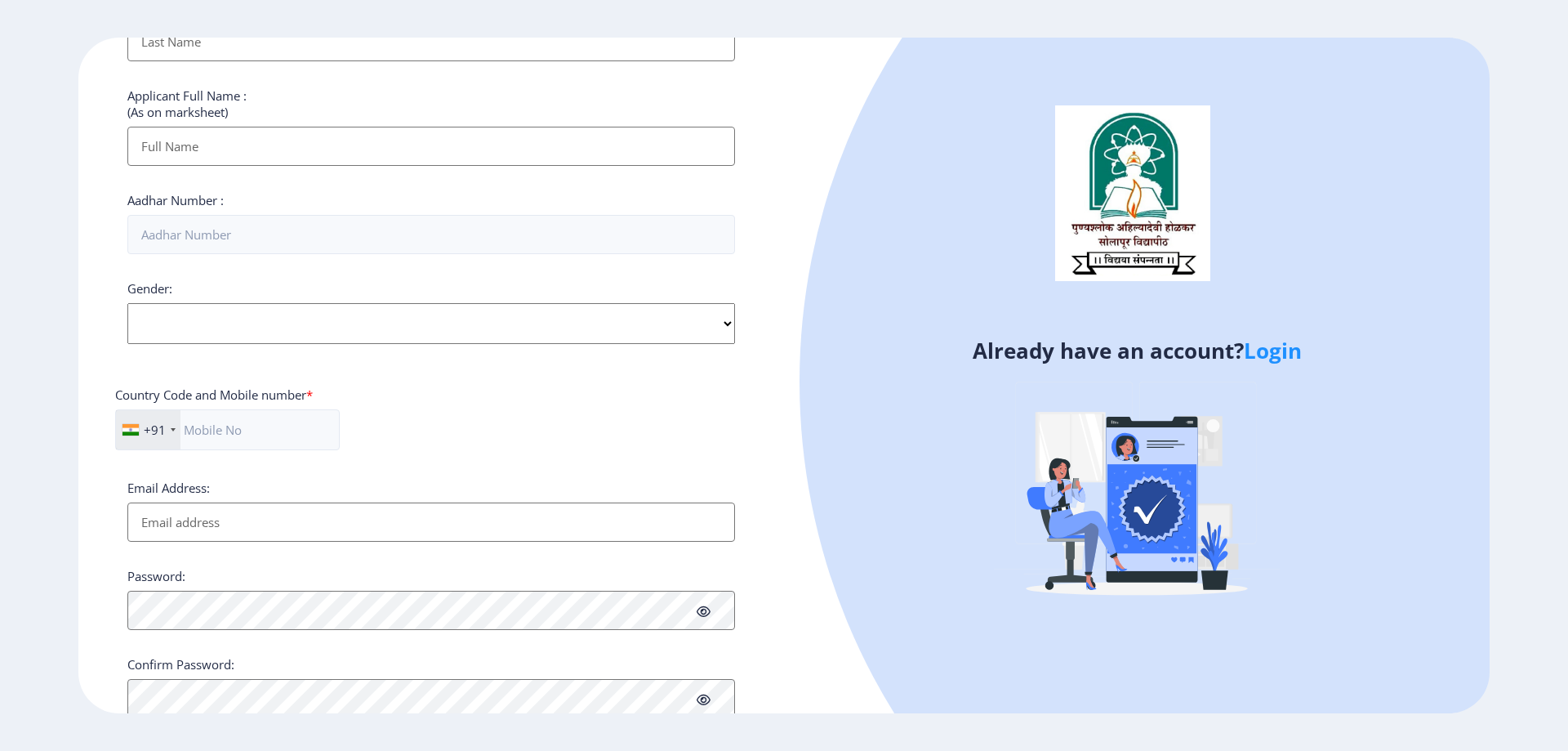
scroll to position [409, 0]
click at [1277, 347] on link "Login" at bounding box center [1273, 350] width 58 height 30
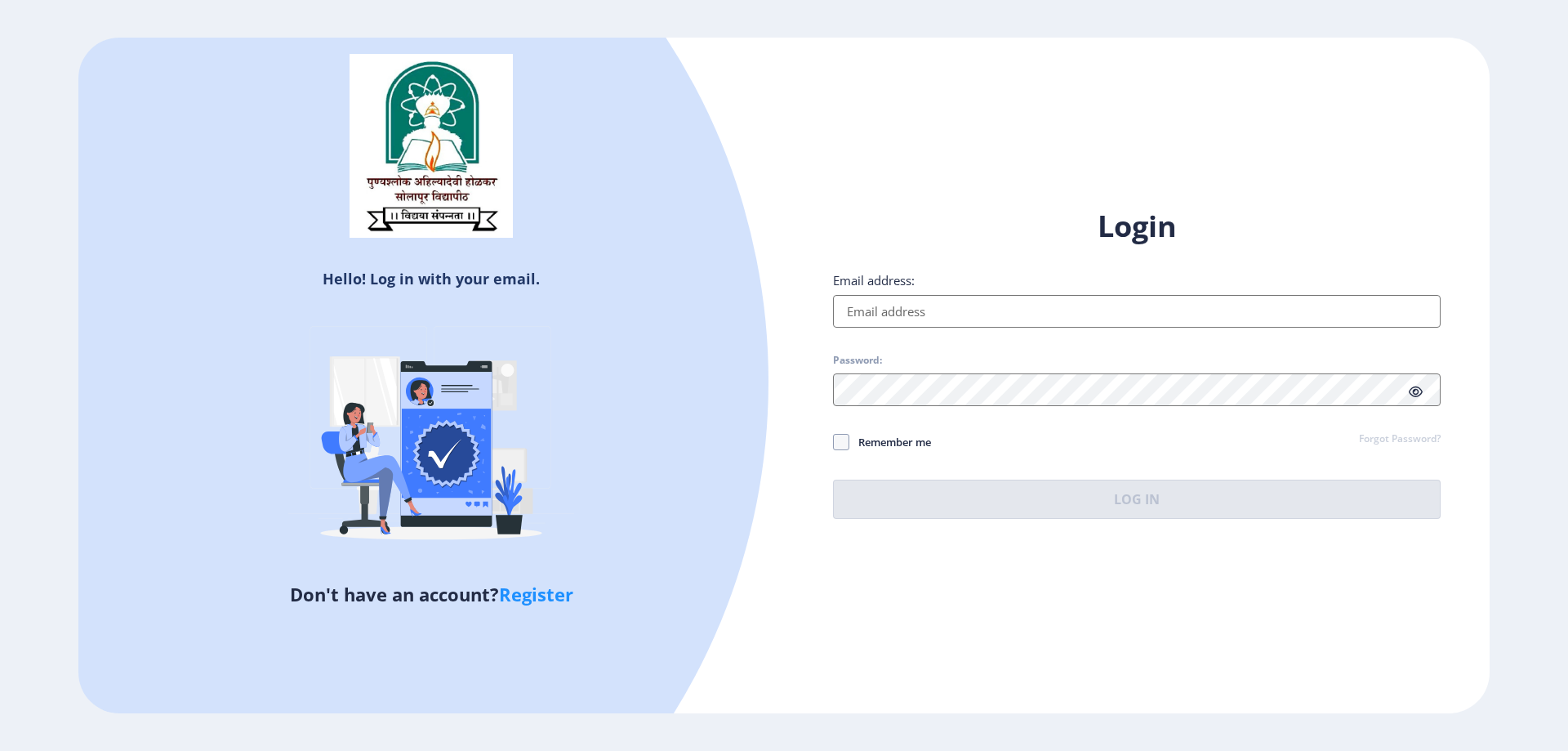
click at [540, 582] on link "Register" at bounding box center [536, 594] width 74 height 25
select select
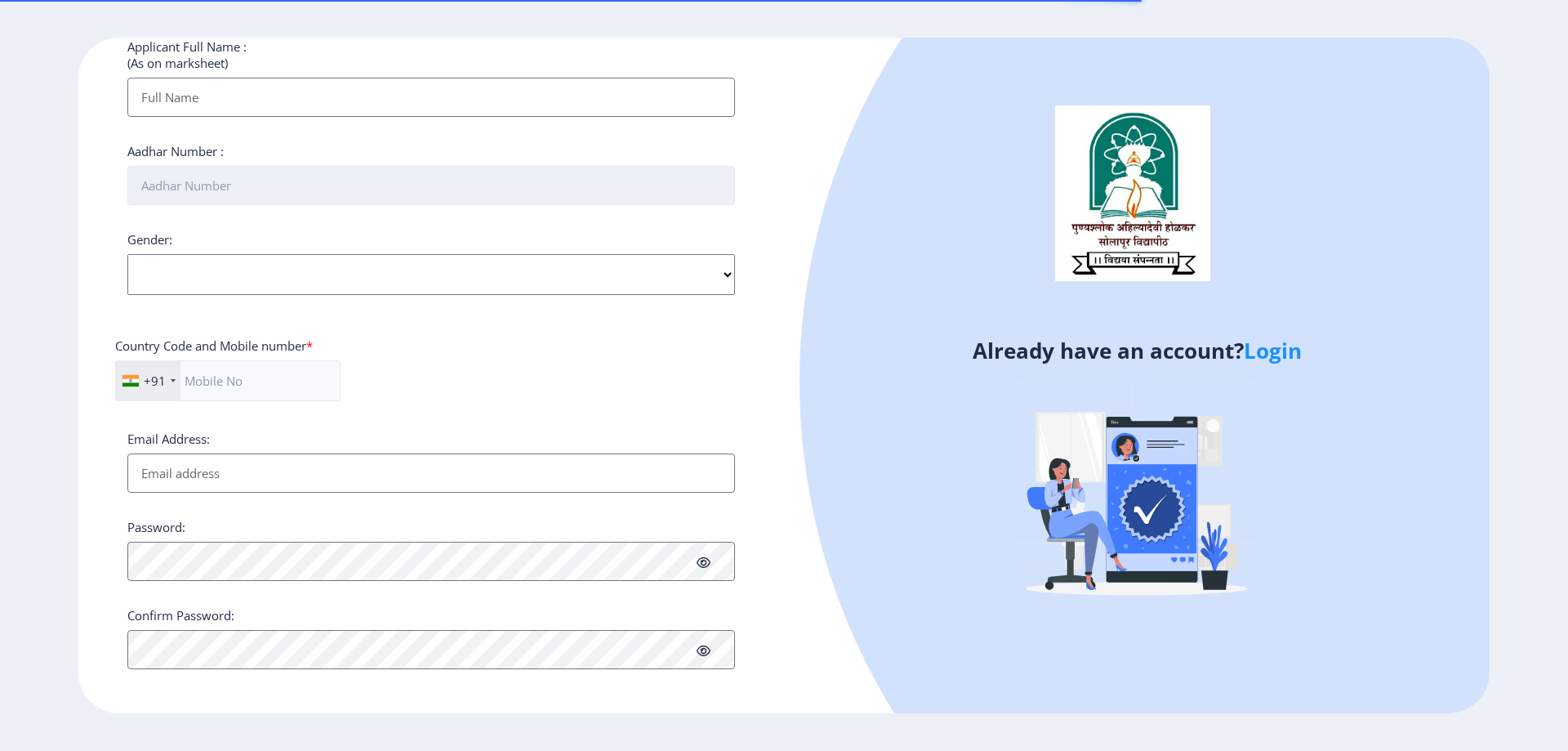
scroll to position [461, 0]
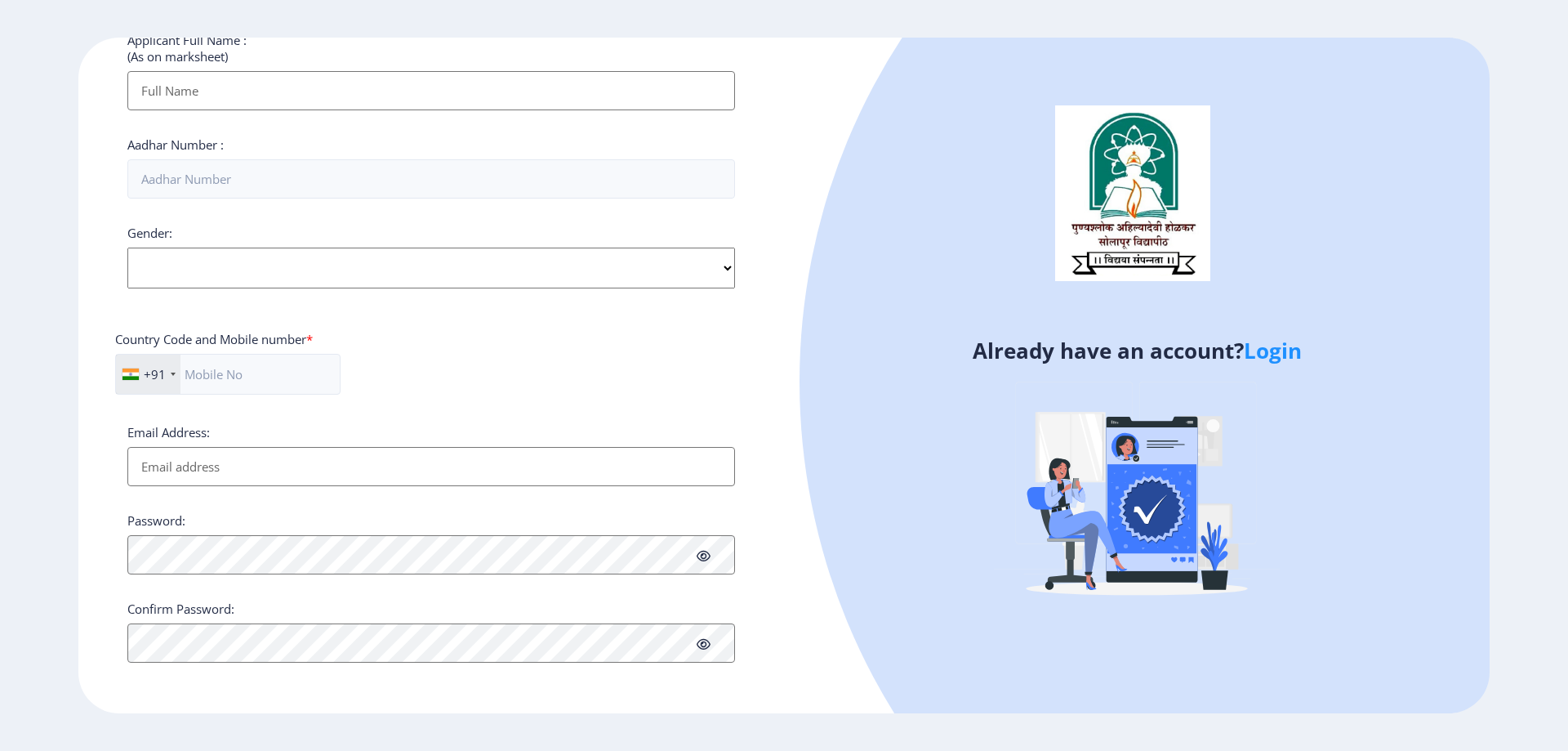
click at [821, 644] on div "Already have an account? Login" at bounding box center [1137, 376] width 705 height 676
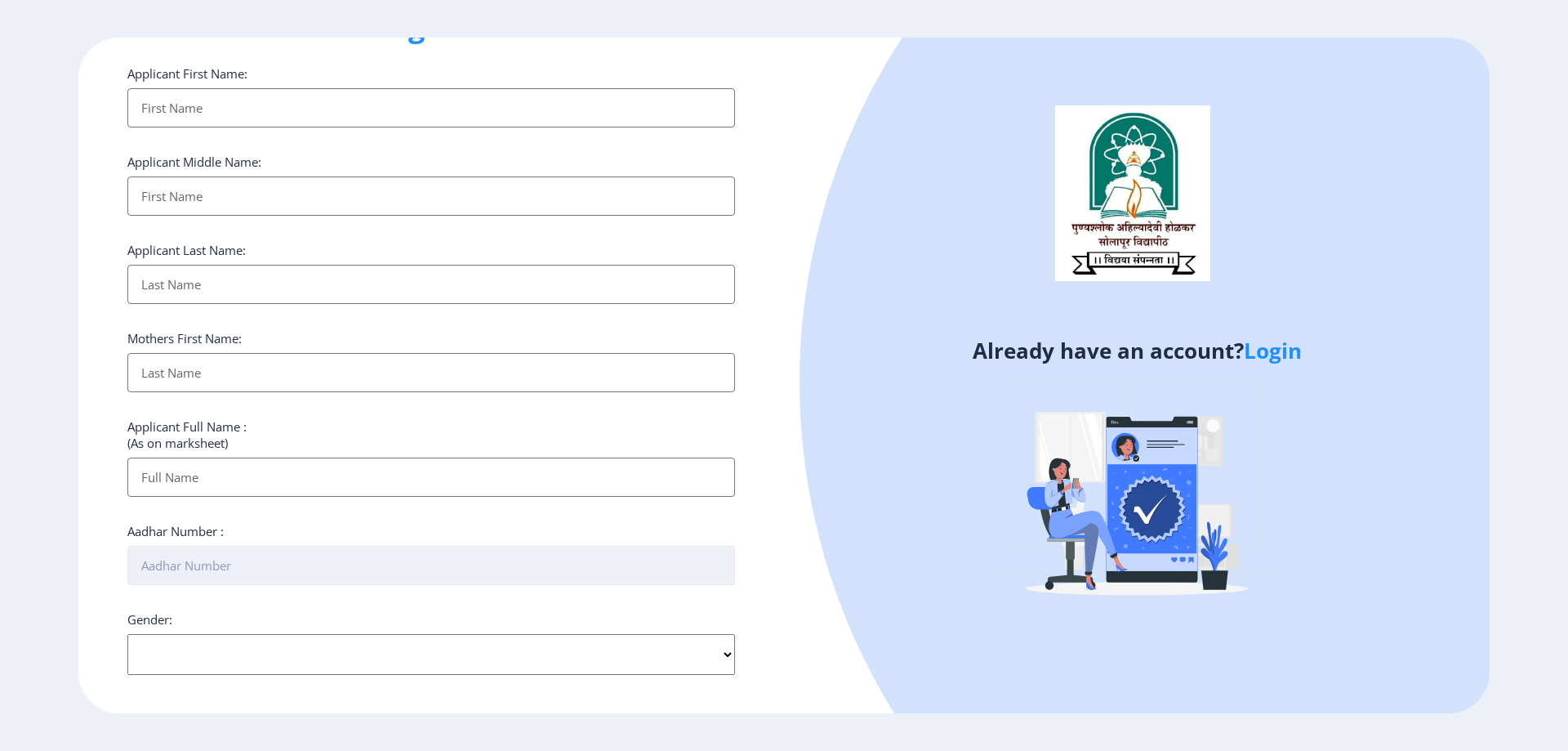
scroll to position [0, 0]
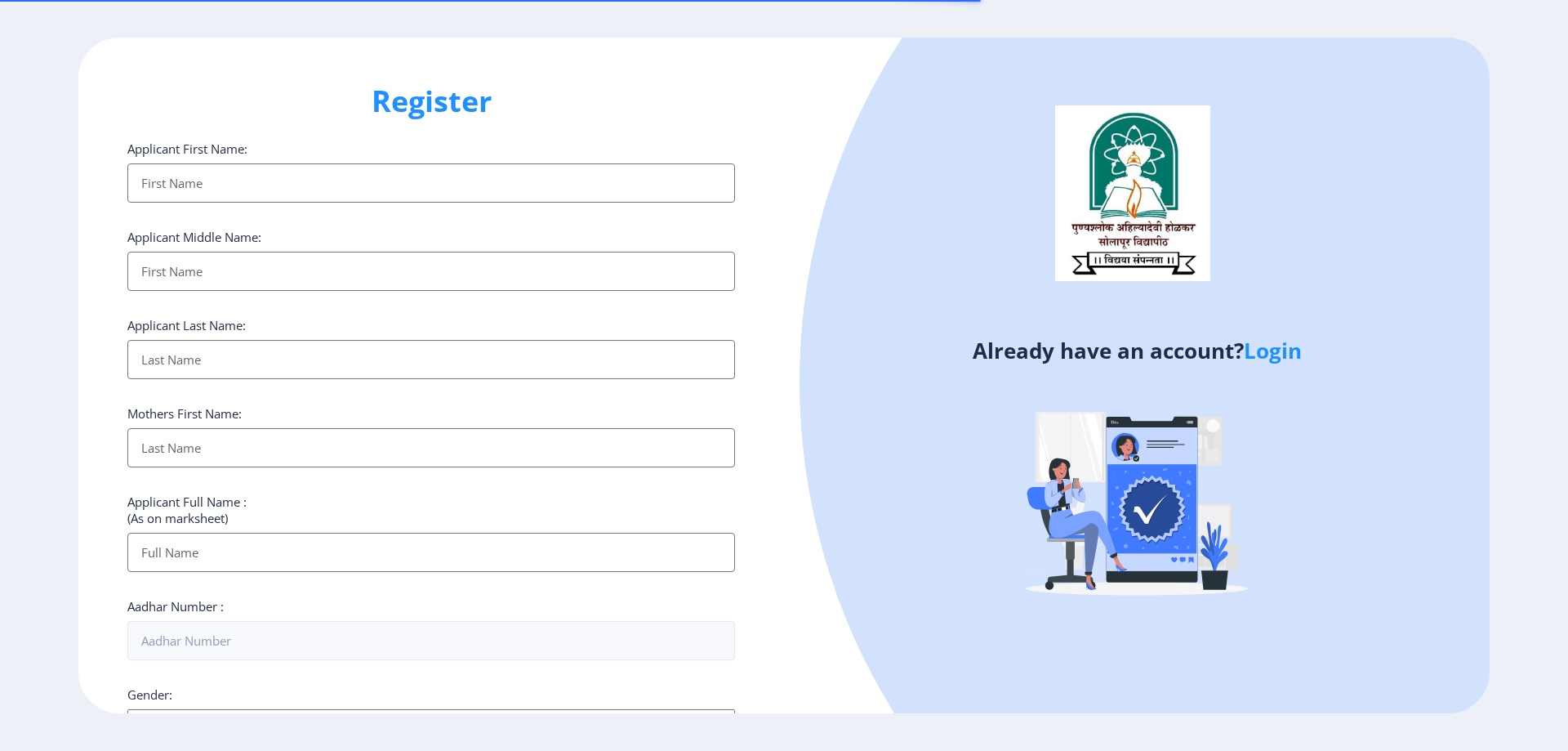
select select
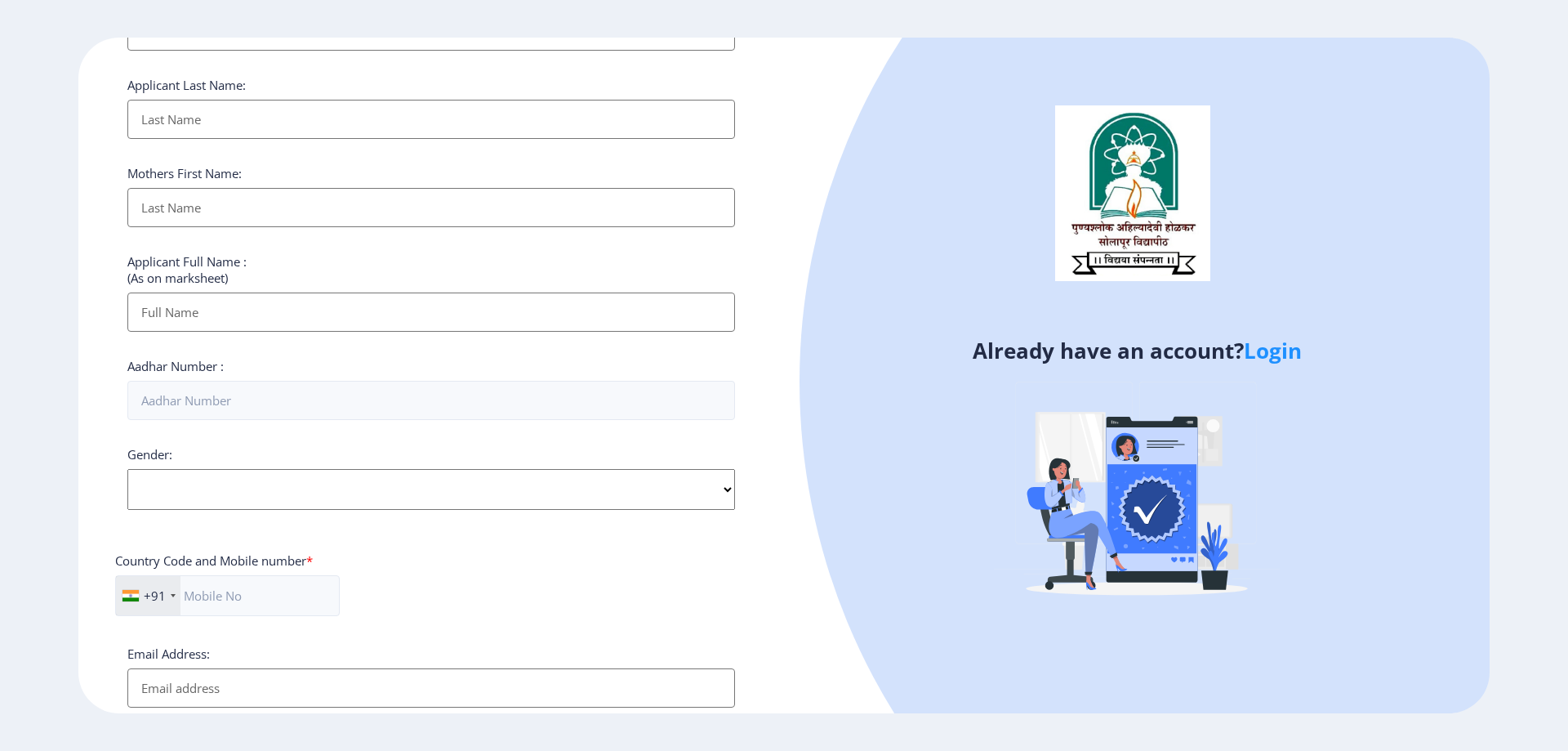
scroll to position [216, 0]
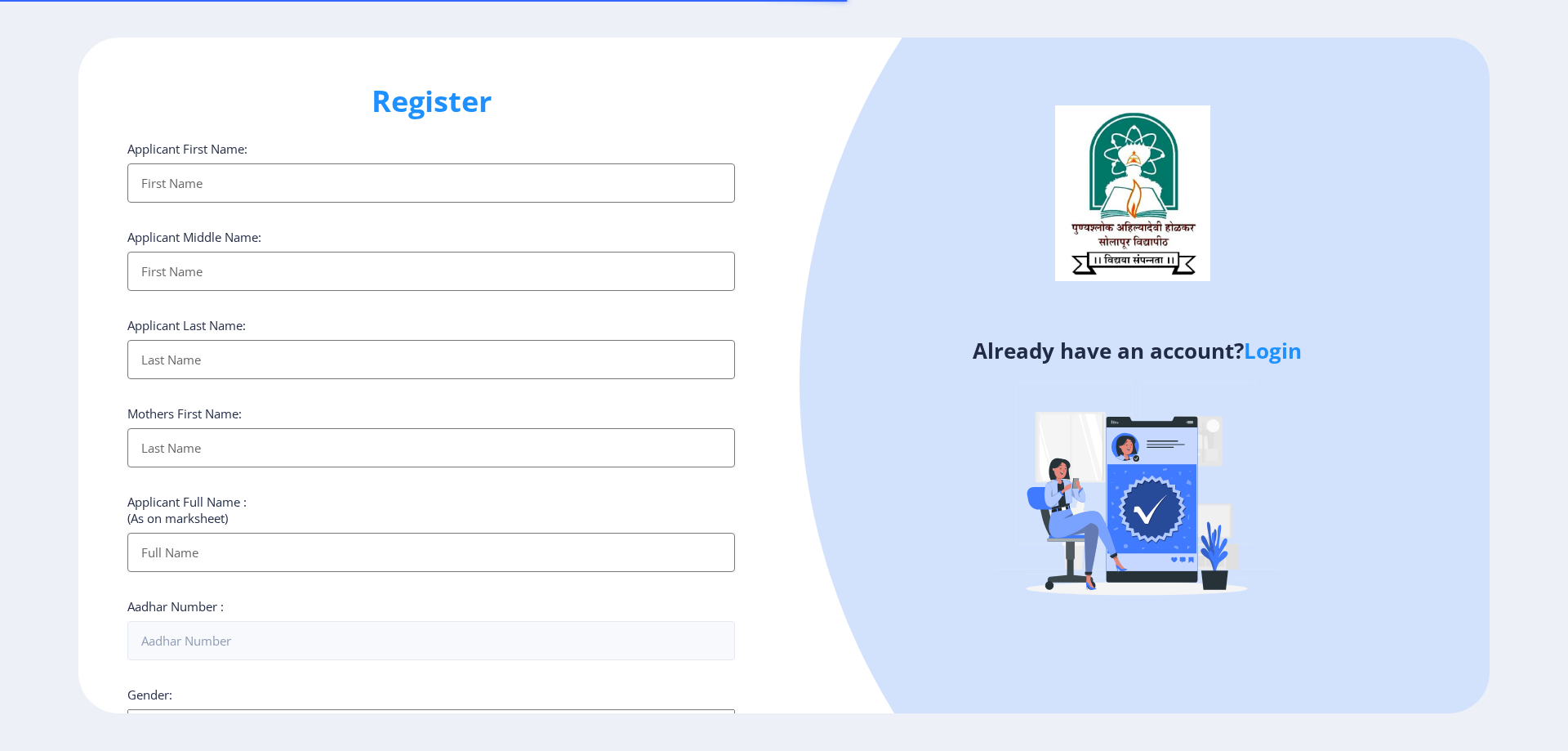
select select
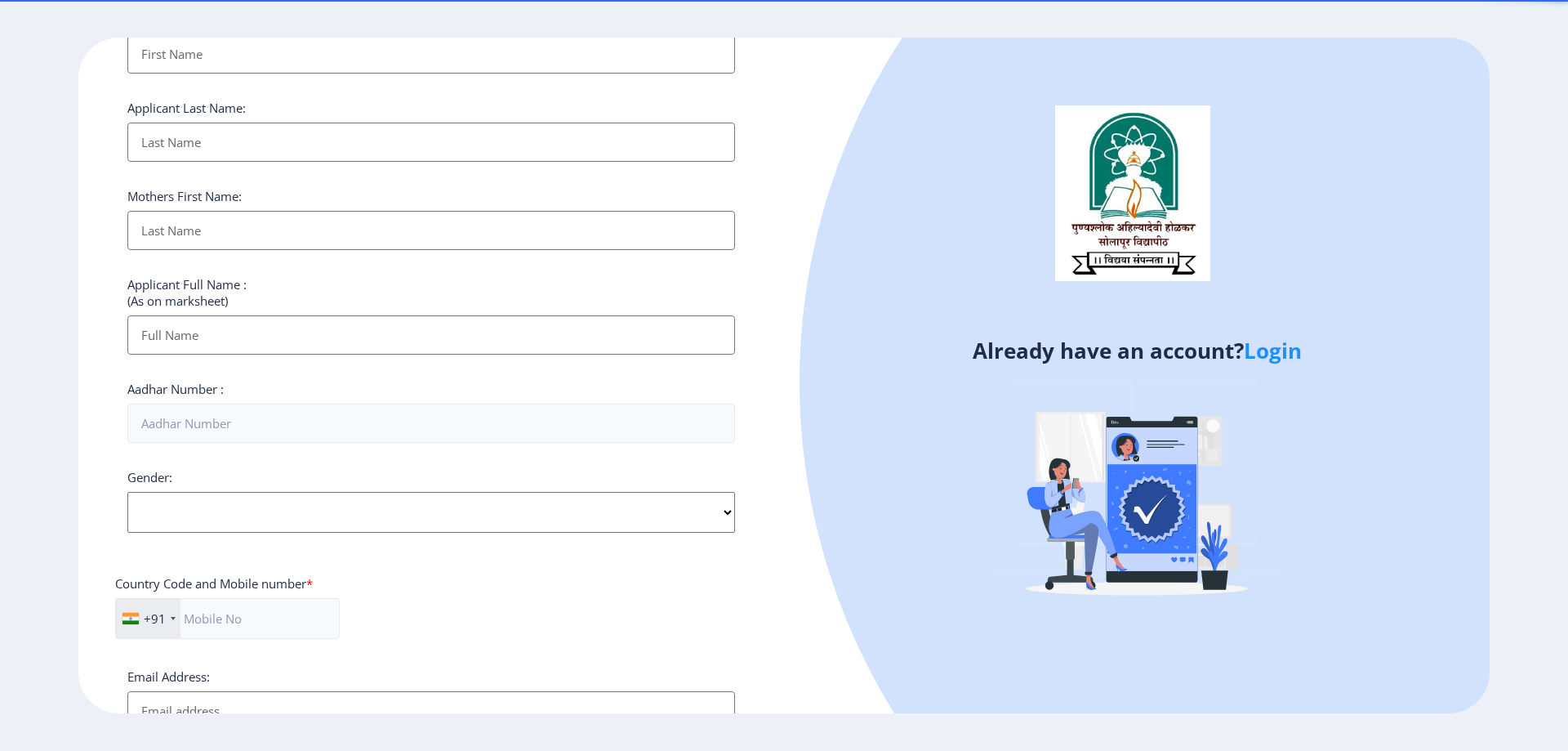
scroll to position [327, 0]
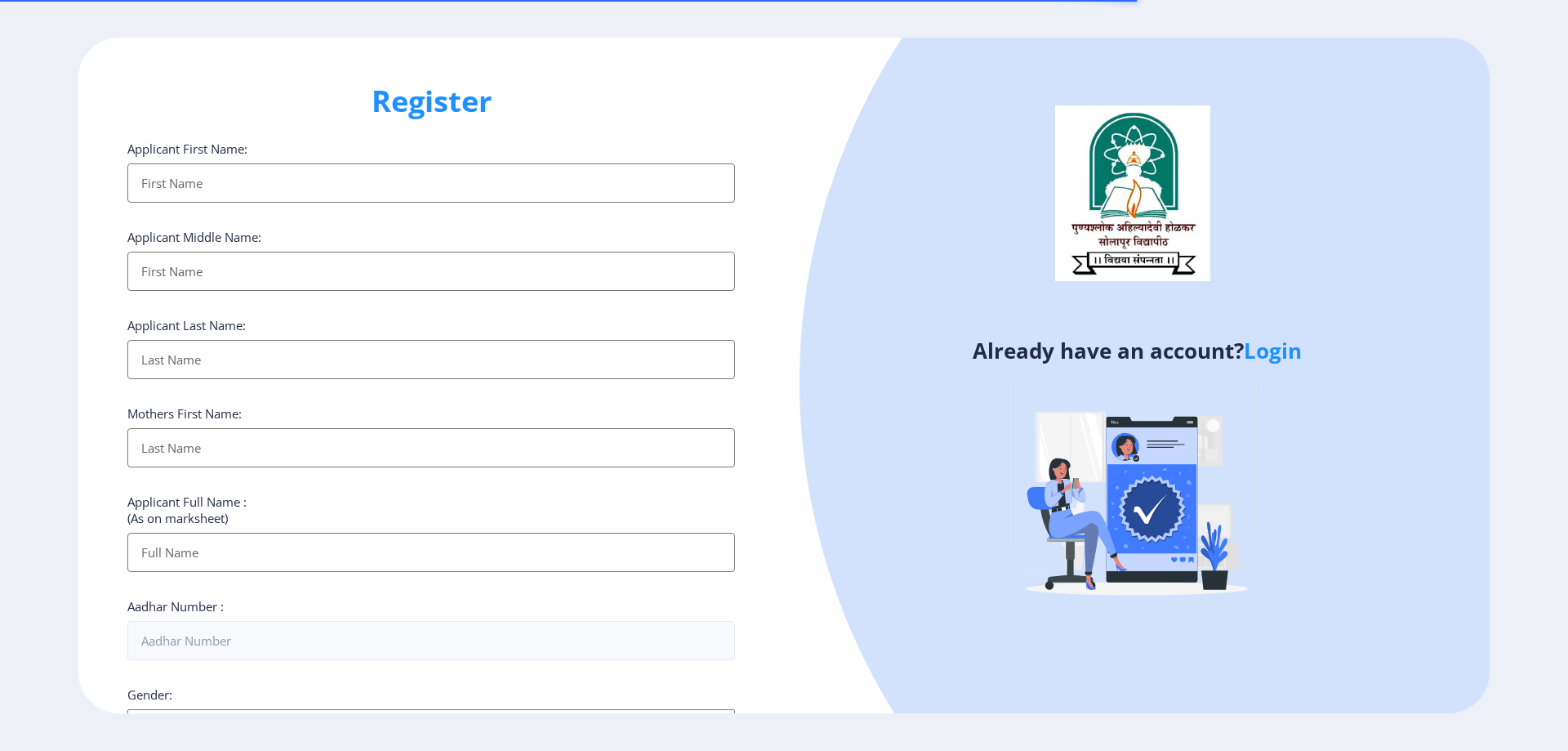
select select
click at [1294, 353] on link "Login" at bounding box center [1273, 350] width 58 height 30
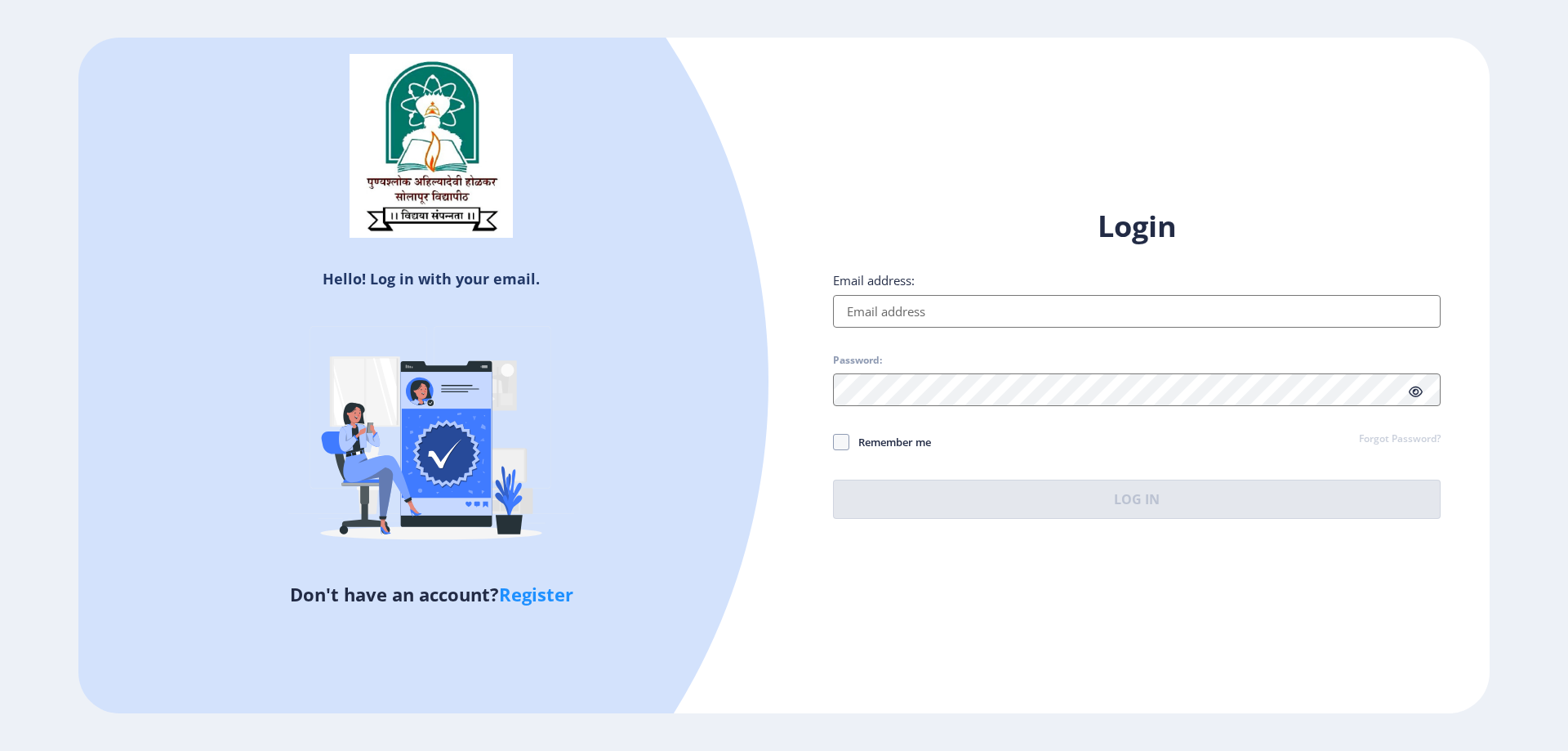
click at [1014, 313] on input "Email address:" at bounding box center [1136, 312] width 608 height 33
type input "[EMAIL_ADDRESS][DOMAIN_NAME]"
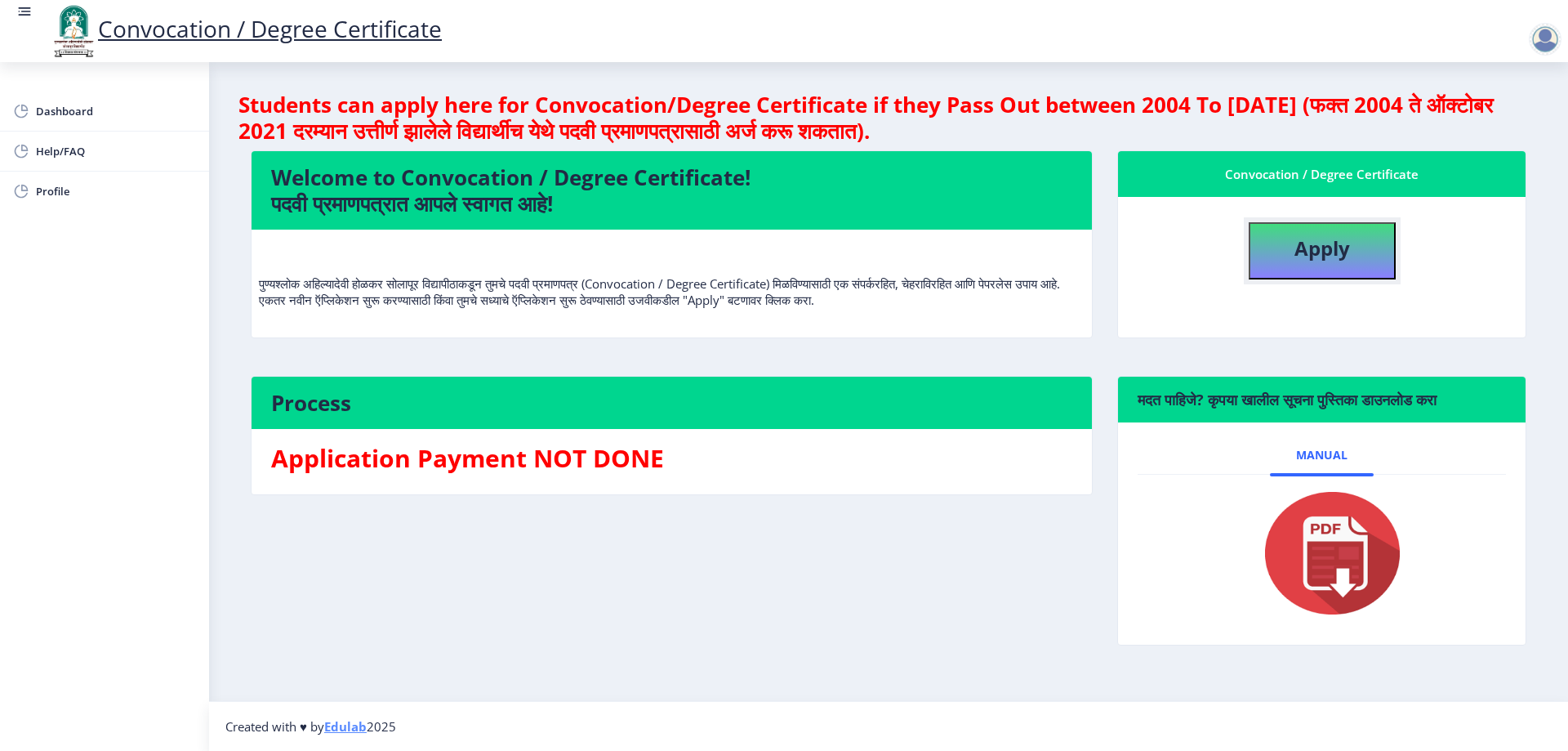
click at [1370, 248] on button "Apply" at bounding box center [1322, 251] width 147 height 58
select select
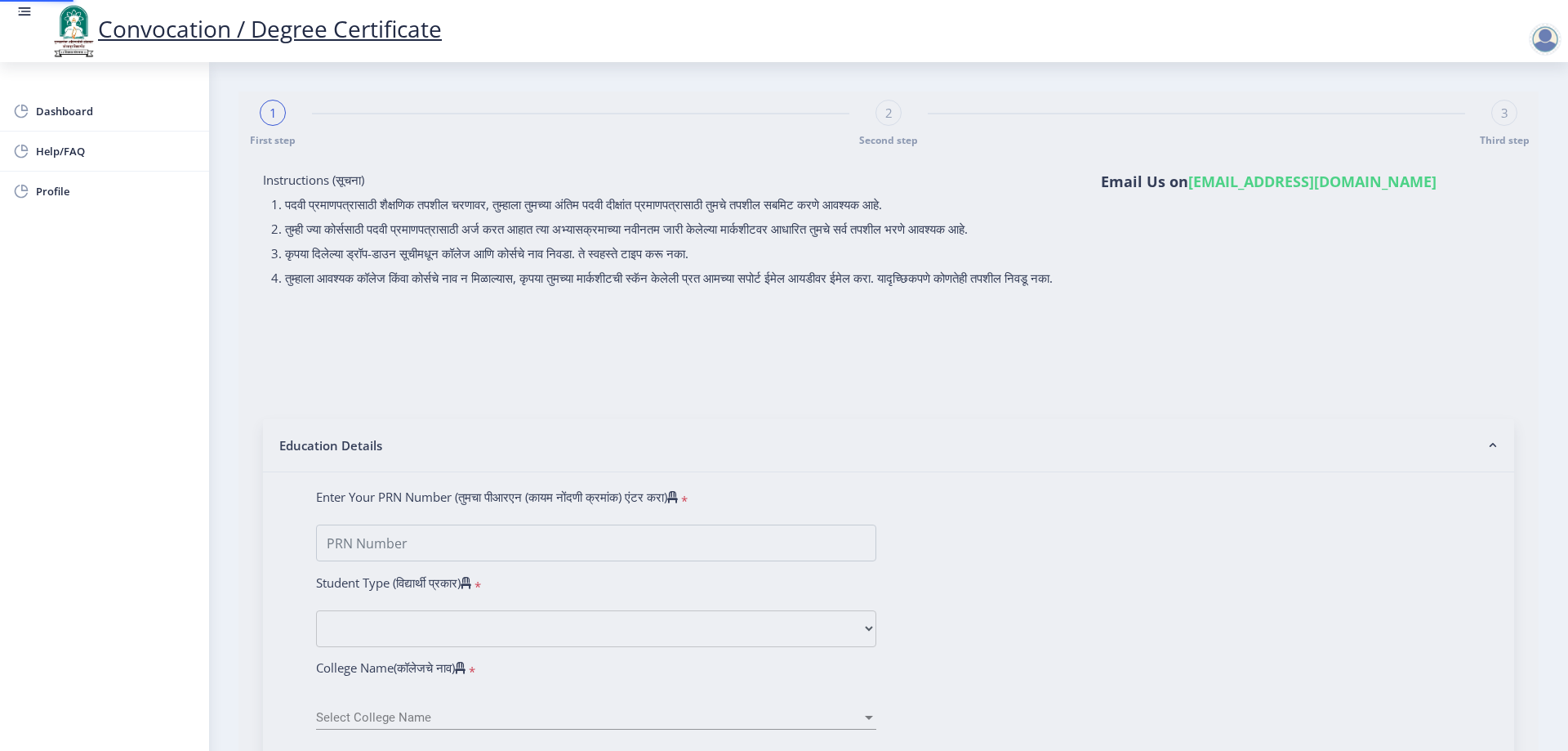
type input "[PERSON_NAME] [PERSON_NAME]"
type input "[PERSON_NAME]"
type input "2015032500202516"
select select "Regular"
select select "2021"
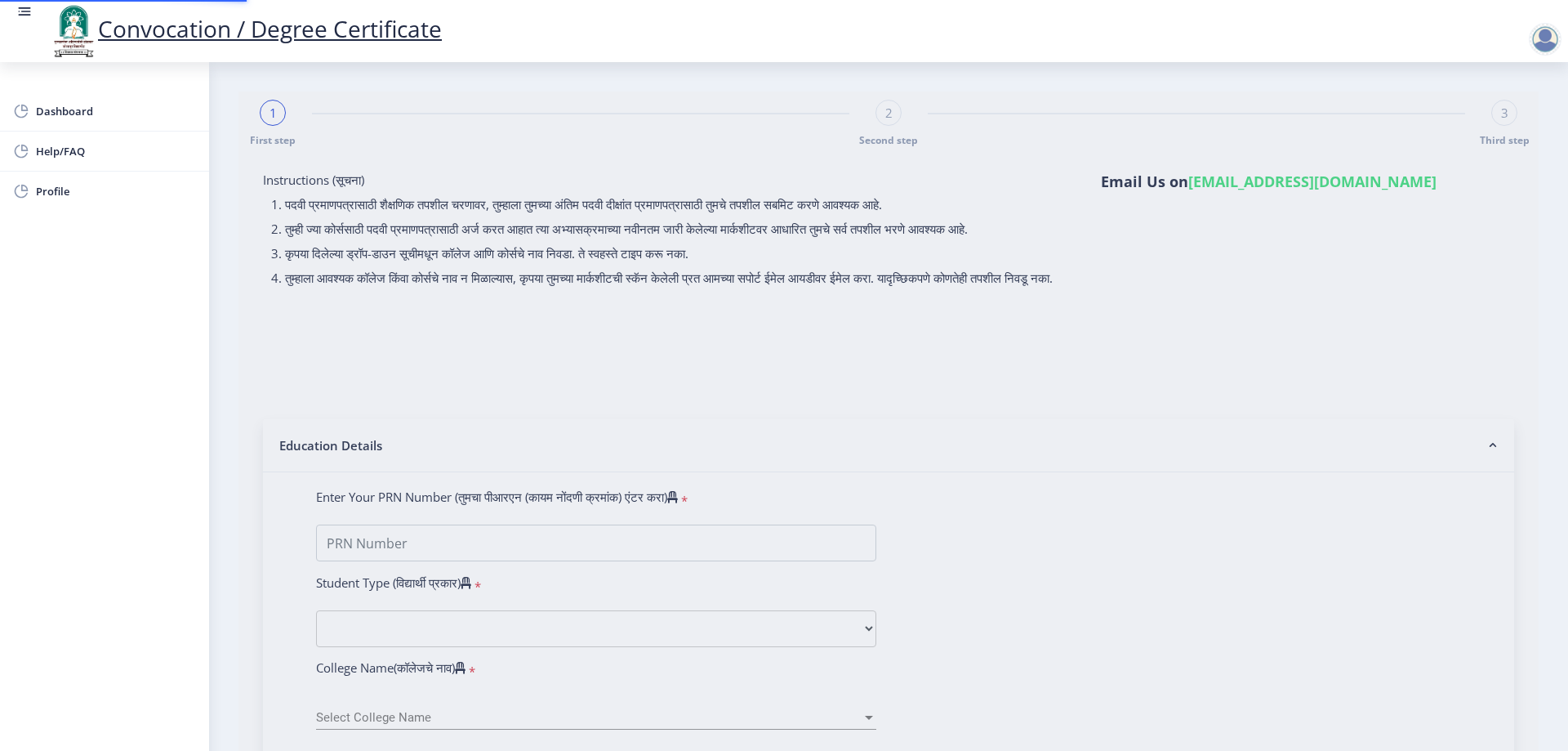
select select "October"
select select "Grade C"
type input "343635"
type input "[PERSON_NAME] [PERSON_NAME]"
type input "[PERSON_NAME]"
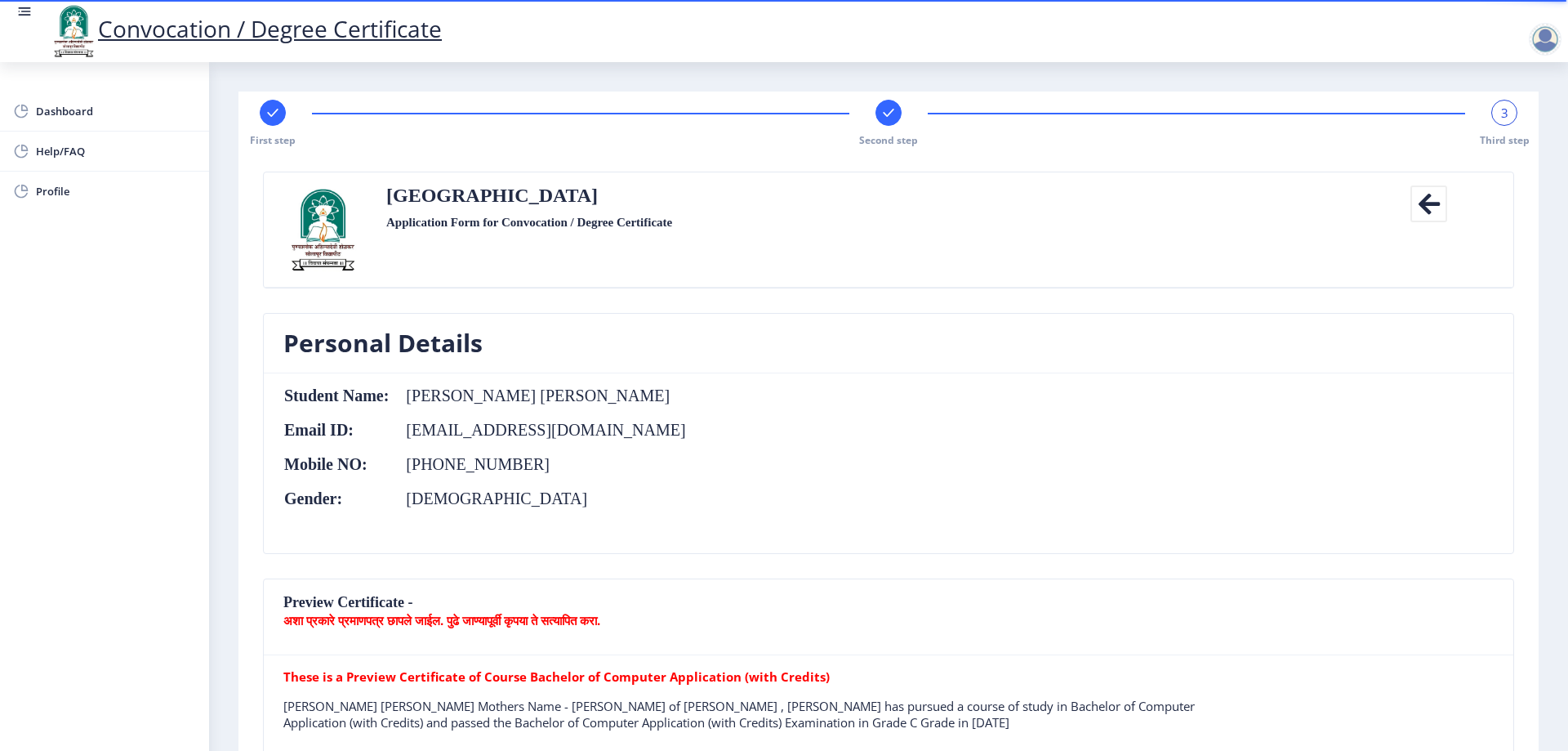
click at [1414, 211] on icon at bounding box center [1429, 204] width 37 height 37
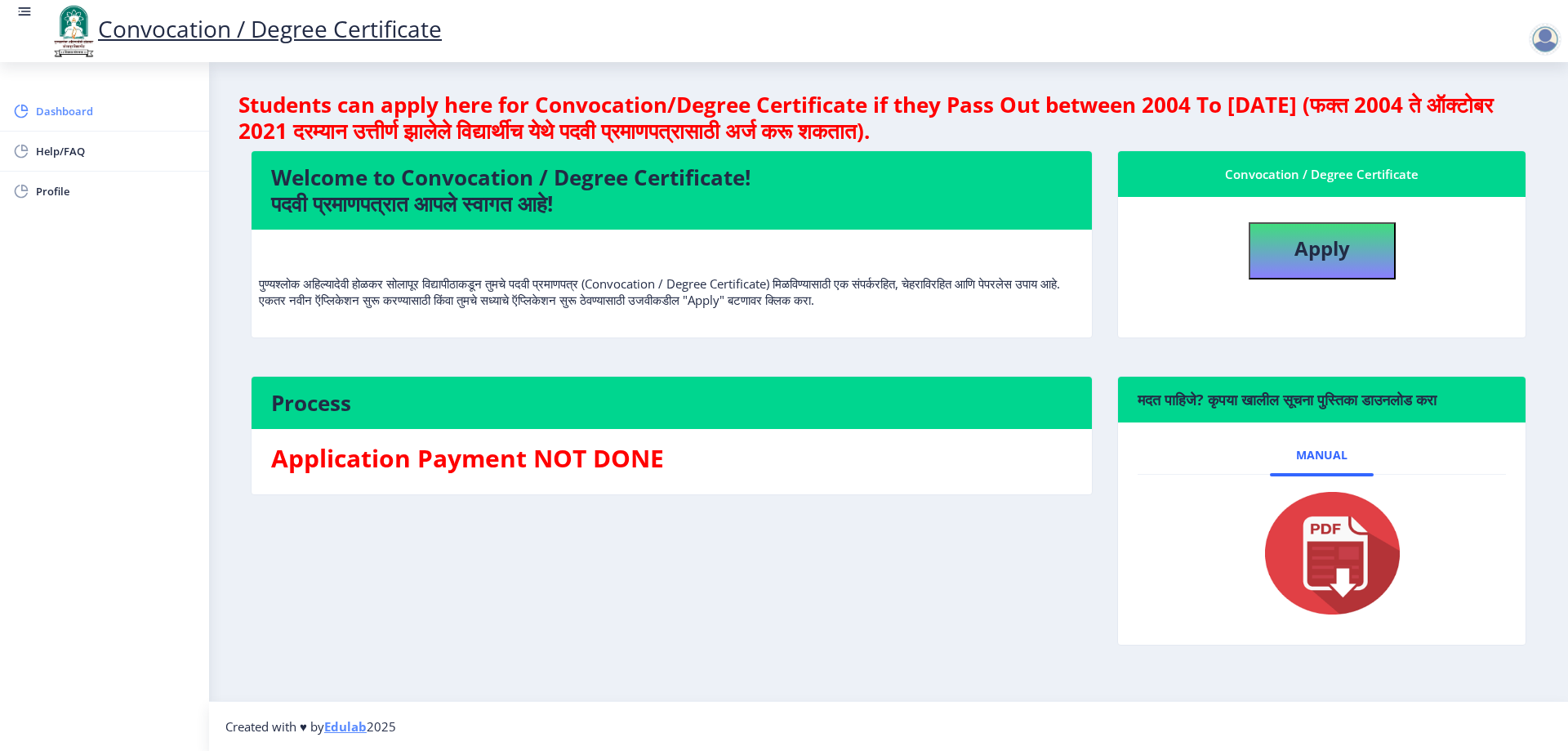
click at [88, 102] on span "Dashboard" at bounding box center [116, 111] width 160 height 20
click at [1314, 246] on b "Apply" at bounding box center [1323, 248] width 56 height 27
select select
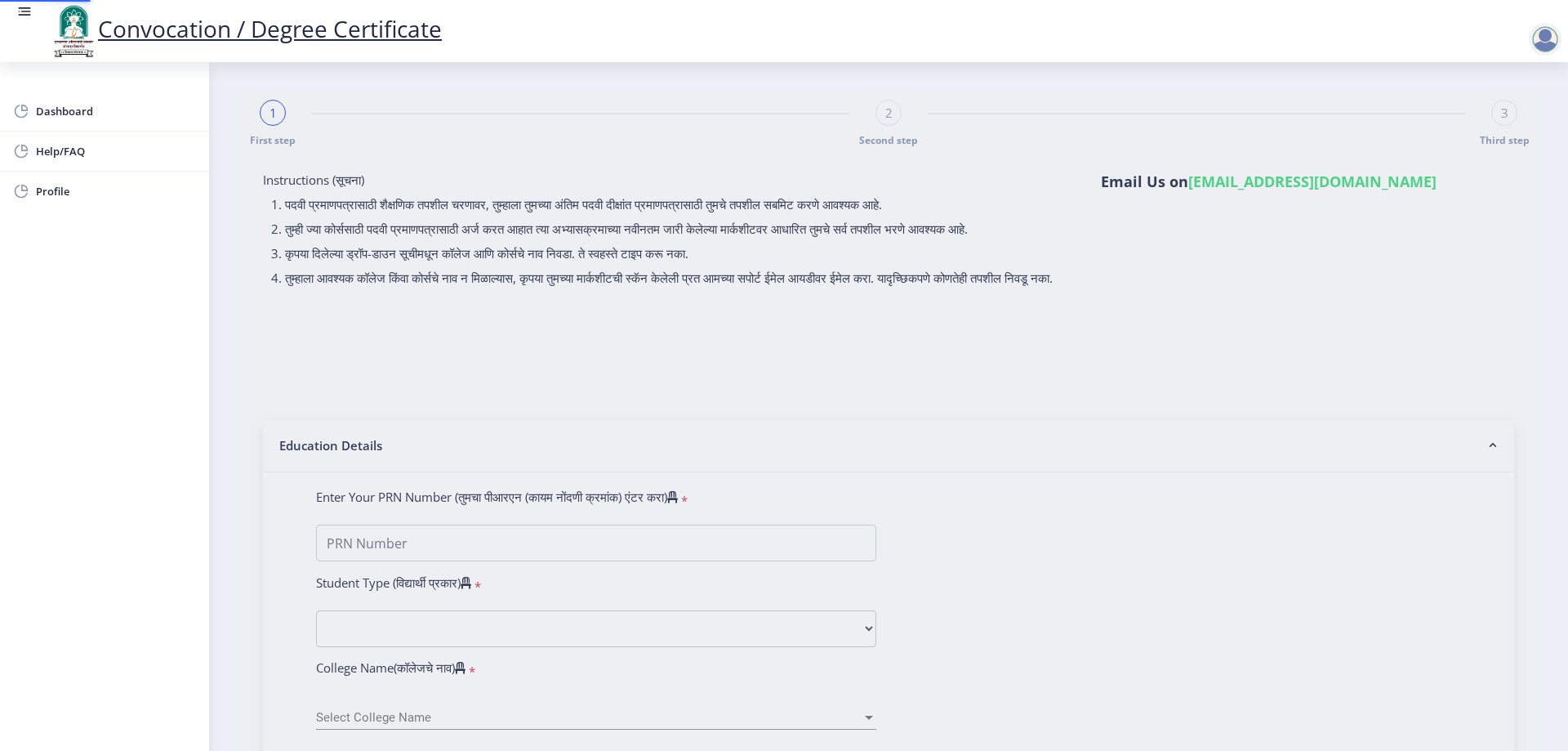
type input "2015032500202516"
select select "Regular"
select select "2021"
select select "October"
select select "Grade C"
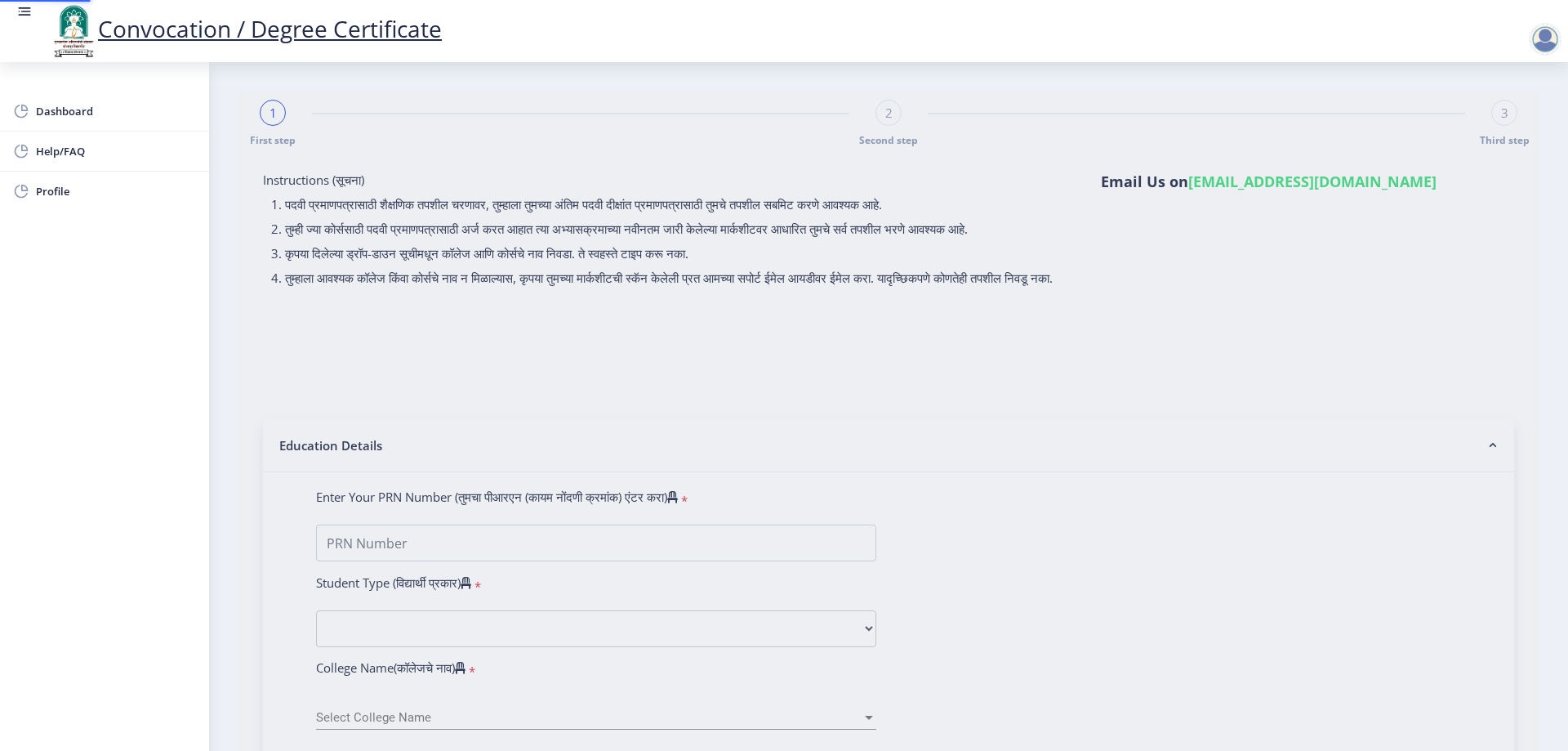
type input "343635"
type input "[PERSON_NAME] [PERSON_NAME]"
type input "[PERSON_NAME]"
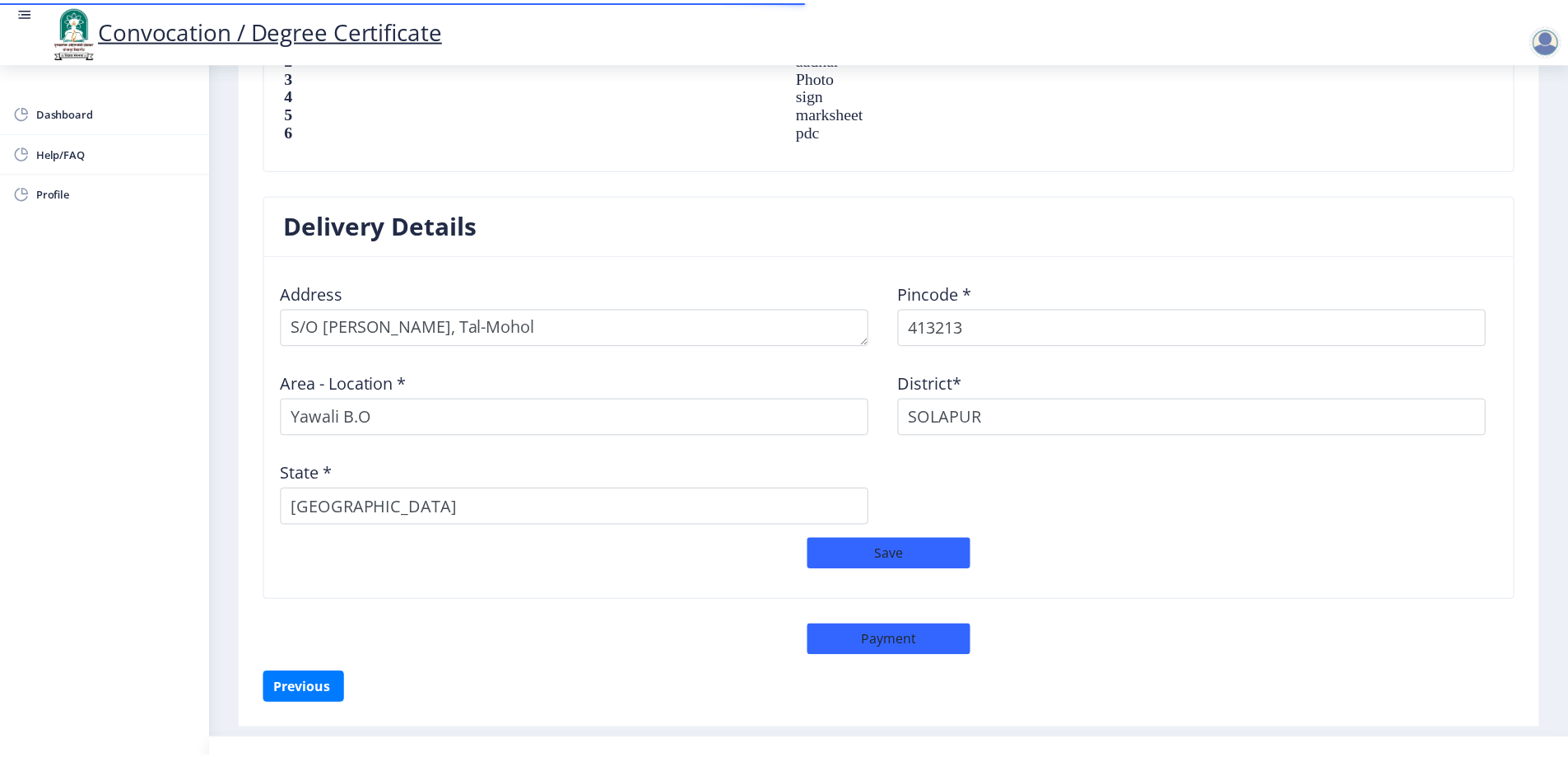
scroll to position [1251, 0]
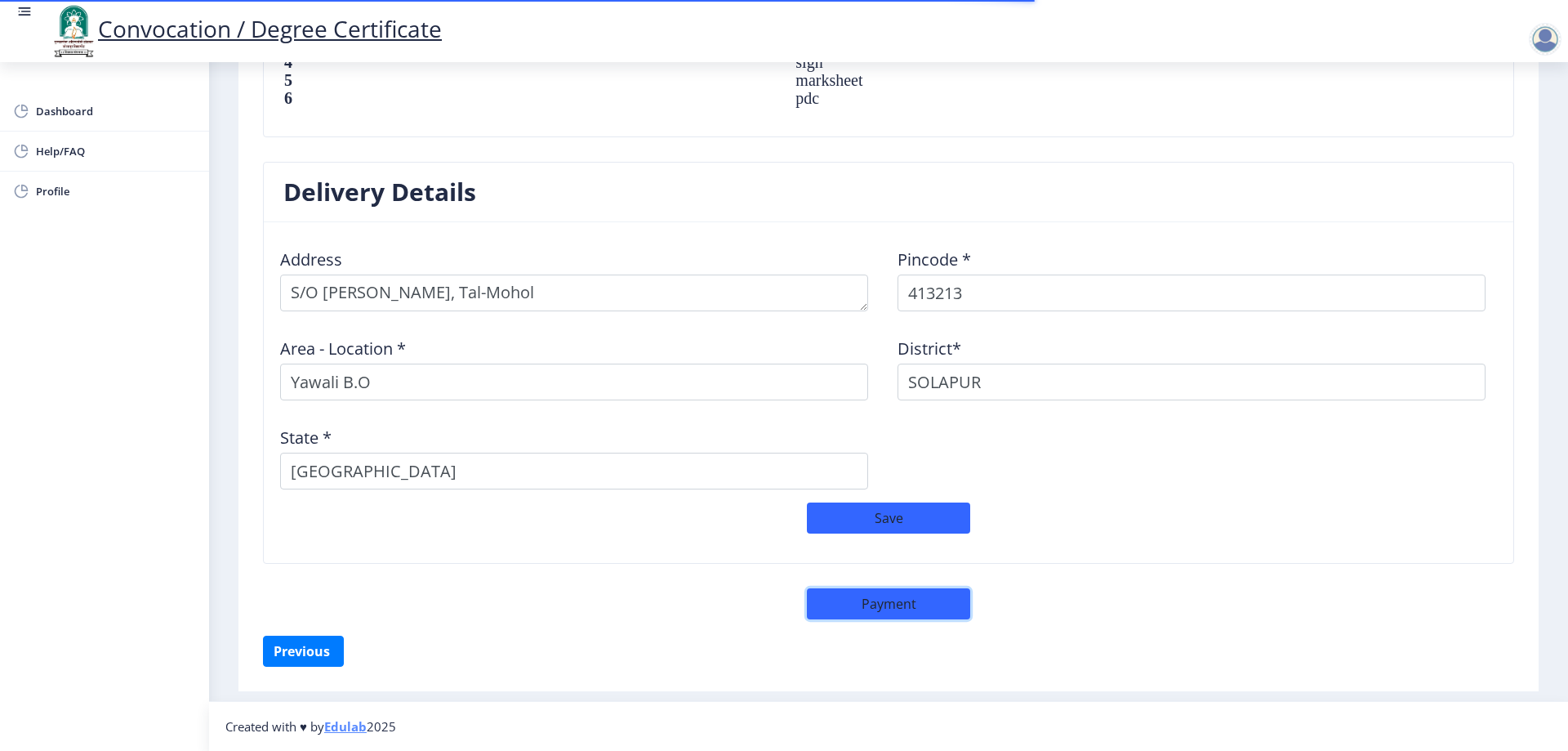
click at [882, 601] on button "Payment" at bounding box center [889, 604] width 164 height 31
select select "sealed"
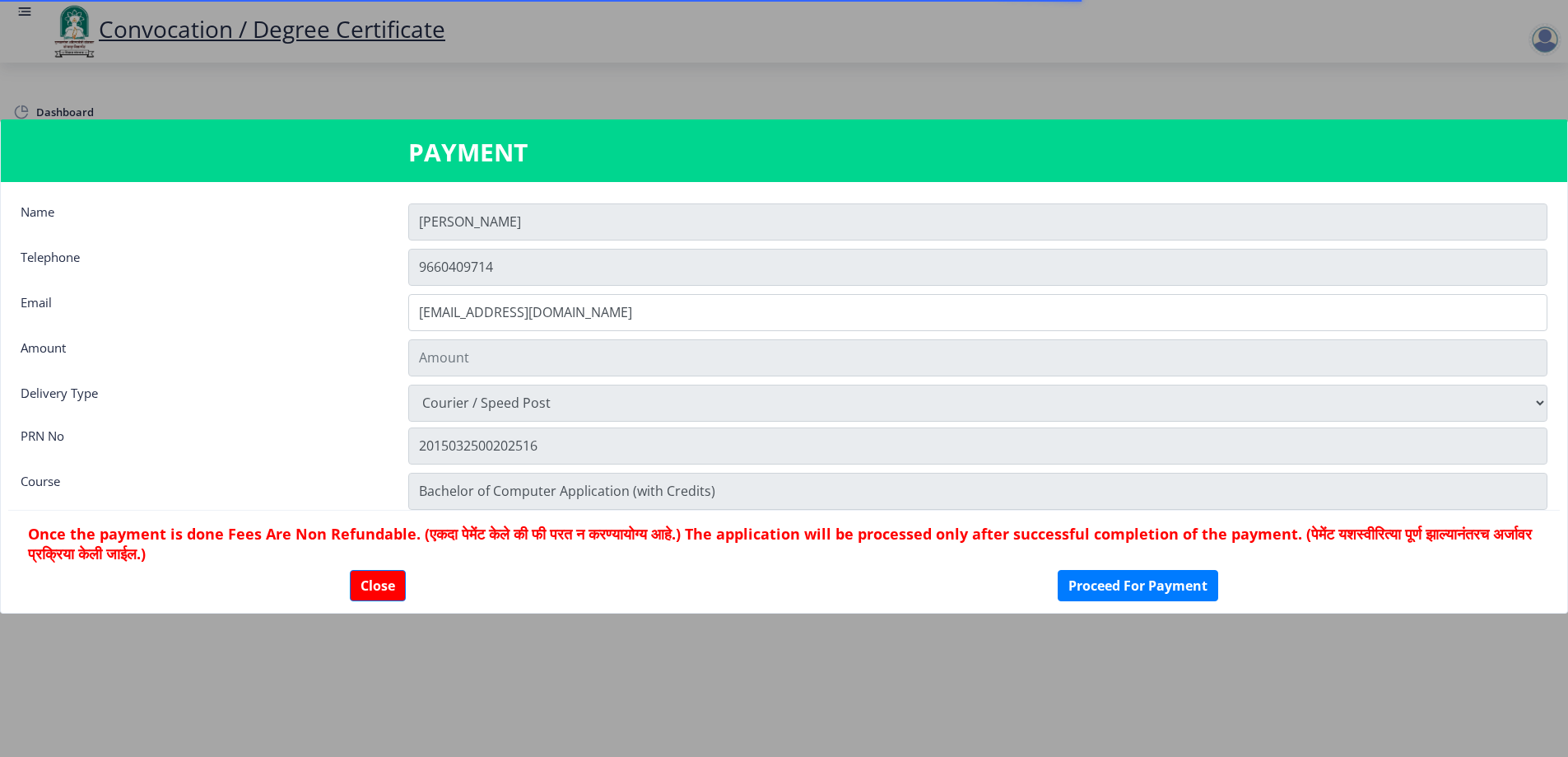
type input "2885"
click at [381, 576] on button "Close" at bounding box center [378, 585] width 56 height 32
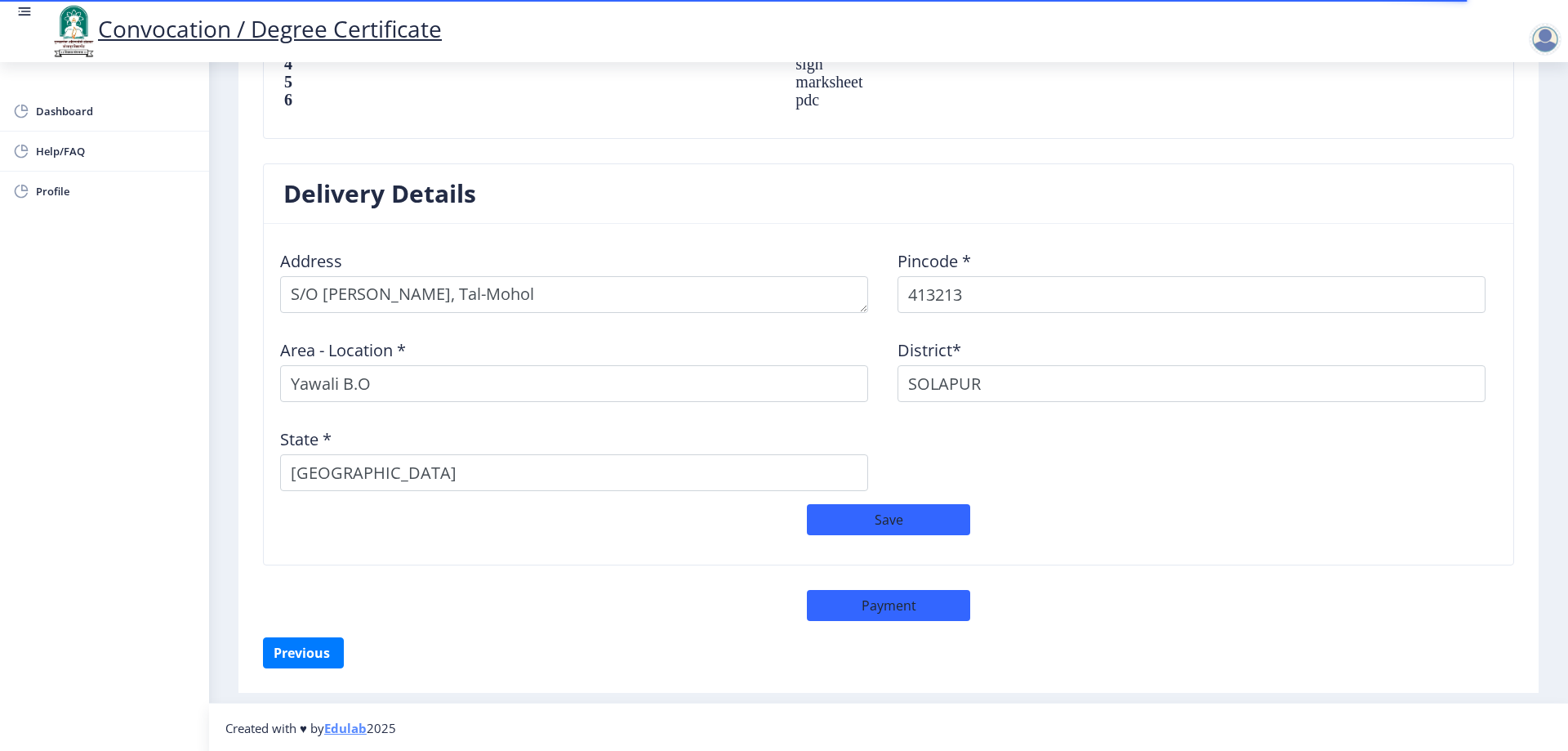
click at [1537, 35] on div at bounding box center [1546, 39] width 33 height 33
click at [1510, 130] on span "Log out" at bounding box center [1502, 127] width 104 height 20
